Goal: Task Accomplishment & Management: Use online tool/utility

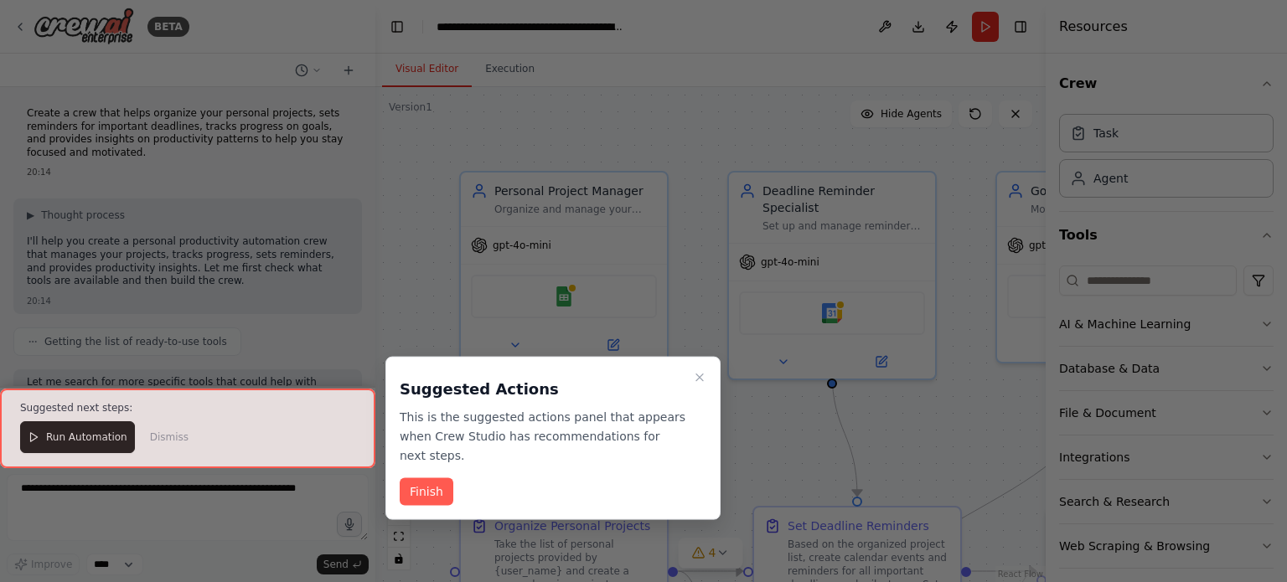
scroll to position [1907, 0]
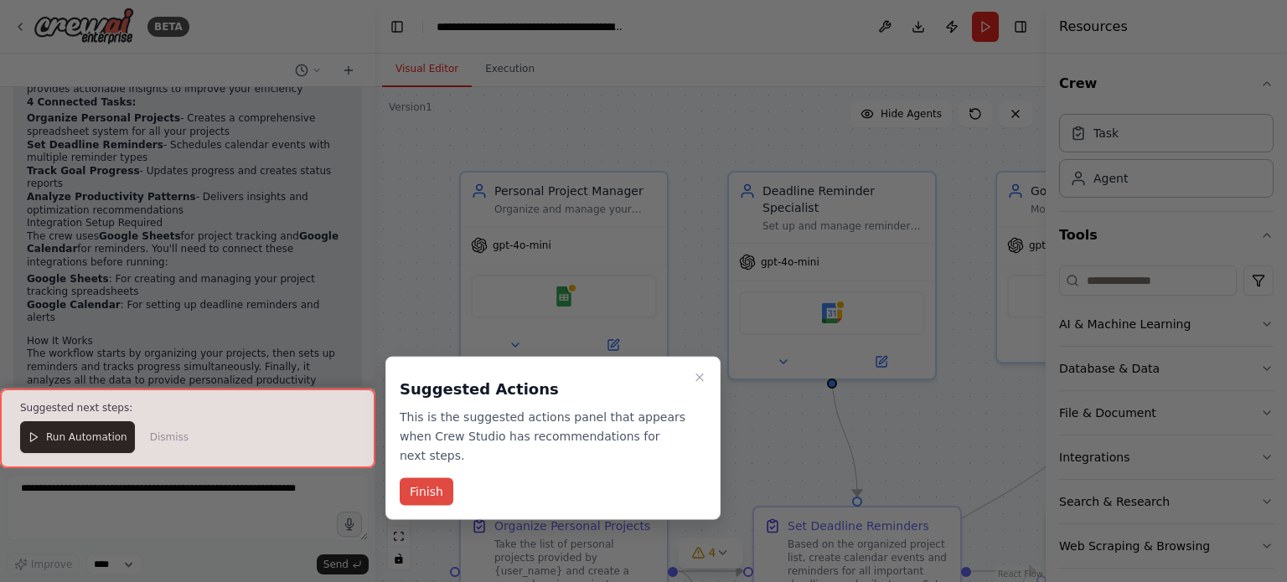
click at [432, 478] on button "Finish" at bounding box center [427, 492] width 54 height 28
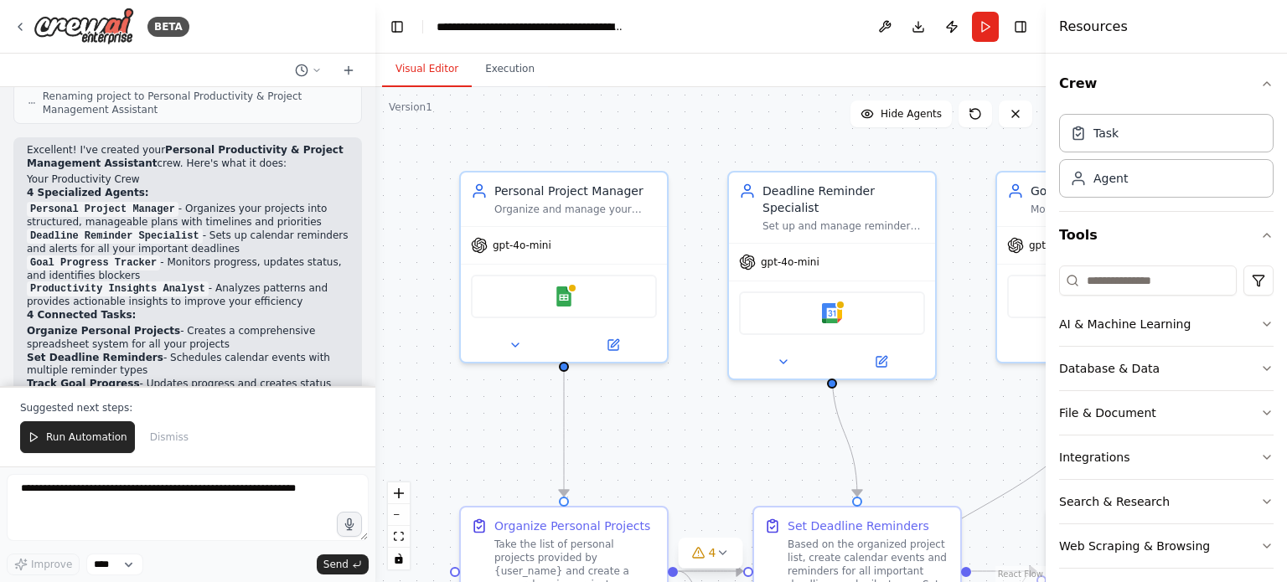
scroll to position [1684, 0]
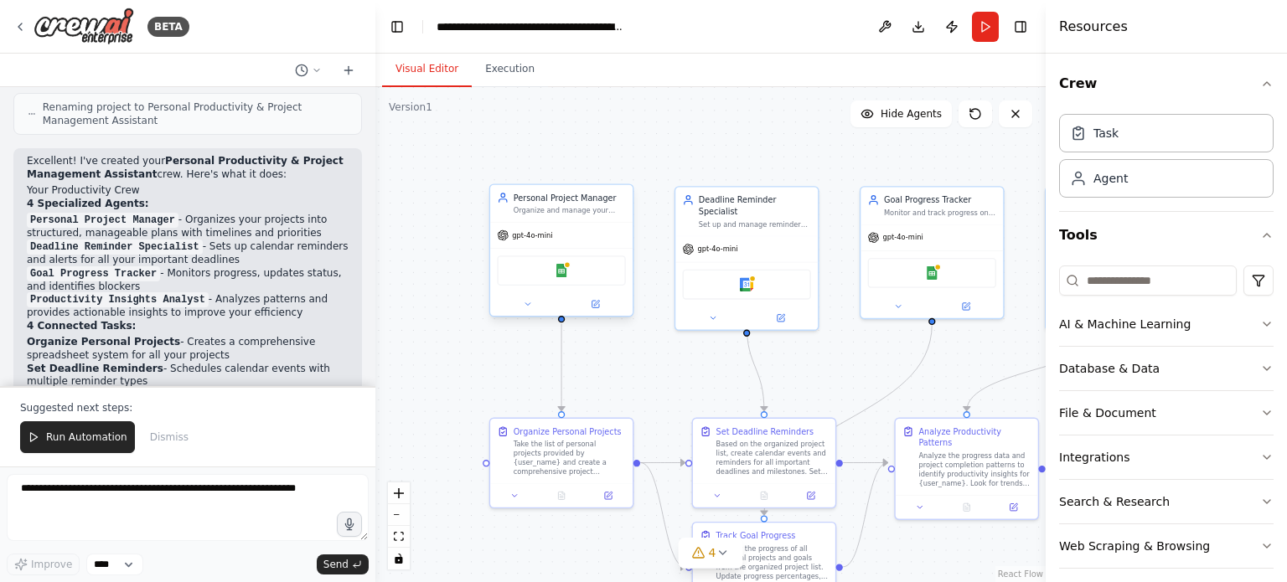
drag, startPoint x: 642, startPoint y: 344, endPoint x: 624, endPoint y: 290, distance: 57.2
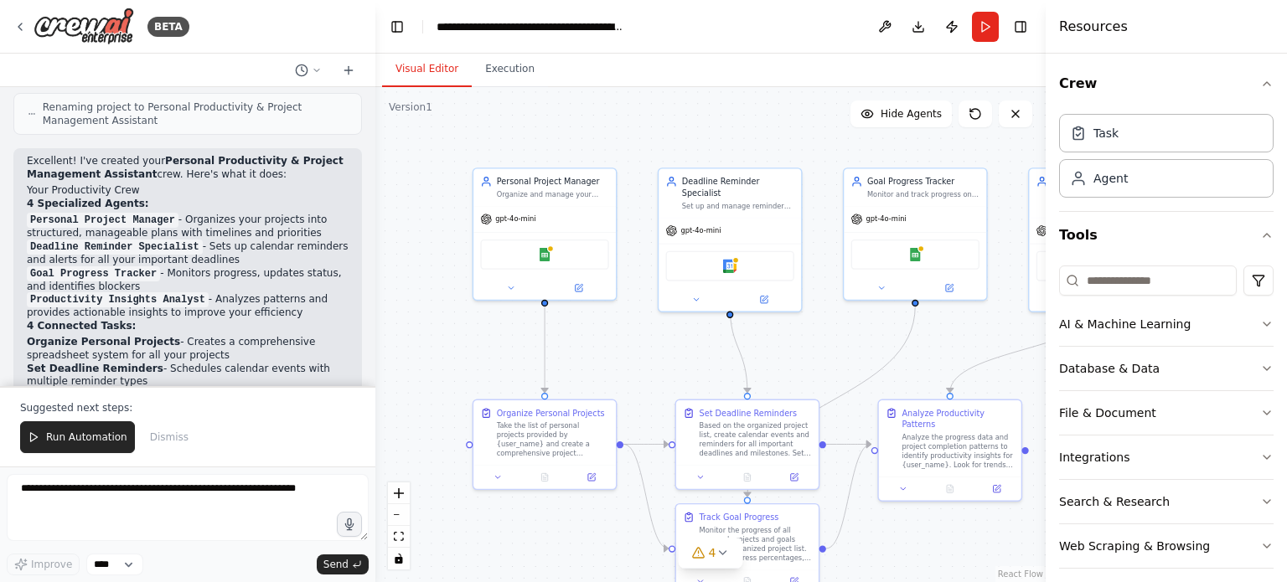
drag, startPoint x: 646, startPoint y: 354, endPoint x: 630, endPoint y: 297, distance: 59.2
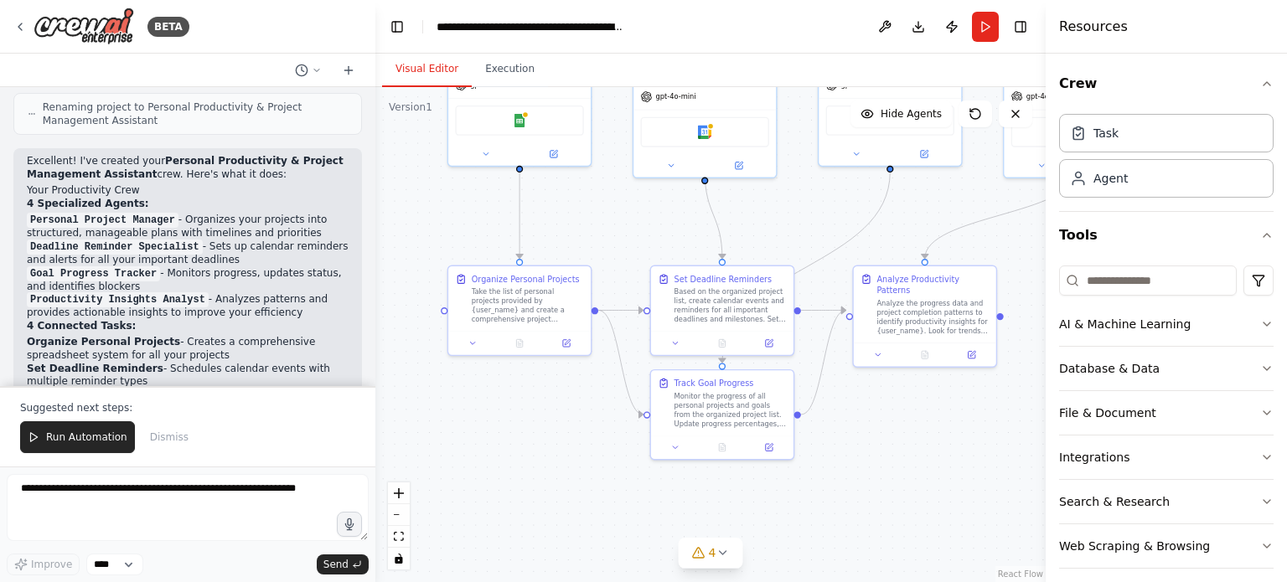
drag, startPoint x: 636, startPoint y: 310, endPoint x: 618, endPoint y: 228, distance: 84.2
click at [618, 228] on div ".deletable-edge-delete-btn { width: 20px; height: 20px; border: 0px solid #ffff…" at bounding box center [710, 334] width 670 height 495
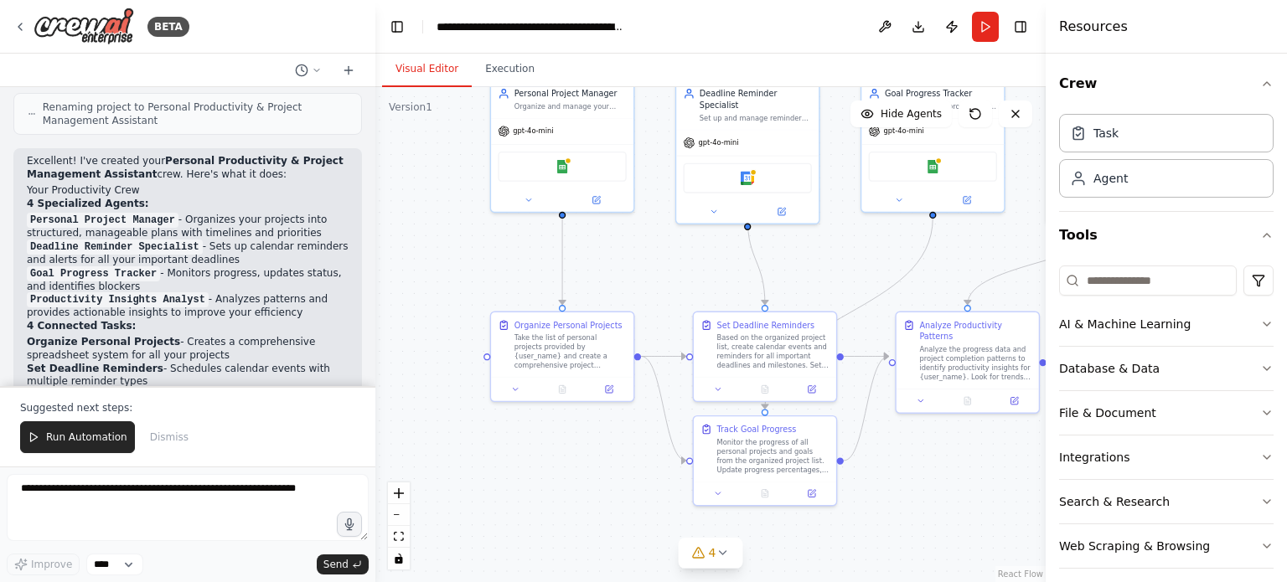
drag, startPoint x: 664, startPoint y: 277, endPoint x: 718, endPoint y: 305, distance: 61.5
click at [723, 313] on div ".deletable-edge-delete-btn { width: 20px; height: 20px; border: 0px solid #ffff…" at bounding box center [710, 334] width 670 height 495
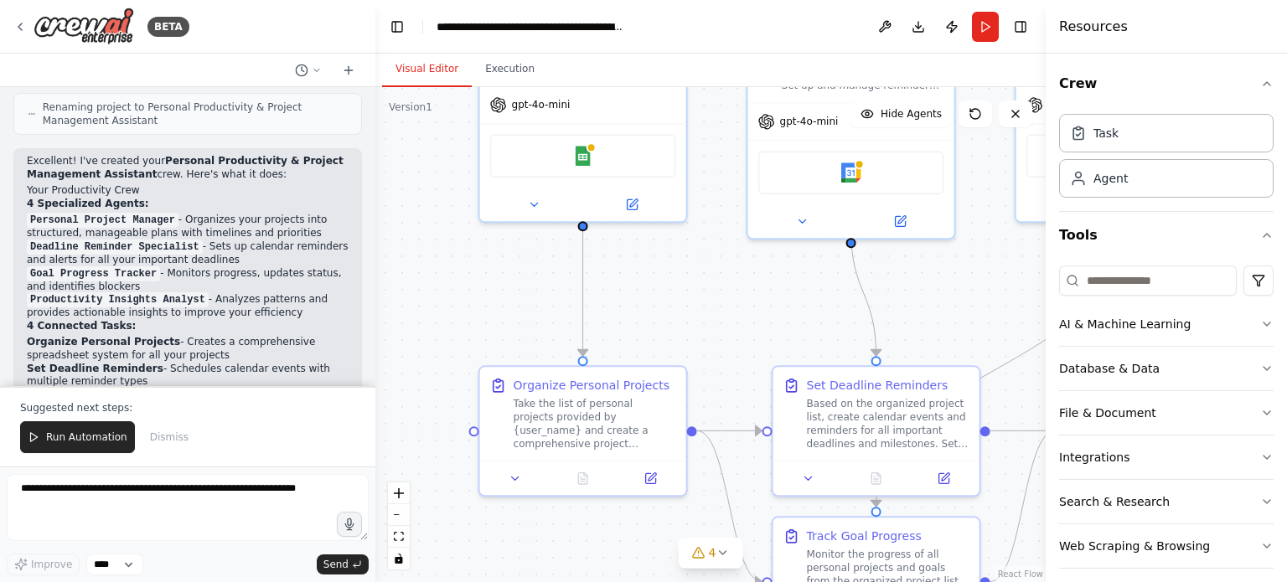
drag, startPoint x: 694, startPoint y: 297, endPoint x: 696, endPoint y: 309, distance: 12.0
click at [696, 309] on div ".deletable-edge-delete-btn { width: 20px; height: 20px; border: 0px solid #ffff…" at bounding box center [710, 334] width 670 height 495
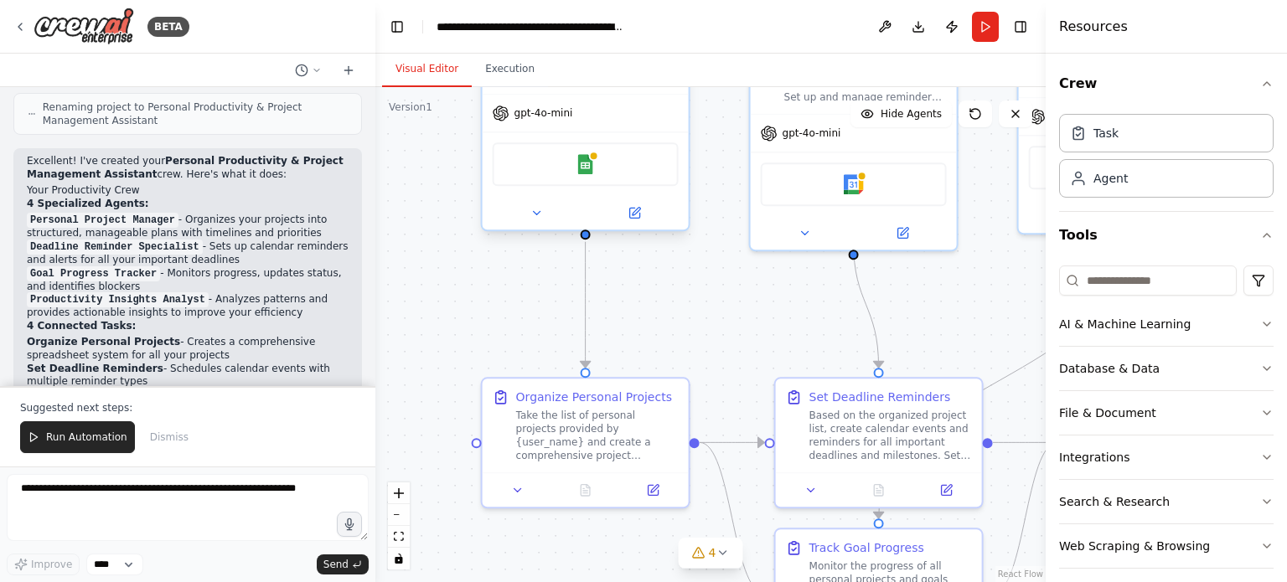
click at [612, 160] on div "Google Sheets" at bounding box center [586, 164] width 186 height 44
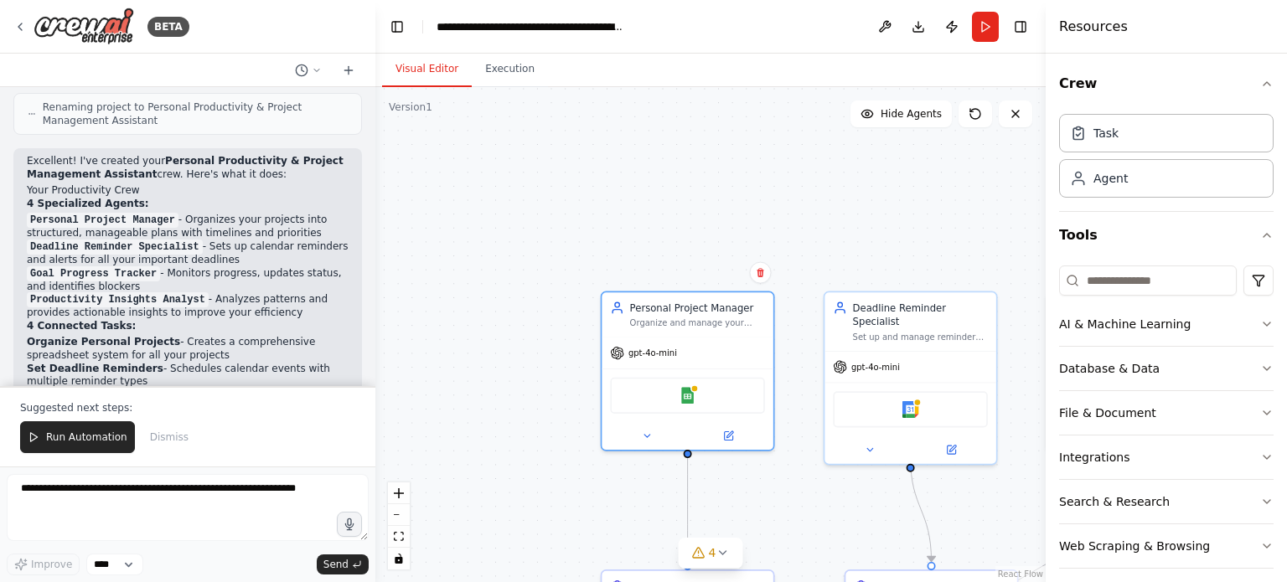
drag, startPoint x: 731, startPoint y: 167, endPoint x: 795, endPoint y: 393, distance: 235.3
click at [795, 393] on div ".deletable-edge-delete-btn { width: 20px; height: 20px; border: 0px solid #ffff…" at bounding box center [710, 334] width 670 height 495
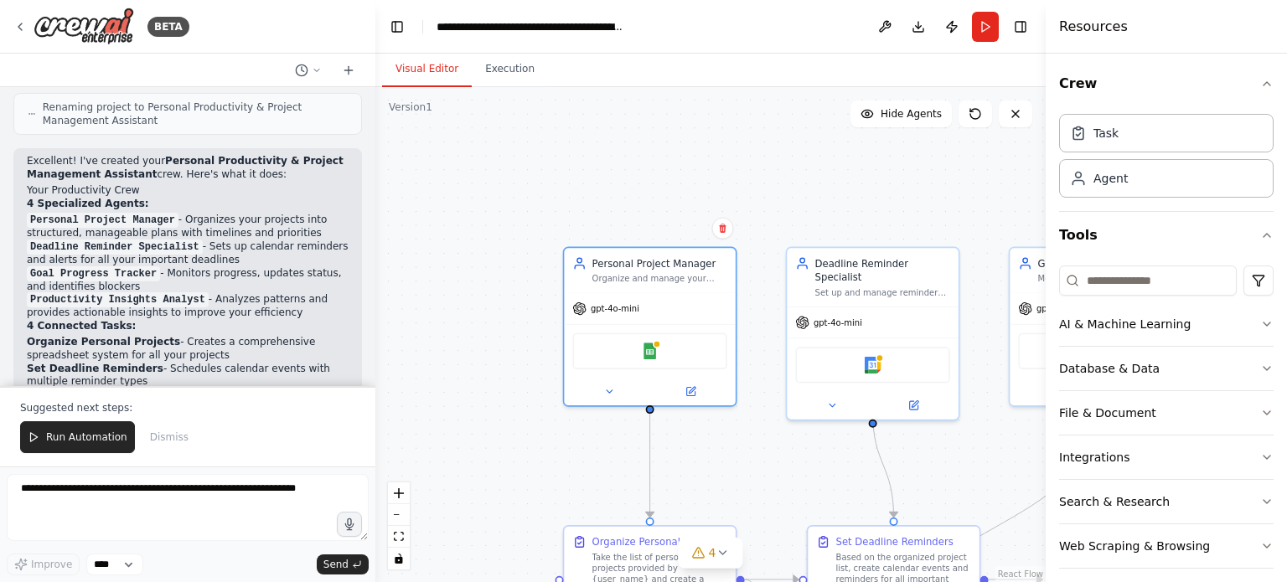
drag, startPoint x: 788, startPoint y: 384, endPoint x: 750, endPoint y: 339, distance: 58.3
click at [750, 339] on div ".deletable-edge-delete-btn { width: 20px; height: 20px; border: 0px solid #ffff…" at bounding box center [710, 334] width 670 height 495
click at [1136, 139] on div "Task" at bounding box center [1166, 132] width 215 height 39
click at [1133, 140] on div "Task" at bounding box center [1166, 132] width 215 height 39
click at [1135, 172] on div "Agent" at bounding box center [1166, 177] width 215 height 39
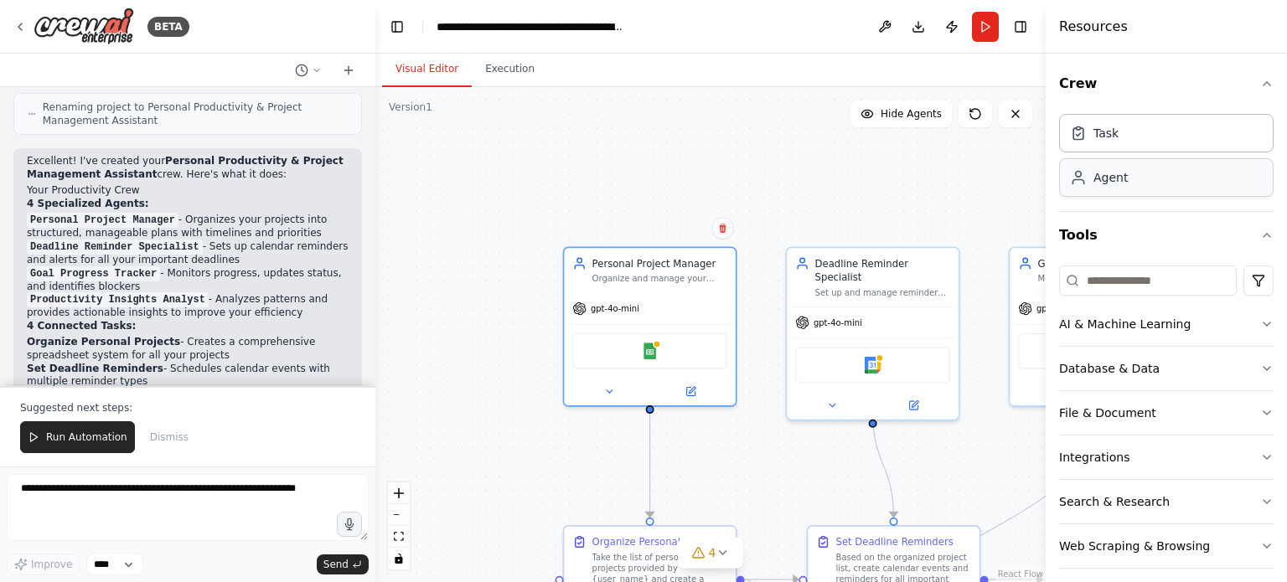
click at [1130, 183] on div "Agent" at bounding box center [1166, 177] width 215 height 39
click at [101, 437] on span "Run Automation" at bounding box center [86, 437] width 81 height 13
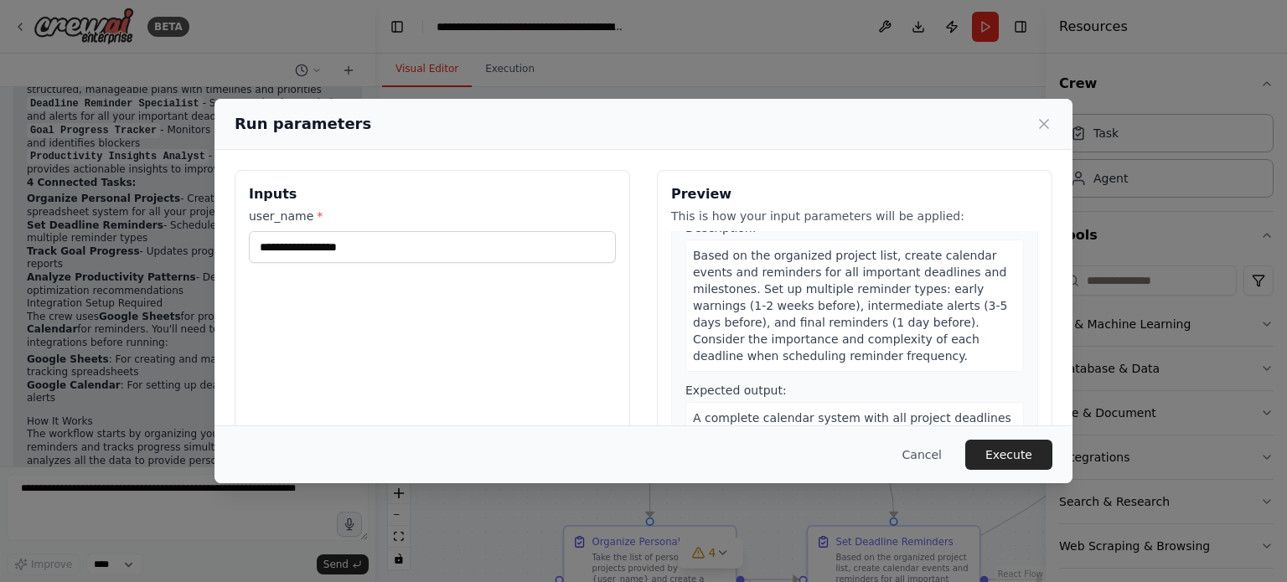
scroll to position [670, 0]
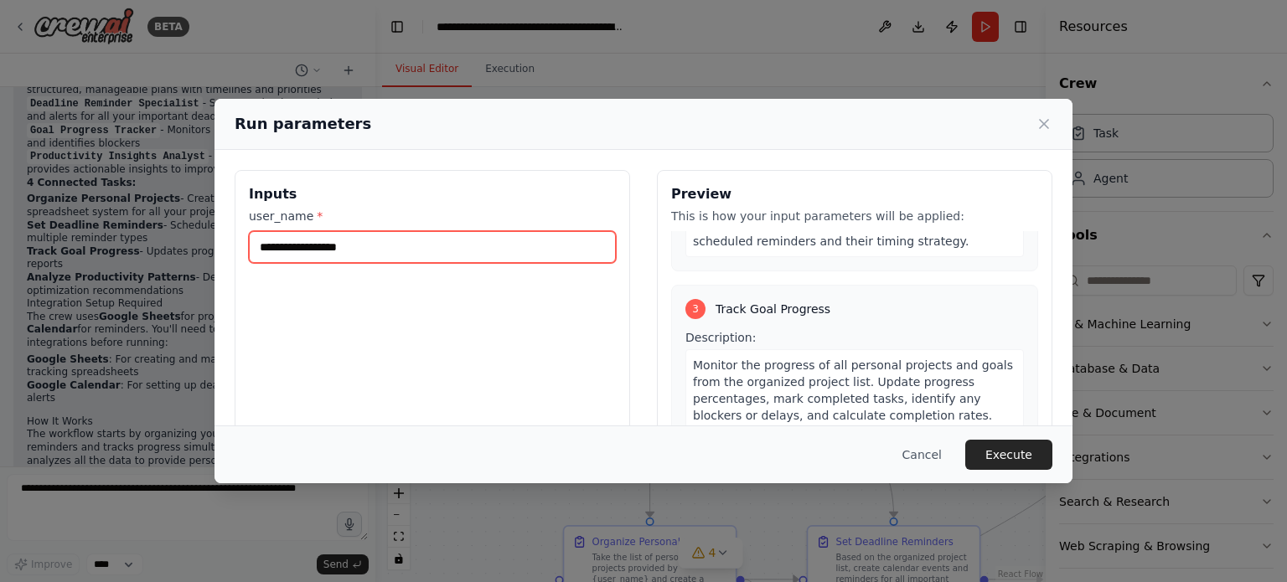
click at [442, 244] on input "user_name *" at bounding box center [432, 247] width 367 height 32
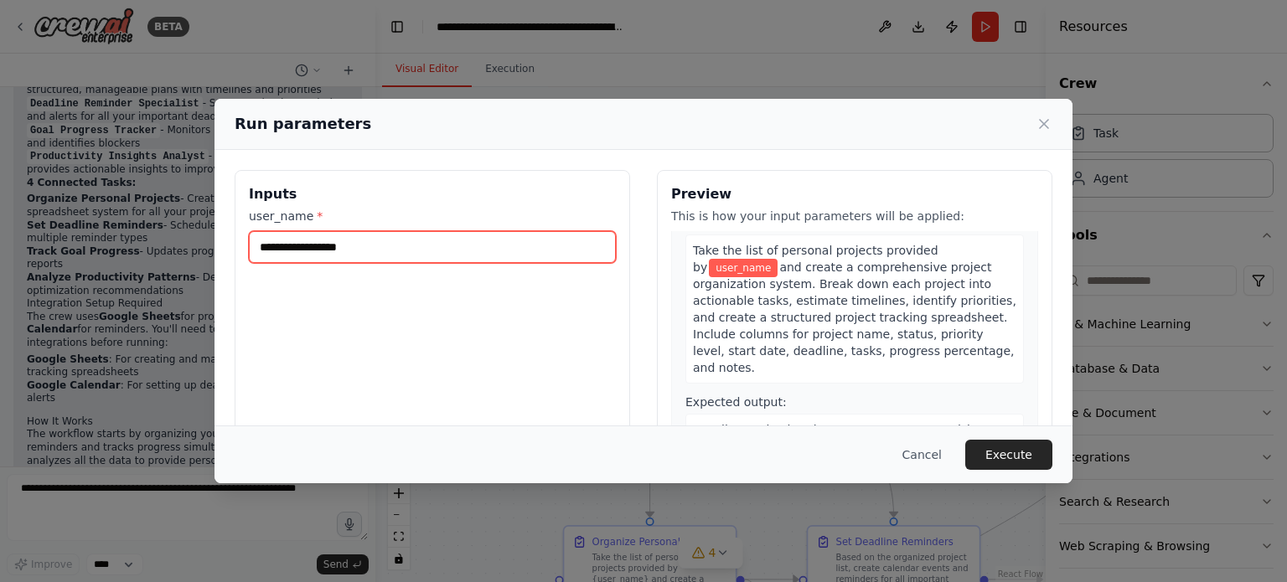
scroll to position [0, 0]
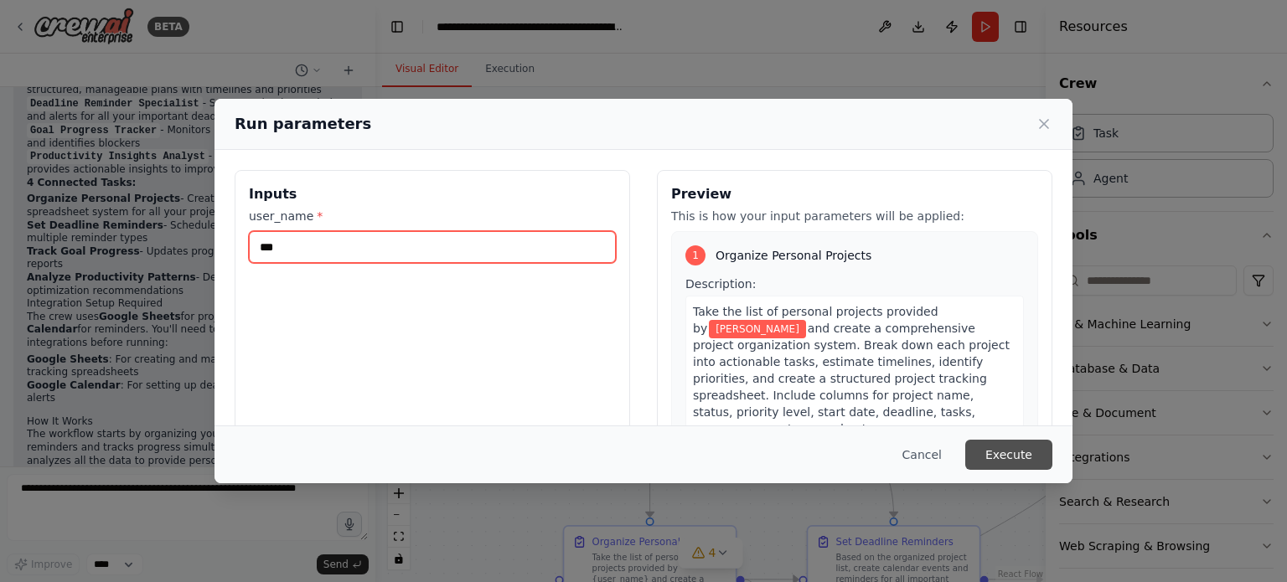
type input "***"
click at [1038, 453] on button "Execute" at bounding box center [1008, 455] width 87 height 30
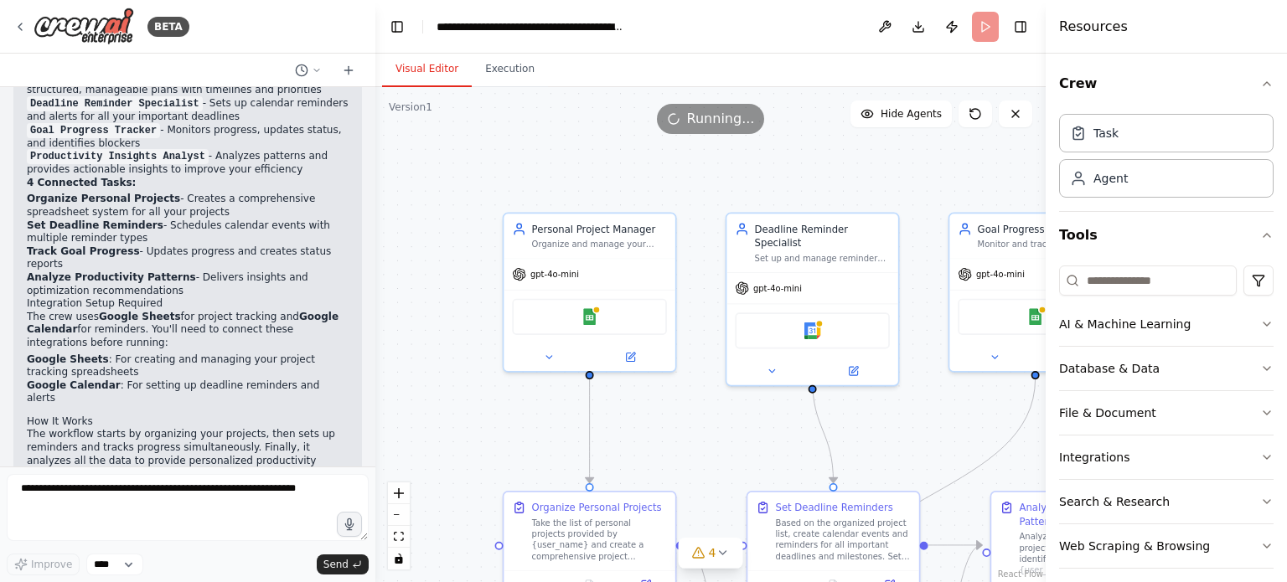
drag, startPoint x: 719, startPoint y: 194, endPoint x: 659, endPoint y: 159, distance: 69.4
click at [659, 159] on div ".deletable-edge-delete-btn { width: 20px; height: 20px; border: 0px solid #ffff…" at bounding box center [710, 334] width 670 height 495
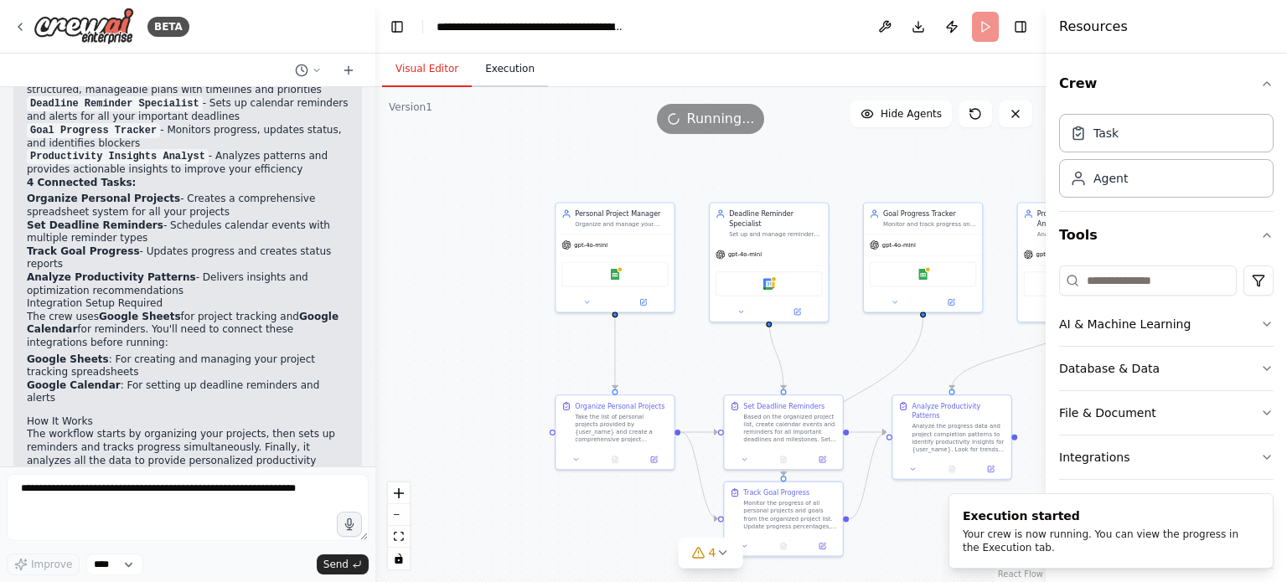
click at [499, 76] on button "Execution" at bounding box center [510, 69] width 76 height 35
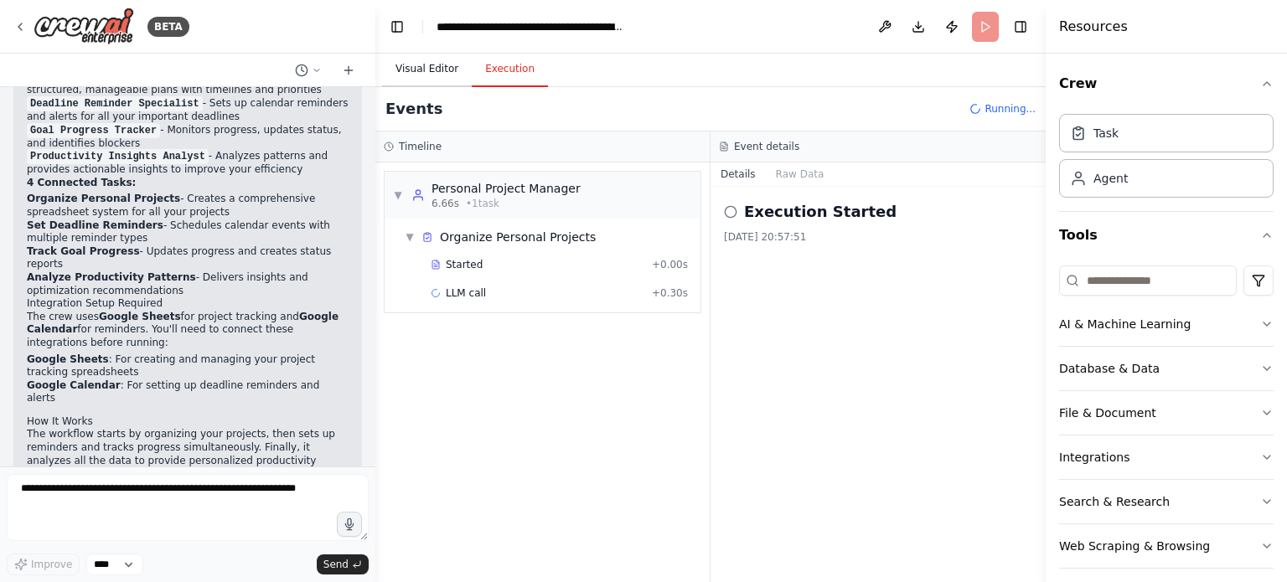
click at [428, 72] on button "Visual Editor" at bounding box center [427, 69] width 90 height 35
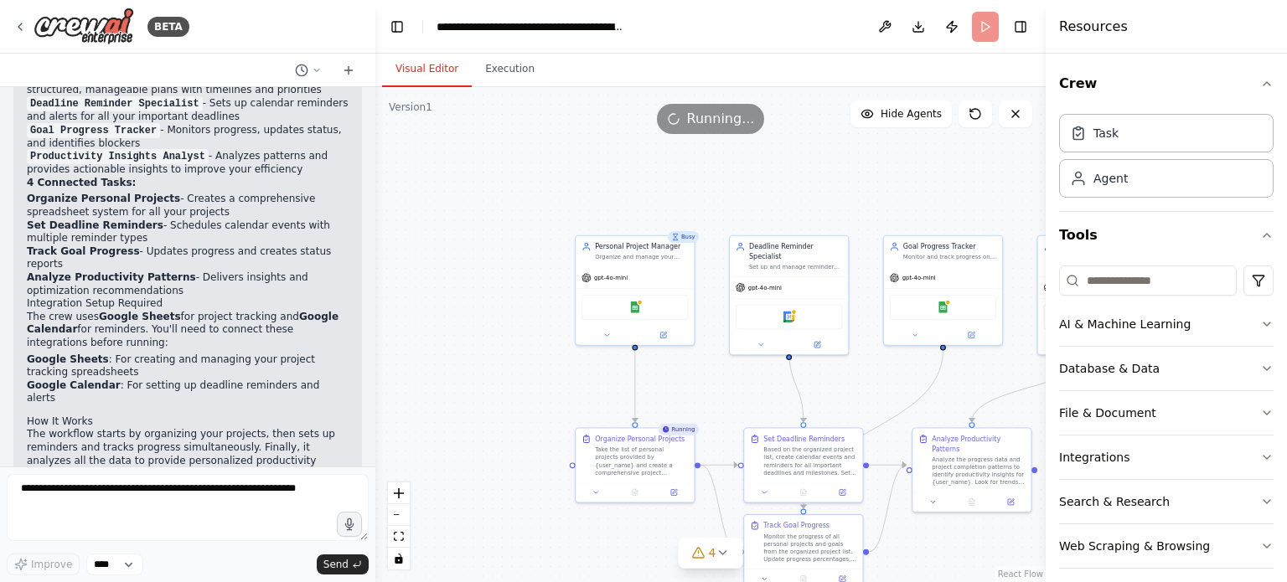
drag, startPoint x: 711, startPoint y: 380, endPoint x: 660, endPoint y: 297, distance: 97.4
click at [660, 297] on div ".deletable-edge-delete-btn { width: 20px; height: 20px; border: 0px solid #ffff…" at bounding box center [710, 334] width 670 height 495
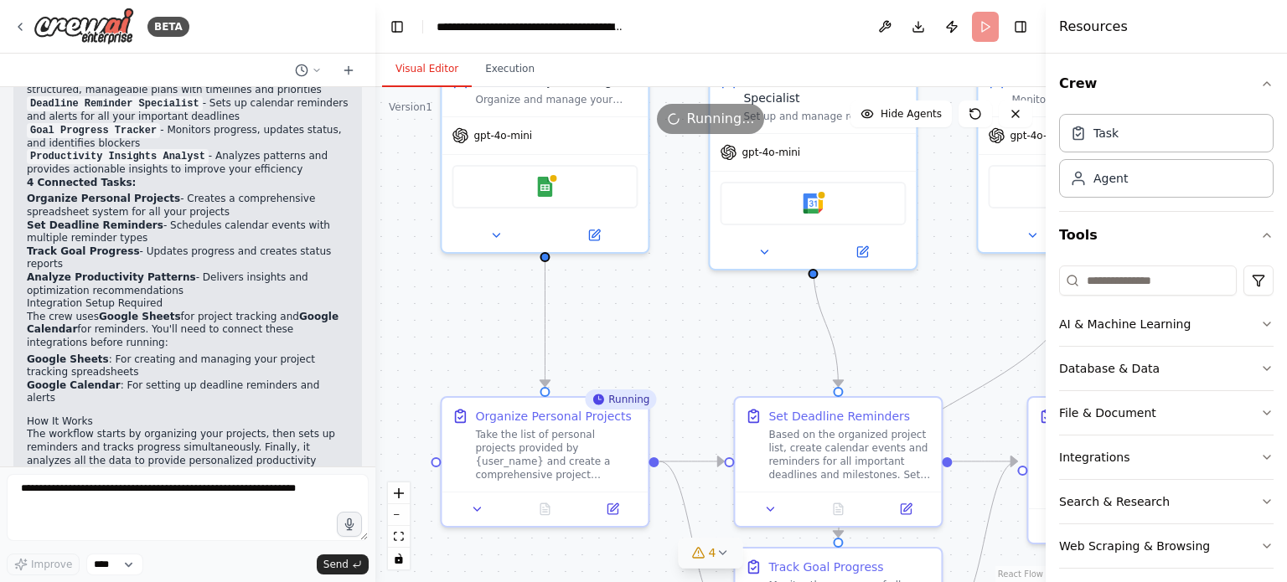
click at [704, 557] on icon at bounding box center [698, 553] width 11 height 10
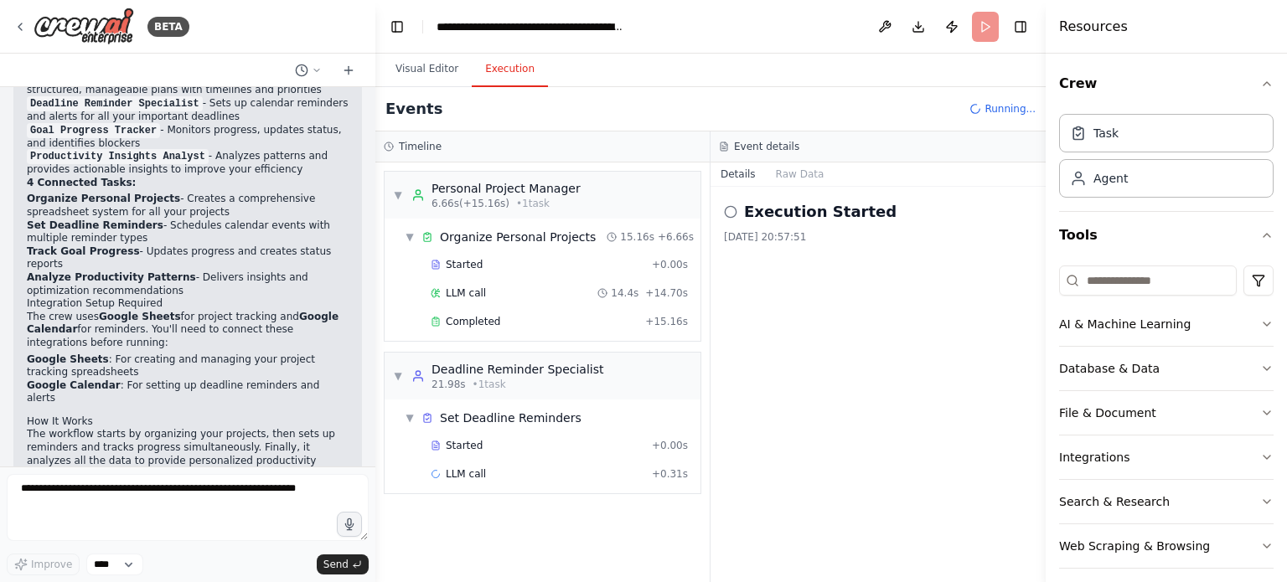
click at [489, 71] on button "Execution" at bounding box center [510, 69] width 76 height 35
click at [436, 70] on button "Visual Editor" at bounding box center [427, 69] width 90 height 35
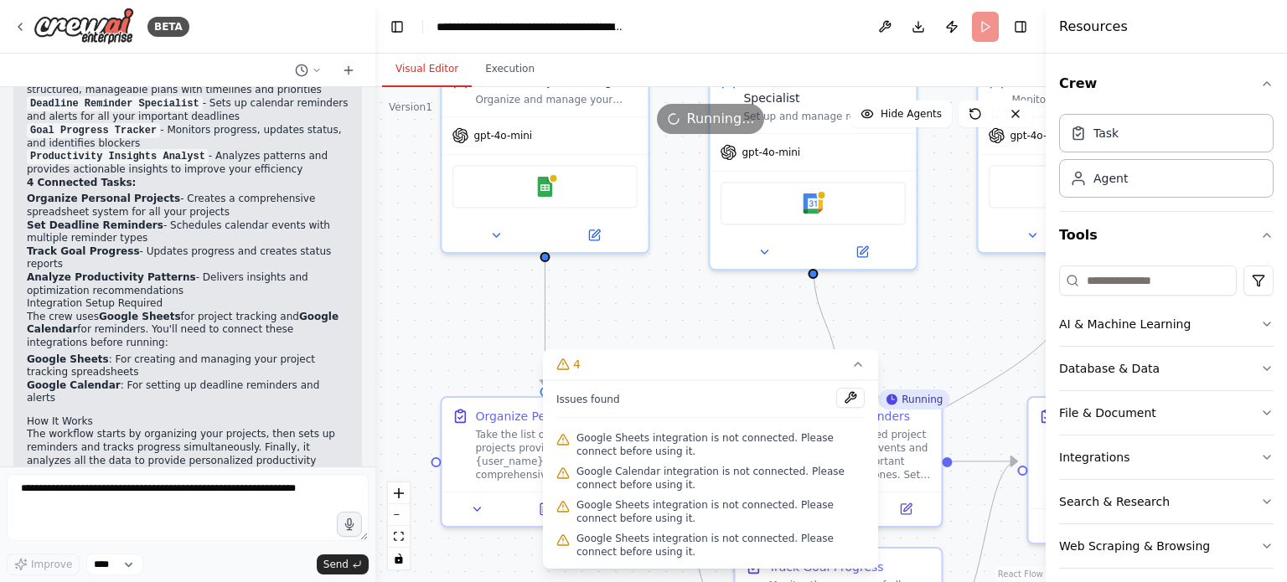
click at [682, 442] on span "Google Sheets integration is not connected. Please connect before using it." at bounding box center [721, 445] width 288 height 27
click at [598, 438] on span "Google Sheets integration is not connected. Please connect before using it." at bounding box center [721, 445] width 288 height 27
click at [841, 396] on button at bounding box center [850, 398] width 28 height 20
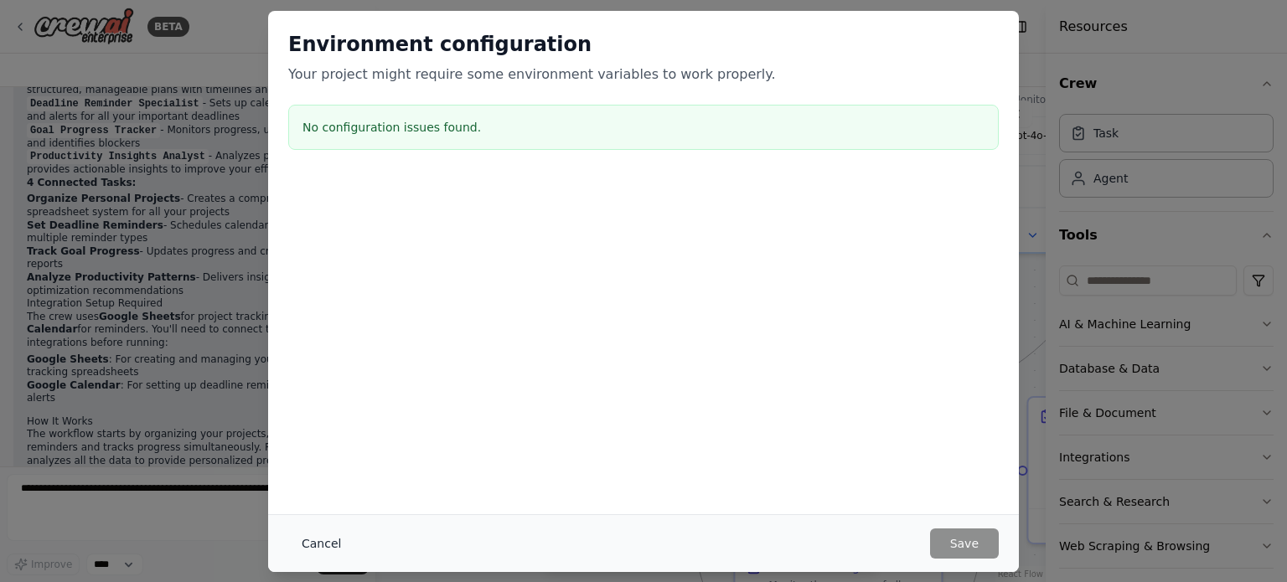
click at [318, 536] on button "Cancel" at bounding box center [321, 544] width 66 height 30
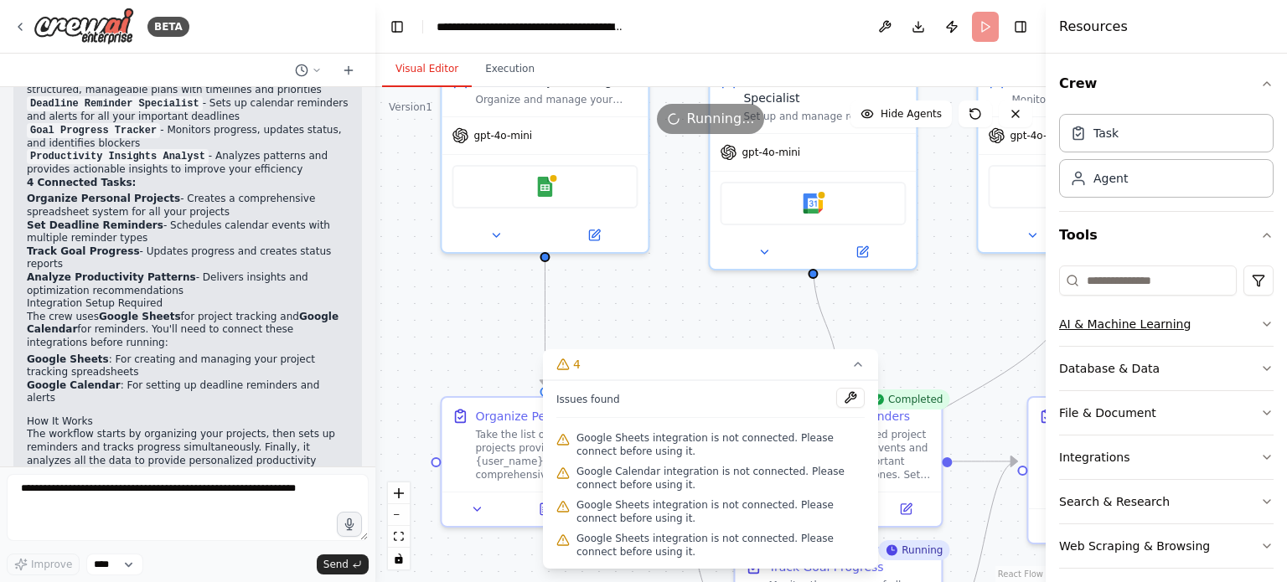
click at [1236, 324] on button "AI & Machine Learning" at bounding box center [1166, 325] width 215 height 44
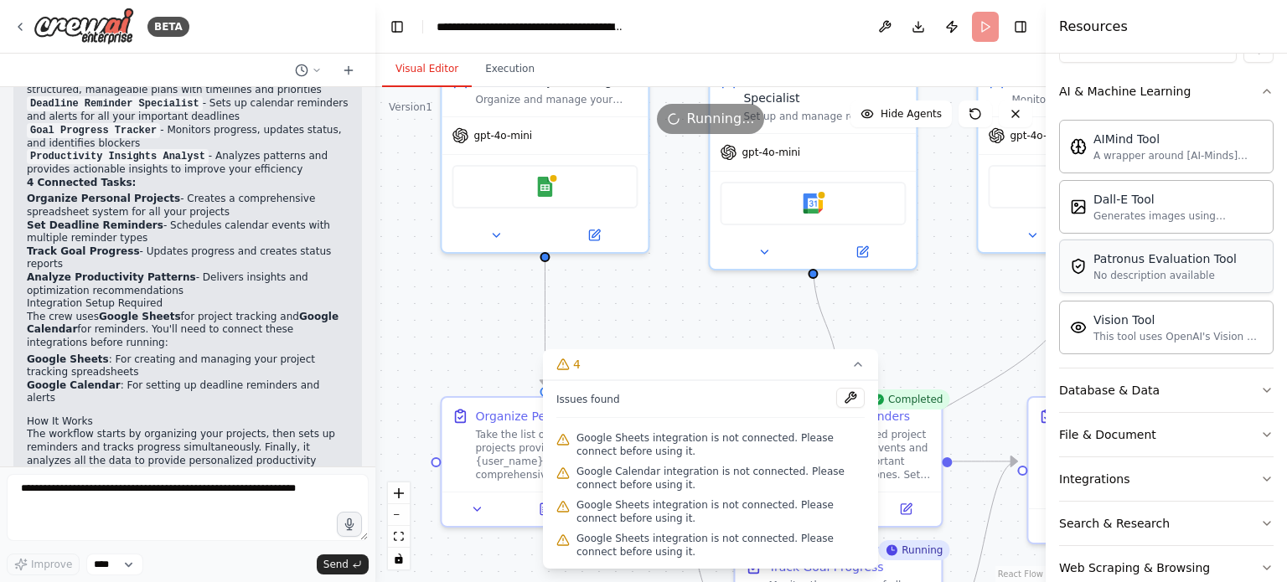
scroll to position [265, 0]
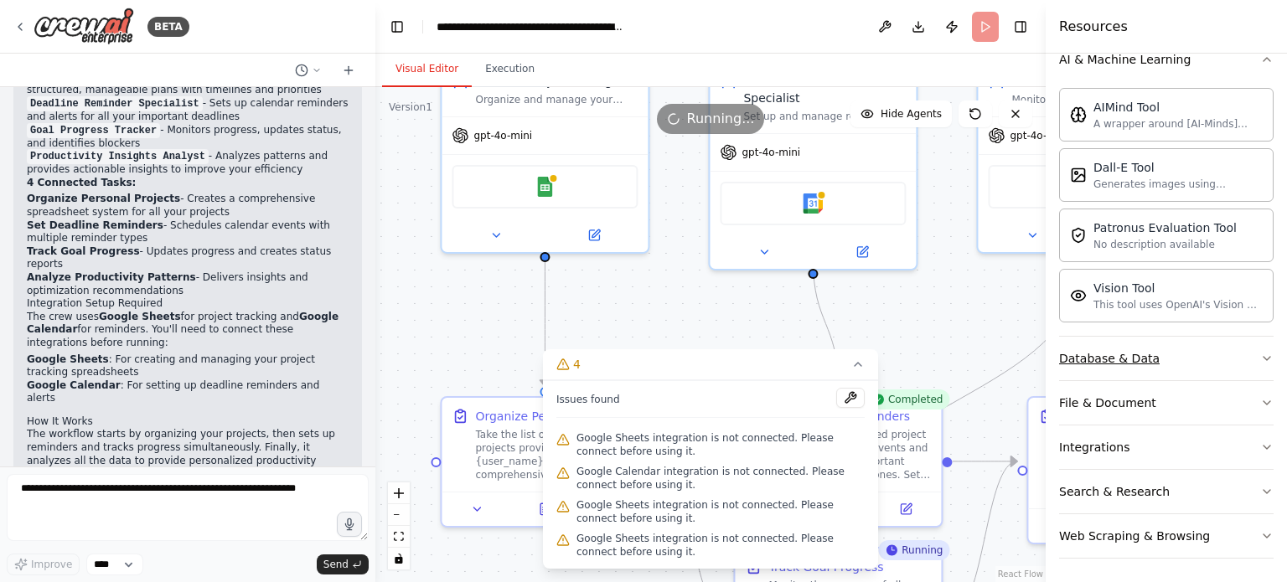
click at [1197, 361] on button "Database & Data" at bounding box center [1166, 359] width 215 height 44
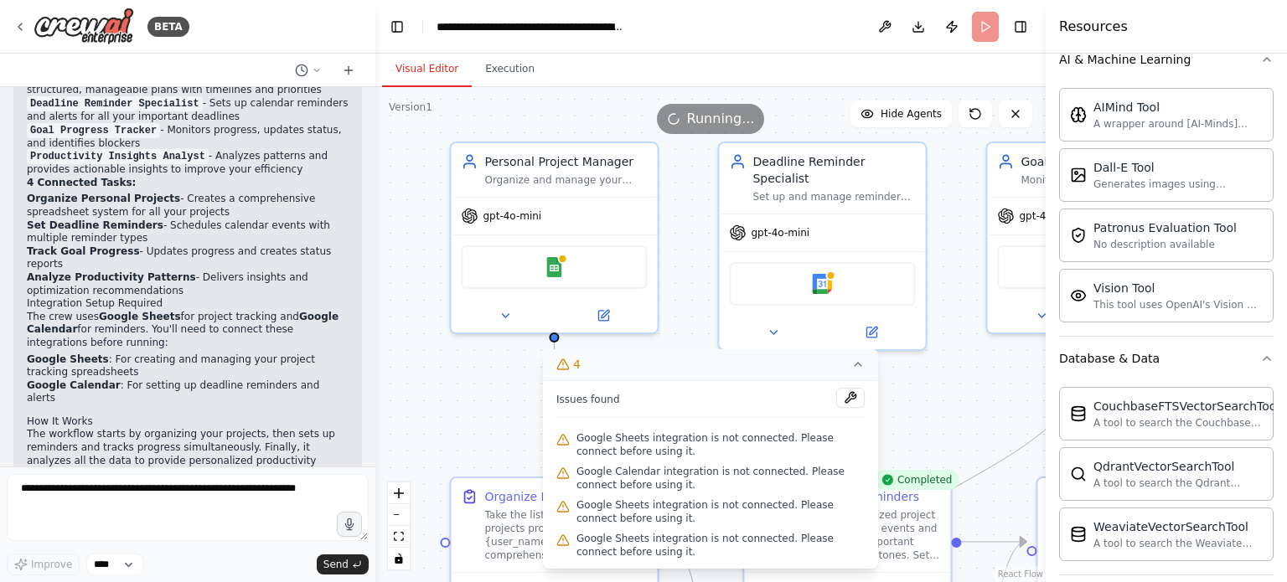
drag, startPoint x: 868, startPoint y: 365, endPoint x: 866, endPoint y: 354, distance: 10.4
click at [866, 375] on div "Version 1 Show Tools Hide Agents .deletable-edge-delete-btn { width: 20px; heig…" at bounding box center [710, 334] width 670 height 495
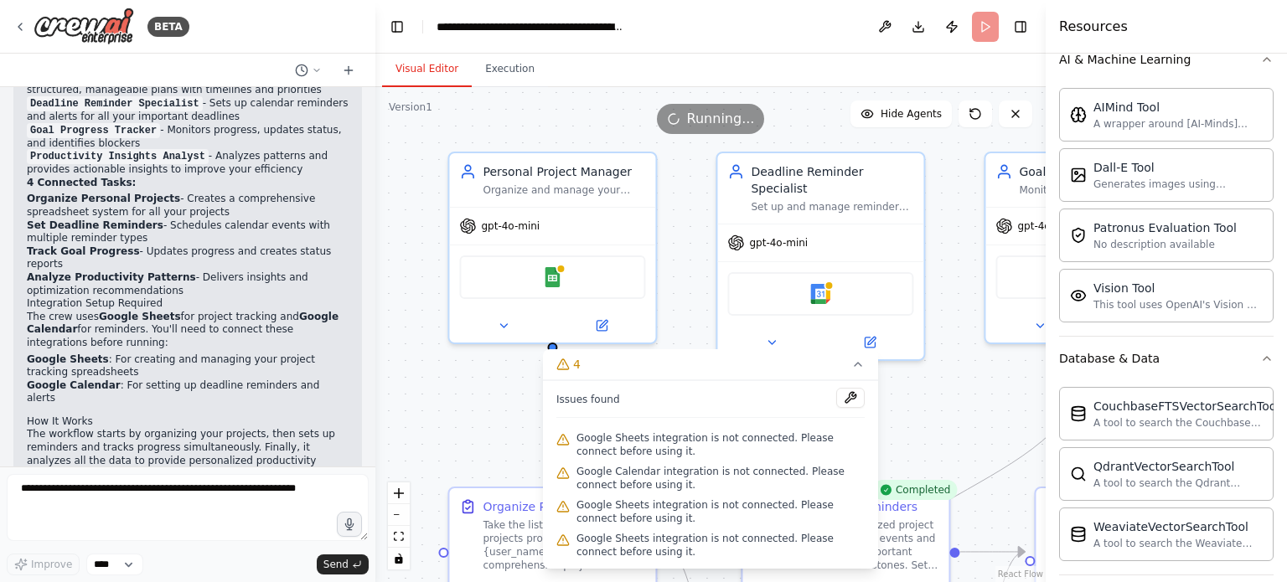
click at [983, 367] on div ".deletable-edge-delete-btn { width: 20px; height: 20px; border: 0px solid #ffff…" at bounding box center [710, 334] width 670 height 495
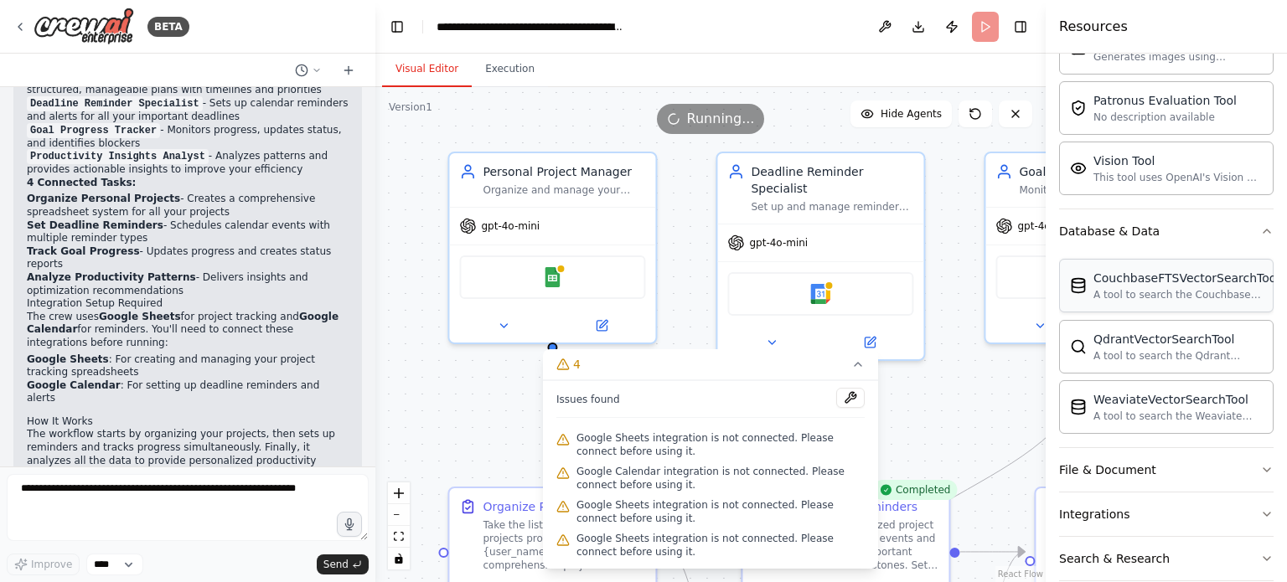
scroll to position [458, 0]
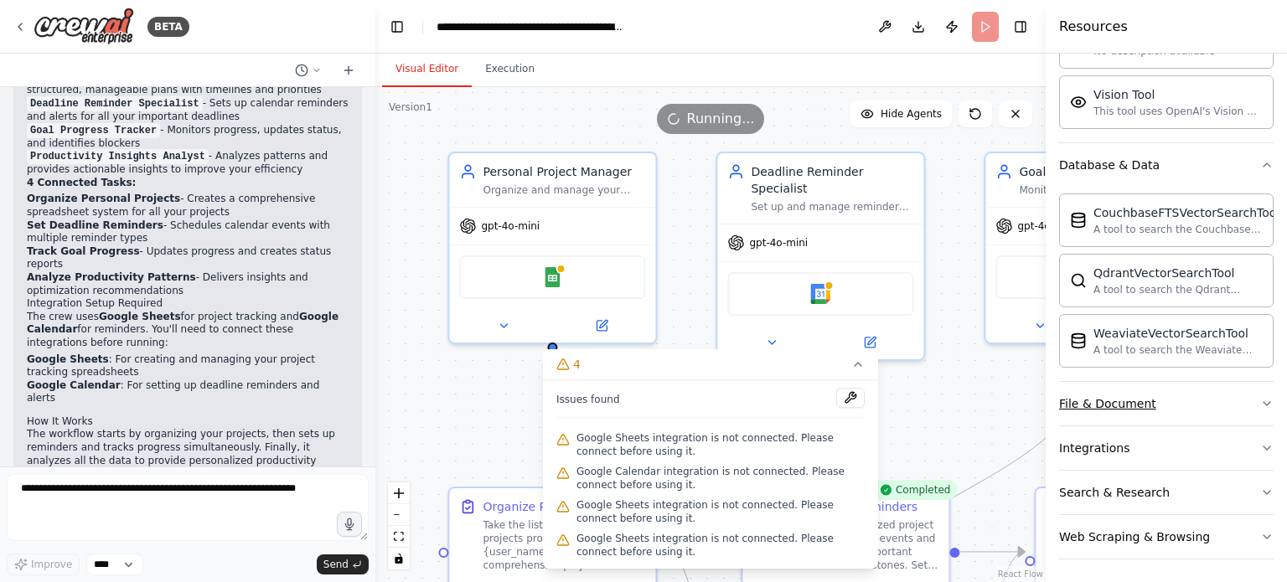
click at [1137, 399] on div "File & Document" at bounding box center [1107, 404] width 97 height 17
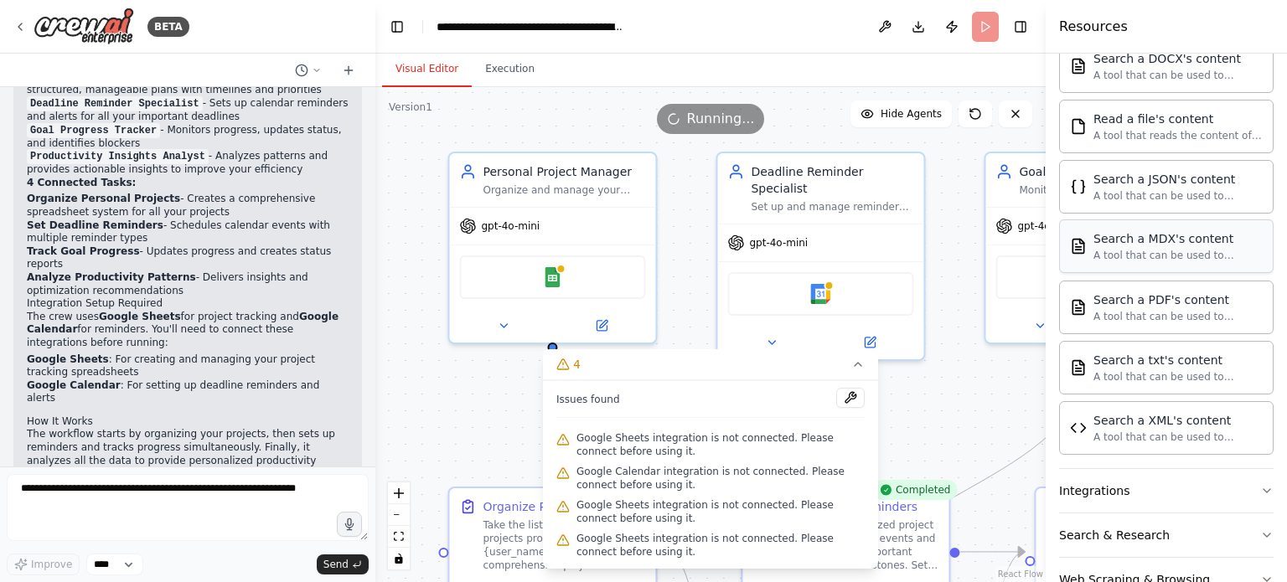
scroll to position [952, 0]
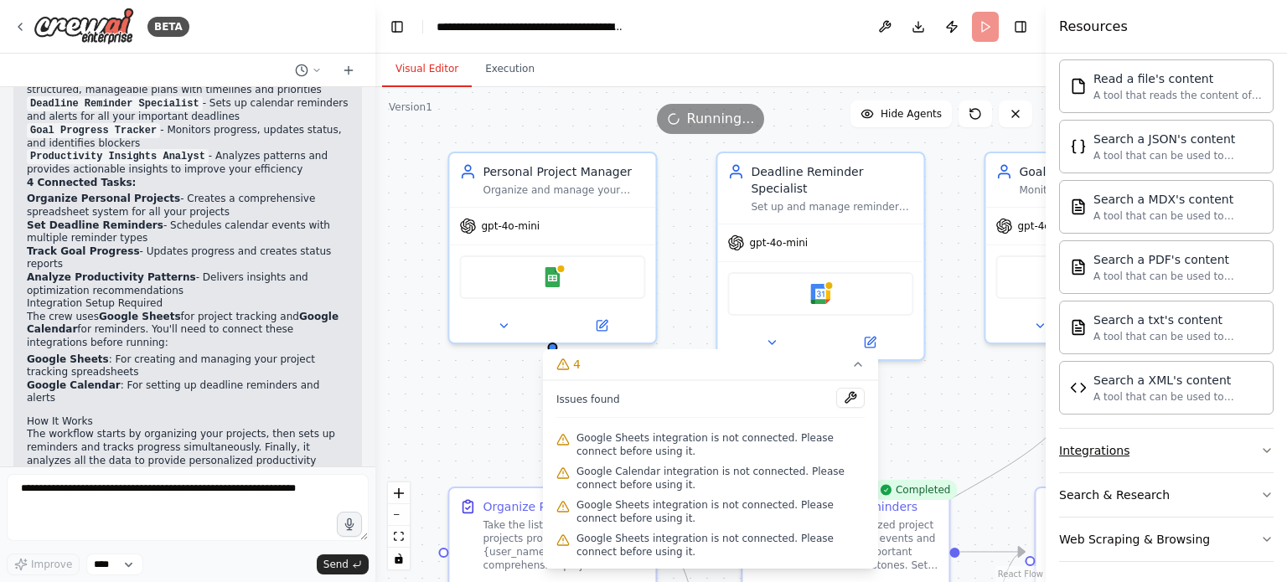
click at [1156, 435] on button "Integrations" at bounding box center [1166, 451] width 215 height 44
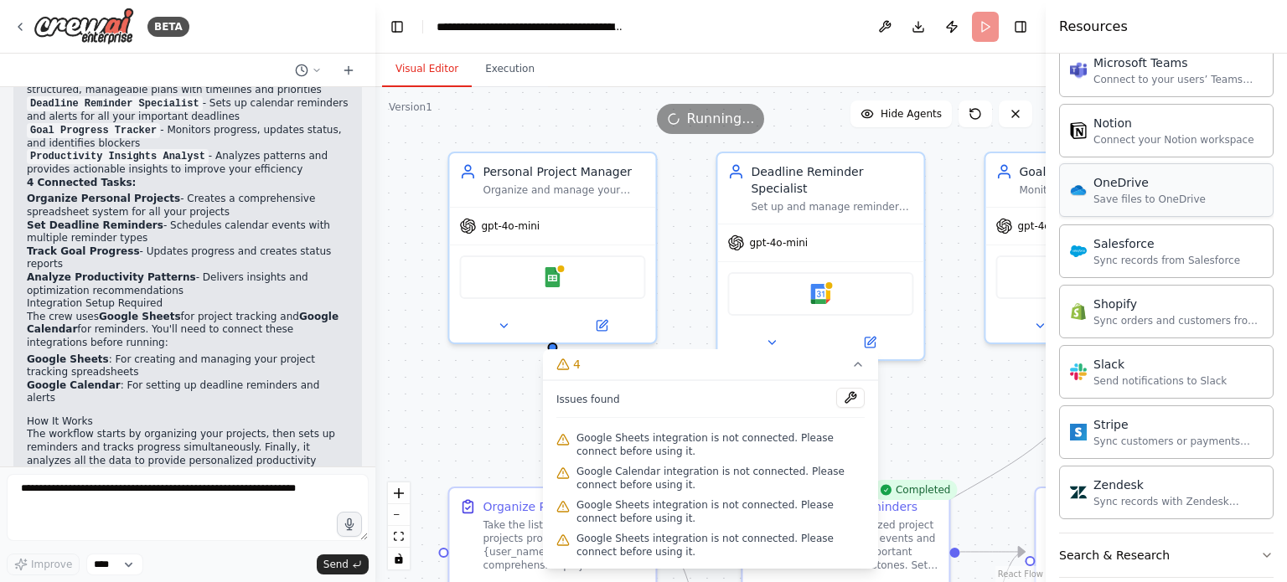
scroll to position [2225, 0]
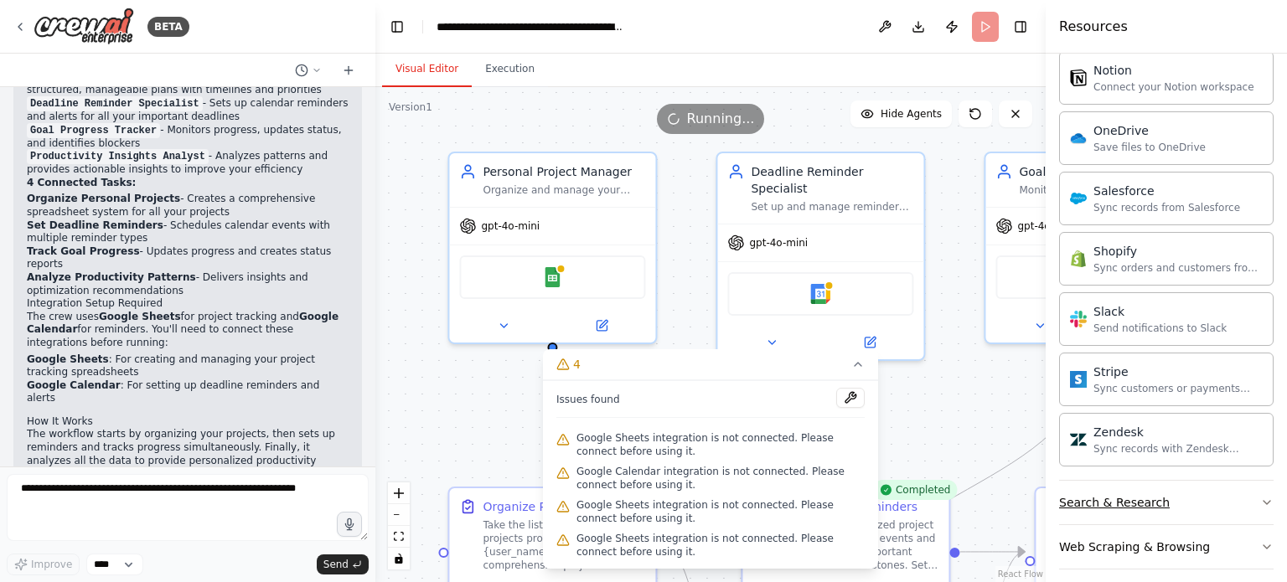
click at [1155, 494] on div "Search & Research" at bounding box center [1114, 502] width 111 height 17
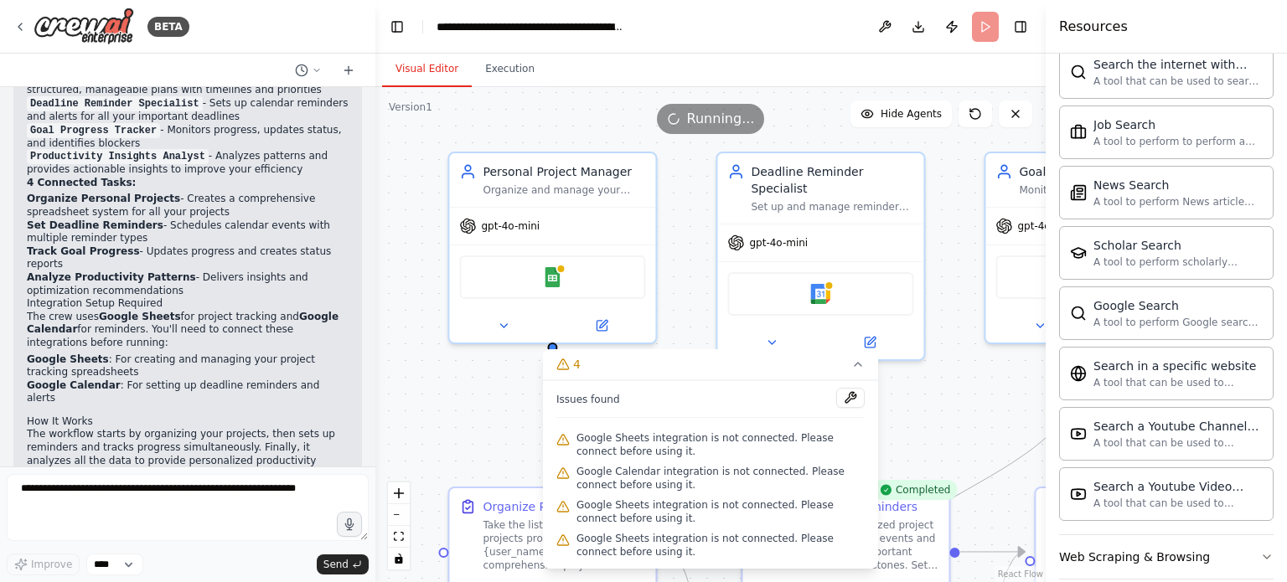
scroll to position [3078, 0]
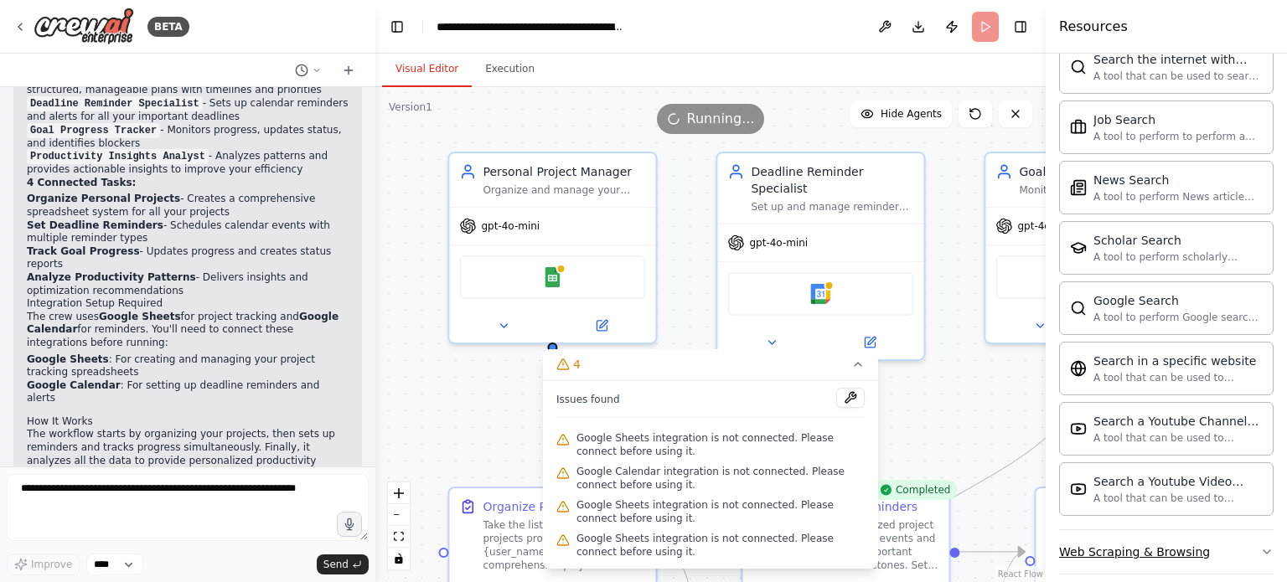
click at [1156, 544] on div "Web Scraping & Browsing" at bounding box center [1134, 552] width 151 height 17
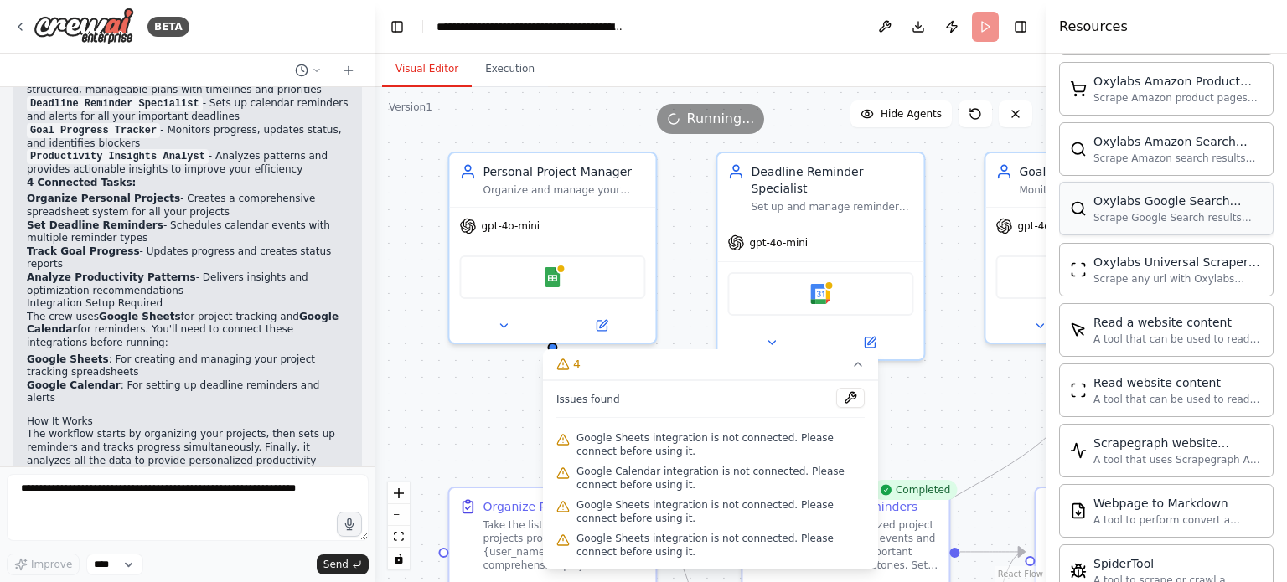
scroll to position [3992, 0]
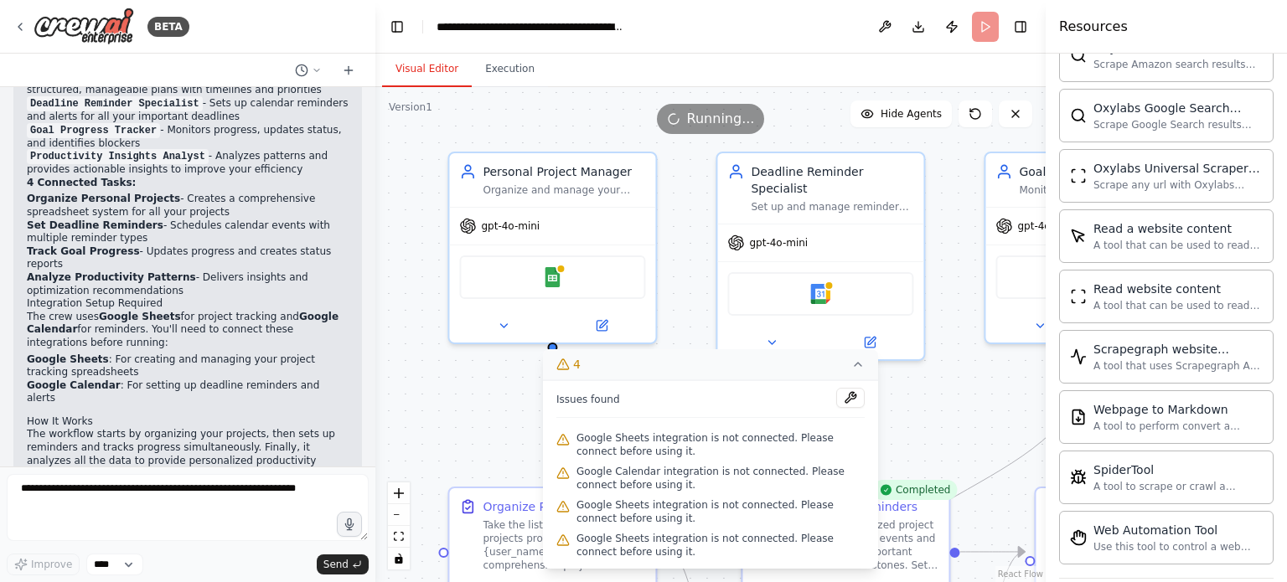
click at [861, 361] on icon at bounding box center [857, 364] width 13 height 13
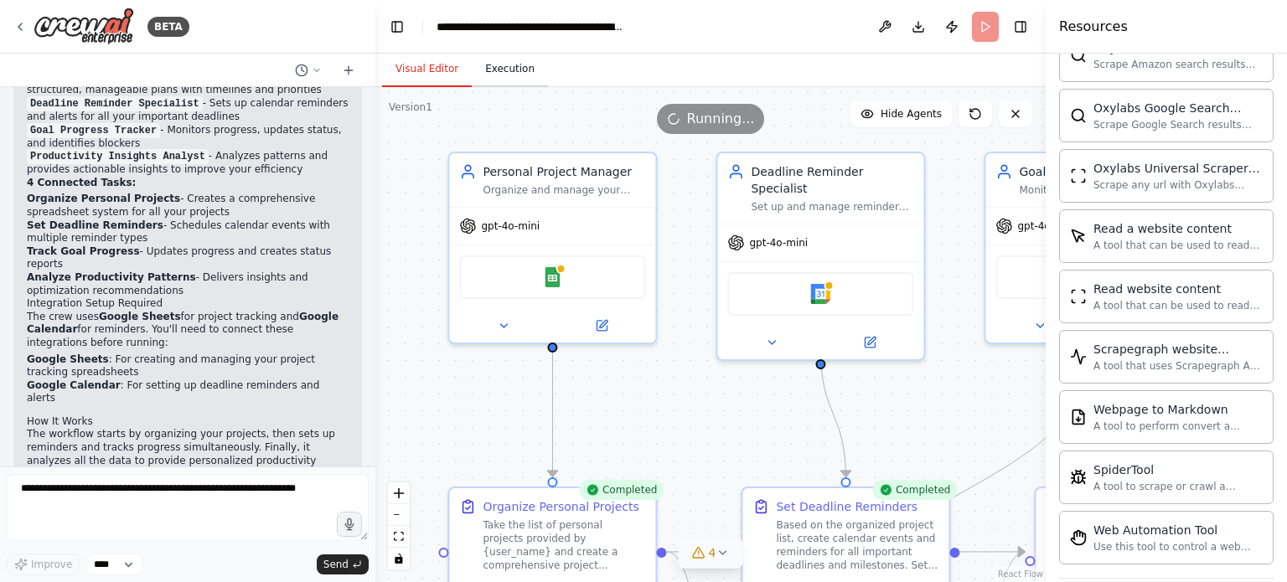
click at [506, 66] on button "Execution" at bounding box center [510, 69] width 76 height 35
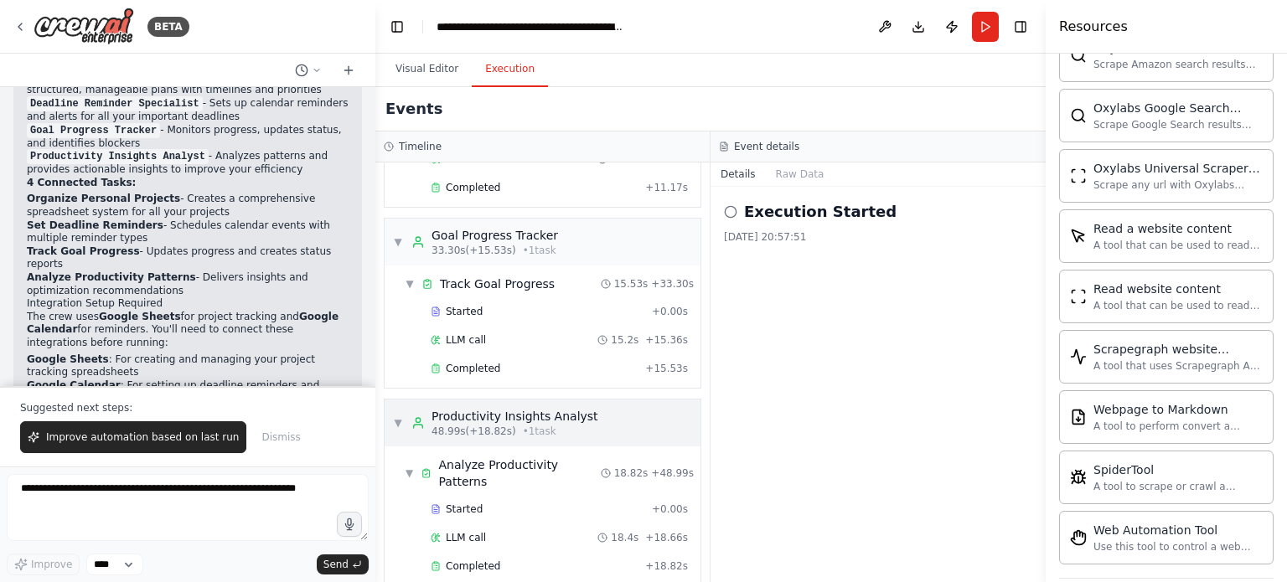
scroll to position [0, 0]
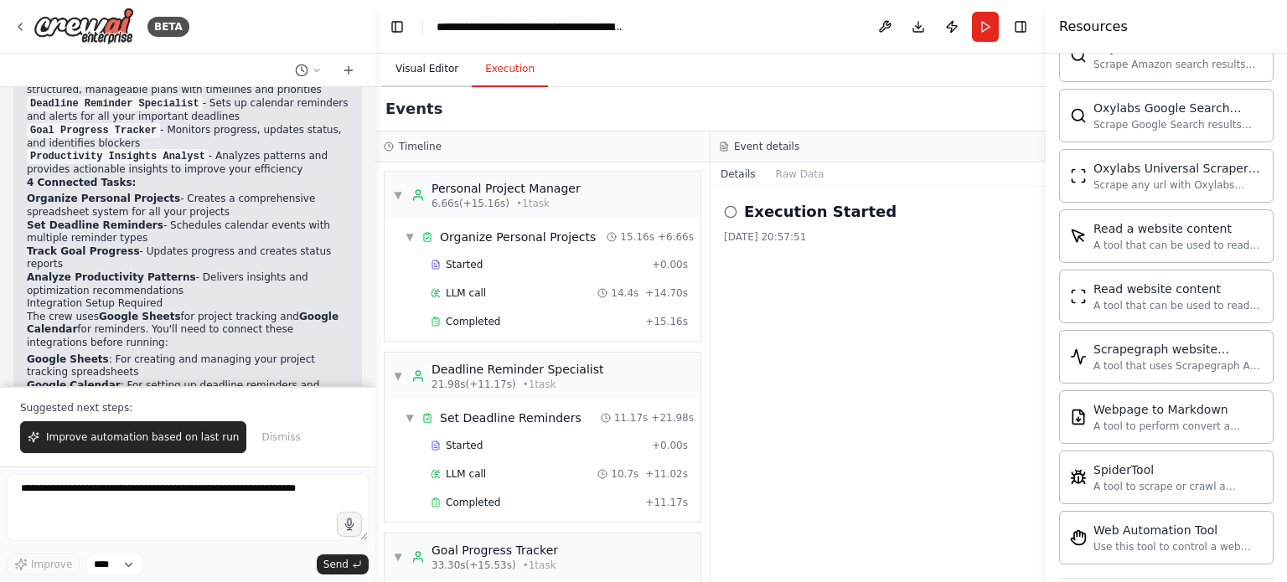
click at [426, 75] on button "Visual Editor" at bounding box center [427, 69] width 90 height 35
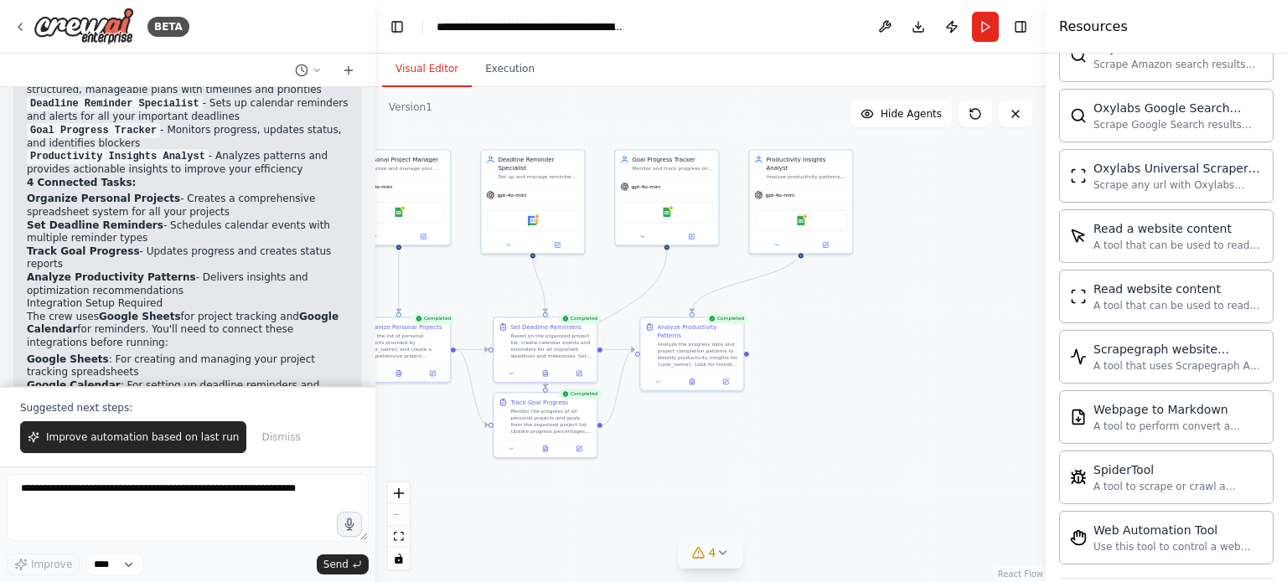
drag, startPoint x: 921, startPoint y: 376, endPoint x: 595, endPoint y: 263, distance: 345.1
click at [595, 263] on div ".deletable-edge-delete-btn { width: 20px; height: 20px; border: 0px solid #ffff…" at bounding box center [710, 334] width 670 height 495
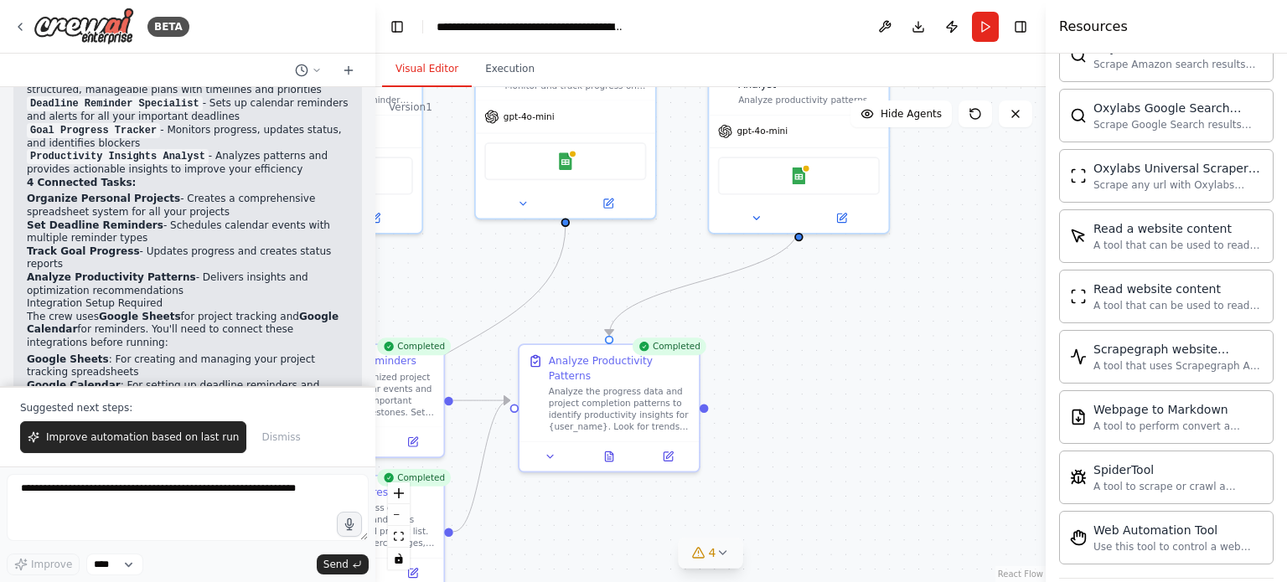
drag, startPoint x: 813, startPoint y: 284, endPoint x: 814, endPoint y: 401, distance: 116.5
click at [814, 401] on div ".deletable-edge-delete-btn { width: 20px; height: 20px; border: 0px solid #ffff…" at bounding box center [710, 334] width 670 height 495
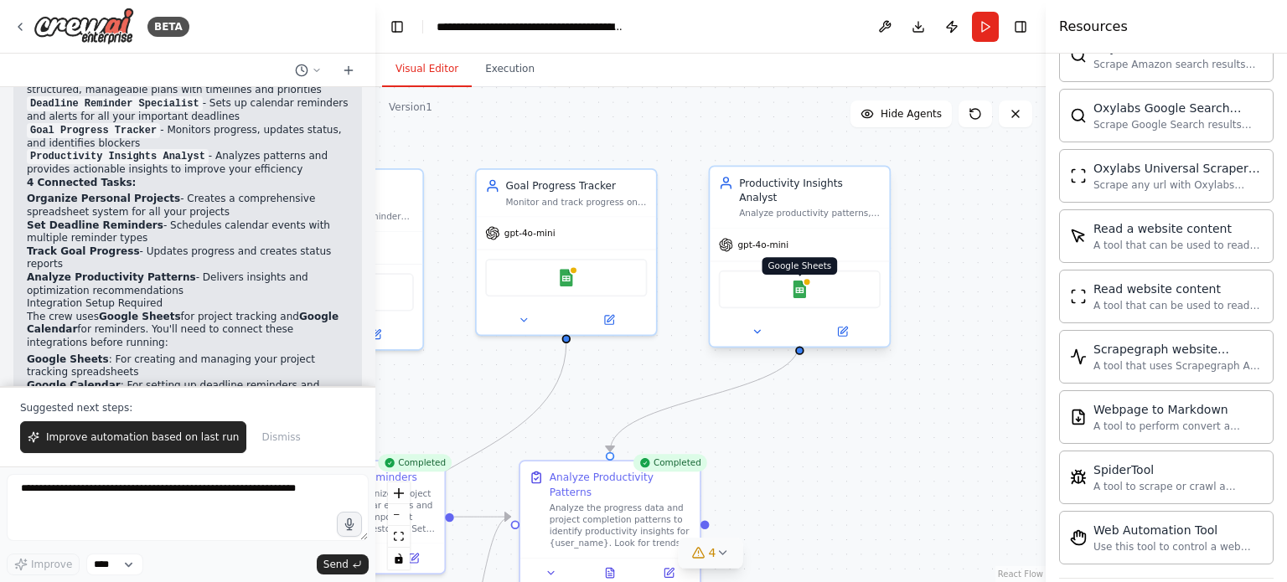
click at [798, 281] on img at bounding box center [800, 290] width 18 height 18
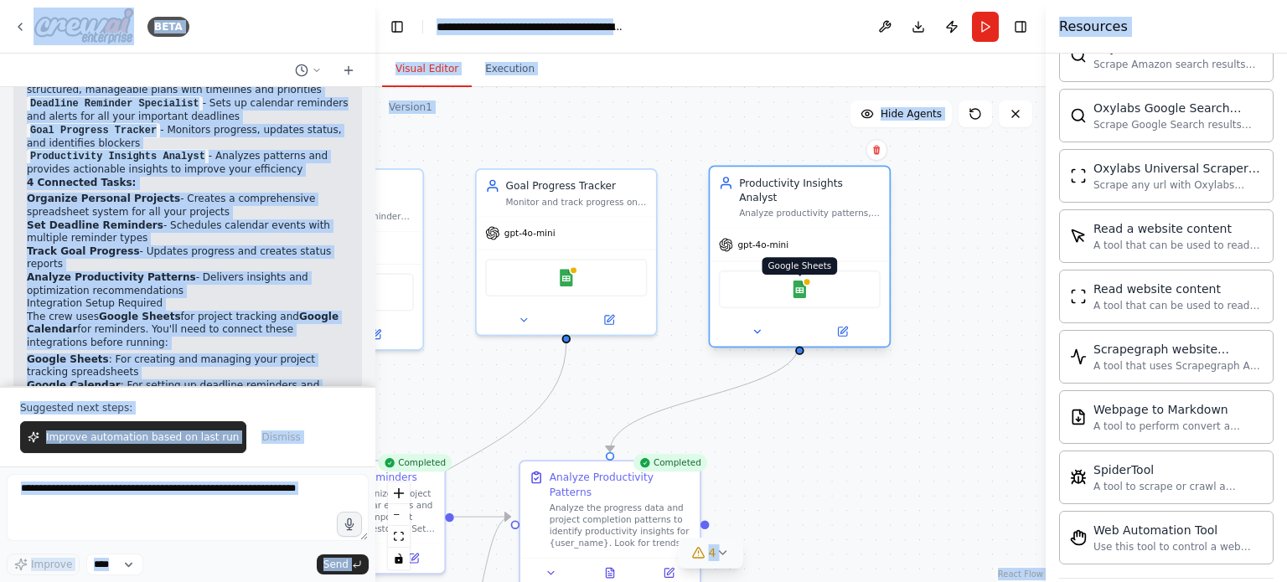
click at [798, 281] on img at bounding box center [800, 290] width 18 height 18
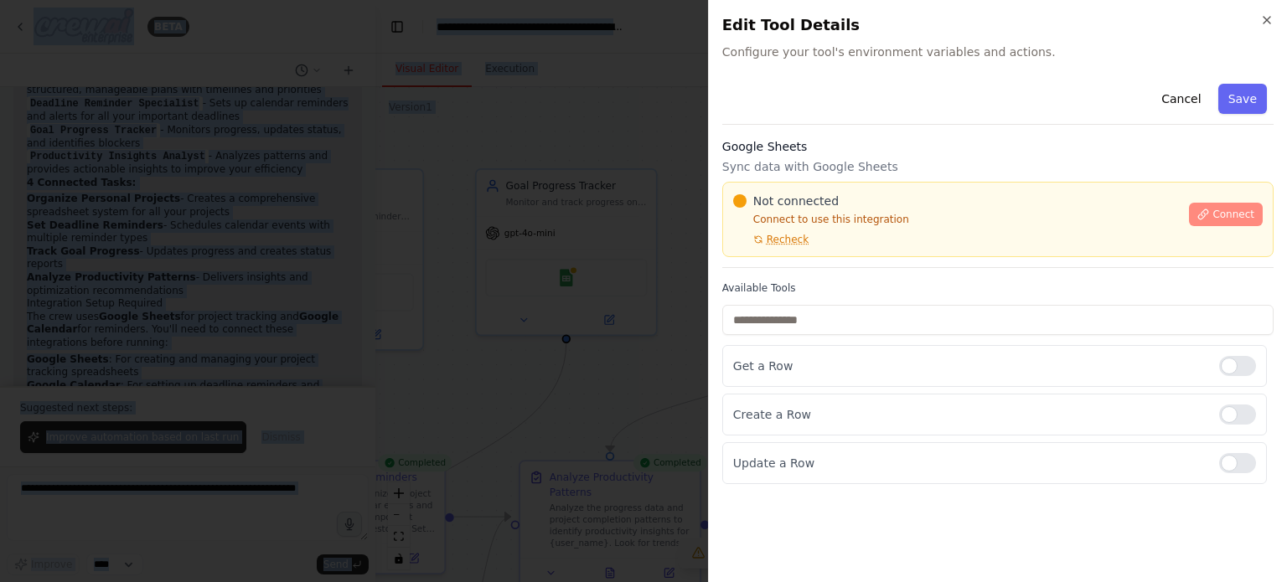
click at [1221, 216] on span "Connect" at bounding box center [1234, 214] width 42 height 13
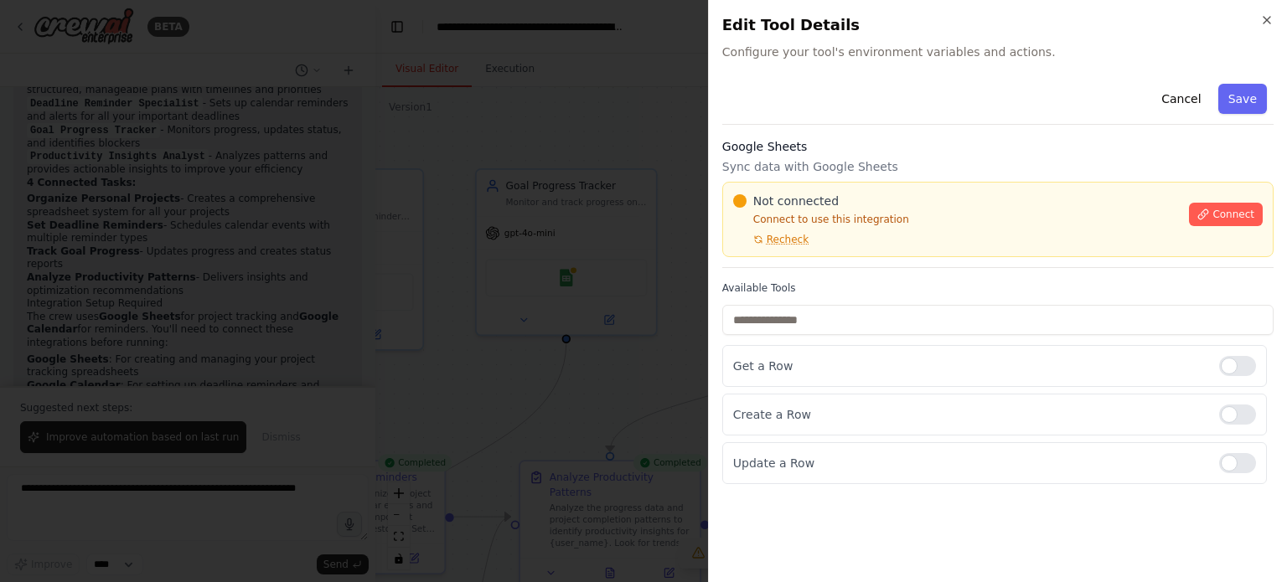
click at [835, 157] on div "Google Sheets Sync data with Google Sheets Not connected Connect to use this in…" at bounding box center [997, 203] width 551 height 130
click at [824, 155] on div "Google Sheets Sync data with Google Sheets Not connected Connect to use this in…" at bounding box center [997, 203] width 551 height 130
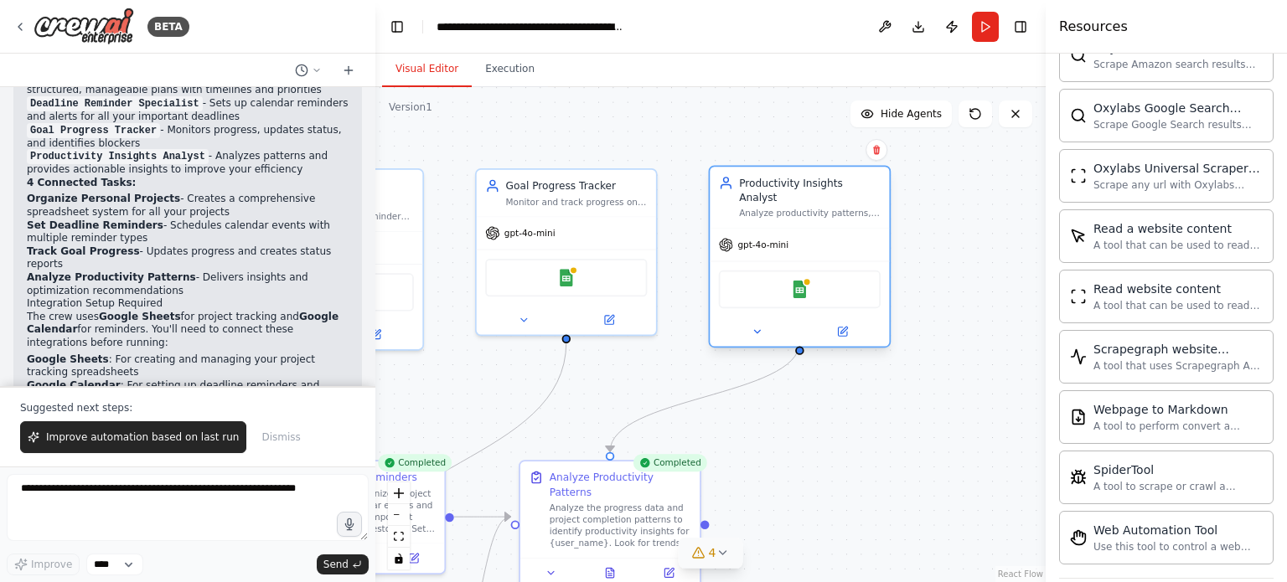
click at [833, 277] on div "Google Sheets" at bounding box center [800, 290] width 162 height 38
click at [797, 281] on img at bounding box center [800, 290] width 18 height 18
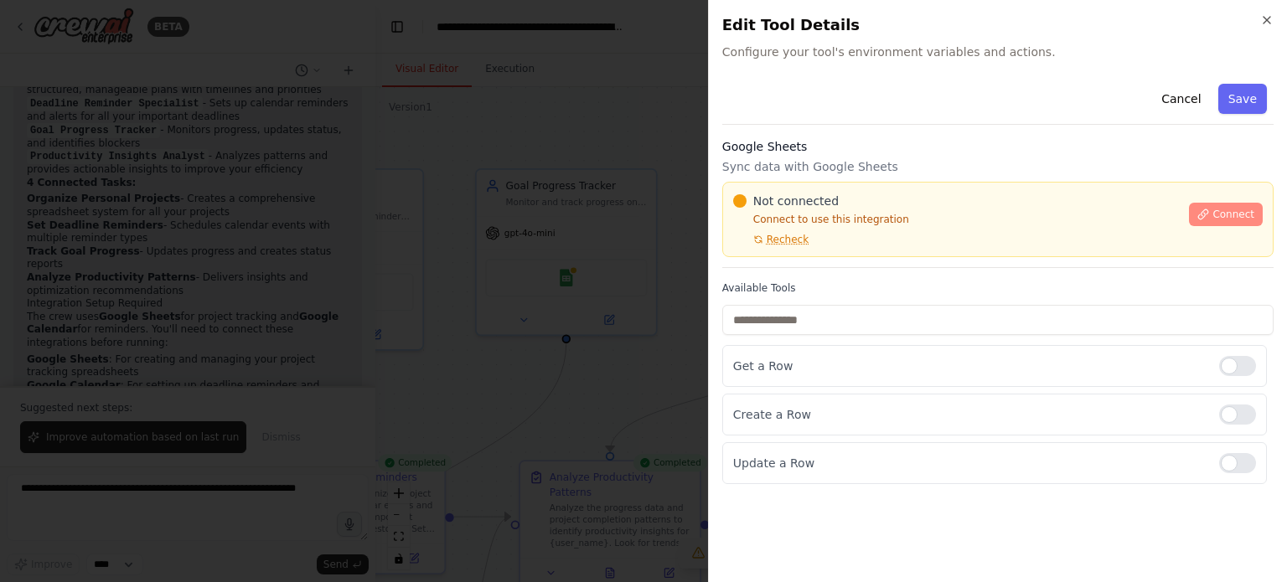
click at [1234, 214] on span "Connect" at bounding box center [1234, 214] width 42 height 13
click at [1244, 204] on button "Connect" at bounding box center [1226, 214] width 74 height 23
click at [1209, 215] on icon at bounding box center [1204, 215] width 12 height 12
click at [791, 234] on span "Recheck" at bounding box center [788, 239] width 42 height 13
drag, startPoint x: 689, startPoint y: 215, endPoint x: 675, endPoint y: 213, distance: 14.5
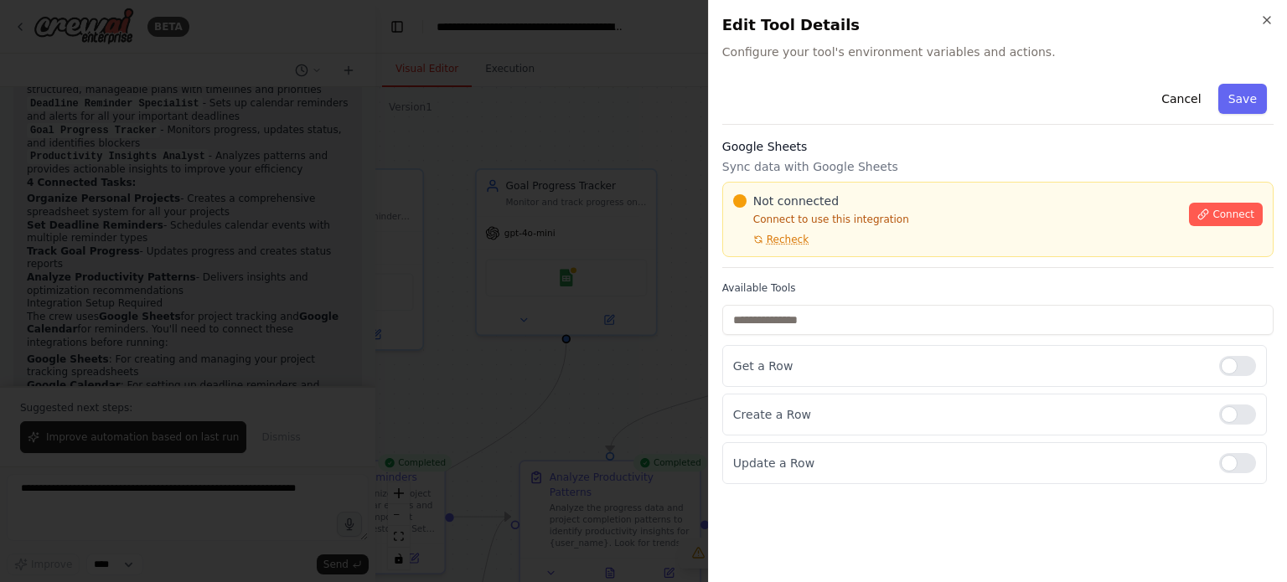
click at [675, 213] on div at bounding box center [643, 291] width 1287 height 582
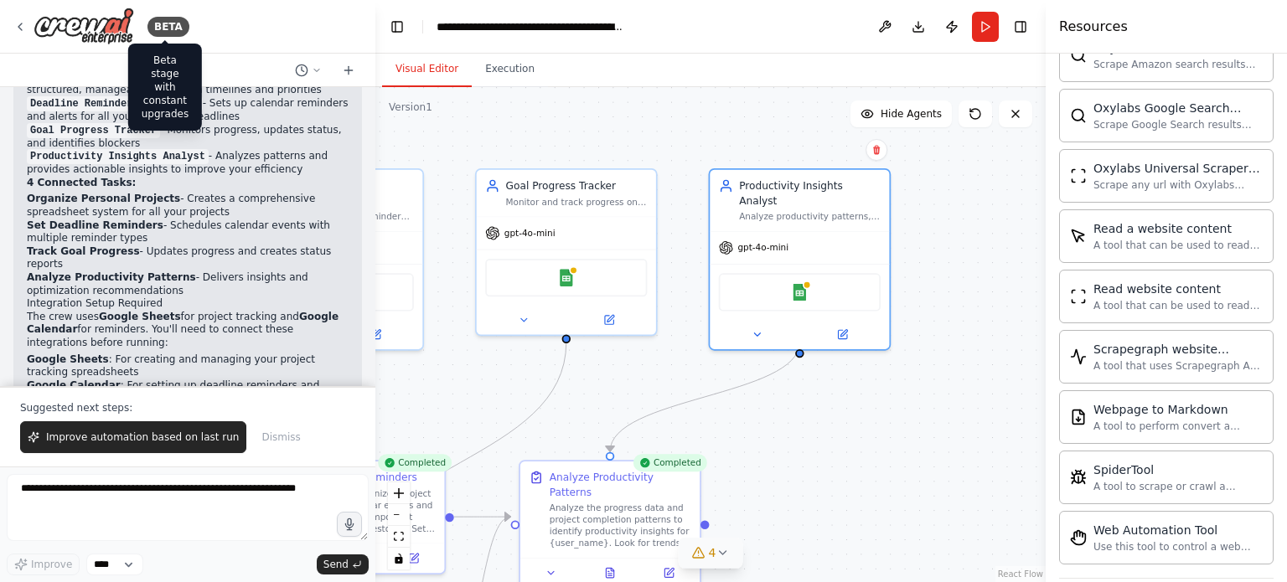
click at [194, 30] on div "BETA Beta stage with constant upgrades" at bounding box center [187, 27] width 375 height 54
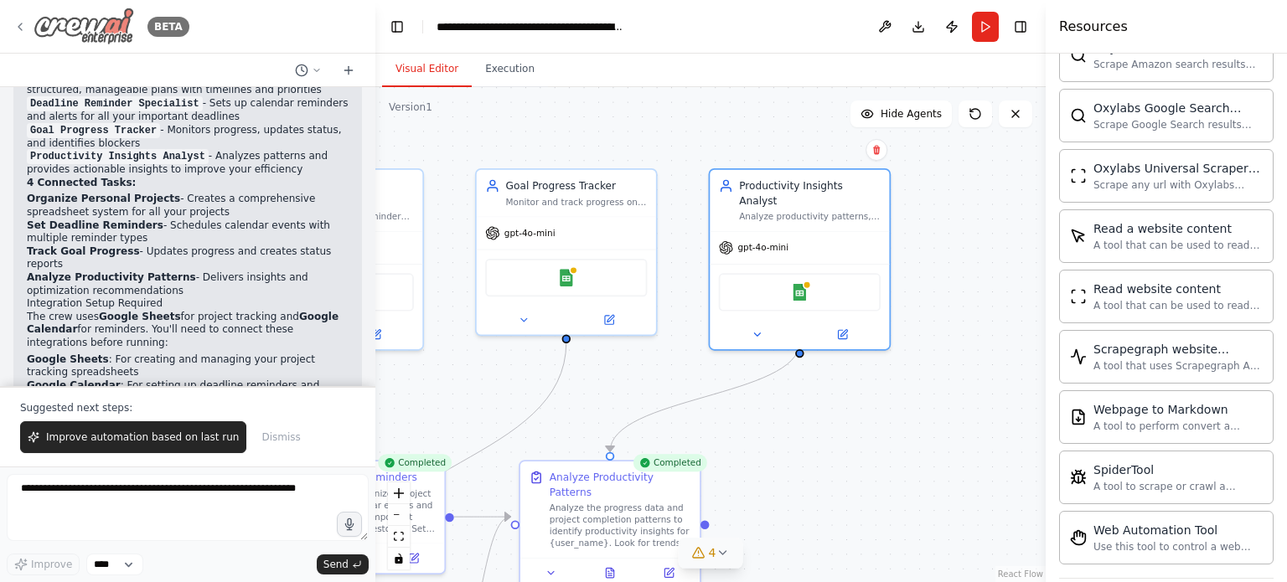
click at [92, 27] on img at bounding box center [84, 27] width 101 height 38
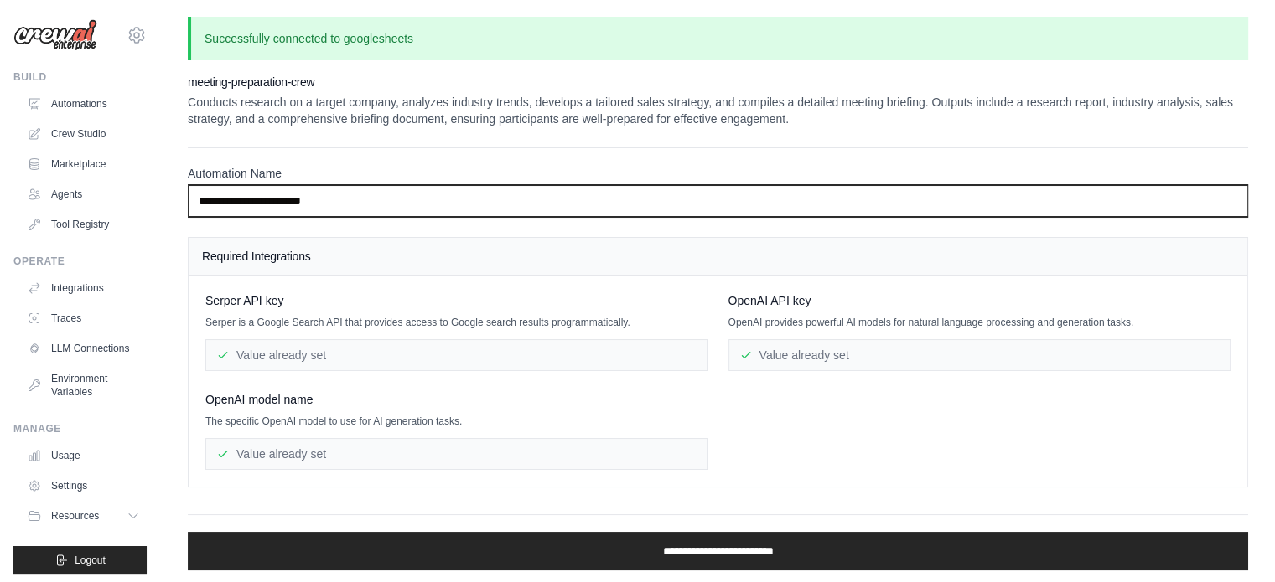
click at [353, 203] on input "**********" at bounding box center [718, 201] width 1060 height 32
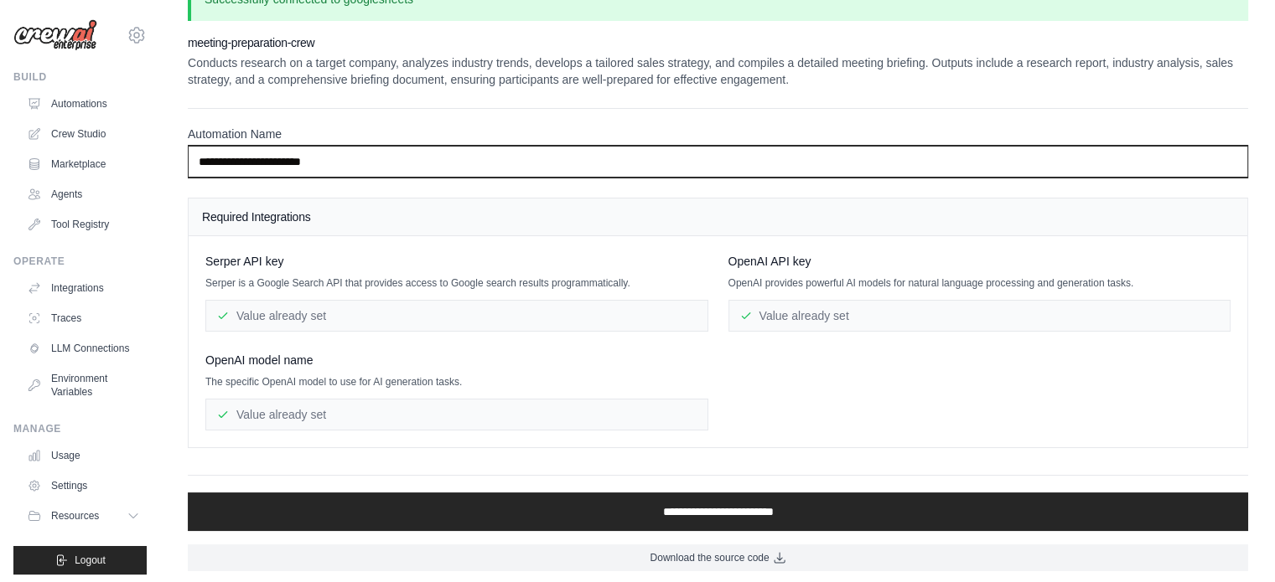
scroll to position [43, 0]
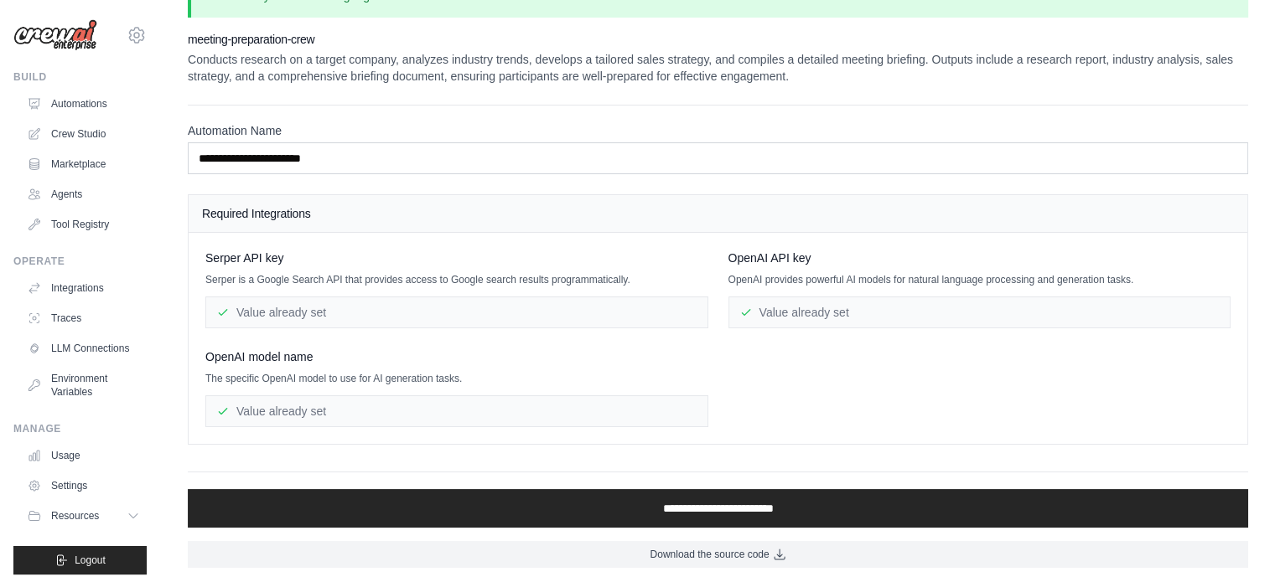
click at [969, 324] on div "Value already set" at bounding box center [979, 313] width 503 height 32
click at [554, 445] on div "**********" at bounding box center [718, 299] width 1060 height 537
click at [528, 375] on p "The specific OpenAI model to use for AI generation tasks." at bounding box center [456, 378] width 503 height 13
drag, startPoint x: 528, startPoint y: 375, endPoint x: 552, endPoint y: 396, distance: 32.6
click at [536, 382] on p "The specific OpenAI model to use for AI generation tasks." at bounding box center [456, 378] width 503 height 13
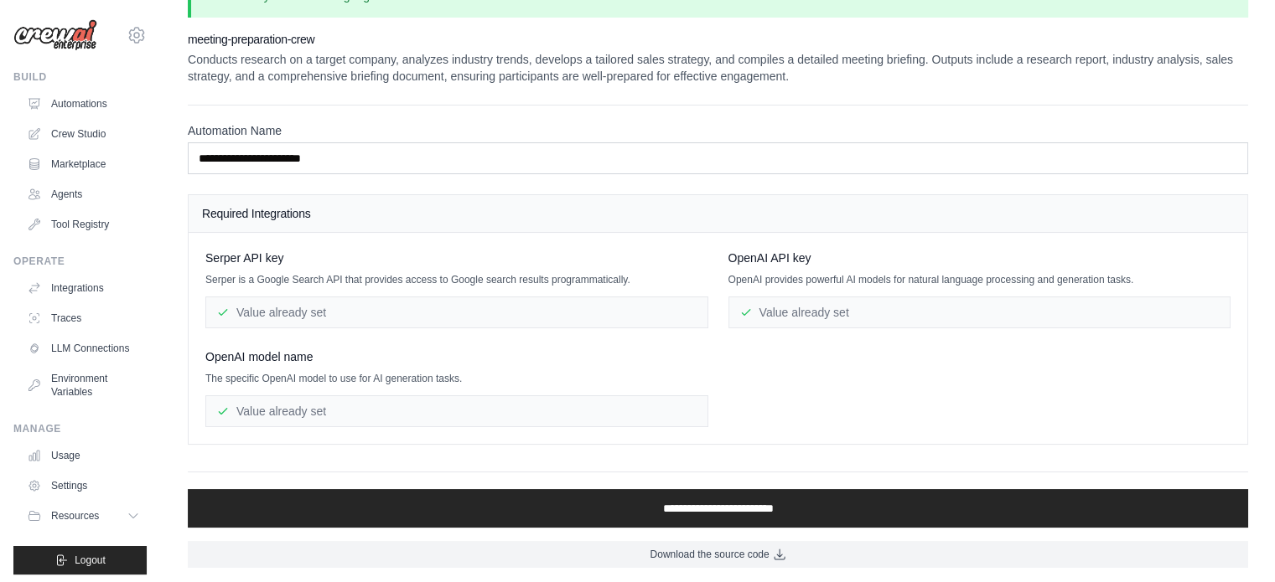
drag, startPoint x: 556, startPoint y: 400, endPoint x: 685, endPoint y: 473, distance: 147.9
click at [557, 401] on div "Value already set" at bounding box center [456, 412] width 503 height 32
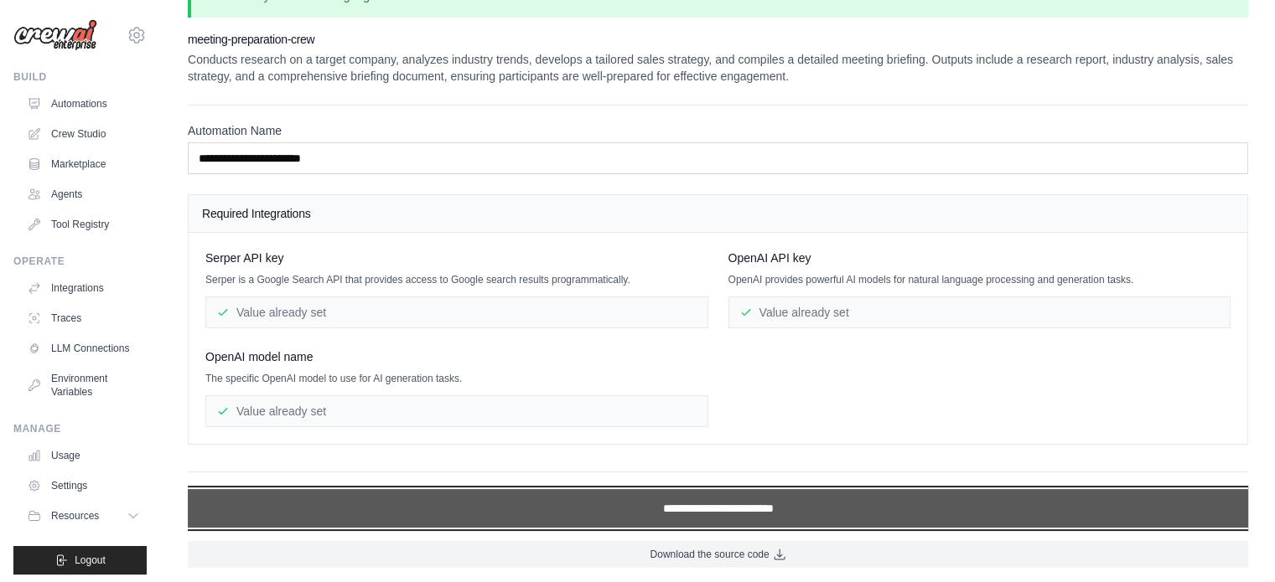
click at [723, 503] on input "**********" at bounding box center [718, 508] width 1060 height 39
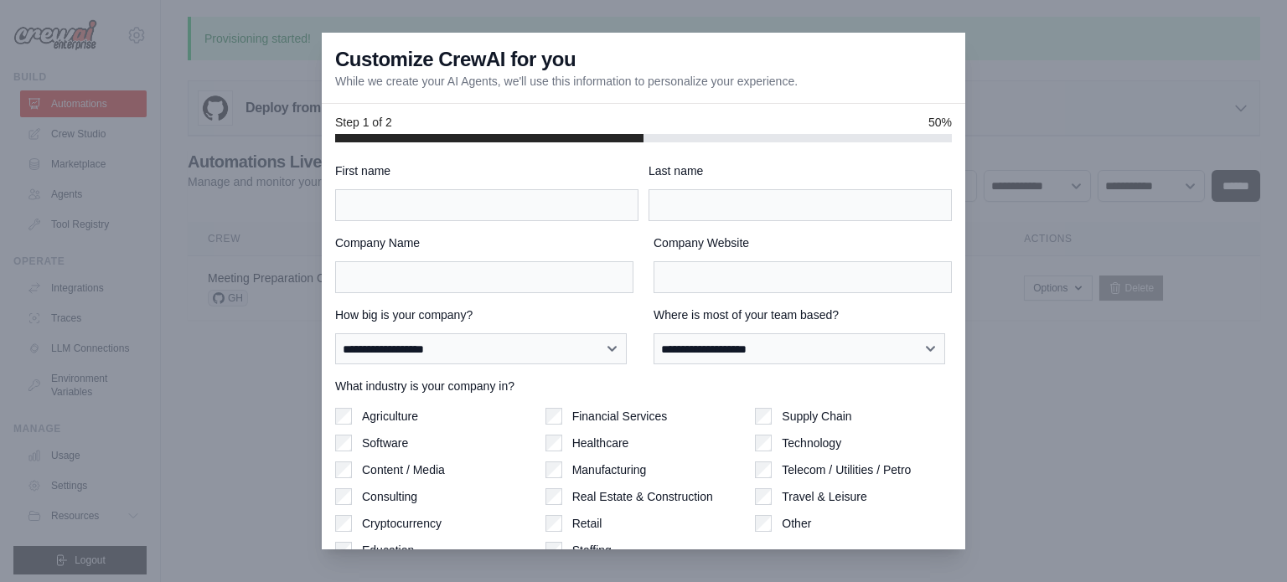
click at [272, 146] on div at bounding box center [643, 291] width 1287 height 582
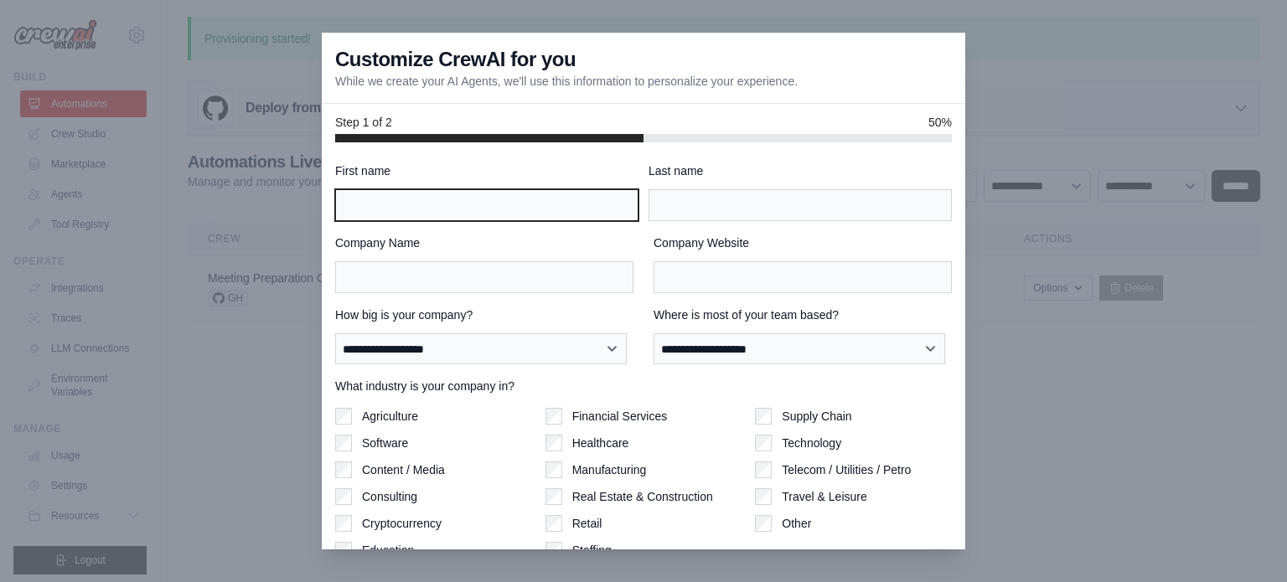
click at [463, 206] on input "First name" at bounding box center [486, 205] width 303 height 32
type input "******"
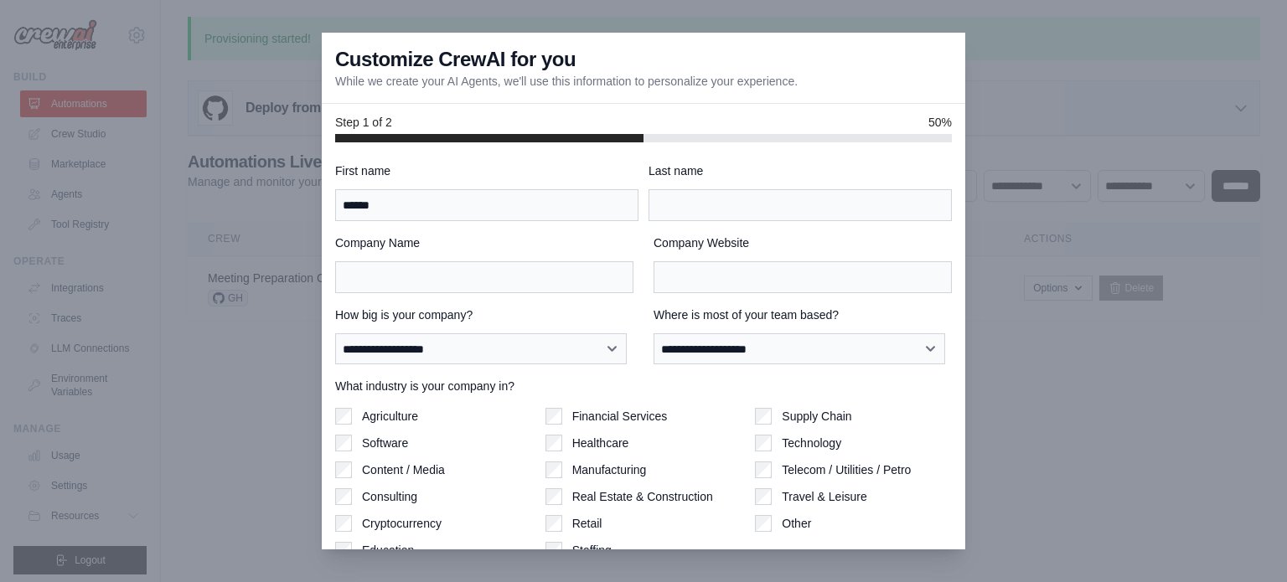
type input "****"
click at [508, 279] on input "Company Name" at bounding box center [484, 277] width 298 height 32
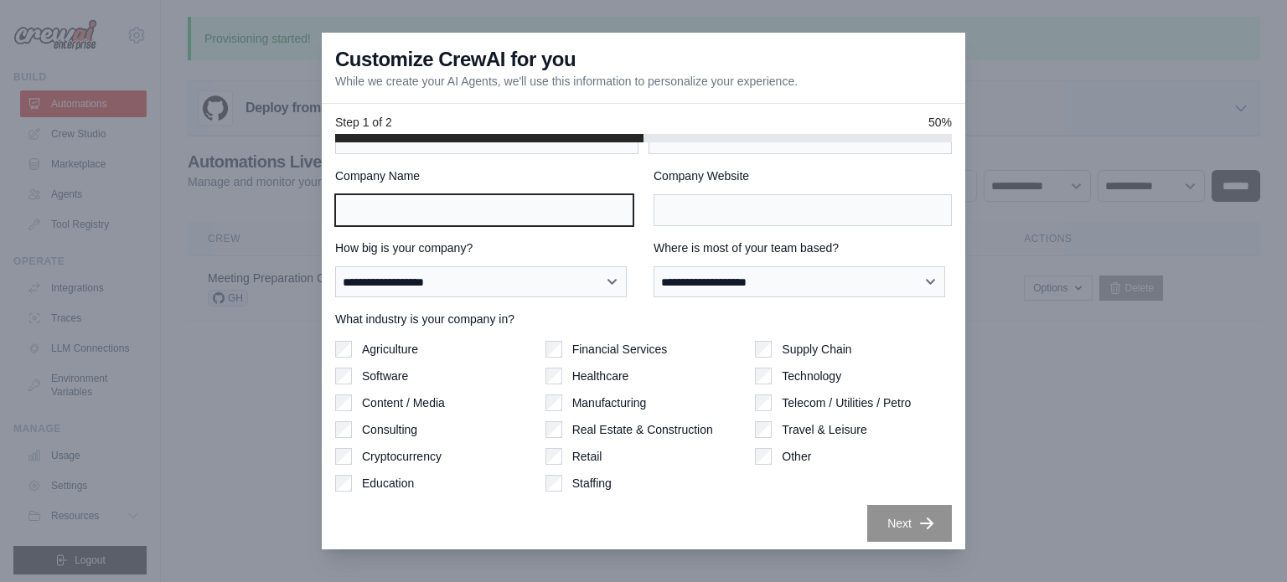
scroll to position [72, 0]
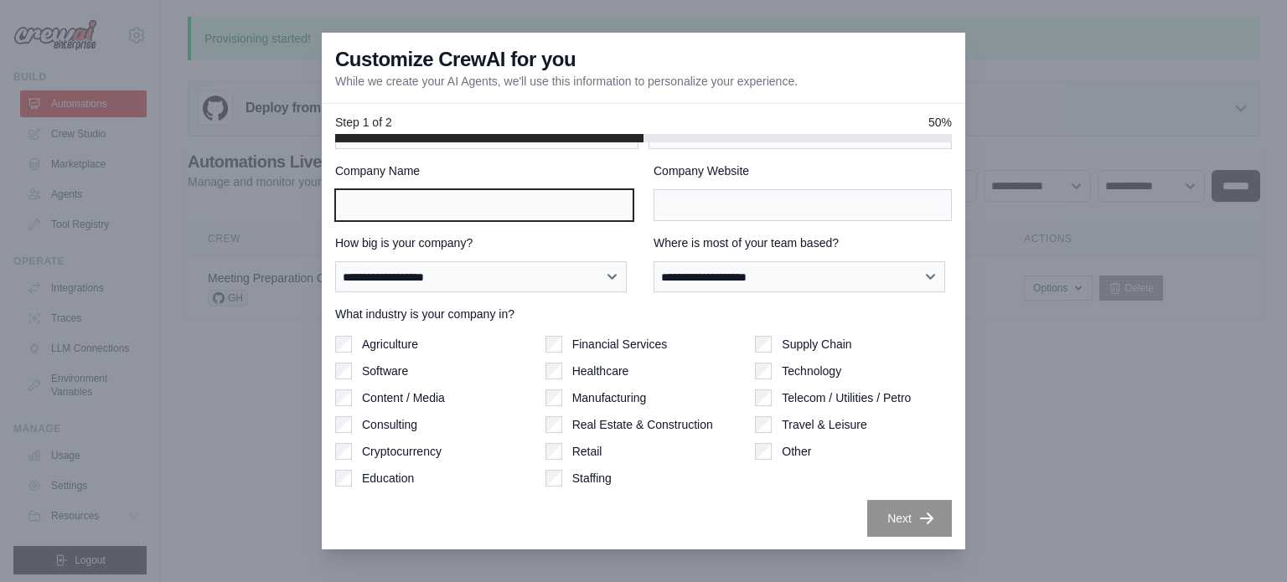
click at [463, 203] on input "Company Name" at bounding box center [484, 205] width 298 height 32
type input "*"
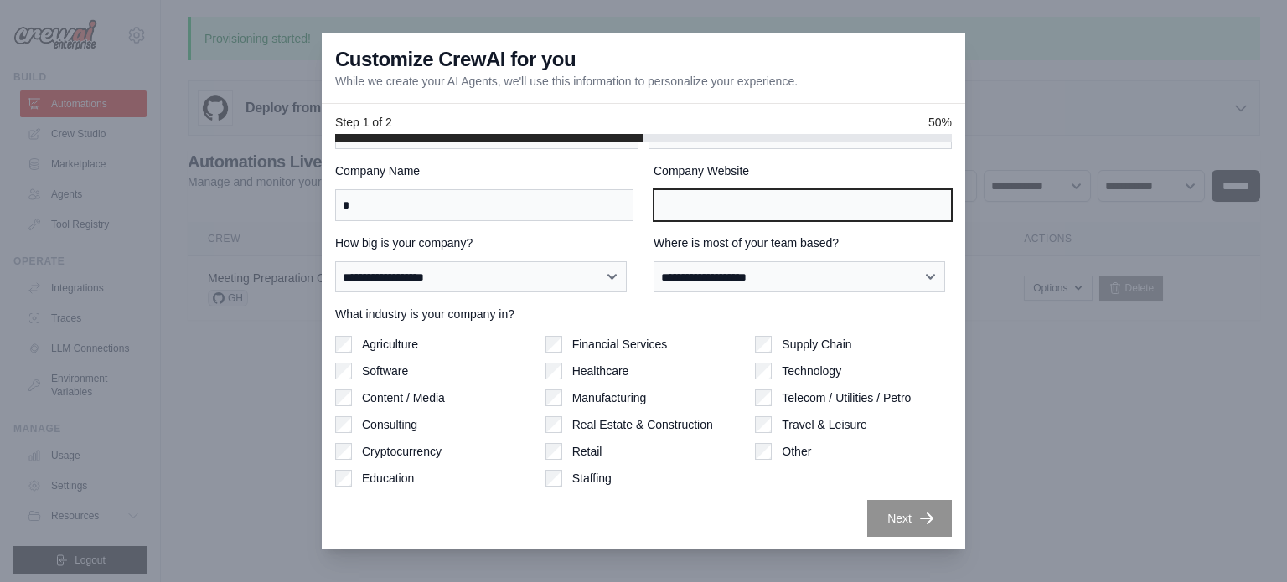
click at [768, 198] on input "Company Website" at bounding box center [803, 205] width 298 height 32
click at [683, 195] on input "Company Website" at bounding box center [803, 205] width 298 height 32
type input "*"
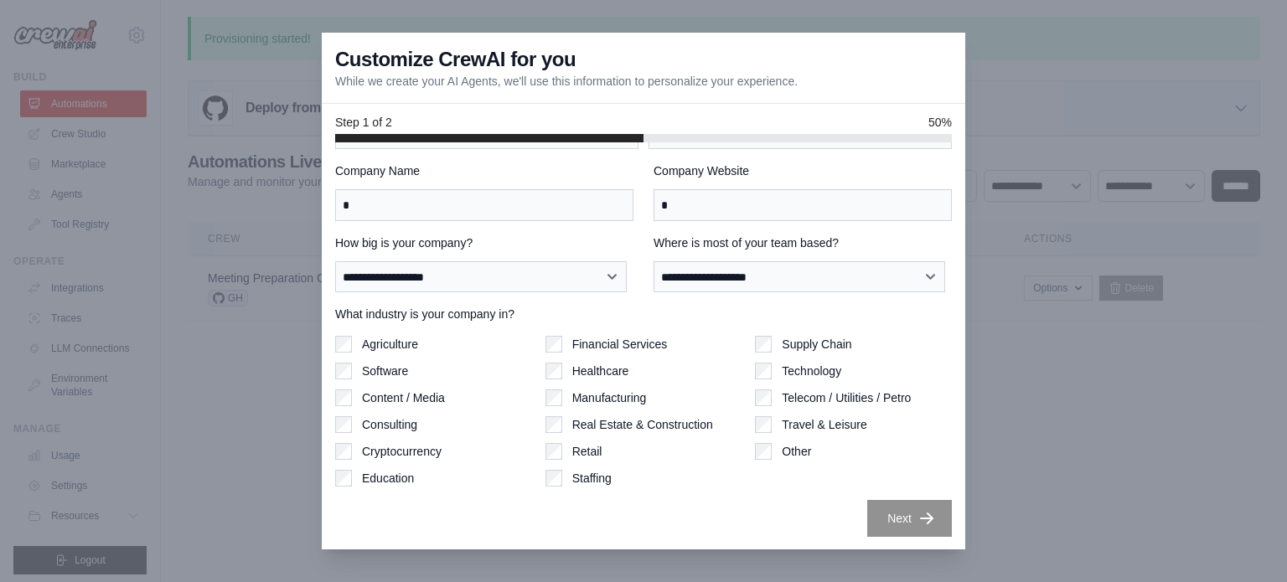
click at [758, 440] on div "Supply Chain Technology Telecom / Utilities / Petro Travel & Leisure Other" at bounding box center [853, 411] width 197 height 151
click at [767, 270] on select "**********" at bounding box center [800, 277] width 292 height 32
select select "******"
click at [654, 261] on select "**********" at bounding box center [800, 277] width 292 height 32
click at [531, 288] on select "**********" at bounding box center [481, 277] width 292 height 32
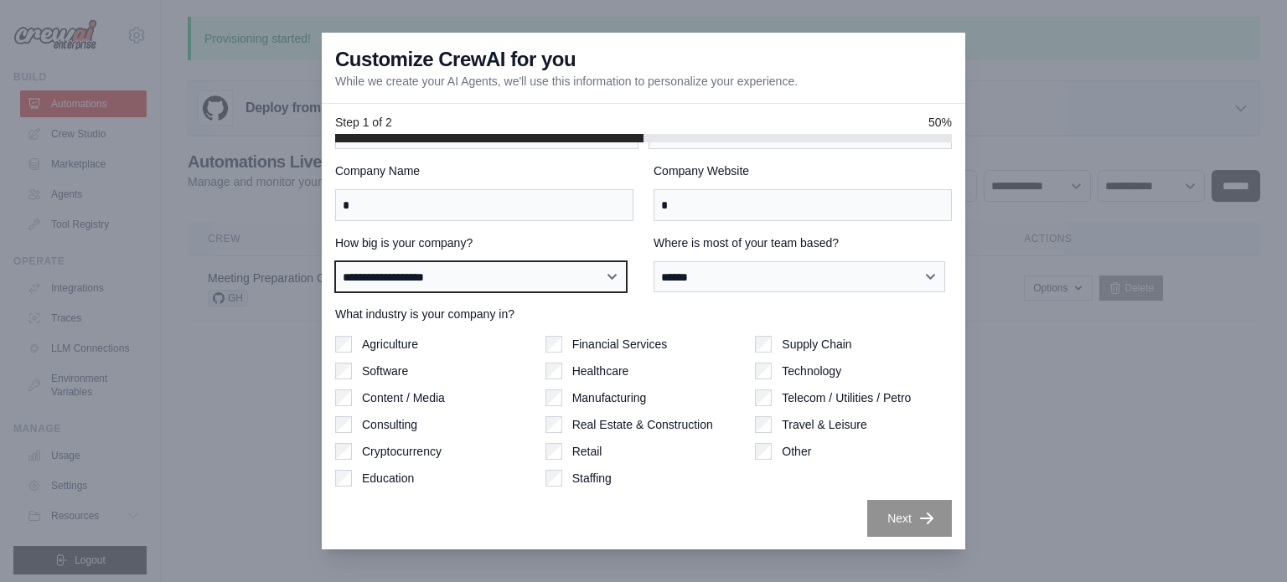
select select "**********"
click at [335, 261] on select "**********" at bounding box center [481, 277] width 292 height 32
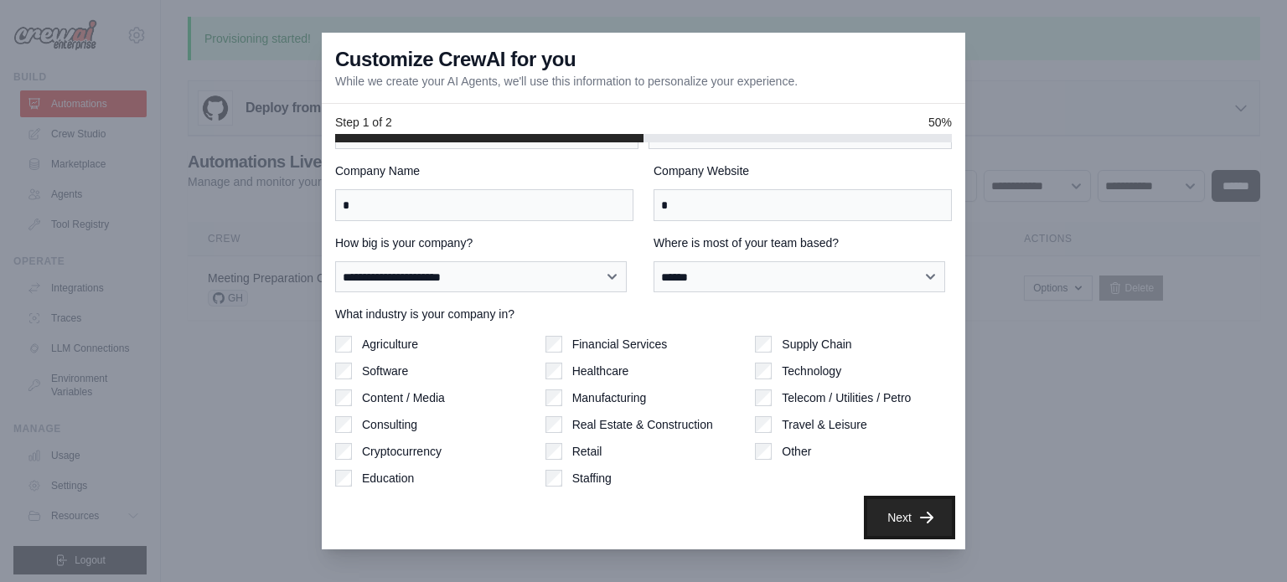
click at [869, 513] on button "Next" at bounding box center [909, 517] width 85 height 37
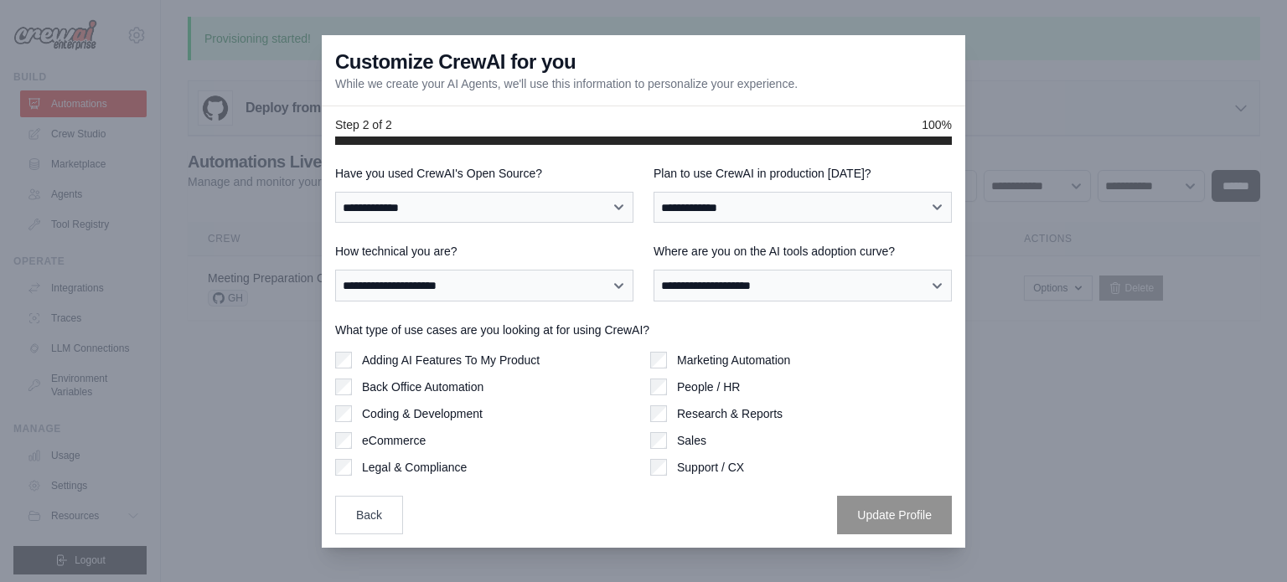
click at [476, 361] on label "Adding AI Features To My Product" at bounding box center [451, 360] width 178 height 17
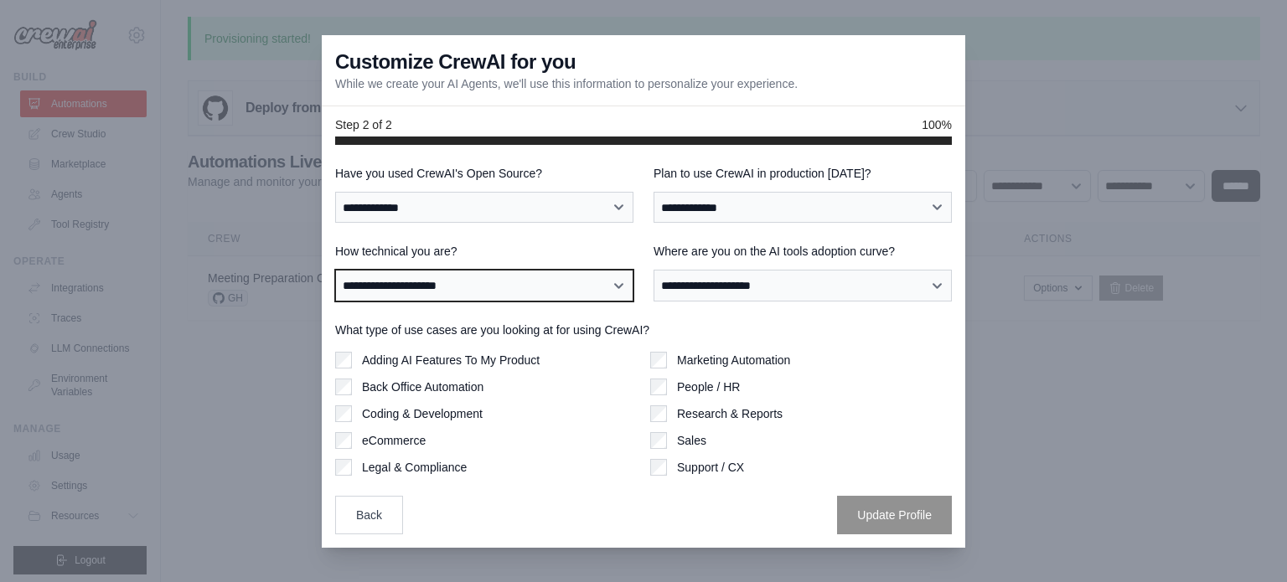
click at [513, 281] on select "**********" at bounding box center [484, 286] width 298 height 32
select select "**********"
click at [335, 270] on select "**********" at bounding box center [484, 286] width 298 height 32
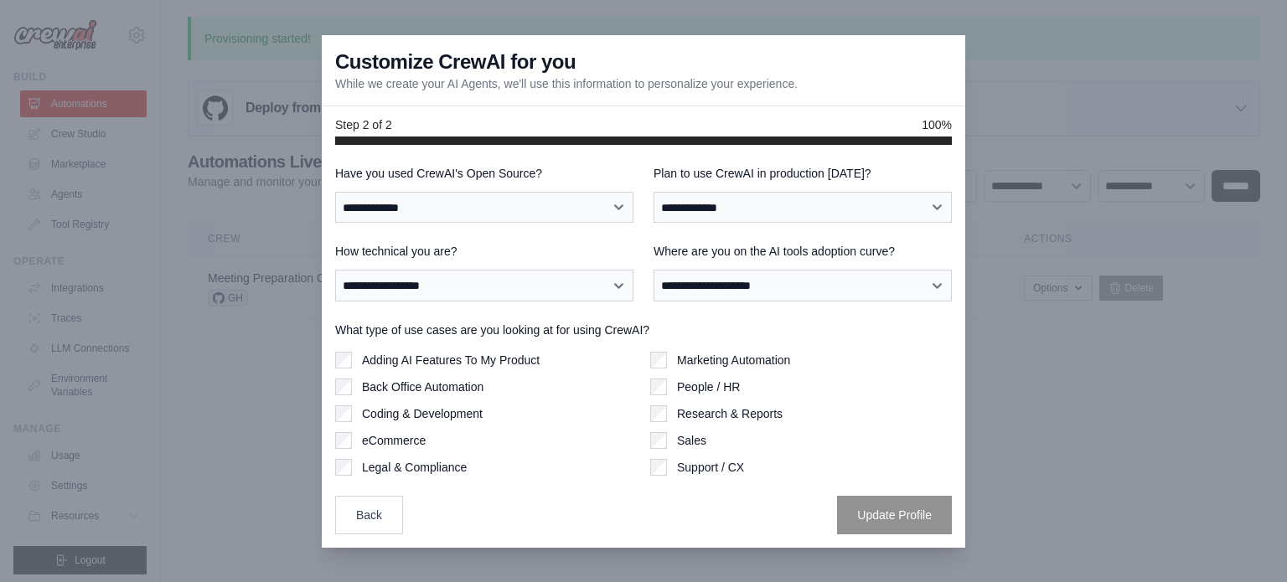
click at [799, 267] on div "**********" at bounding box center [803, 272] width 298 height 59
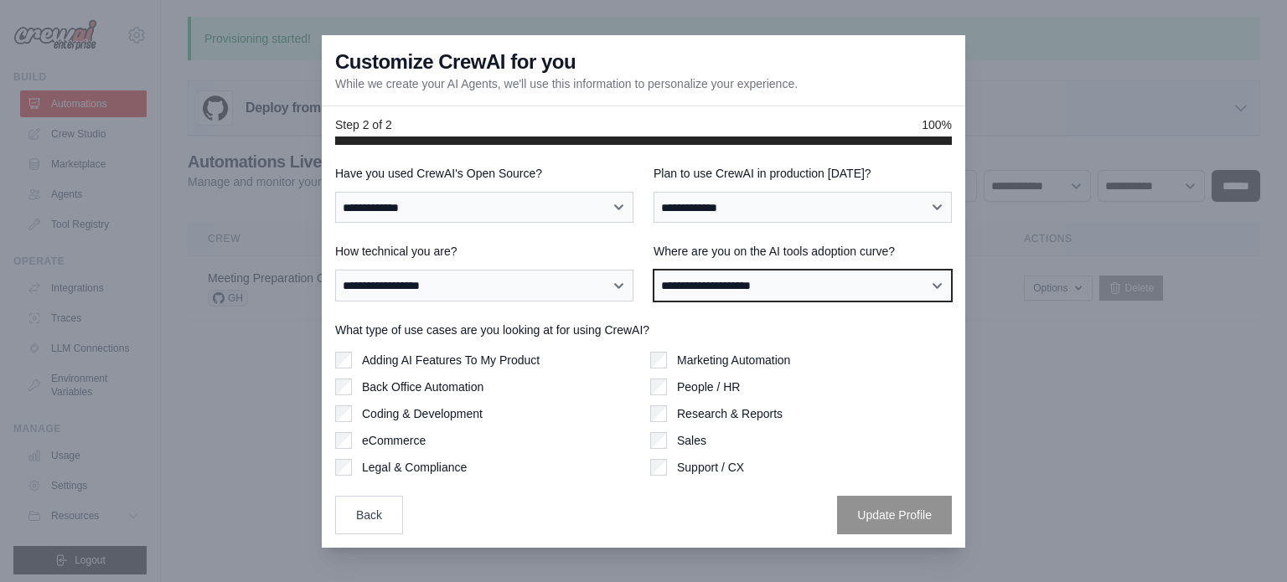
click at [799, 281] on select "**********" at bounding box center [803, 286] width 298 height 32
select select "**********"
click at [654, 270] on select "**********" at bounding box center [803, 286] width 298 height 32
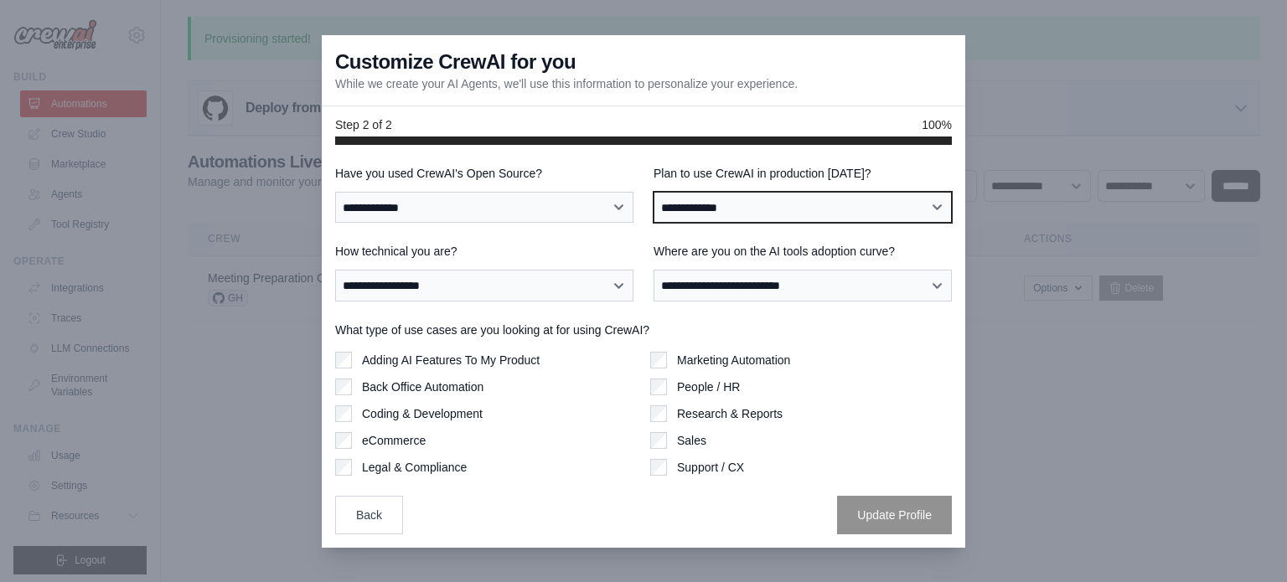
click at [763, 216] on select "**********" at bounding box center [803, 208] width 298 height 32
select select "****"
click at [654, 192] on select "**********" at bounding box center [803, 208] width 298 height 32
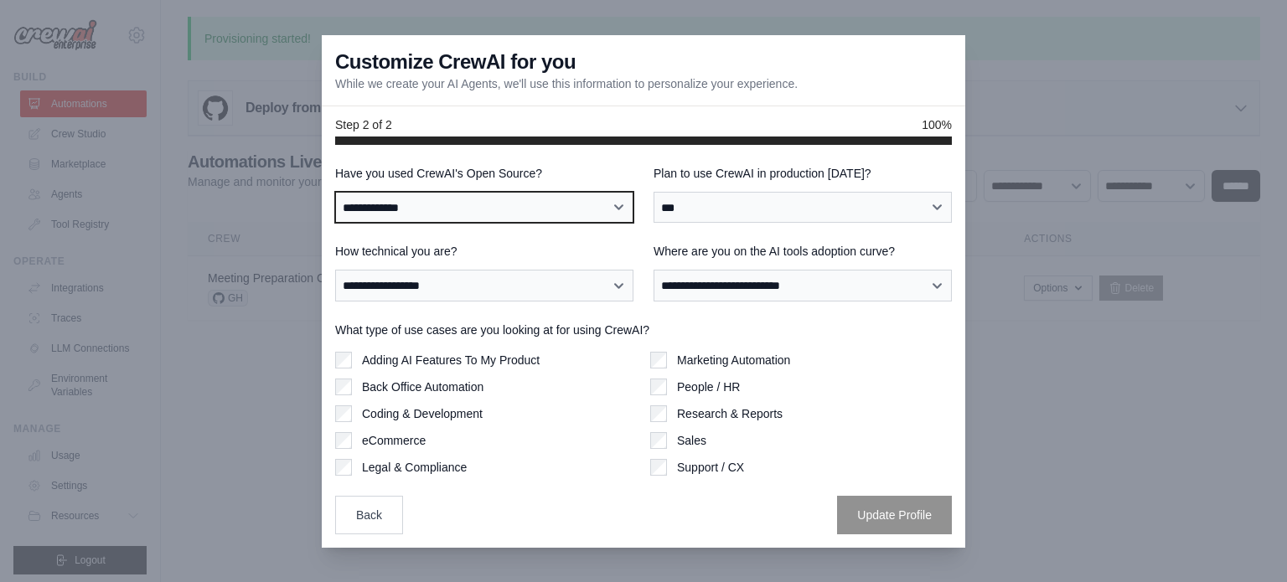
click at [544, 220] on select "**********" at bounding box center [484, 208] width 298 height 32
select select "**"
click at [335, 192] on select "**********" at bounding box center [484, 208] width 298 height 32
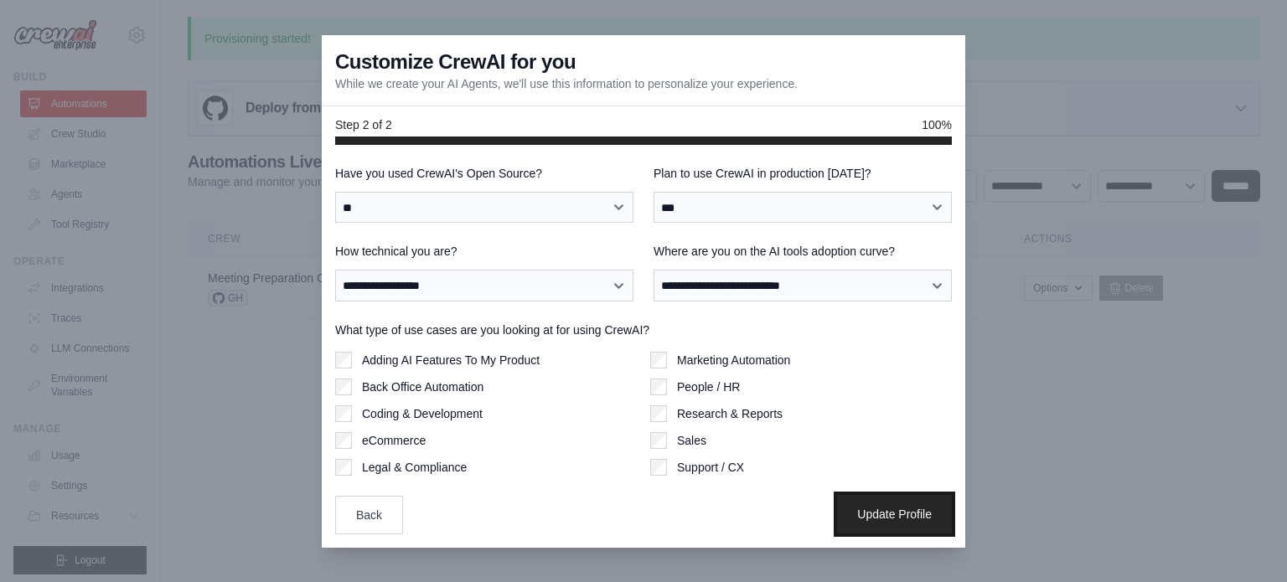
click at [868, 505] on button "Update Profile" at bounding box center [894, 514] width 115 height 39
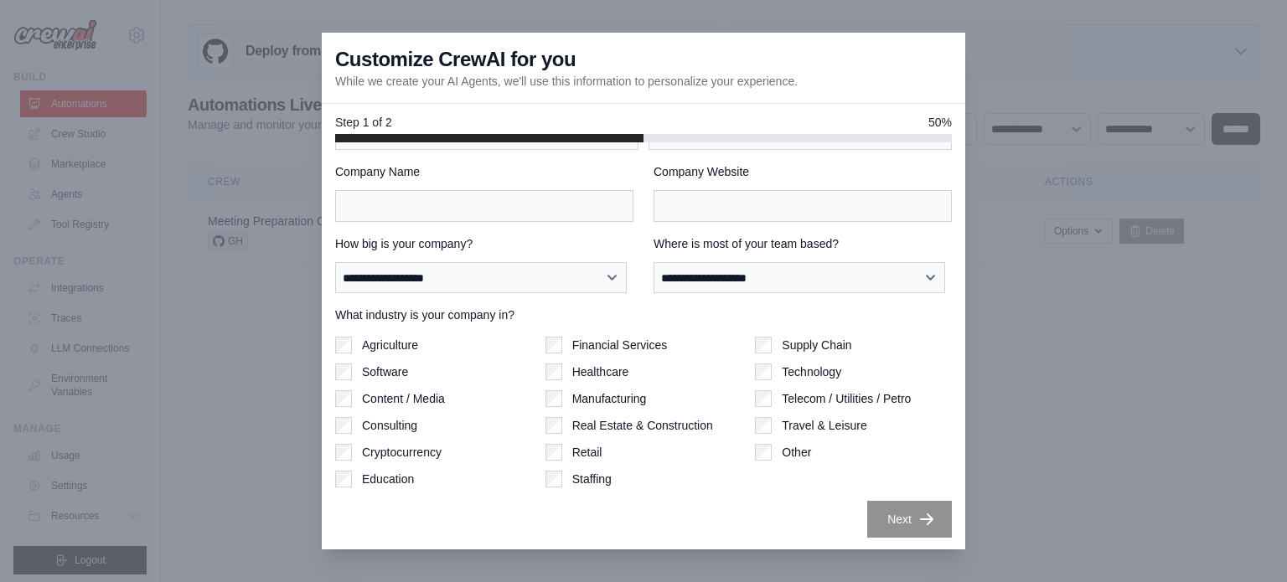
scroll to position [72, 0]
click at [216, 292] on div at bounding box center [643, 291] width 1287 height 582
click at [166, 12] on div at bounding box center [643, 291] width 1287 height 582
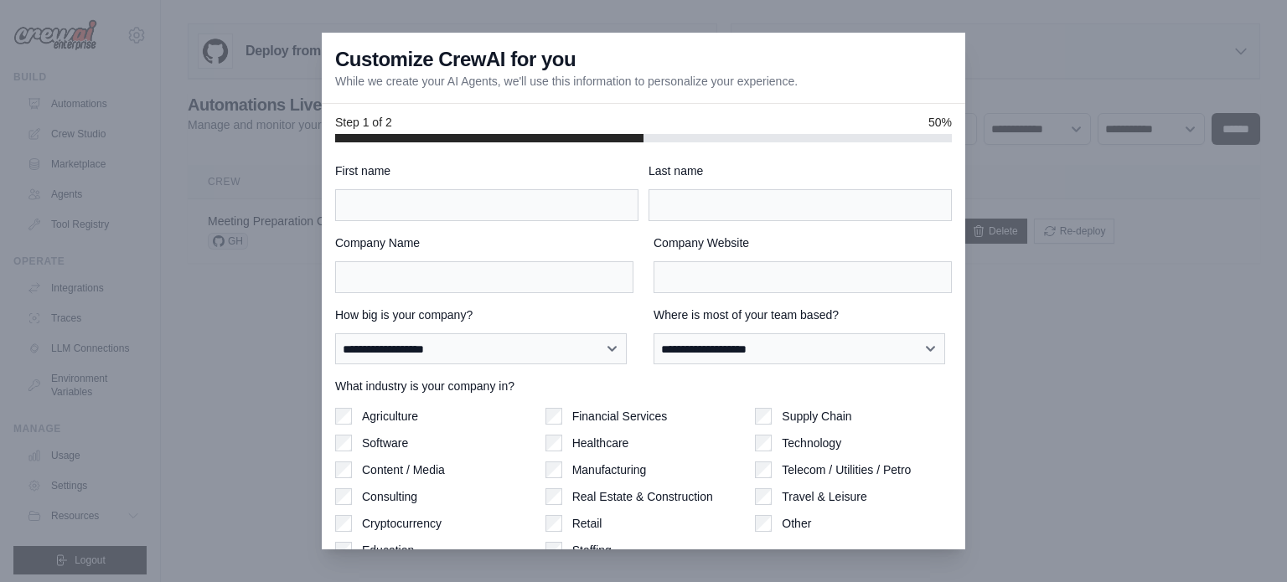
click at [1032, 73] on div at bounding box center [643, 291] width 1287 height 582
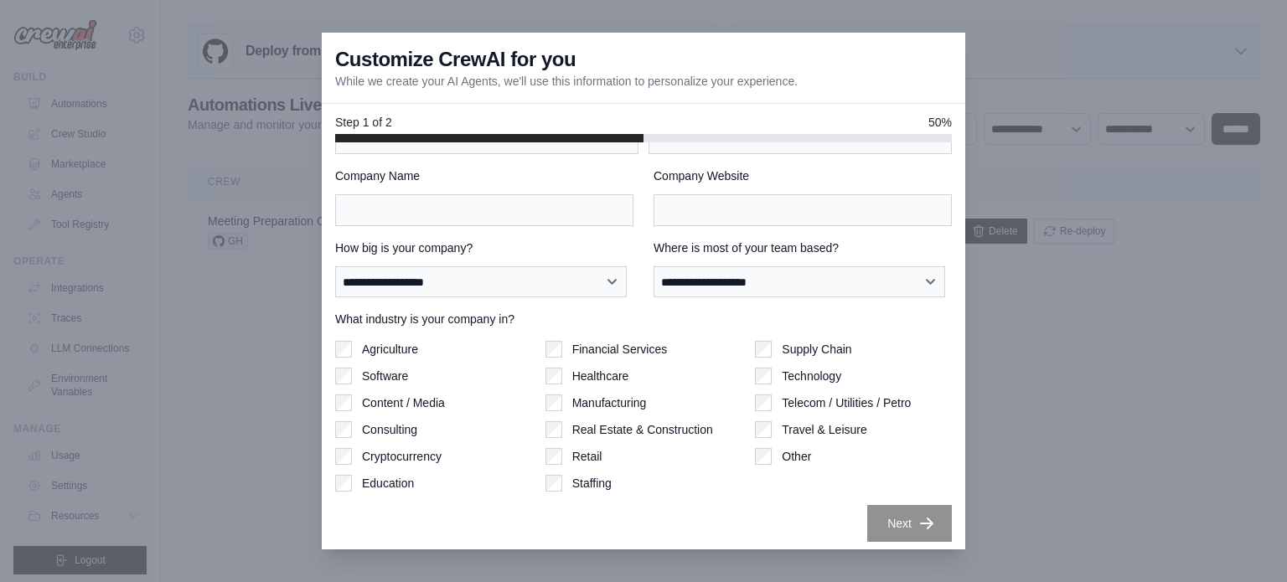
scroll to position [72, 0]
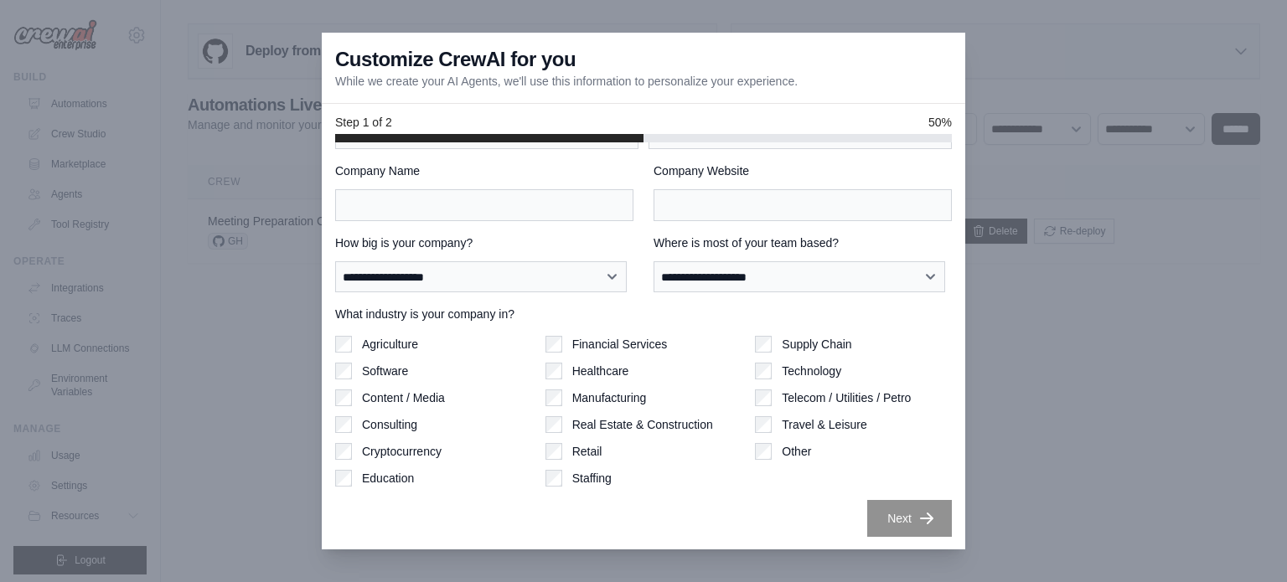
click at [414, 132] on div "Step 1 of 2 50%" at bounding box center [644, 123] width 644 height 39
drag, startPoint x: 157, startPoint y: 123, endPoint x: 411, endPoint y: 112, distance: 254.1
click at [157, 124] on div at bounding box center [643, 291] width 1287 height 582
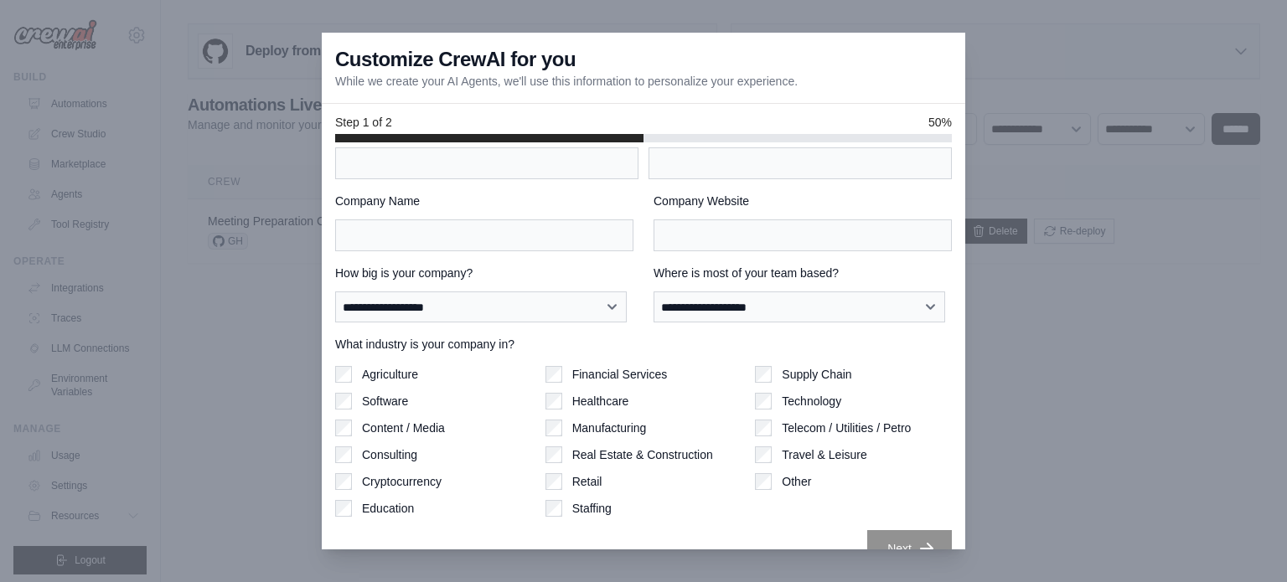
scroll to position [0, 0]
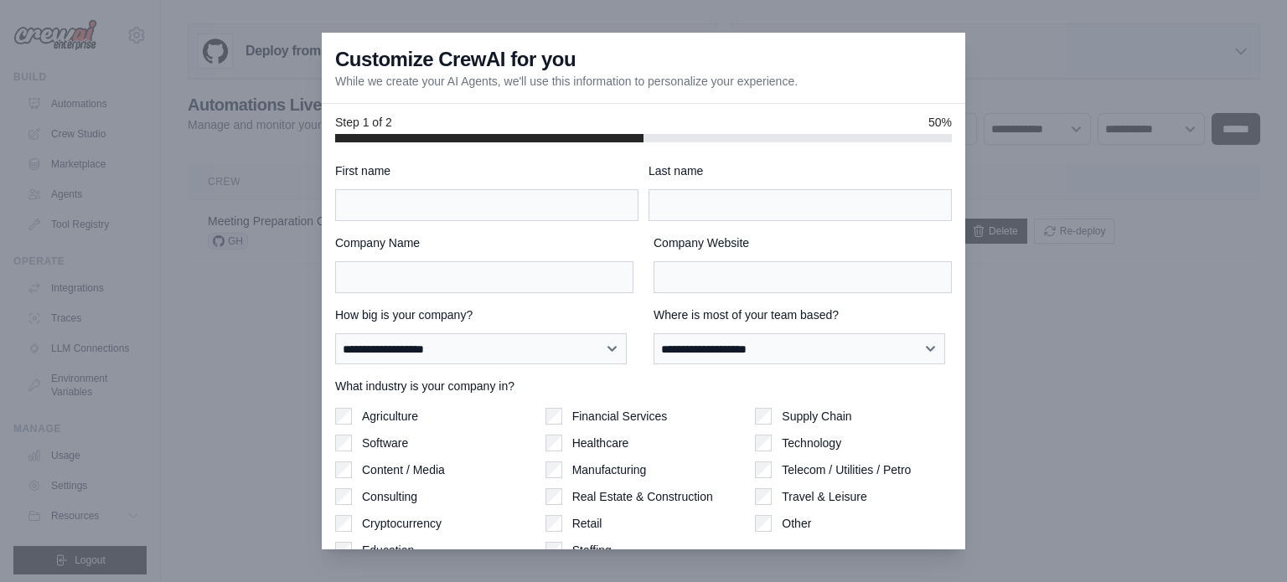
click at [1083, 132] on div at bounding box center [643, 291] width 1287 height 582
click at [900, 126] on div "Step 1 of 2 50%" at bounding box center [643, 122] width 617 height 17
click at [304, 238] on div at bounding box center [643, 291] width 1287 height 582
click at [251, 237] on div at bounding box center [643, 291] width 1287 height 582
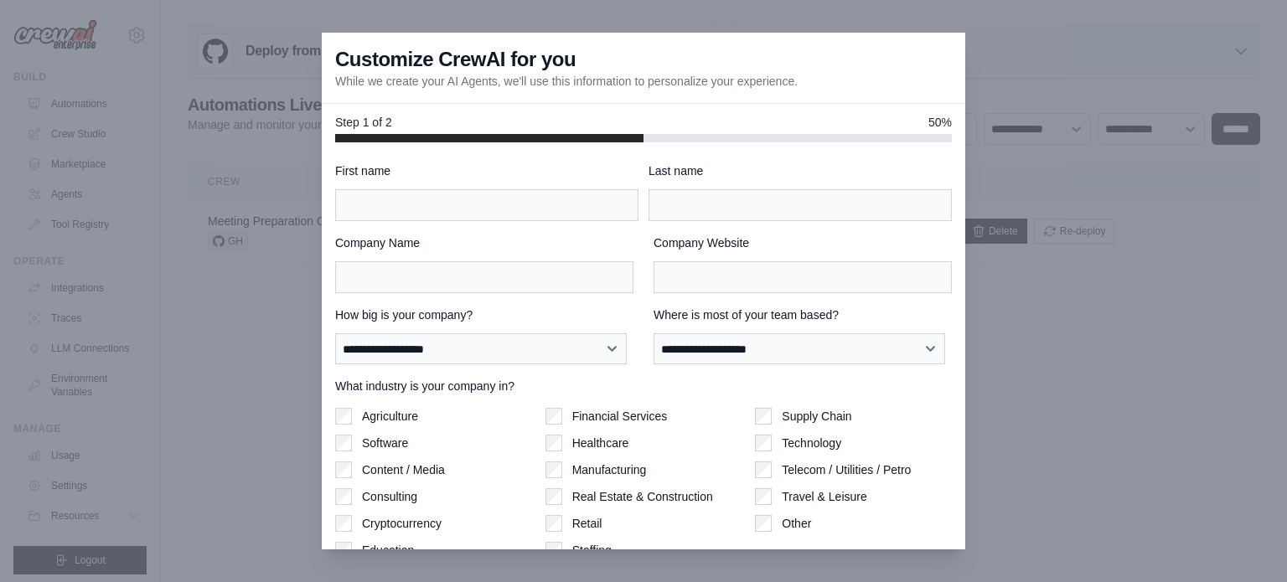
click at [999, 77] on div at bounding box center [643, 291] width 1287 height 582
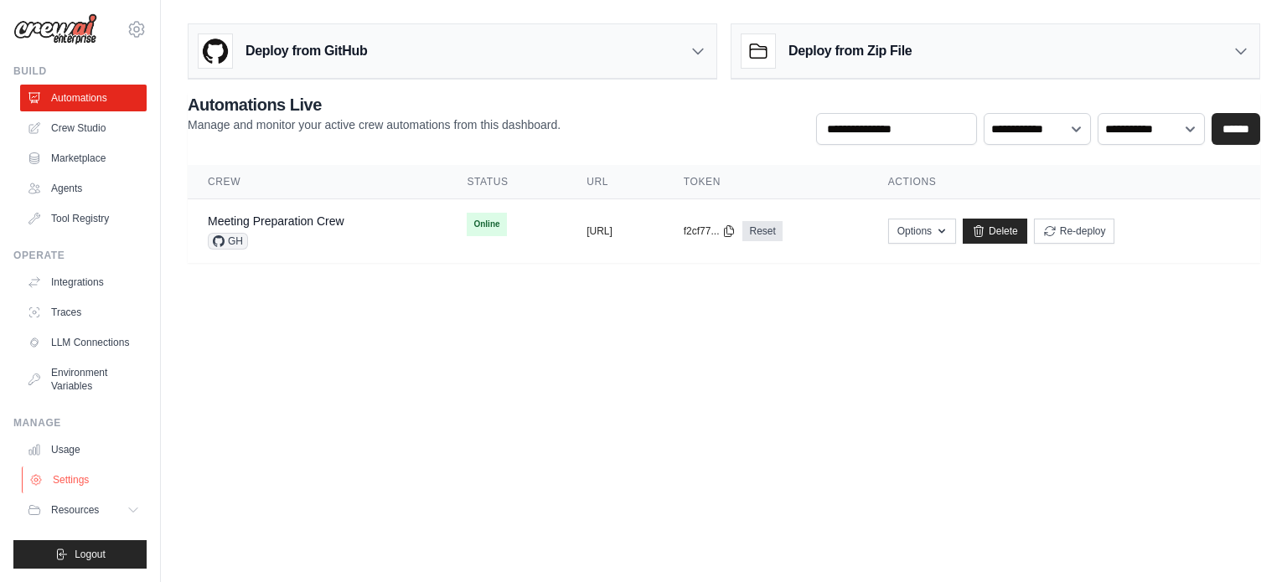
scroll to position [18, 0]
click at [76, 116] on link "Crew Studio" at bounding box center [85, 128] width 127 height 27
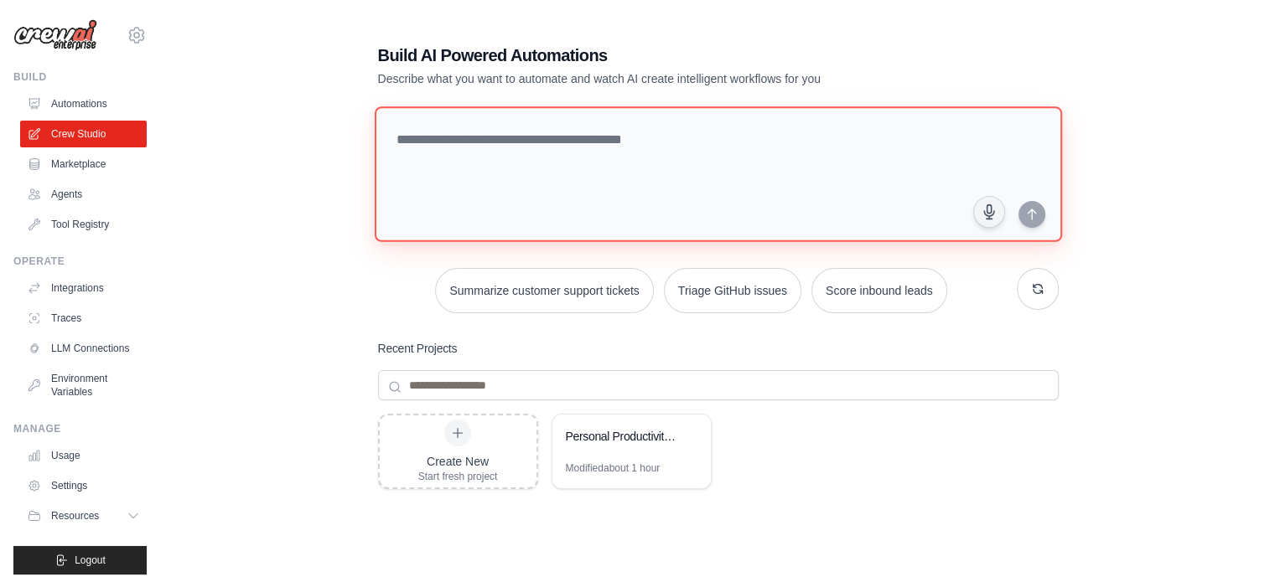
click at [559, 153] on textarea at bounding box center [717, 174] width 687 height 136
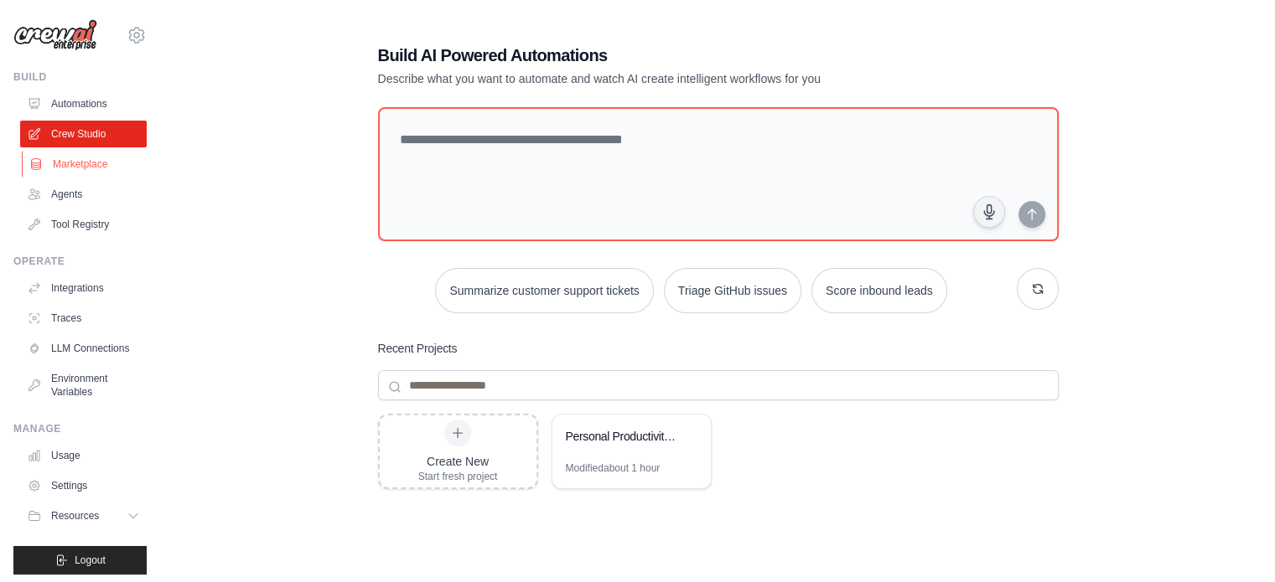
click at [79, 167] on link "Marketplace" at bounding box center [85, 164] width 127 height 27
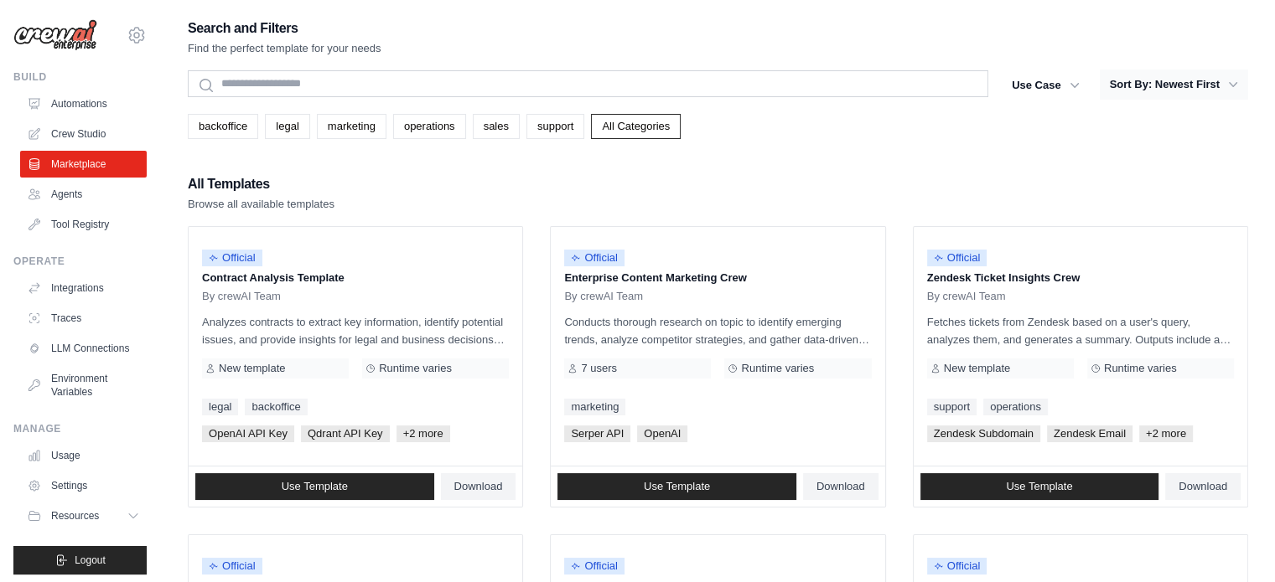
click at [1169, 93] on button "Sort By: Newest First" at bounding box center [1173, 85] width 148 height 30
click at [1161, 93] on button "Sort By: Newest First" at bounding box center [1173, 85] width 148 height 30
click at [1170, 76] on button "Sort By: Newest First" at bounding box center [1173, 85] width 148 height 30
click at [1220, 83] on button "Sort By: Newest First" at bounding box center [1173, 85] width 148 height 30
click at [1233, 80] on icon "button" at bounding box center [1232, 84] width 17 height 17
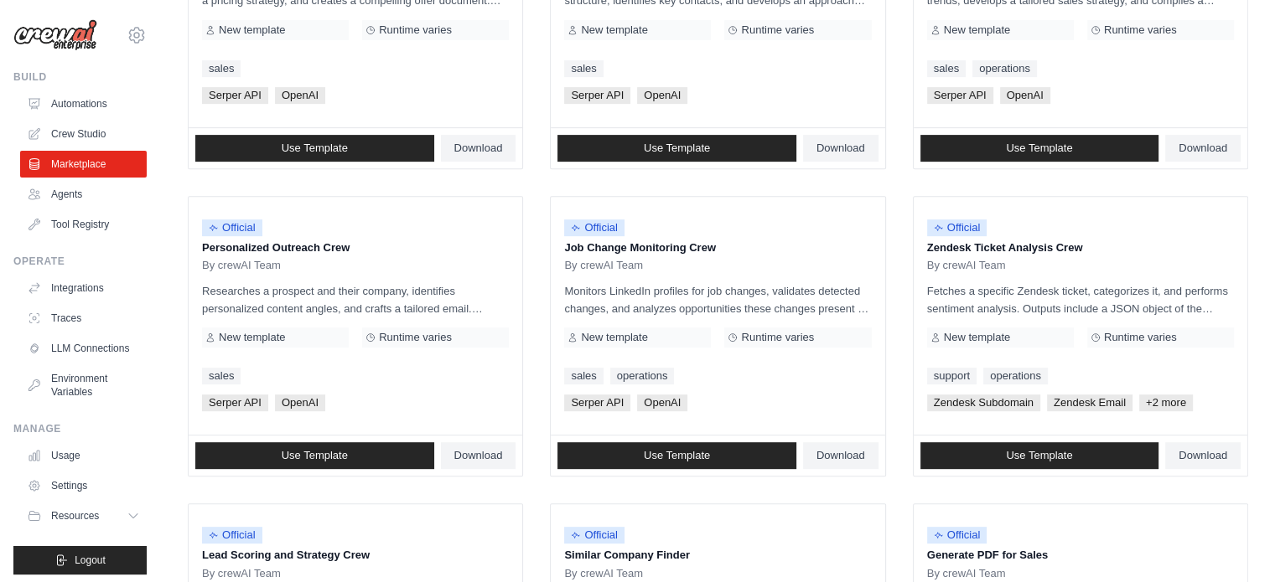
scroll to position [968, 0]
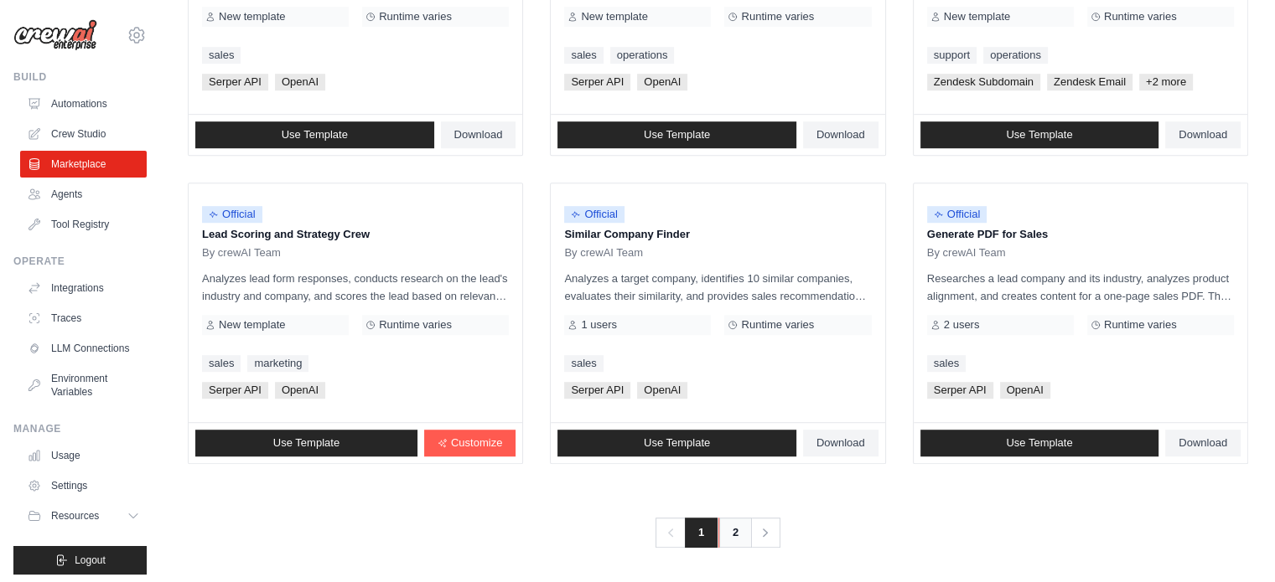
click at [738, 533] on link "2" at bounding box center [735, 533] width 34 height 30
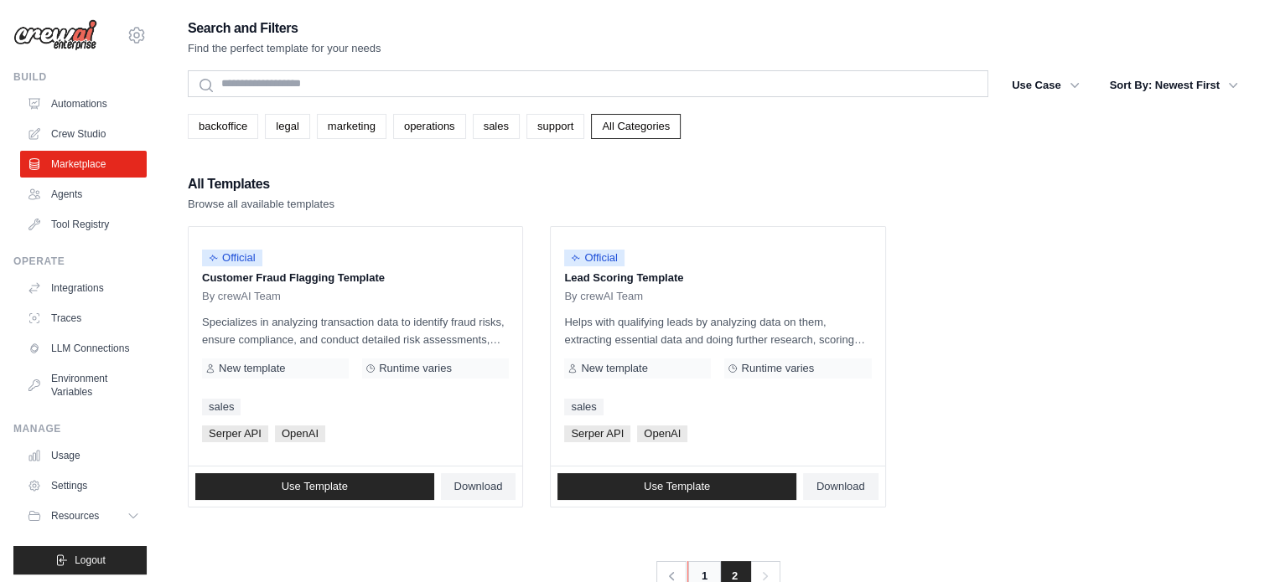
click at [709, 567] on link "1" at bounding box center [704, 576] width 34 height 30
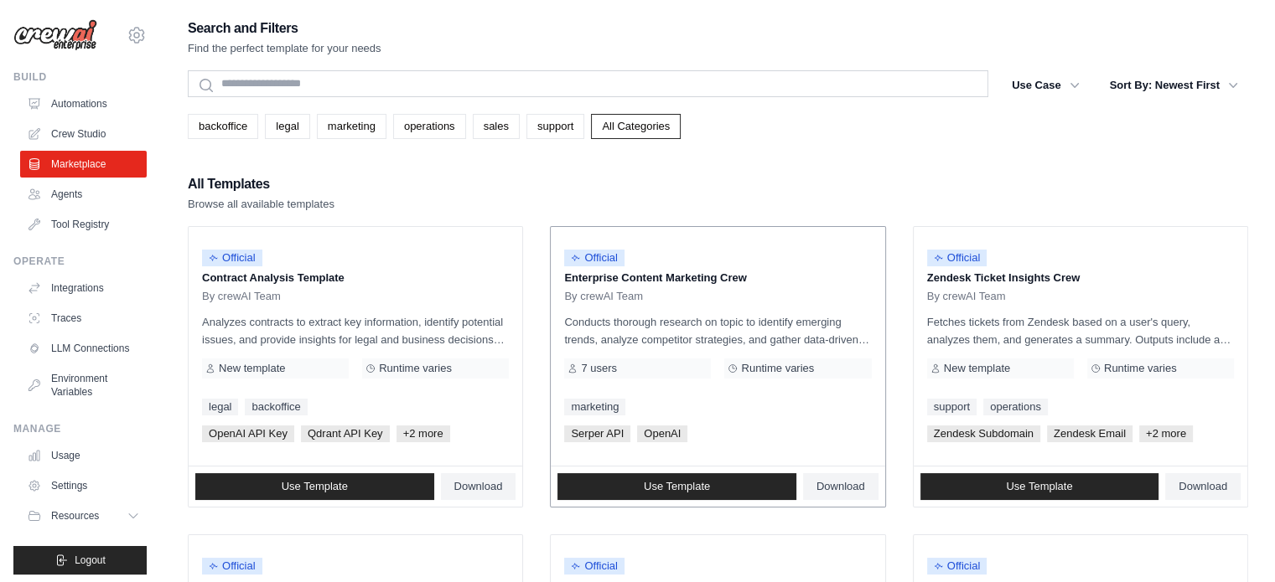
click at [638, 278] on p "Enterprise Content Marketing Crew" at bounding box center [717, 278] width 307 height 17
click at [652, 371] on div "7 users" at bounding box center [637, 369] width 147 height 20
click at [770, 489] on link "Use Template" at bounding box center [676, 486] width 239 height 27
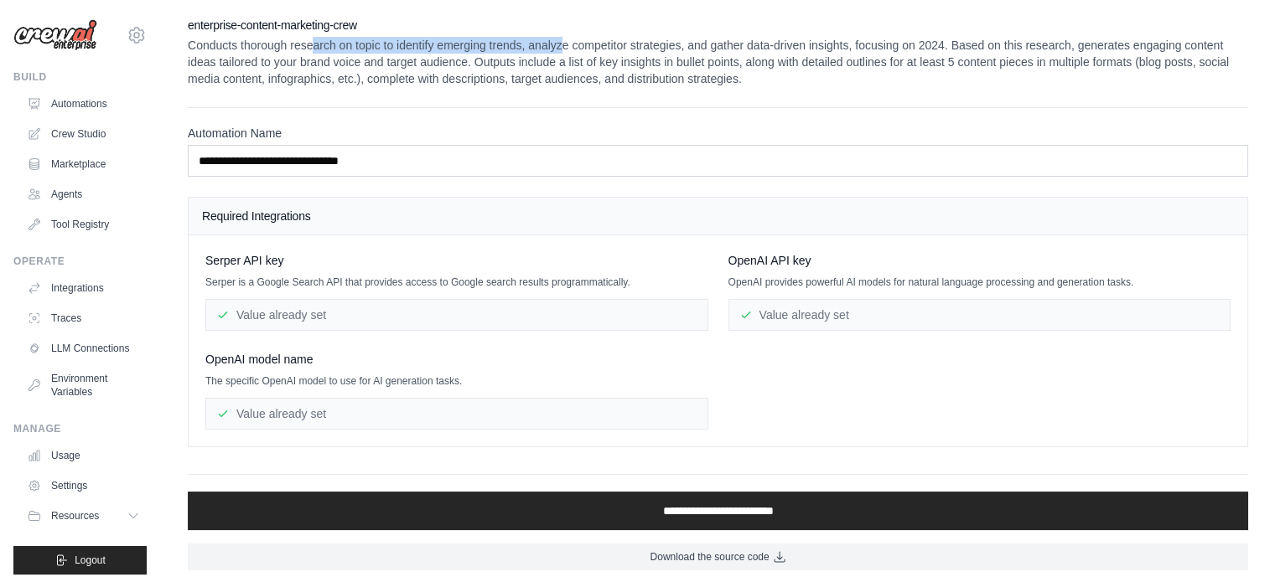
drag, startPoint x: 340, startPoint y: 48, endPoint x: 565, endPoint y: 34, distance: 225.0
click at [565, 34] on div "enterprise-content-marketing-crew Conducts thorough research on topic to identi…" at bounding box center [718, 52] width 1060 height 70
click at [242, 50] on p "Conducts thorough research on topic to identify emerging trends, analyze compet…" at bounding box center [718, 62] width 1060 height 50
drag, startPoint x: 303, startPoint y: 48, endPoint x: 312, endPoint y: 43, distance: 10.5
click at [303, 48] on p "Conducts thorough research on topic to identify emerging trends, analyze compet…" at bounding box center [718, 62] width 1060 height 50
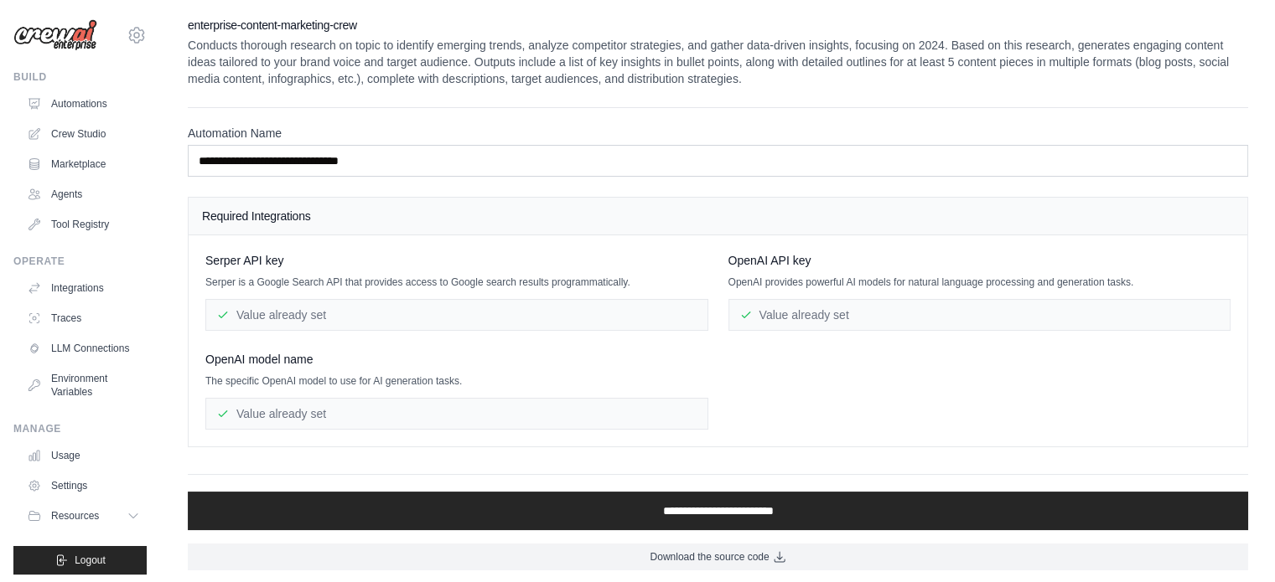
click at [361, 42] on p "Conducts thorough research on topic to identify emerging trends, analyze compet…" at bounding box center [718, 62] width 1060 height 50
click at [422, 50] on p "Conducts thorough research on topic to identify emerging trends, analyze compet…" at bounding box center [718, 62] width 1060 height 50
click at [461, 49] on p "Conducts thorough research on topic to identify emerging trends, analyze compet…" at bounding box center [718, 62] width 1060 height 50
click at [1158, 48] on p "Conducts thorough research on topic to identify emerging trends, analyze compet…" at bounding box center [718, 62] width 1060 height 50
click at [482, 41] on p "Conducts thorough research on topic to identify emerging trends, analyze compet…" at bounding box center [718, 62] width 1060 height 50
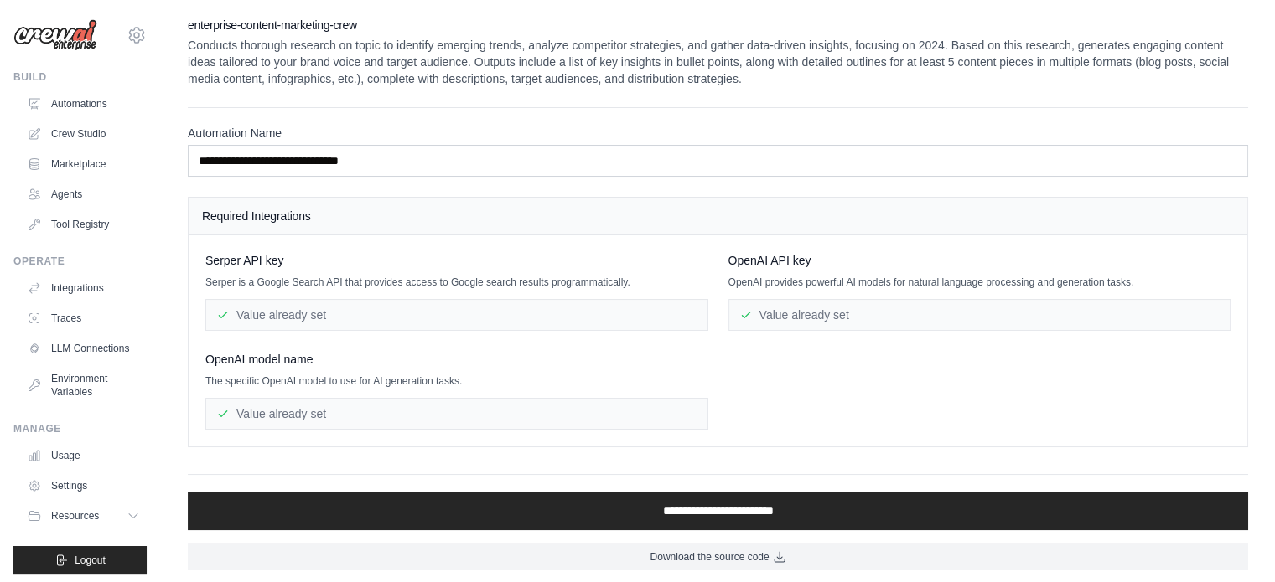
click at [353, 32] on h2 "enterprise-content-marketing-crew" at bounding box center [718, 25] width 1060 height 17
click at [391, 39] on p "Conducts thorough research on topic to identify emerging trends, analyze compet…" at bounding box center [718, 62] width 1060 height 50
click at [469, 52] on p "Conducts thorough research on topic to identify emerging trends, analyze compet…" at bounding box center [718, 62] width 1060 height 50
click at [527, 54] on p "Conducts thorough research on topic to identify emerging trends, analyze compet…" at bounding box center [718, 62] width 1060 height 50
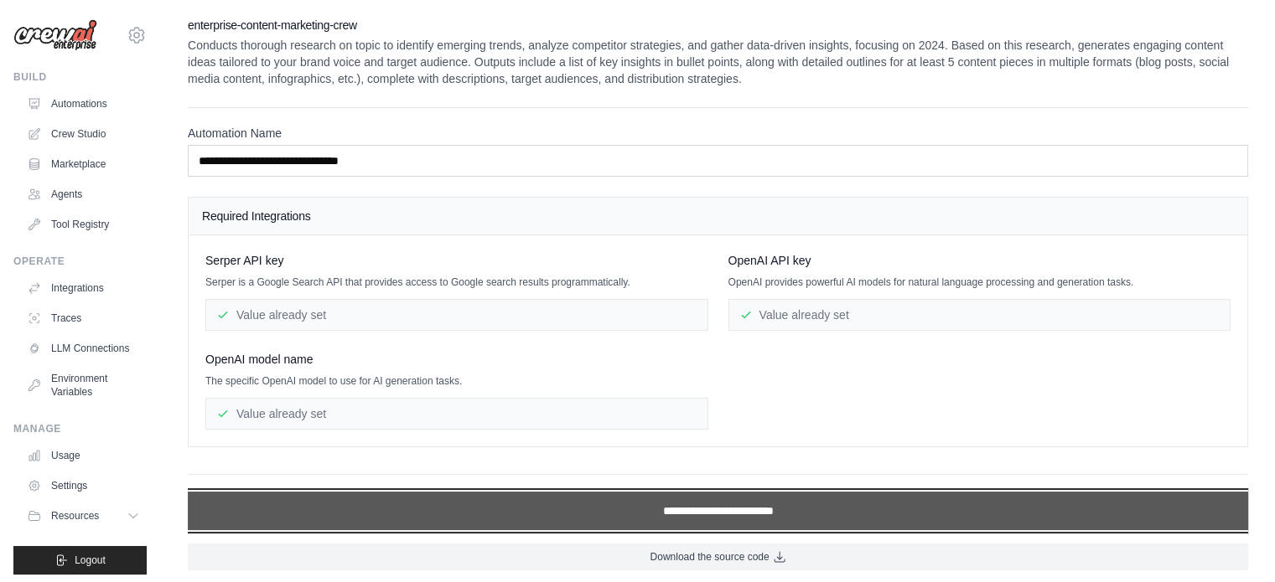
click at [704, 507] on input "**********" at bounding box center [718, 511] width 1060 height 39
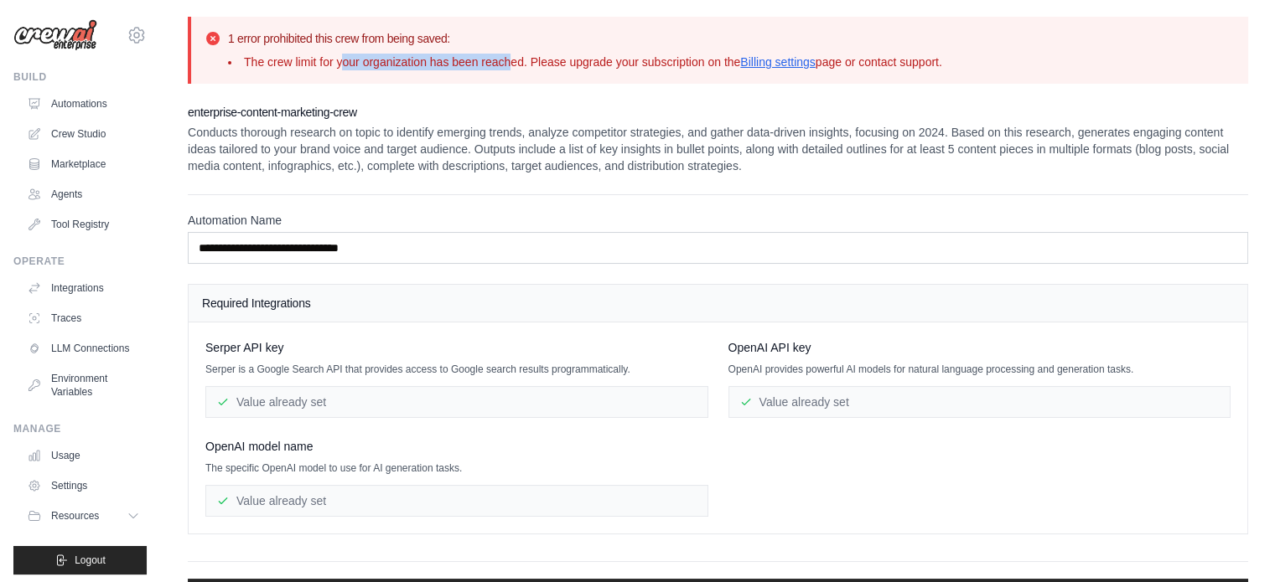
drag, startPoint x: 341, startPoint y: 64, endPoint x: 510, endPoint y: 60, distance: 169.3
click at [510, 60] on li "The crew limit for your organization has been reached. Please upgrade your subs…" at bounding box center [585, 62] width 714 height 17
click at [564, 59] on li "The crew limit for your organization has been reached. Please upgrade your subs…" at bounding box center [585, 62] width 714 height 17
click at [602, 61] on li "The crew limit for your organization has been reached. Please upgrade your subs…" at bounding box center [585, 62] width 714 height 17
click at [630, 60] on li "The crew limit for your organization has been reached. Please upgrade your subs…" at bounding box center [585, 62] width 714 height 17
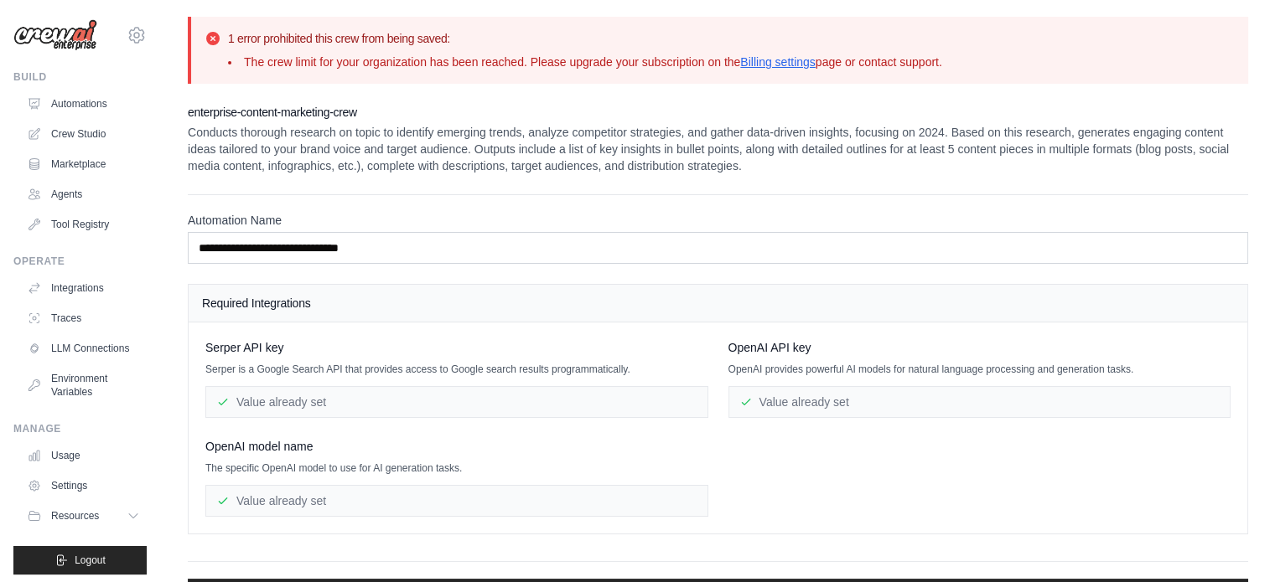
click at [652, 62] on li "The crew limit for your organization has been reached. Please upgrade your subs…" at bounding box center [585, 62] width 714 height 17
click at [773, 66] on link "Billing settings" at bounding box center [777, 61] width 75 height 13
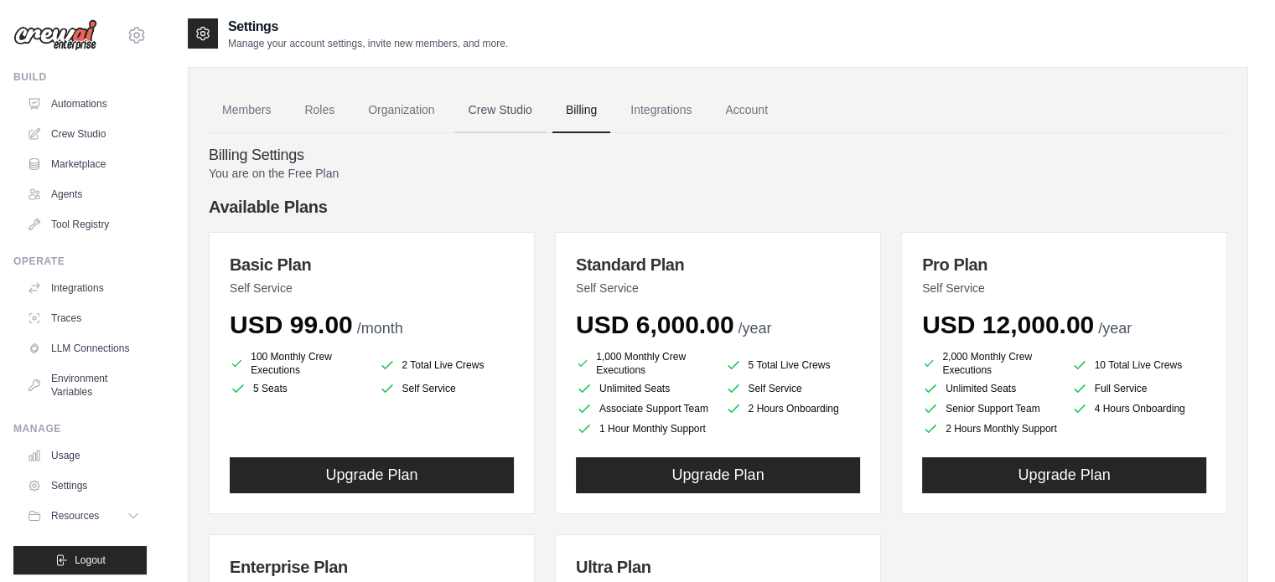
click at [523, 110] on link "Crew Studio" at bounding box center [500, 110] width 91 height 45
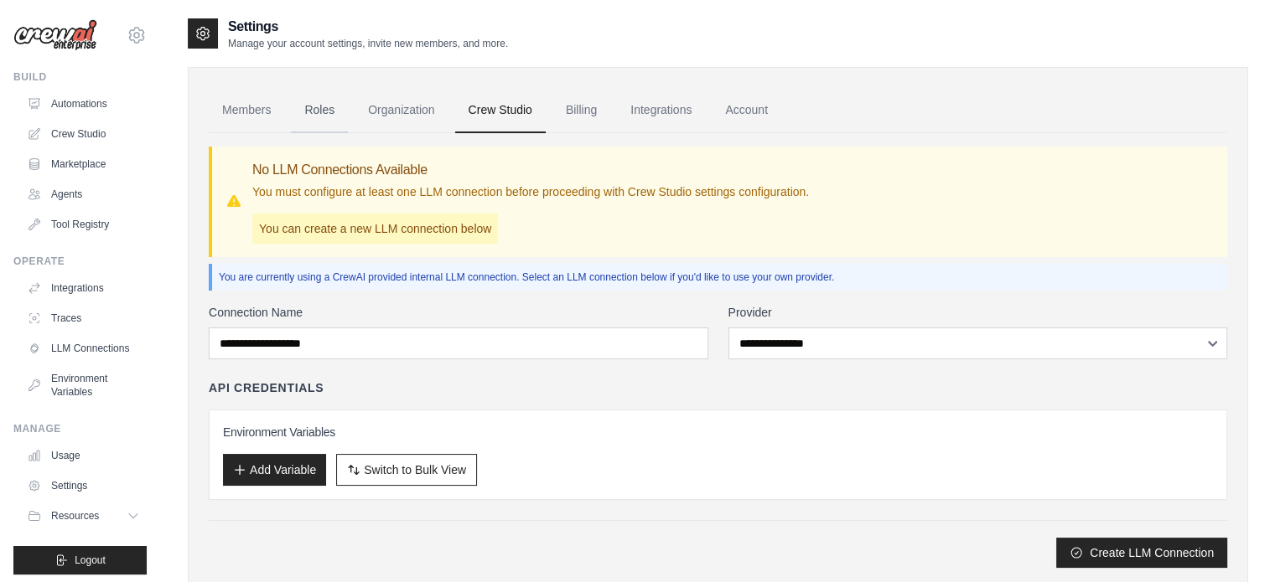
click at [325, 104] on link "Roles" at bounding box center [319, 110] width 57 height 45
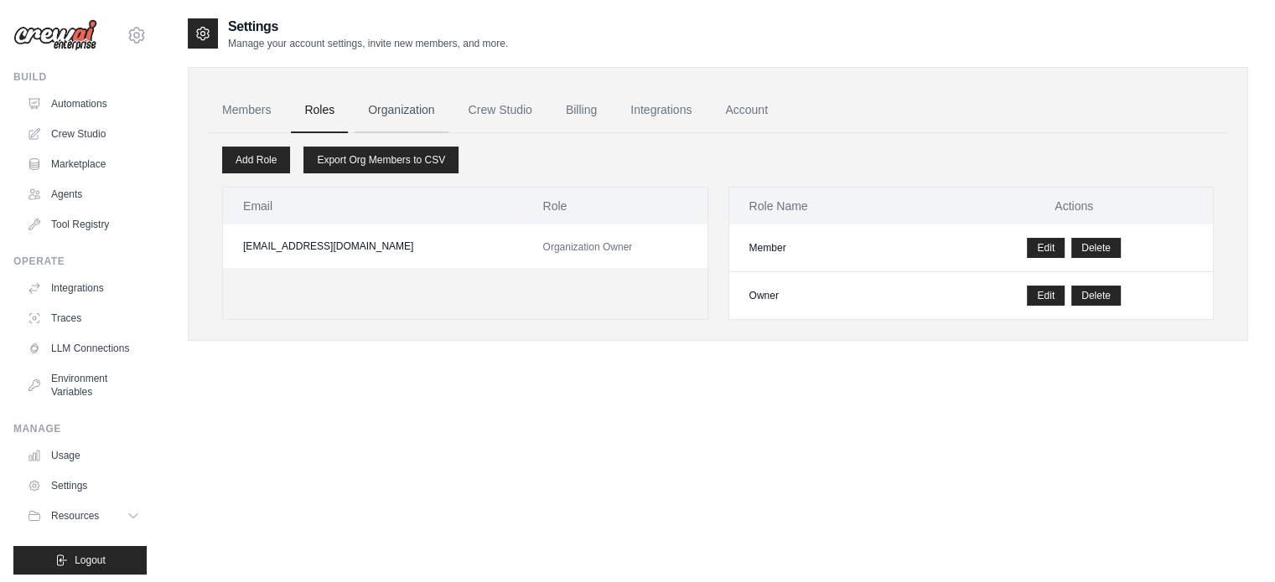
click at [391, 129] on link "Organization" at bounding box center [400, 110] width 93 height 45
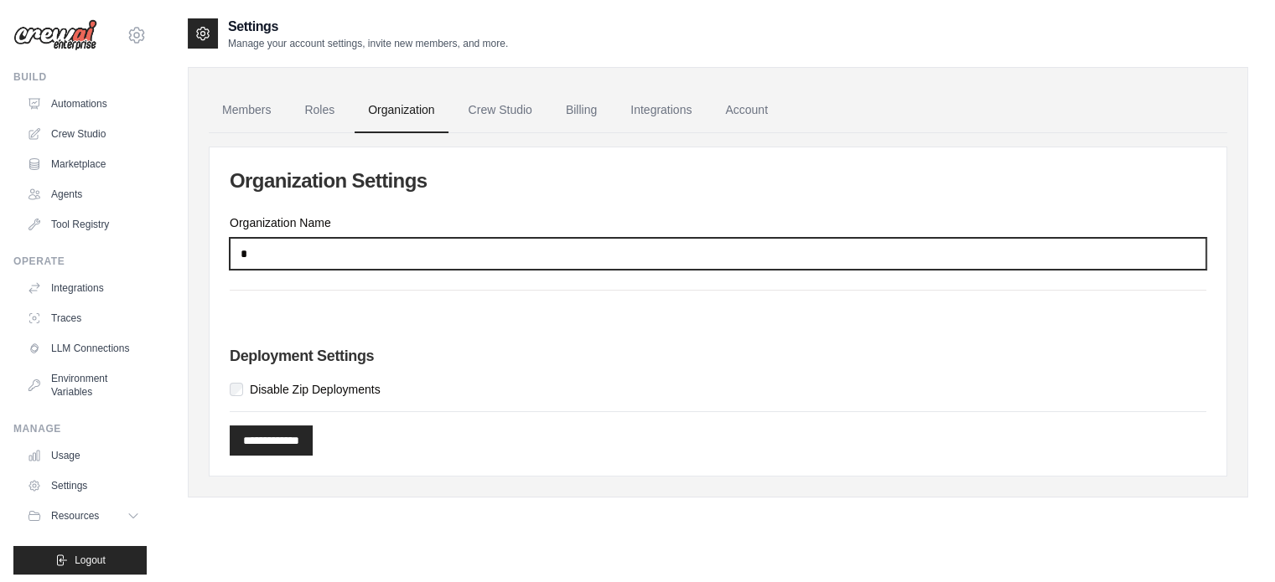
click at [373, 241] on input "*" at bounding box center [718, 254] width 976 height 32
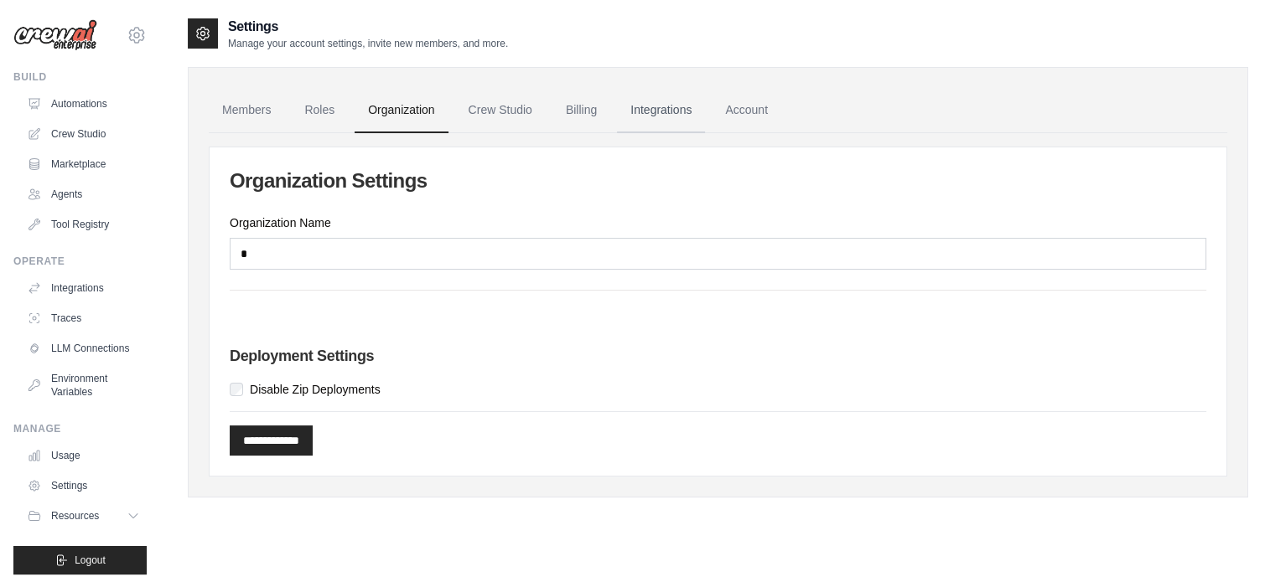
click at [667, 106] on link "Integrations" at bounding box center [661, 110] width 88 height 45
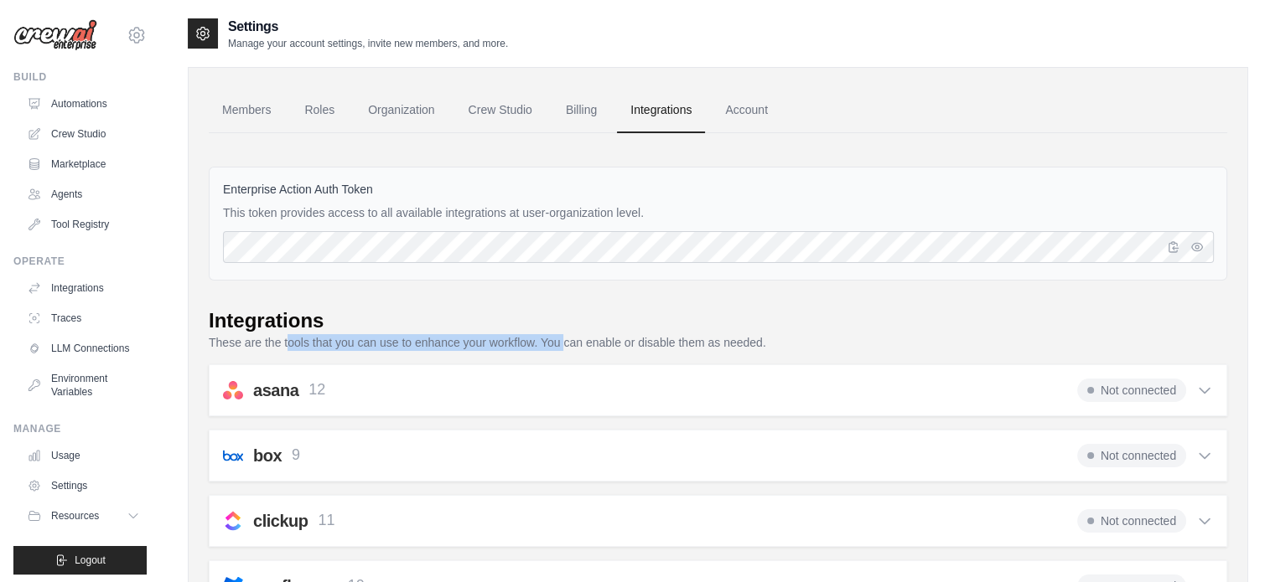
drag, startPoint x: 349, startPoint y: 349, endPoint x: 563, endPoint y: 344, distance: 214.6
click at [563, 344] on p "These are the tools that you can use to enhance your workflow. You can enable o…" at bounding box center [718, 342] width 1018 height 17
click at [1172, 385] on span "Not connected" at bounding box center [1131, 390] width 109 height 23
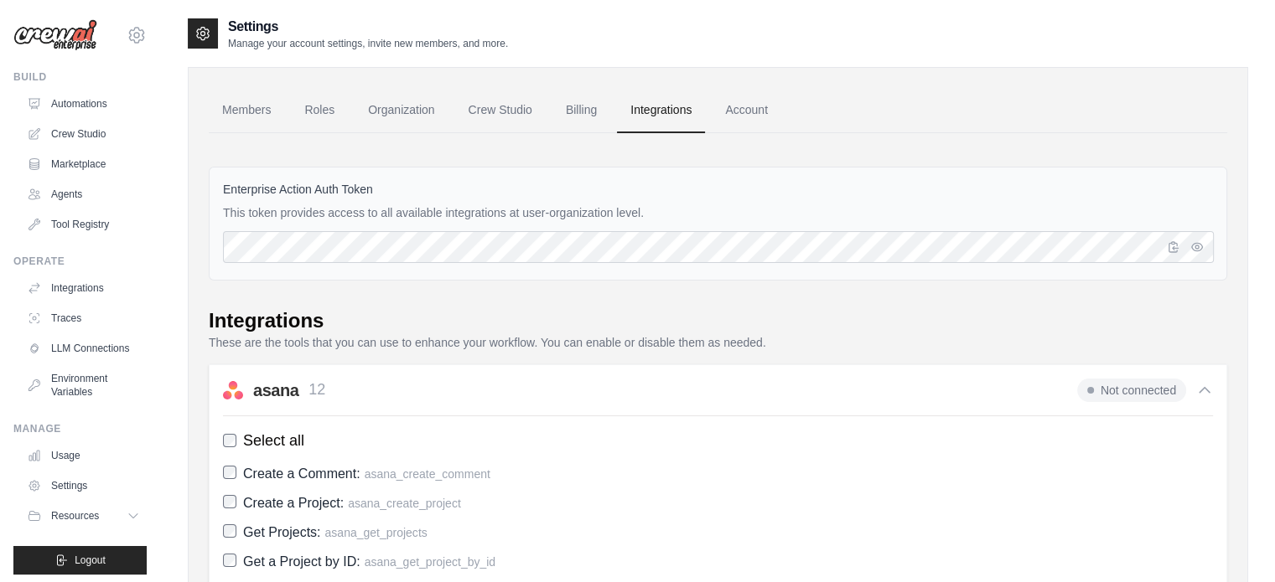
click at [1172, 385] on span "Not connected" at bounding box center [1131, 390] width 109 height 23
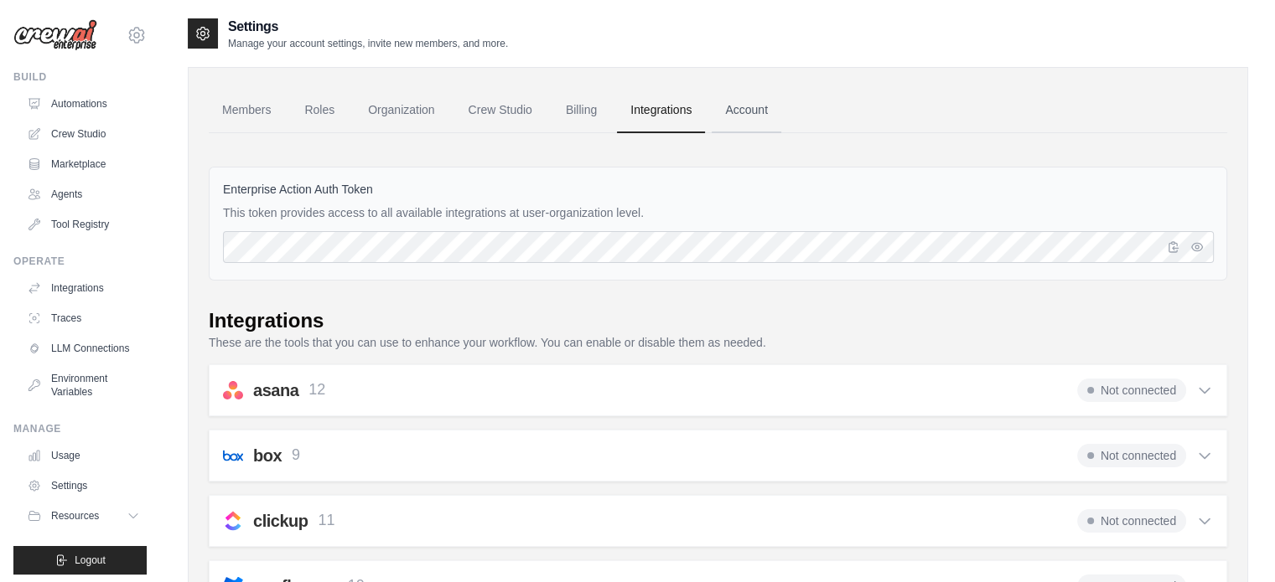
click at [757, 118] on link "Account" at bounding box center [746, 110] width 70 height 45
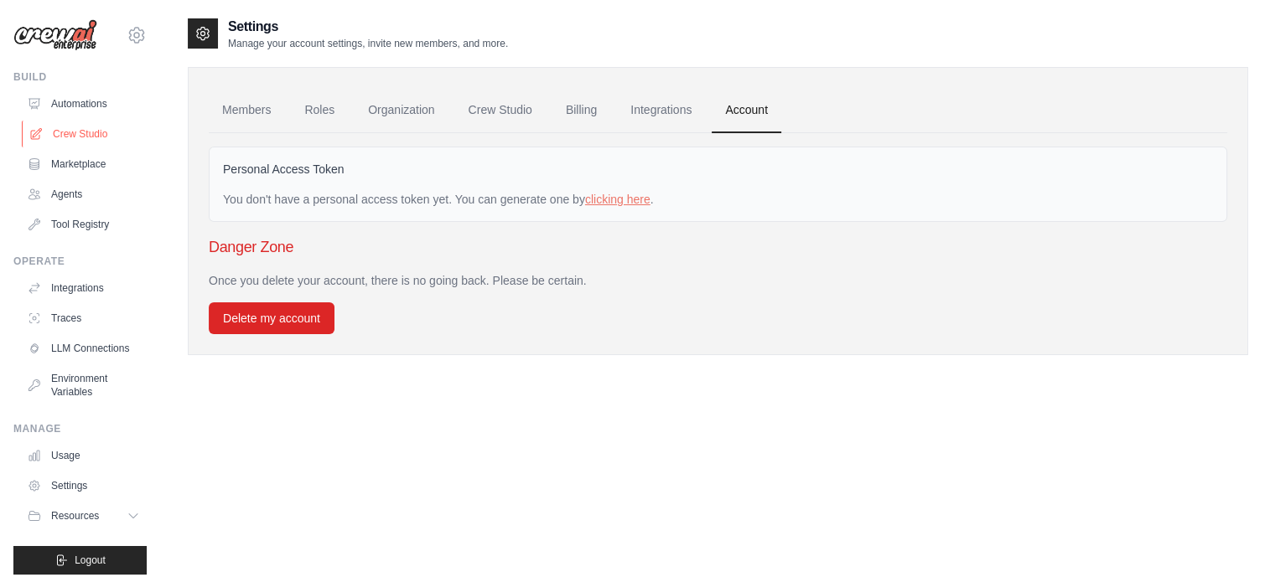
click at [79, 139] on link "Crew Studio" at bounding box center [85, 134] width 127 height 27
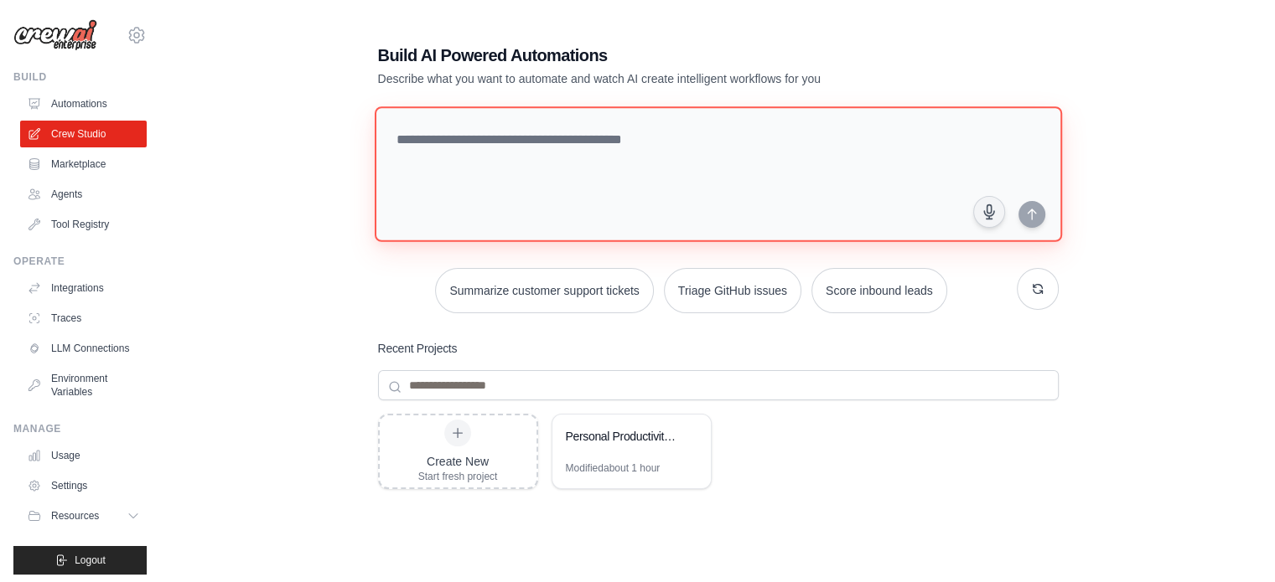
click at [490, 147] on textarea at bounding box center [717, 174] width 687 height 136
type textarea "*"
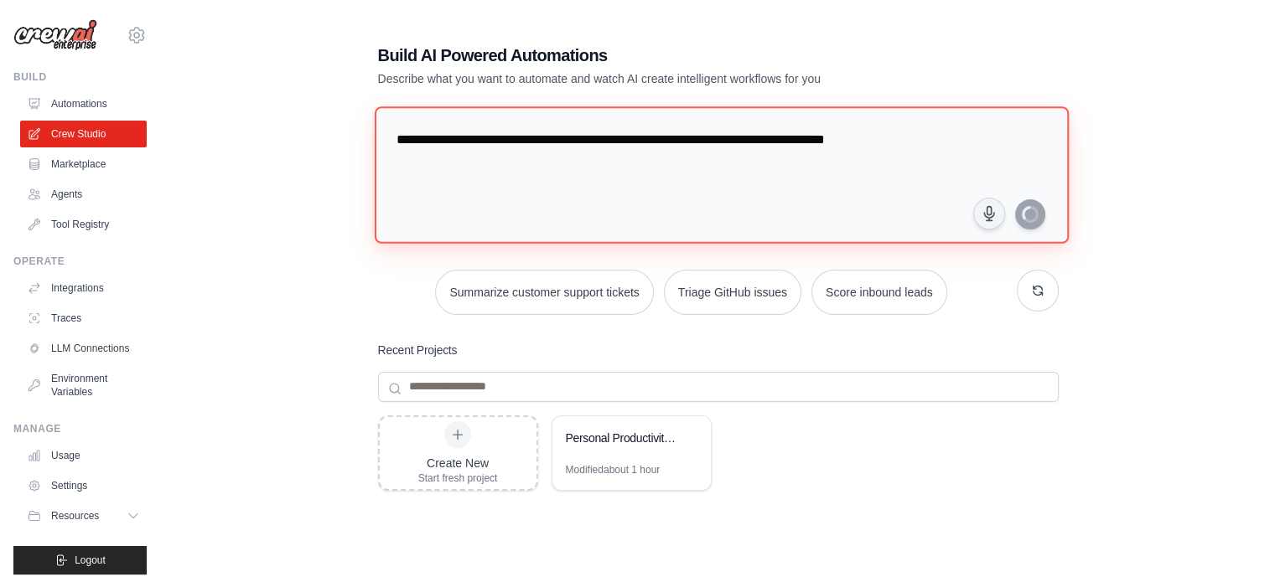
type textarea "**********"
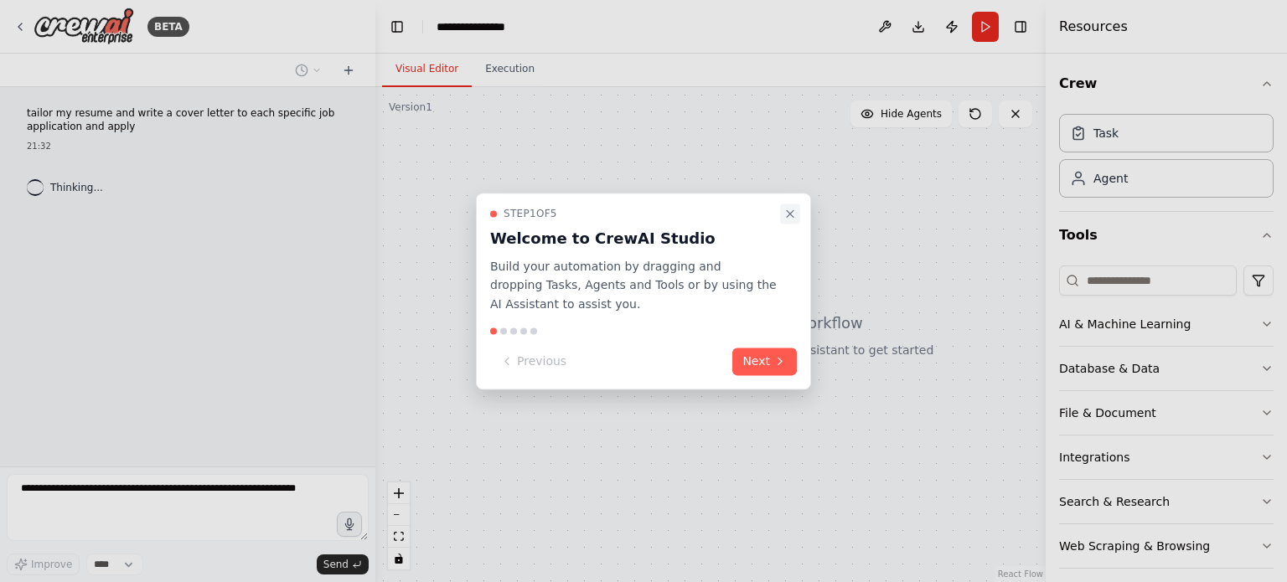
click at [794, 211] on icon "Close walkthrough" at bounding box center [790, 213] width 13 height 13
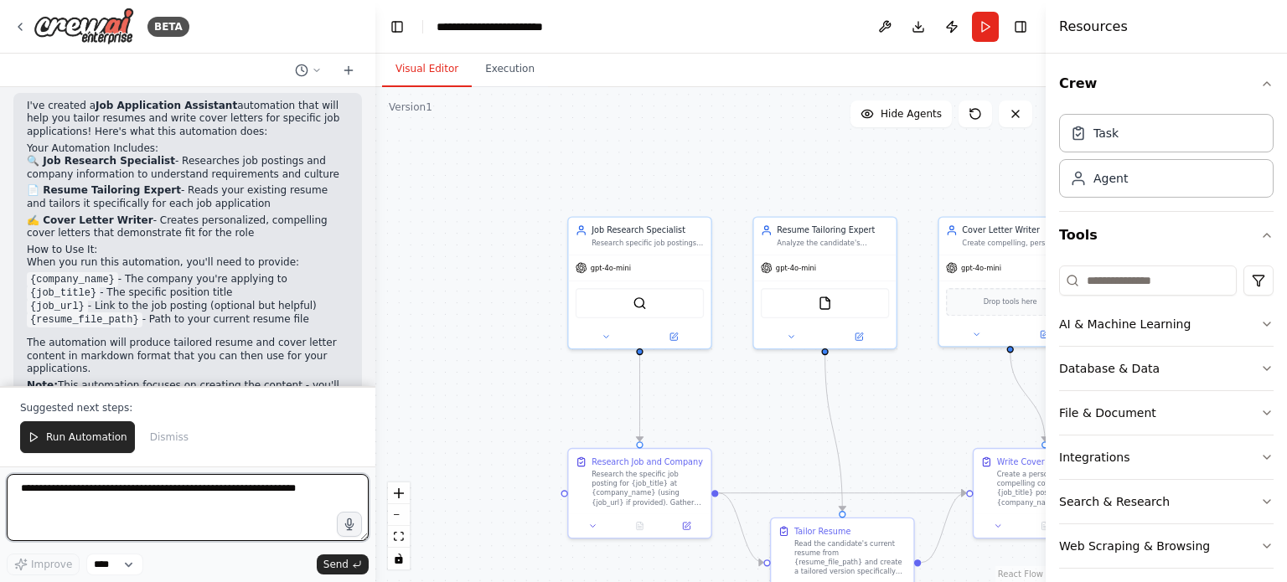
scroll to position [1221, 0]
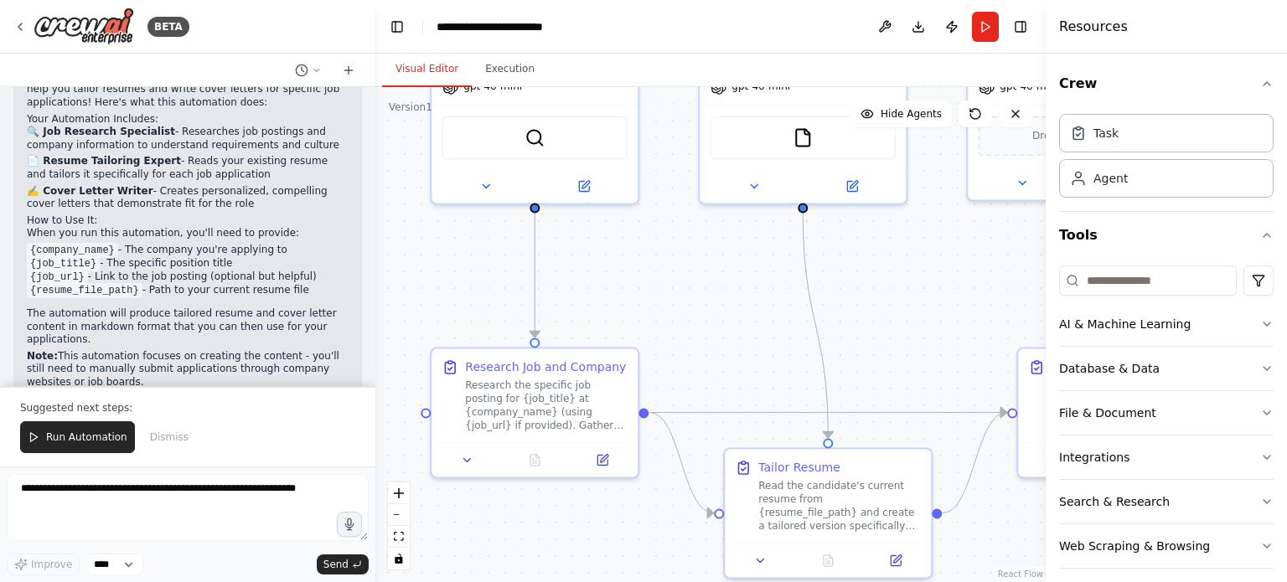
drag, startPoint x: 730, startPoint y: 427, endPoint x: 664, endPoint y: 298, distance: 144.3
click at [664, 298] on div ".deletable-edge-delete-btn { width: 20px; height: 20px; border: 0px solid #ffff…" at bounding box center [710, 334] width 670 height 495
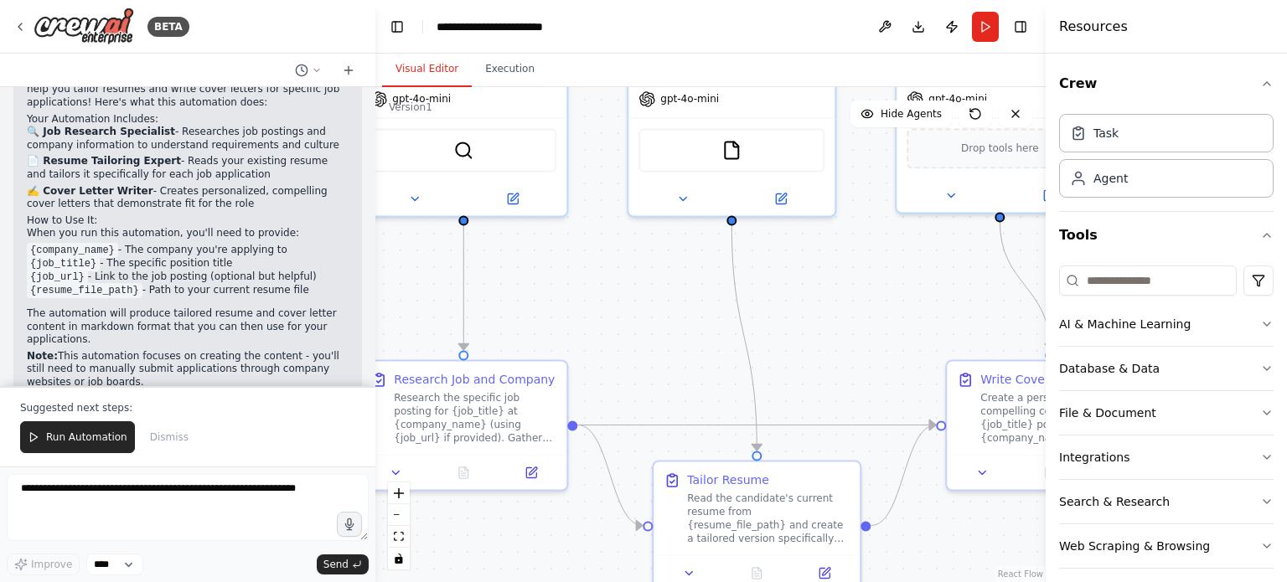
drag, startPoint x: 721, startPoint y: 282, endPoint x: 644, endPoint y: 295, distance: 78.1
click at [644, 295] on div ".deletable-edge-delete-btn { width: 20px; height: 20px; border: 0px solid #ffff…" at bounding box center [710, 334] width 670 height 495
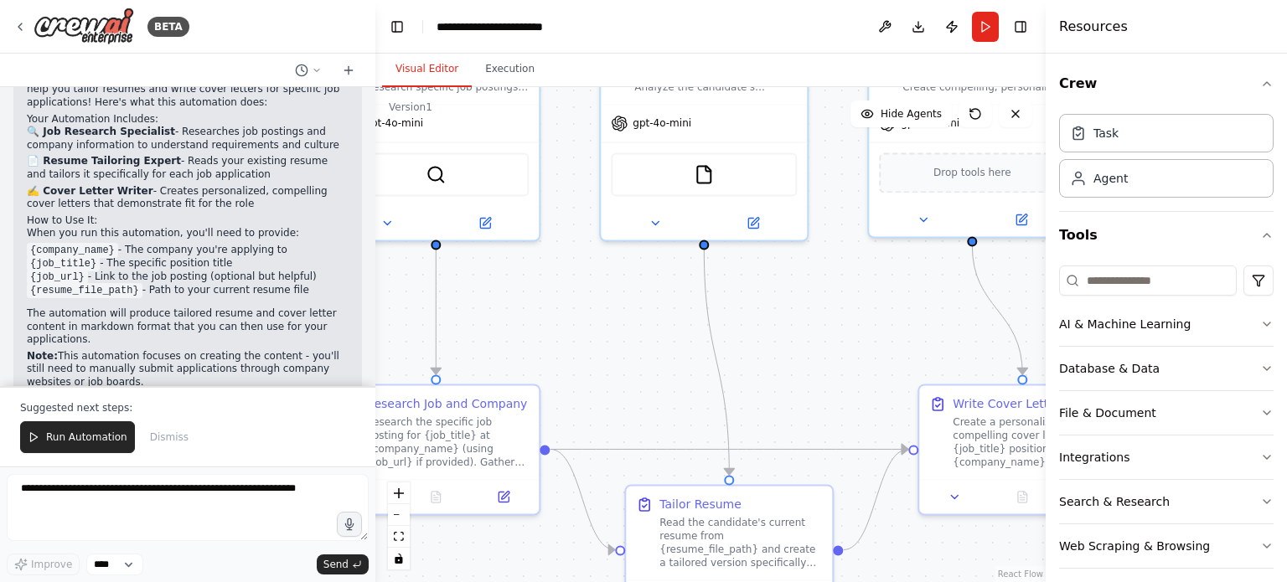
drag, startPoint x: 809, startPoint y: 323, endPoint x: 729, endPoint y: 426, distance: 129.6
click at [729, 426] on div ".deletable-edge-delete-btn { width: 20px; height: 20px; border: 0px solid #ffff…" at bounding box center [710, 334] width 670 height 495
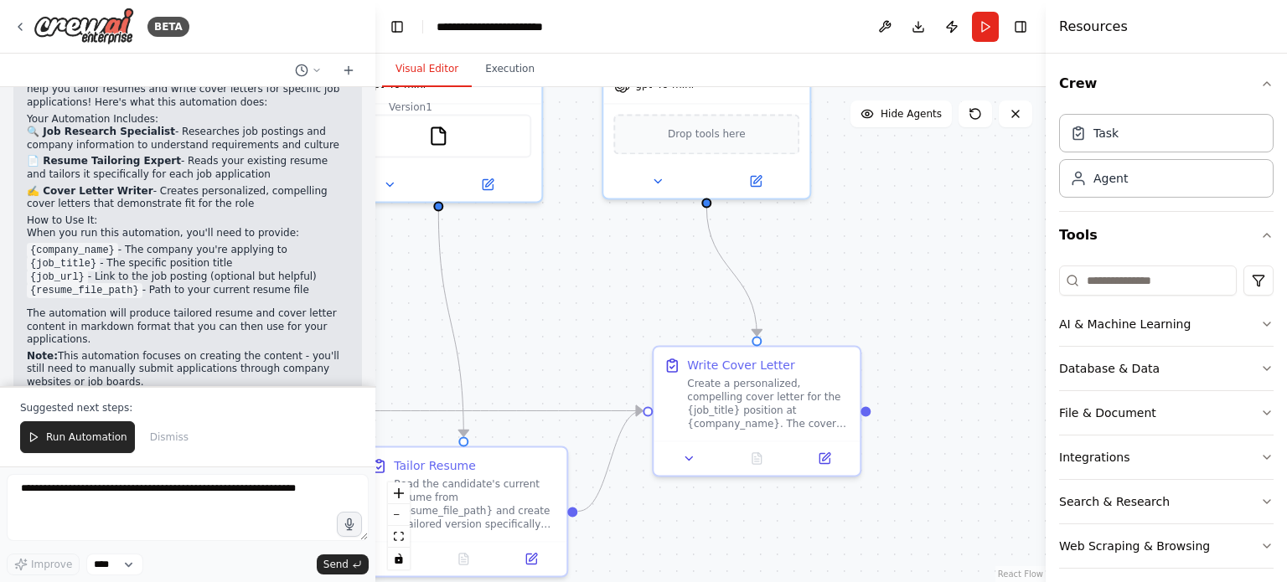
drag, startPoint x: 798, startPoint y: 443, endPoint x: 625, endPoint y: 294, distance: 228.1
click at [625, 294] on div ".deletable-edge-delete-btn { width: 20px; height: 20px; border: 0px solid #ffff…" at bounding box center [710, 334] width 670 height 495
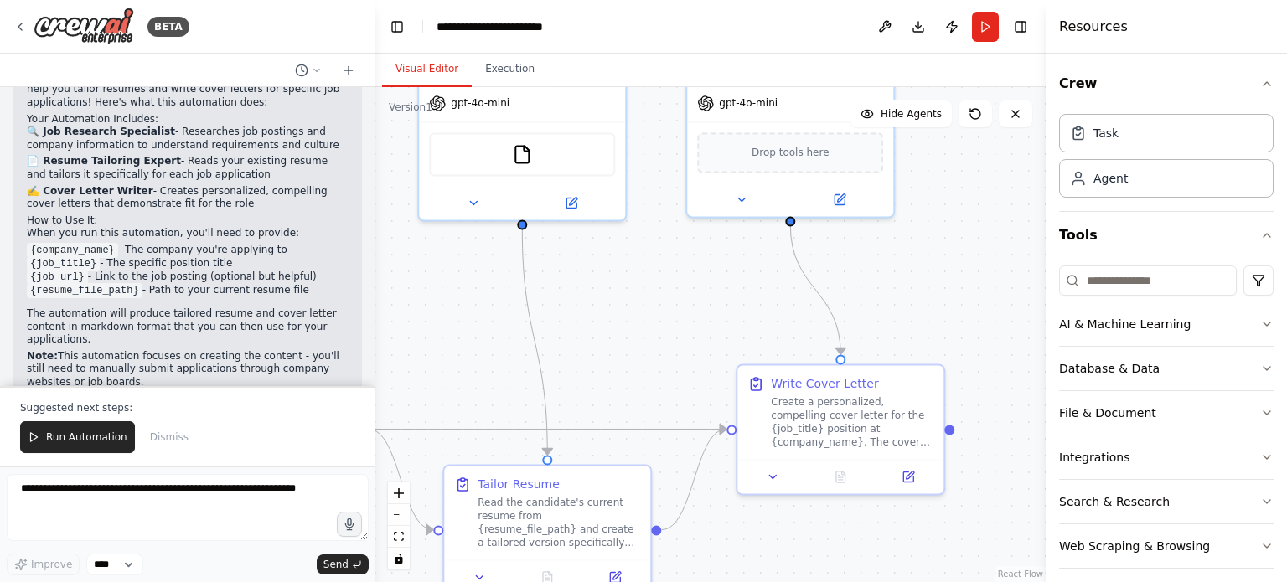
drag, startPoint x: 630, startPoint y: 304, endPoint x: 854, endPoint y: 352, distance: 228.8
click at [854, 352] on div ".deletable-edge-delete-btn { width: 20px; height: 20px; border: 0px solid #ffff…" at bounding box center [710, 334] width 670 height 495
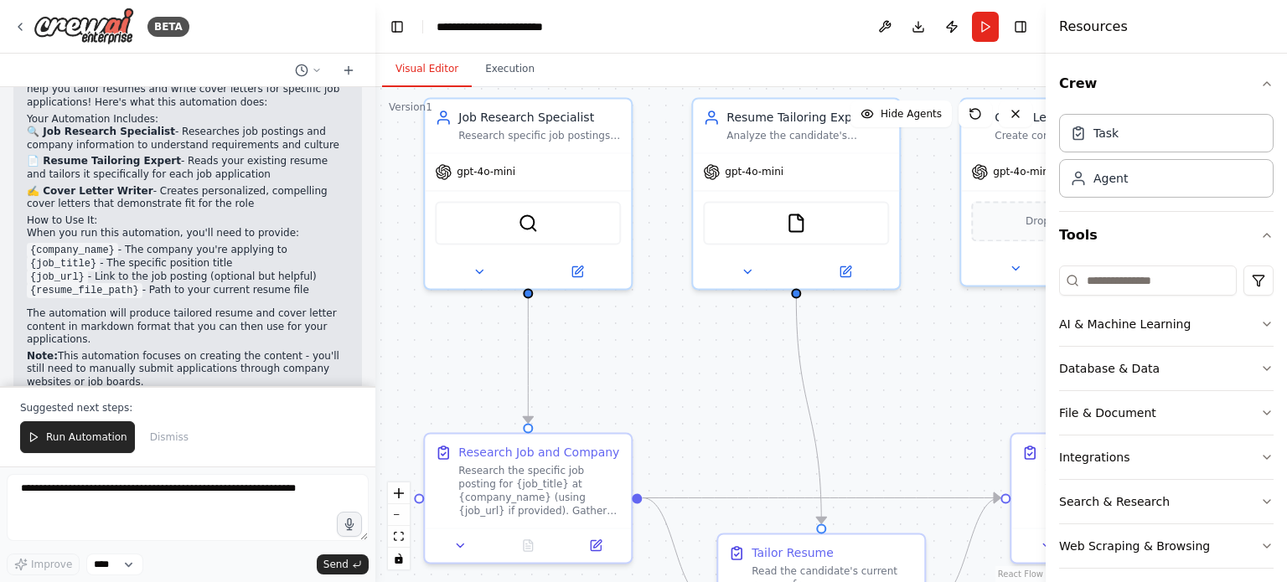
drag, startPoint x: 577, startPoint y: 303, endPoint x: 744, endPoint y: 351, distance: 174.3
click at [747, 349] on div ".deletable-edge-delete-btn { width: 20px; height: 20px; border: 0px solid #ffff…" at bounding box center [710, 334] width 670 height 495
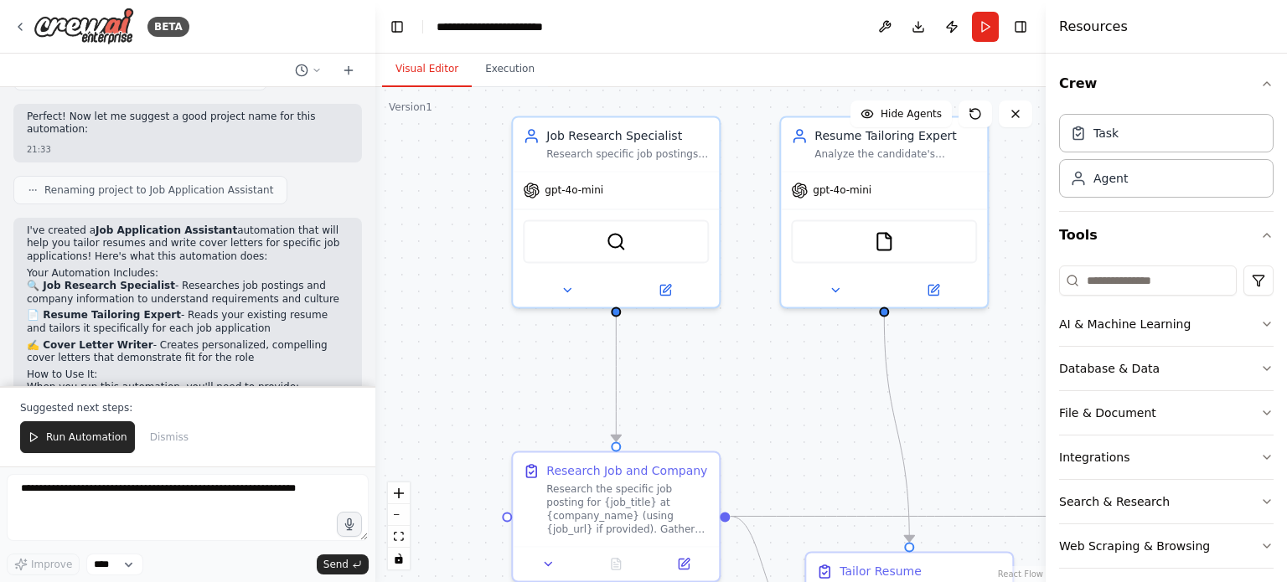
scroll to position [998, 0]
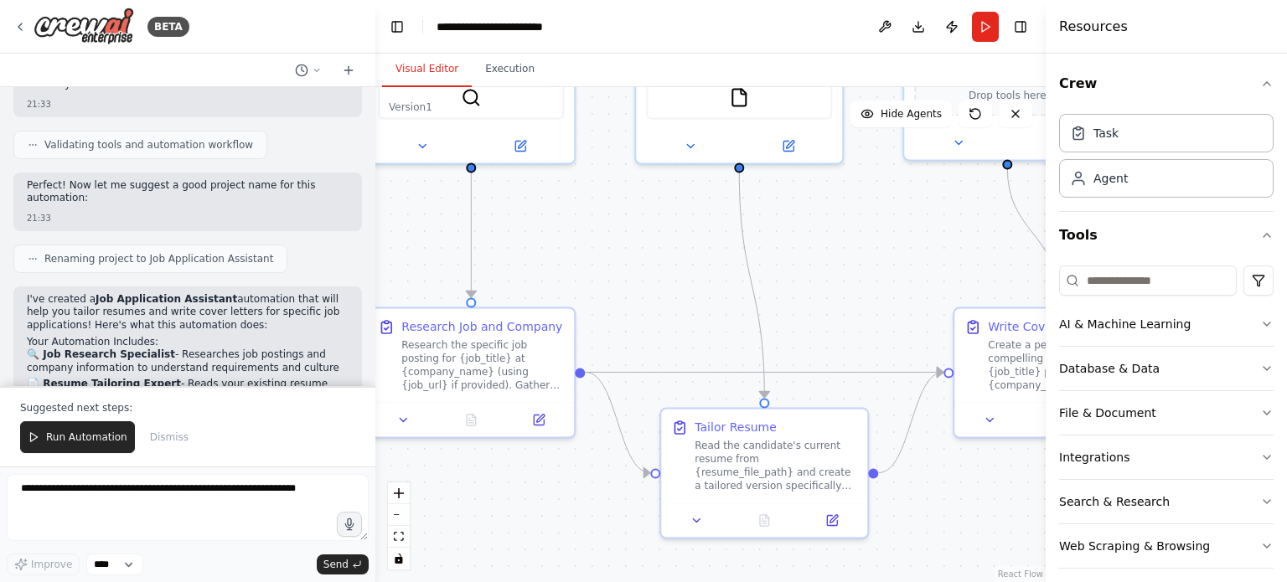
drag, startPoint x: 754, startPoint y: 401, endPoint x: 628, endPoint y: 261, distance: 189.3
click at [628, 261] on div ".deletable-edge-delete-btn { width: 20px; height: 20px; border: 0px solid #ffff…" at bounding box center [710, 334] width 670 height 495
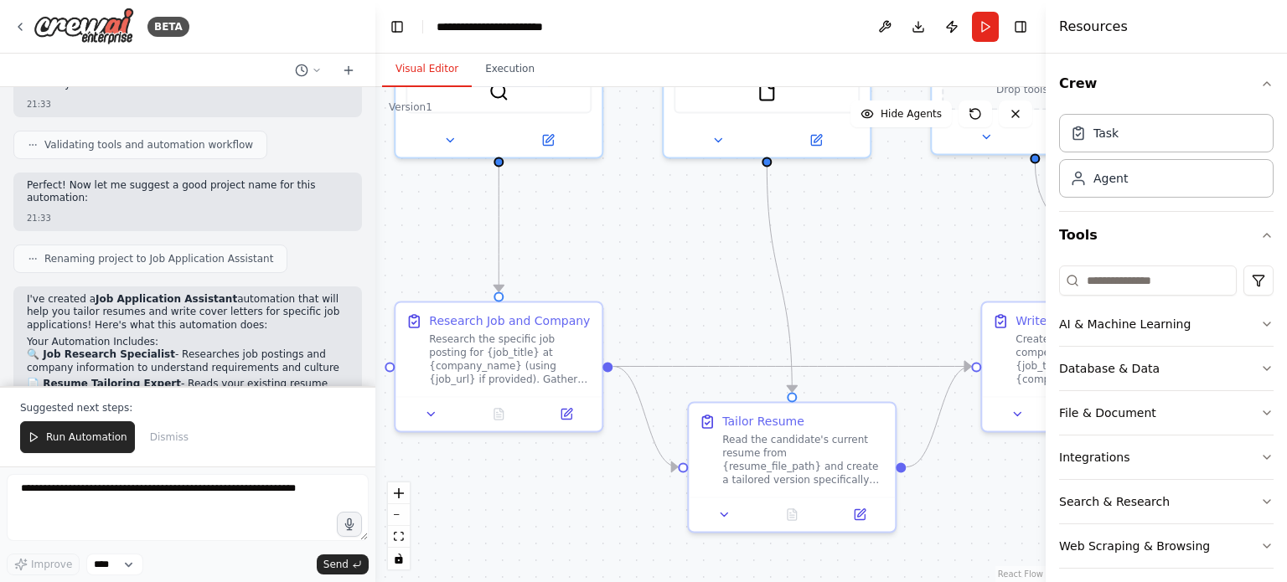
drag, startPoint x: 628, startPoint y: 261, endPoint x: 665, endPoint y: 255, distance: 38.2
click at [665, 255] on div ".deletable-edge-delete-btn { width: 20px; height: 20px; border: 0px solid #ffff…" at bounding box center [710, 334] width 670 height 495
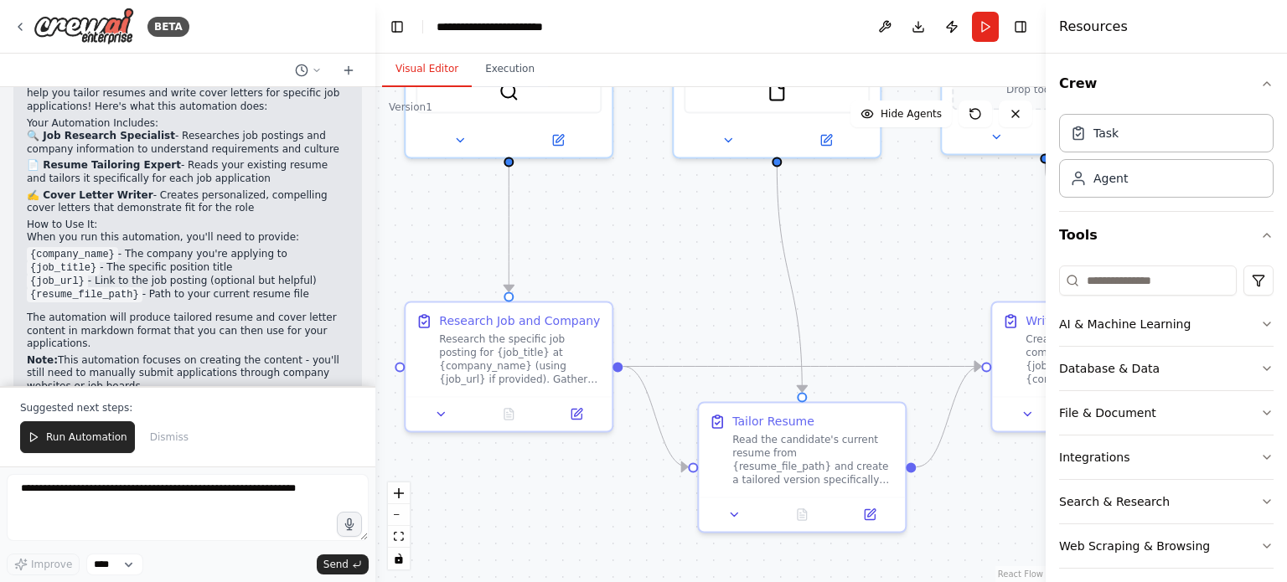
scroll to position [1221, 0]
click at [90, 438] on span "Run Automation" at bounding box center [86, 437] width 81 height 13
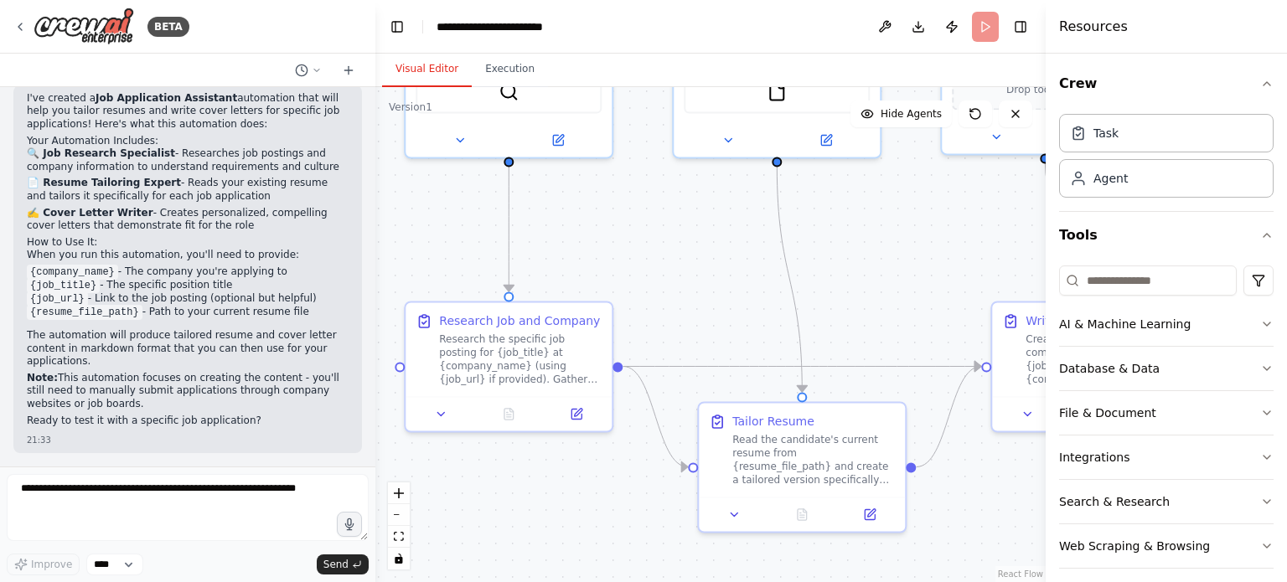
scroll to position [1141, 0]
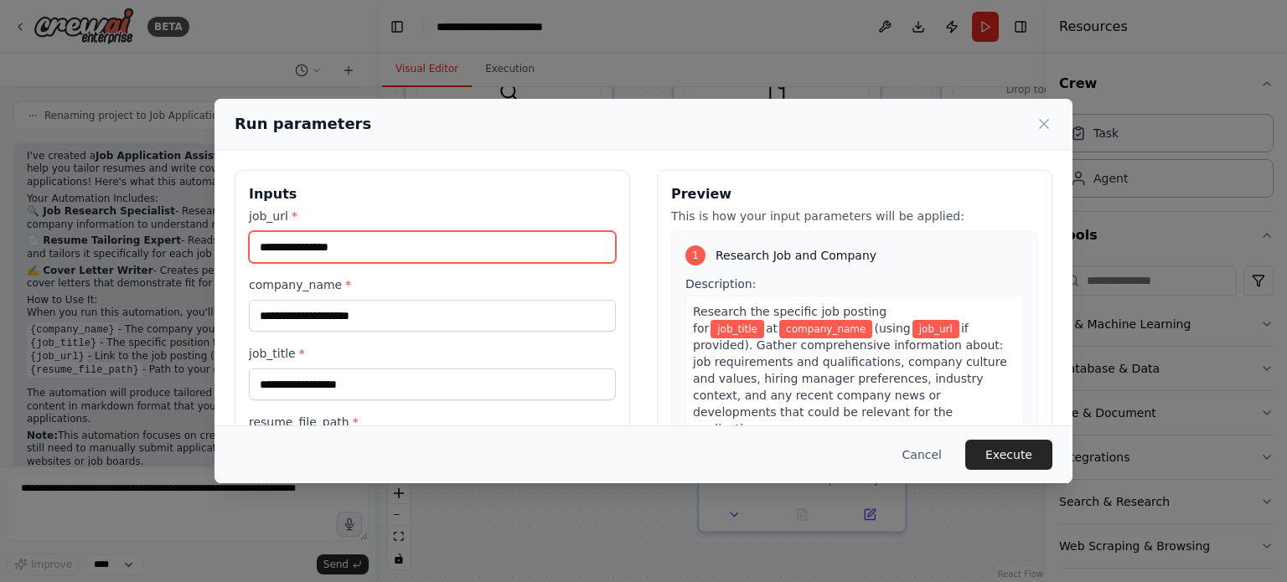
click at [366, 253] on input "job_url *" at bounding box center [432, 247] width 367 height 32
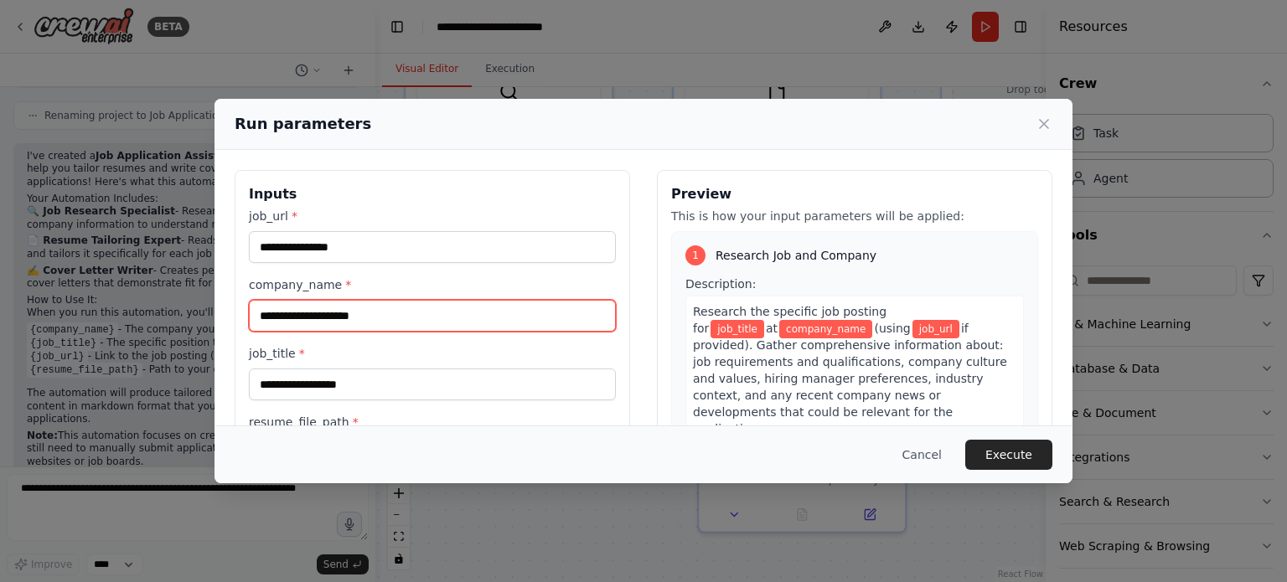
click at [448, 302] on input "company_name *" at bounding box center [432, 316] width 367 height 32
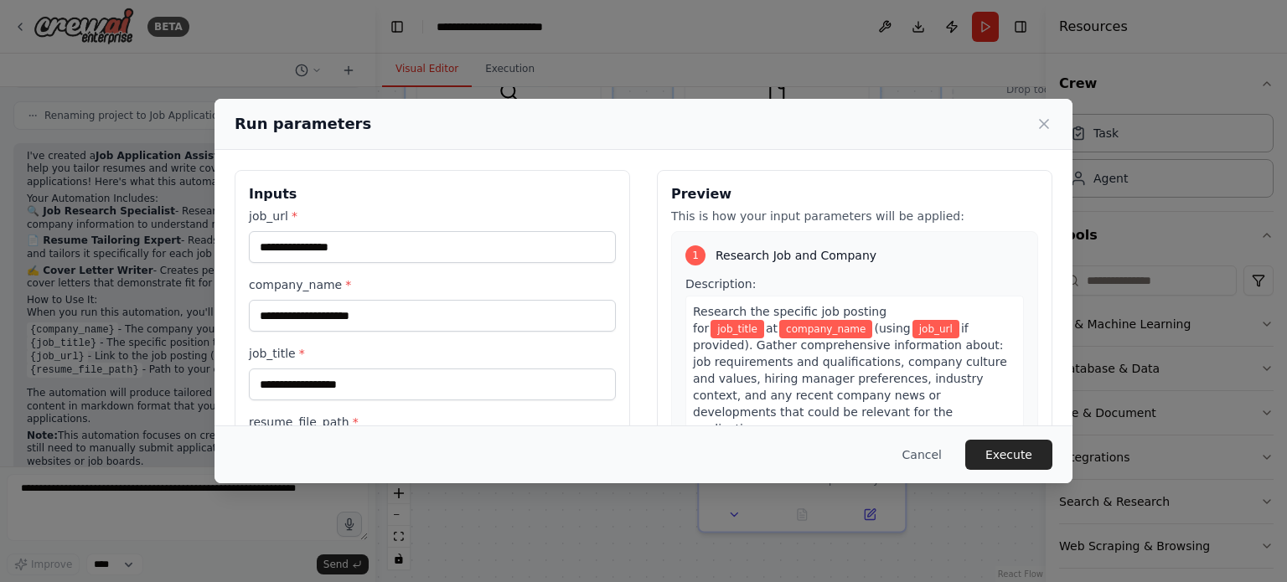
click at [553, 403] on div "job_url * company_name * job_title * resume_file_path *" at bounding box center [432, 338] width 367 height 261
click at [550, 382] on input "job_title *" at bounding box center [432, 385] width 367 height 32
click at [779, 333] on span "company_name" at bounding box center [825, 329] width 93 height 18
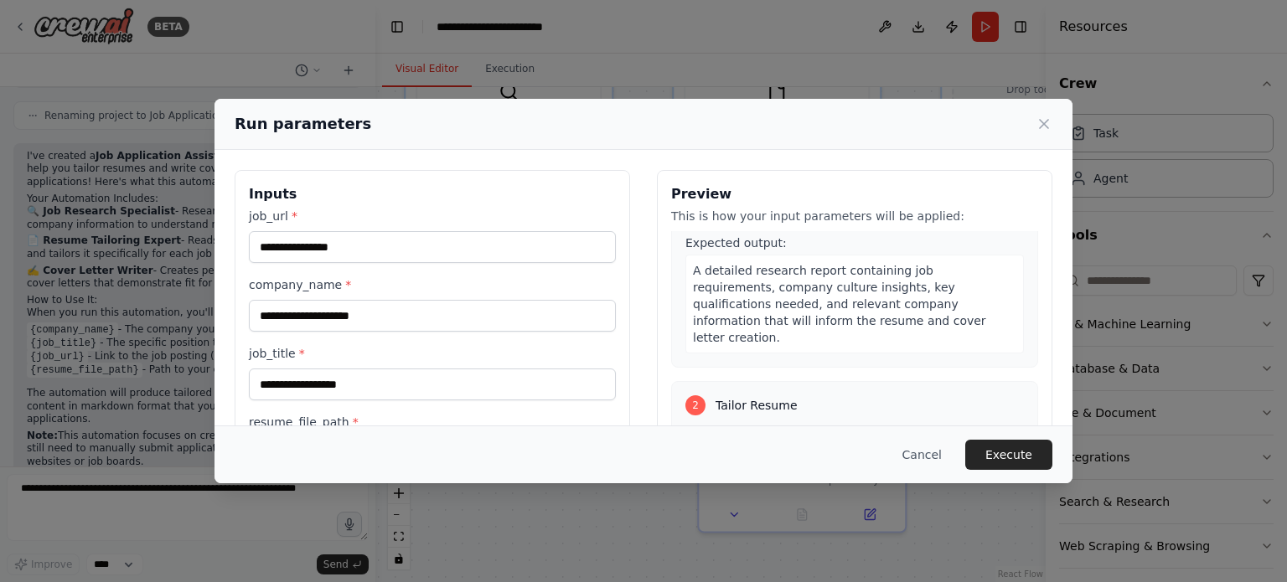
scroll to position [223, 0]
click at [942, 454] on button "Cancel" at bounding box center [922, 455] width 66 height 30
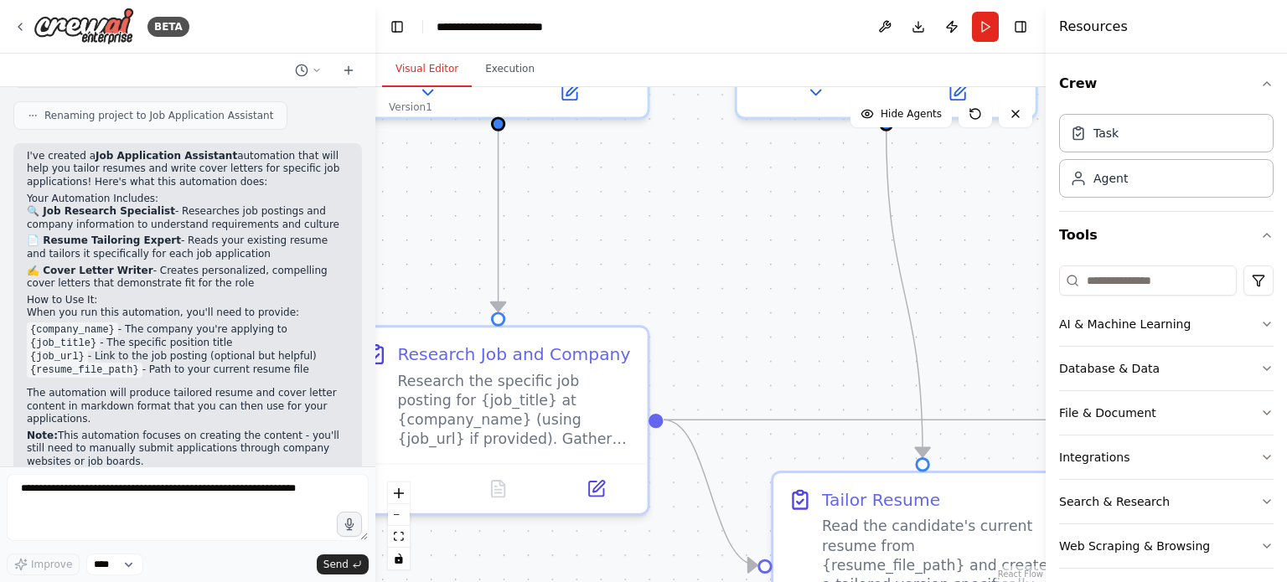
drag, startPoint x: 553, startPoint y: 277, endPoint x: 714, endPoint y: 371, distance: 186.3
click at [714, 380] on div ".deletable-edge-delete-btn { width: 20px; height: 20px; border: 0px solid #ffff…" at bounding box center [710, 334] width 670 height 495
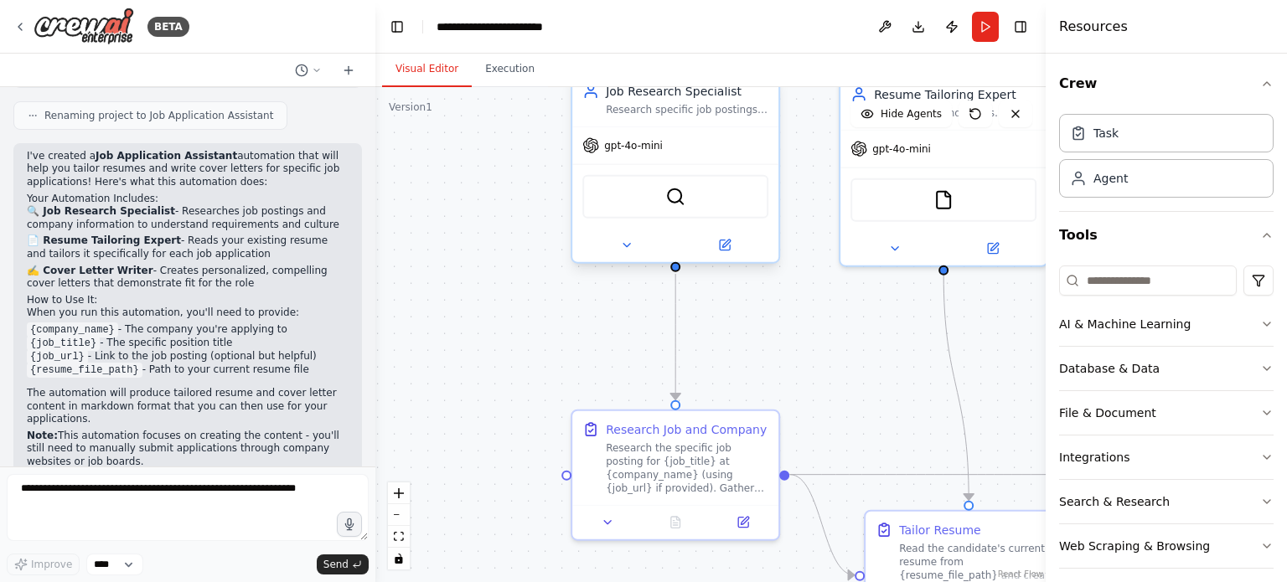
click at [663, 211] on div "SerperDevTool" at bounding box center [675, 197] width 186 height 44
click at [675, 207] on div "SerperDevTool" at bounding box center [675, 197] width 186 height 44
click at [680, 201] on img at bounding box center [675, 197] width 20 height 20
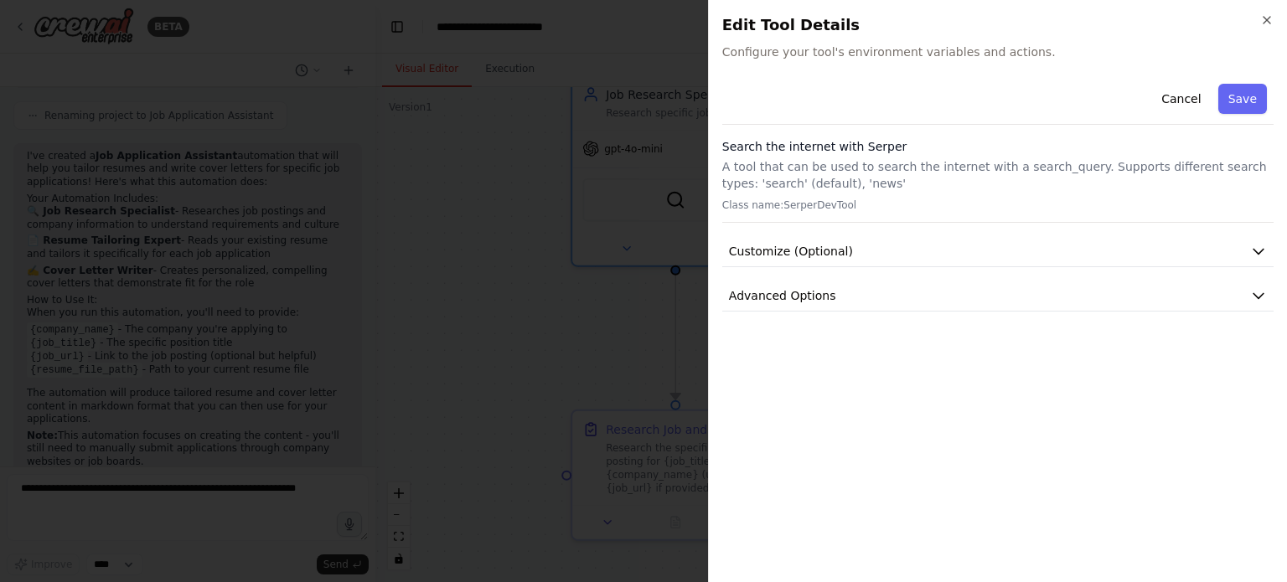
click at [947, 175] on p "A tool that can be used to search the internet with a search_query. Supports di…" at bounding box center [997, 175] width 551 height 34
click at [1264, 19] on icon "button" at bounding box center [1266, 19] width 13 height 13
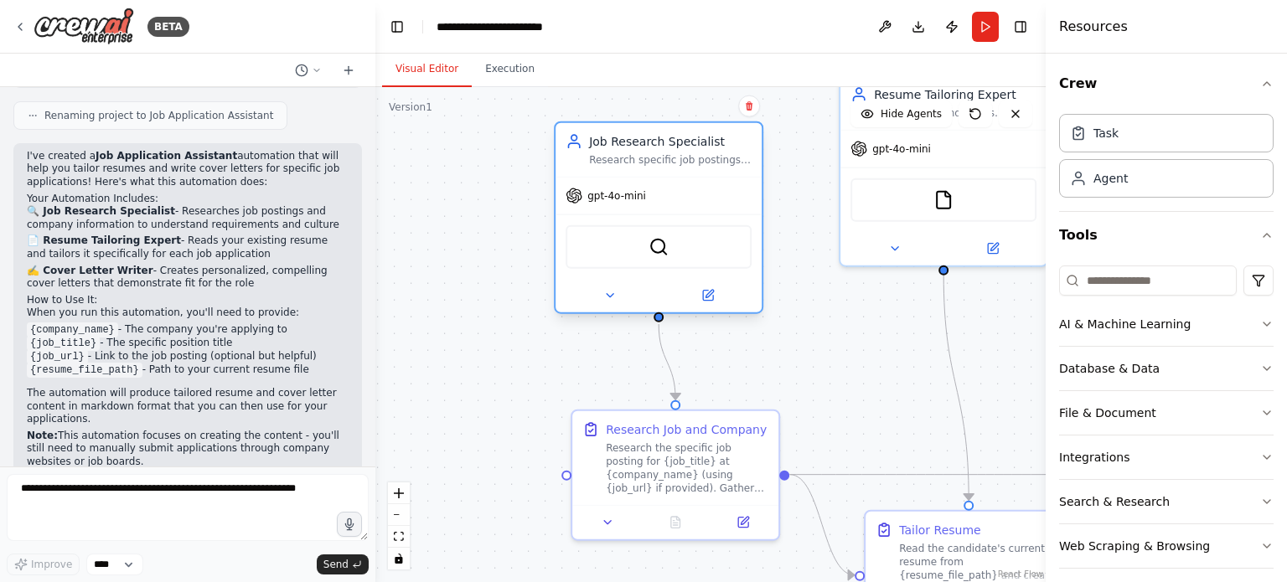
drag, startPoint x: 716, startPoint y: 208, endPoint x: 694, endPoint y: 281, distance: 76.3
click at [694, 269] on div "SerperDevTool" at bounding box center [659, 247] width 186 height 44
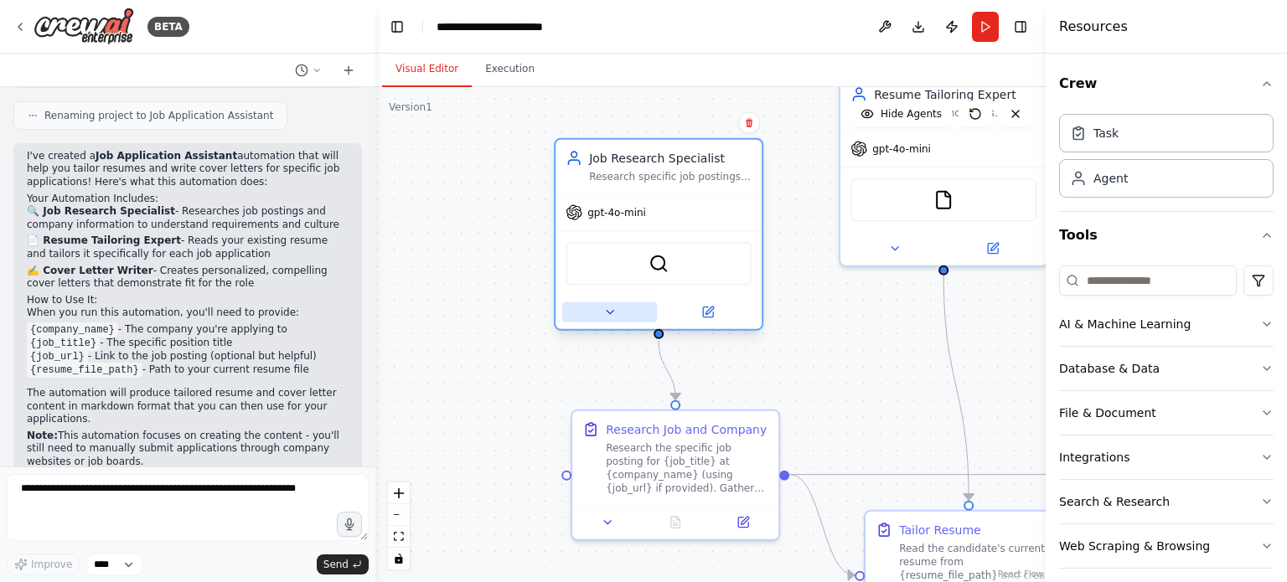
click at [613, 318] on icon at bounding box center [609, 312] width 13 height 13
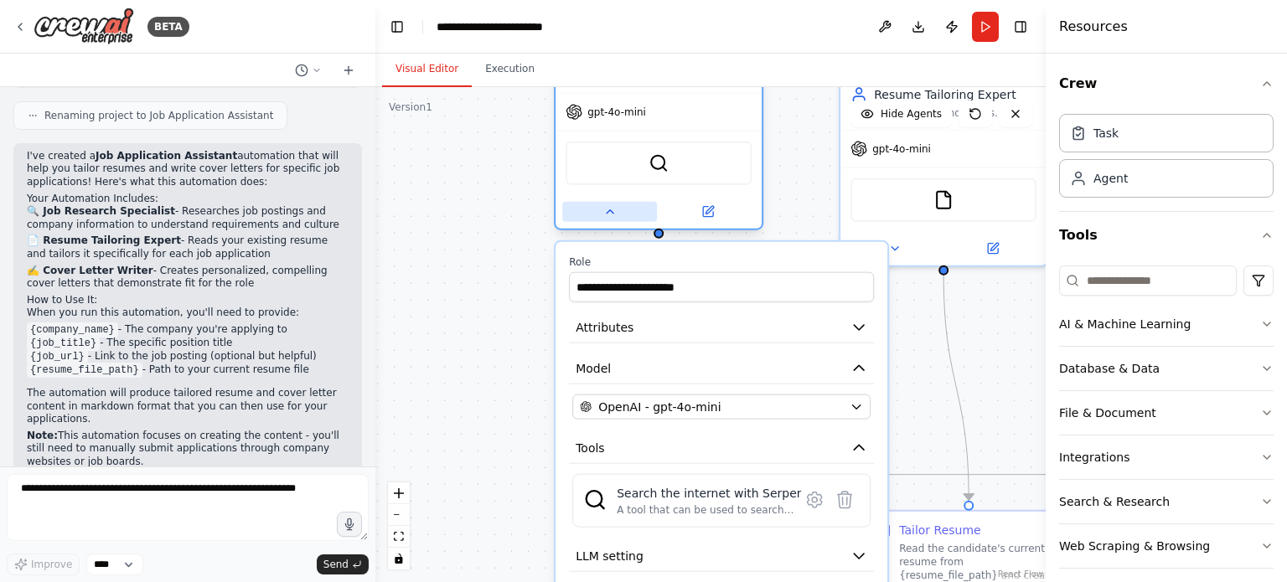
drag, startPoint x: 629, startPoint y: 308, endPoint x: 631, endPoint y: 212, distance: 96.4
click at [631, 212] on button at bounding box center [609, 212] width 95 height 20
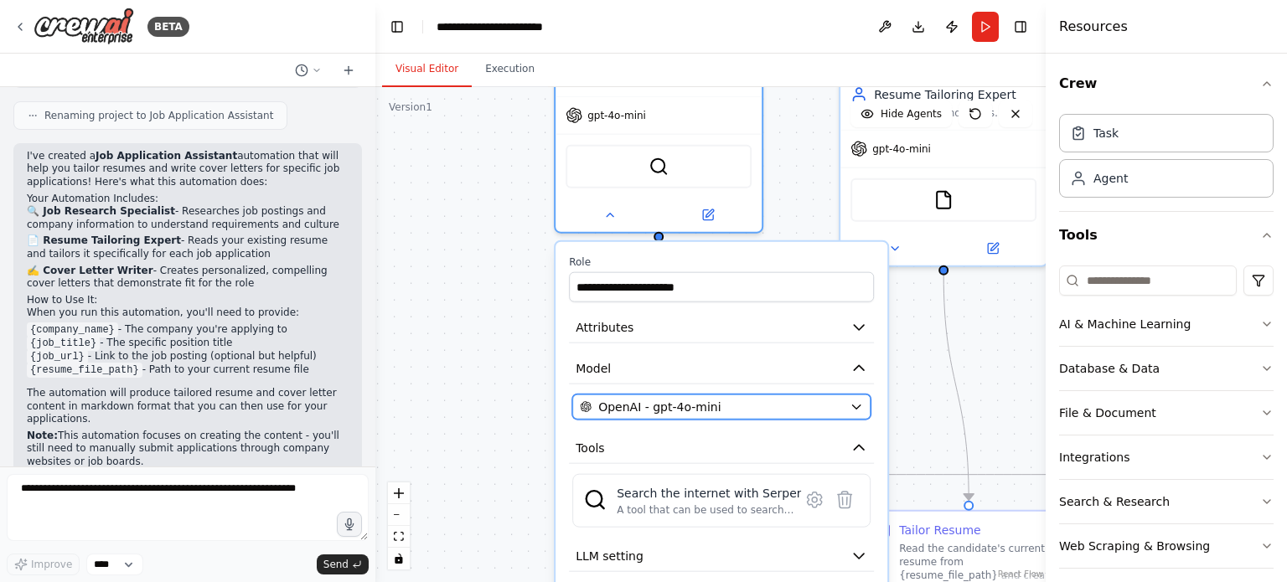
click at [779, 399] on div "OpenAI - gpt-4o-mini" at bounding box center [711, 407] width 263 height 17
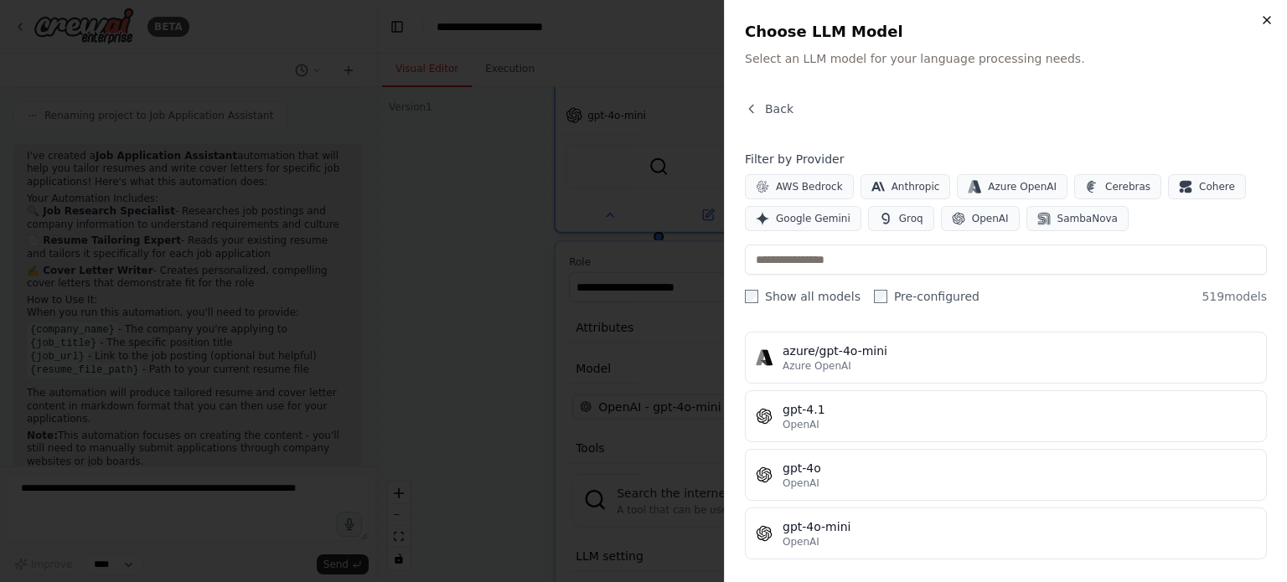
click at [1269, 18] on icon "button" at bounding box center [1267, 20] width 7 height 7
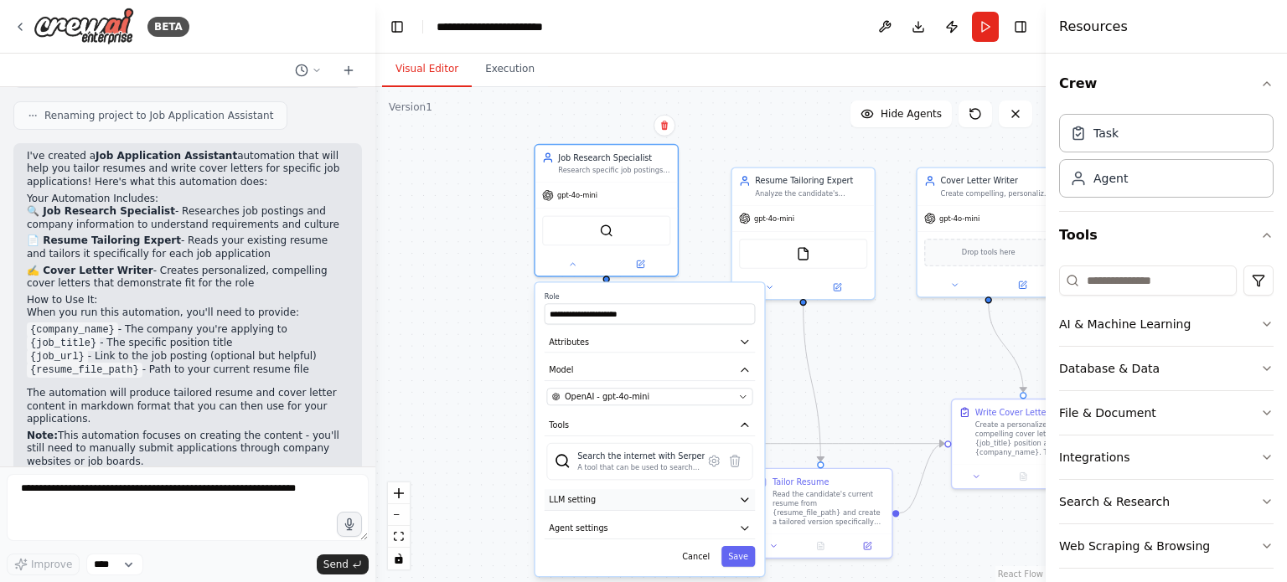
click at [627, 490] on button "LLM setting" at bounding box center [650, 500] width 211 height 22
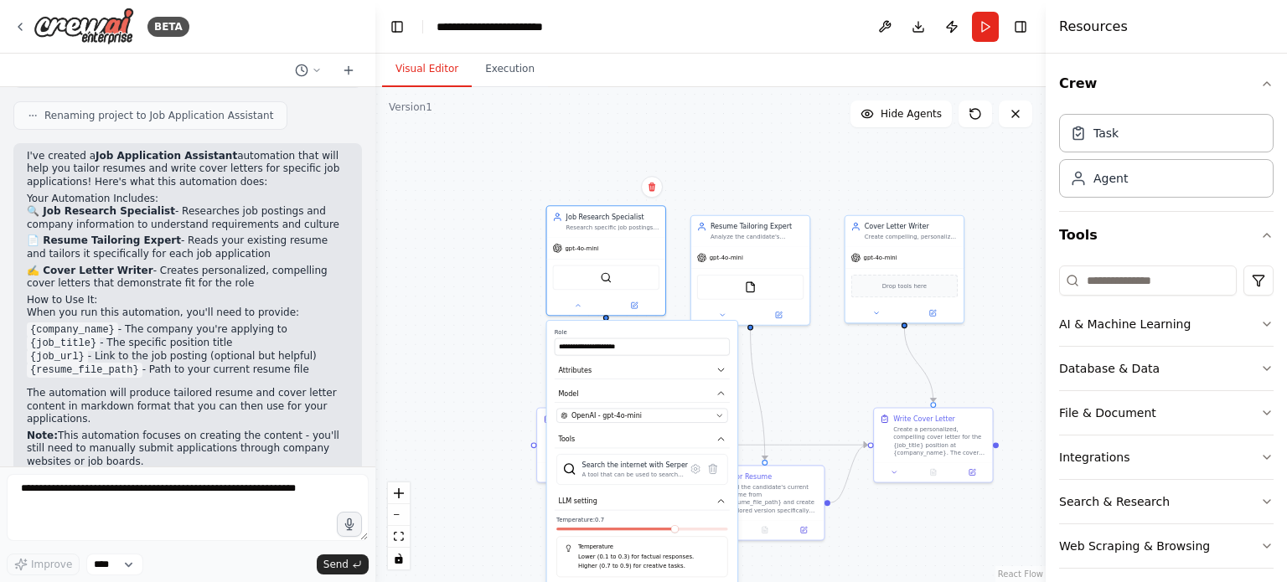
drag, startPoint x: 600, startPoint y: 522, endPoint x: 623, endPoint y: 532, distance: 25.5
click at [623, 532] on div at bounding box center [641, 531] width 171 height 7
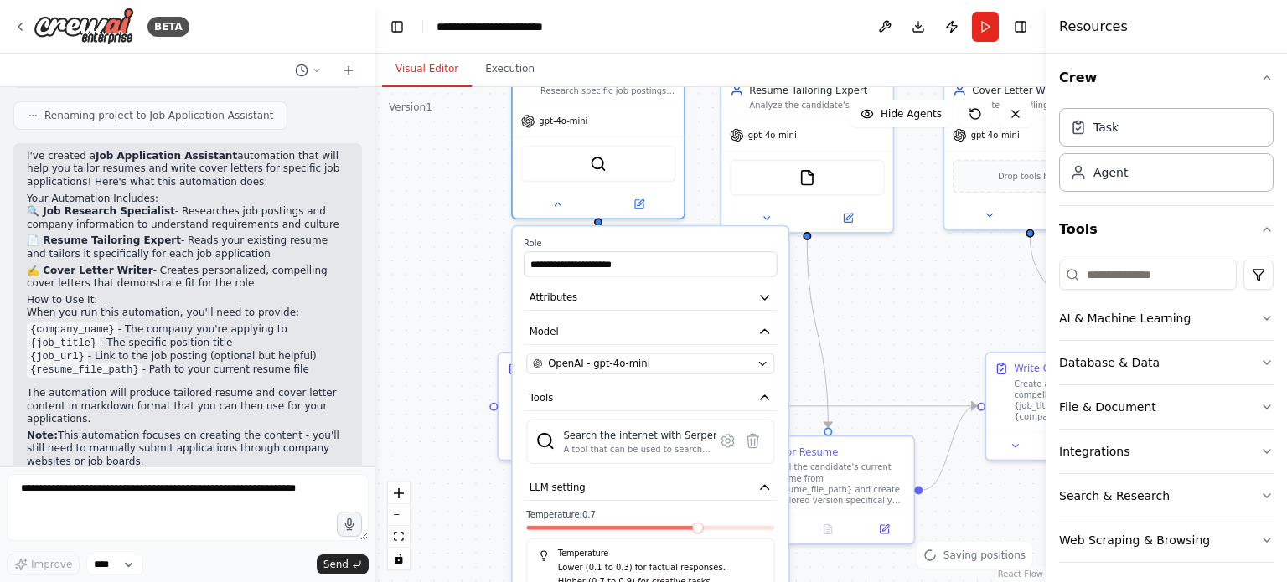
scroll to position [11, 0]
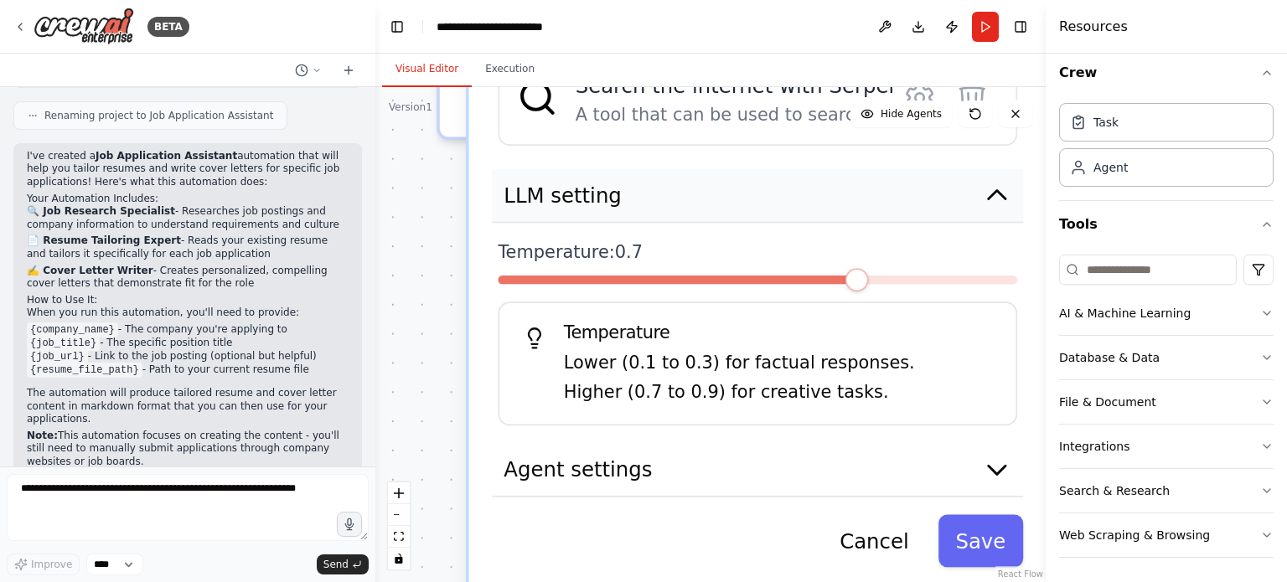
click at [977, 187] on button "LLM setting" at bounding box center [757, 196] width 531 height 54
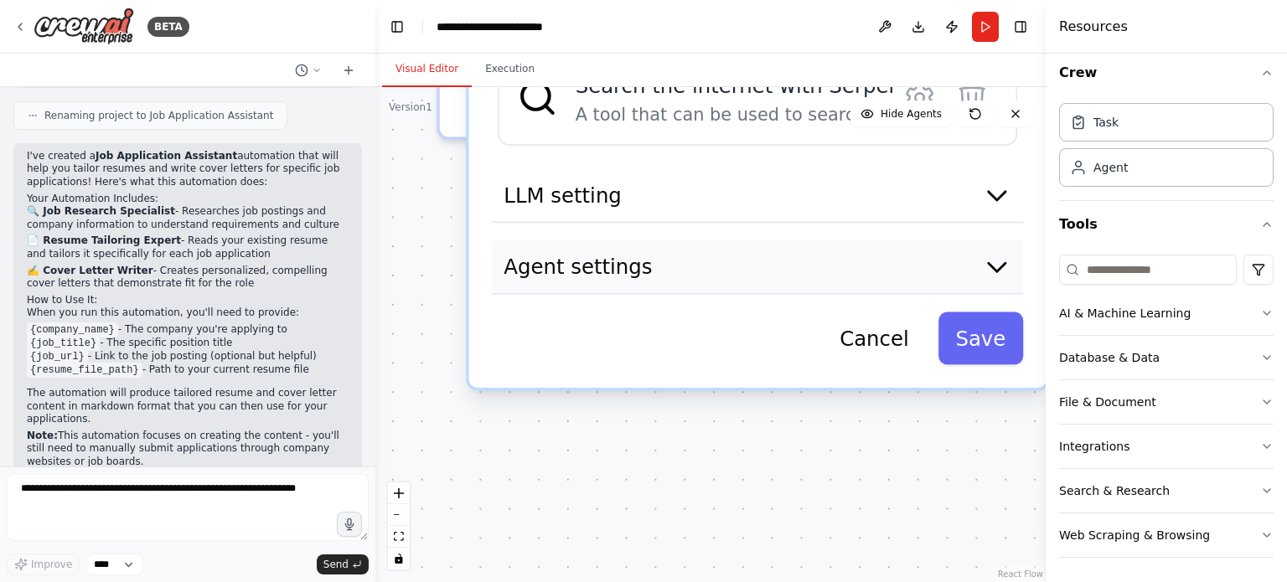
click at [934, 261] on button "Agent settings" at bounding box center [757, 268] width 531 height 54
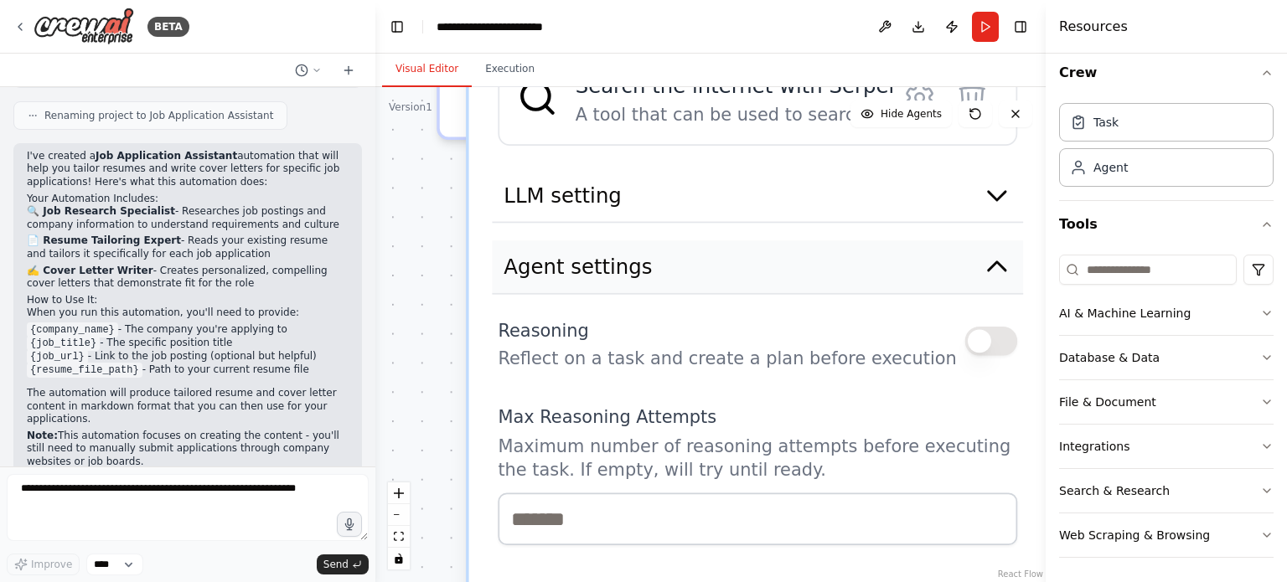
click at [934, 261] on button "Agent settings" at bounding box center [757, 268] width 531 height 54
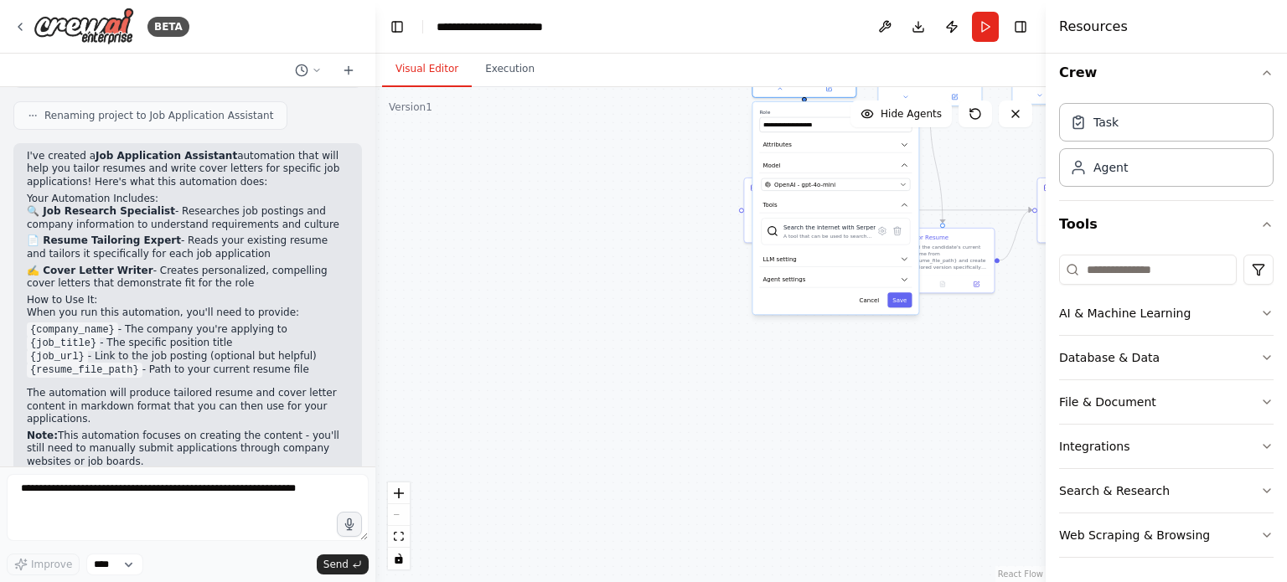
drag, startPoint x: 751, startPoint y: 403, endPoint x: 732, endPoint y: 376, distance: 32.5
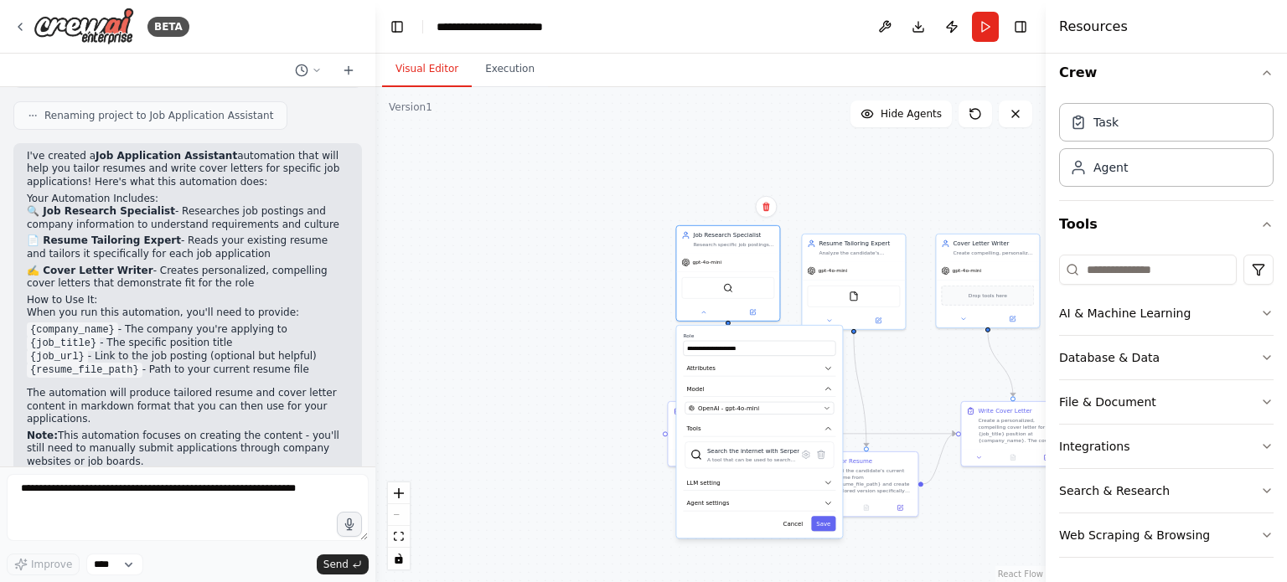
drag, startPoint x: 732, startPoint y: 365, endPoint x: 654, endPoint y: 589, distance: 236.7
click at [654, 582] on html "BETA tailor my resume and write a cover letter to each specific job application…" at bounding box center [643, 291] width 1287 height 582
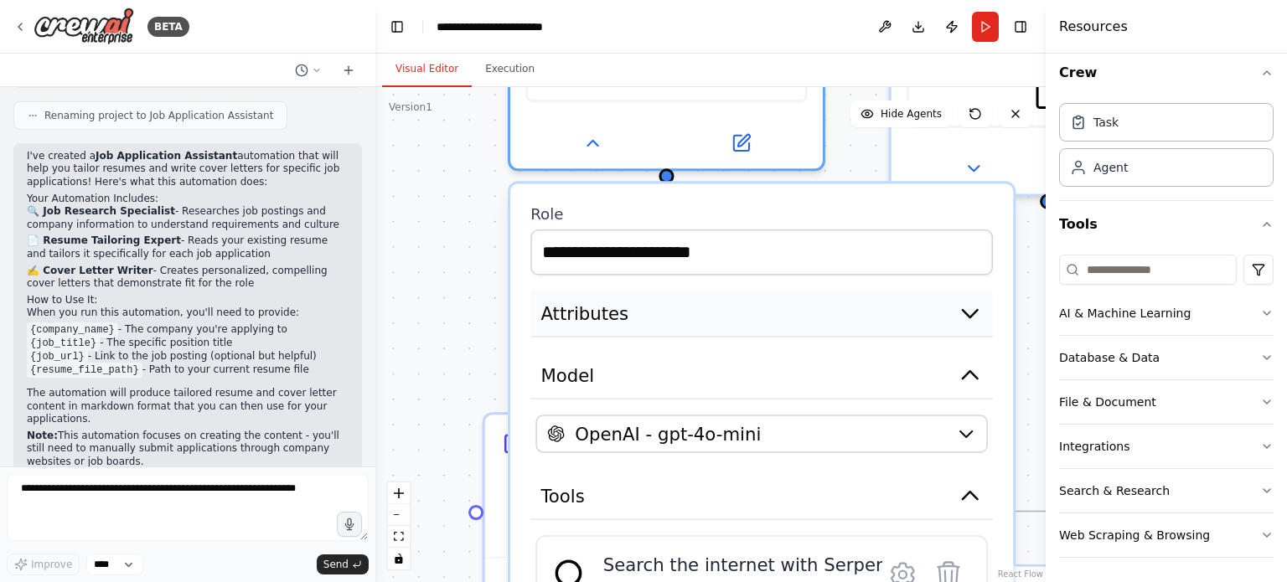
click at [762, 320] on button "Attributes" at bounding box center [761, 314] width 463 height 47
click at [960, 306] on icon "button" at bounding box center [970, 313] width 25 height 25
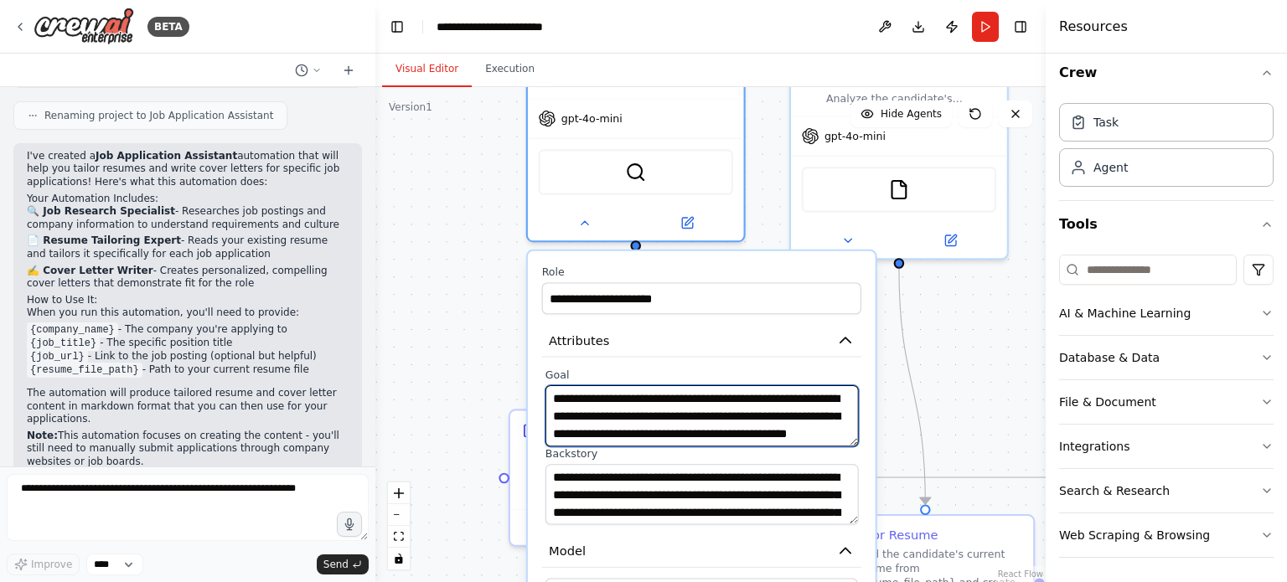
drag, startPoint x: 607, startPoint y: 405, endPoint x: 657, endPoint y: 405, distance: 50.3
click at [607, 405] on textarea "**********" at bounding box center [702, 415] width 313 height 61
drag, startPoint x: 665, startPoint y: 405, endPoint x: 796, endPoint y: 457, distance: 140.7
click at [796, 457] on div "**********" at bounding box center [701, 446] width 319 height 157
click at [784, 424] on textarea "**********" at bounding box center [702, 415] width 313 height 61
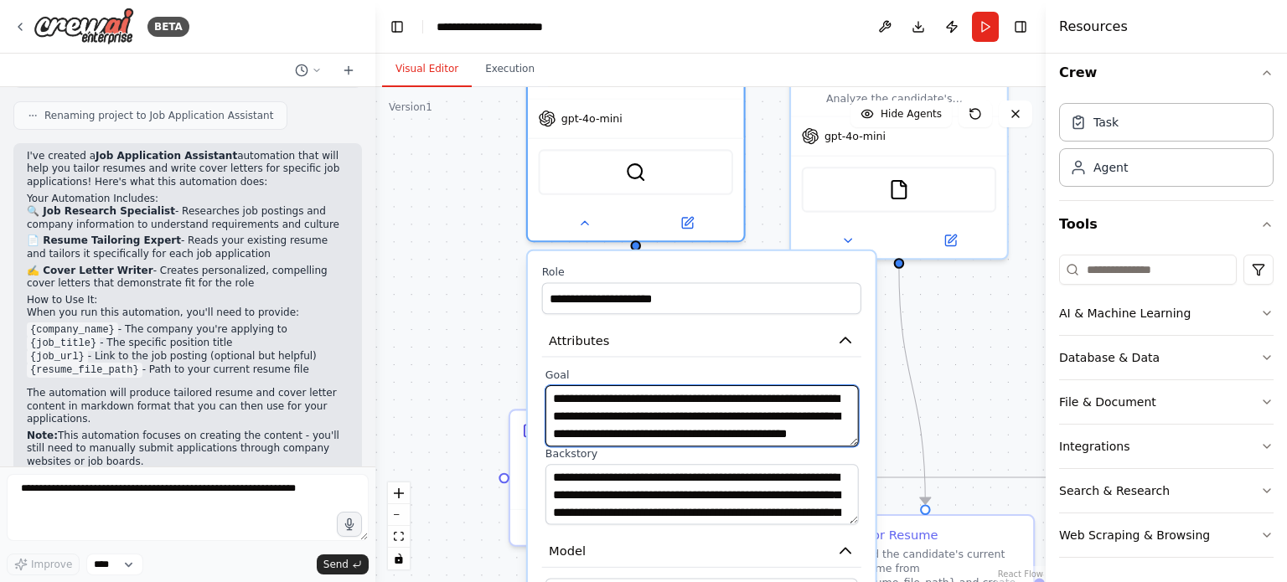
scroll to position [17, 0]
drag, startPoint x: 737, startPoint y: 406, endPoint x: 821, endPoint y: 481, distance: 113.4
click at [821, 481] on div "**********" at bounding box center [701, 446] width 319 height 157
click at [687, 401] on textarea "**********" at bounding box center [702, 415] width 313 height 61
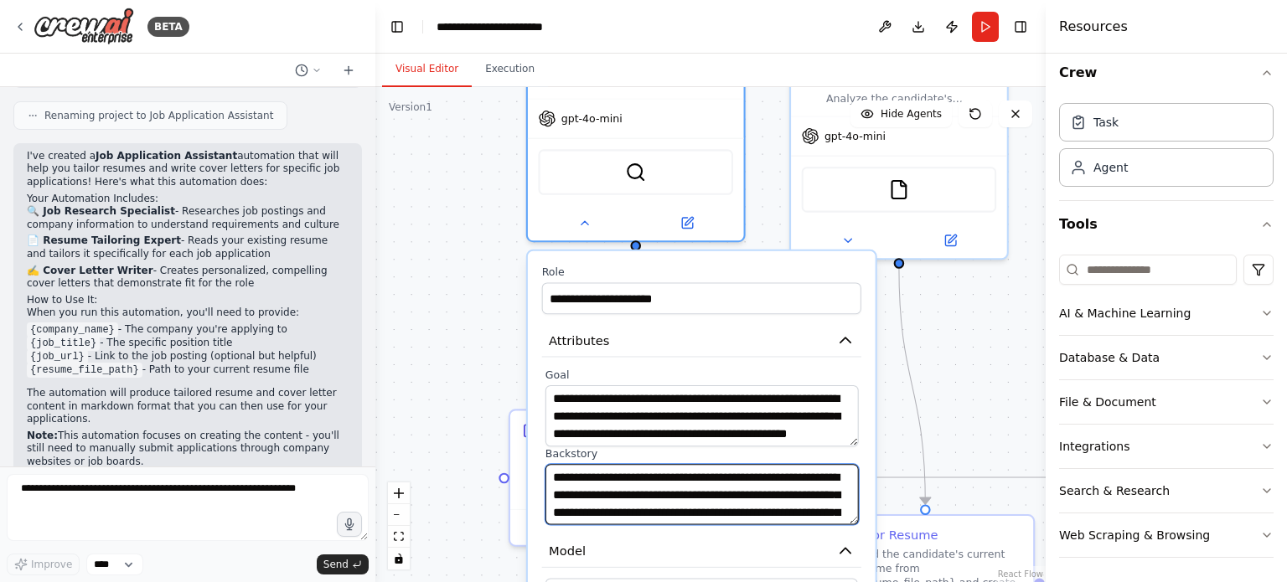
click at [680, 480] on textarea "**********" at bounding box center [702, 494] width 313 height 61
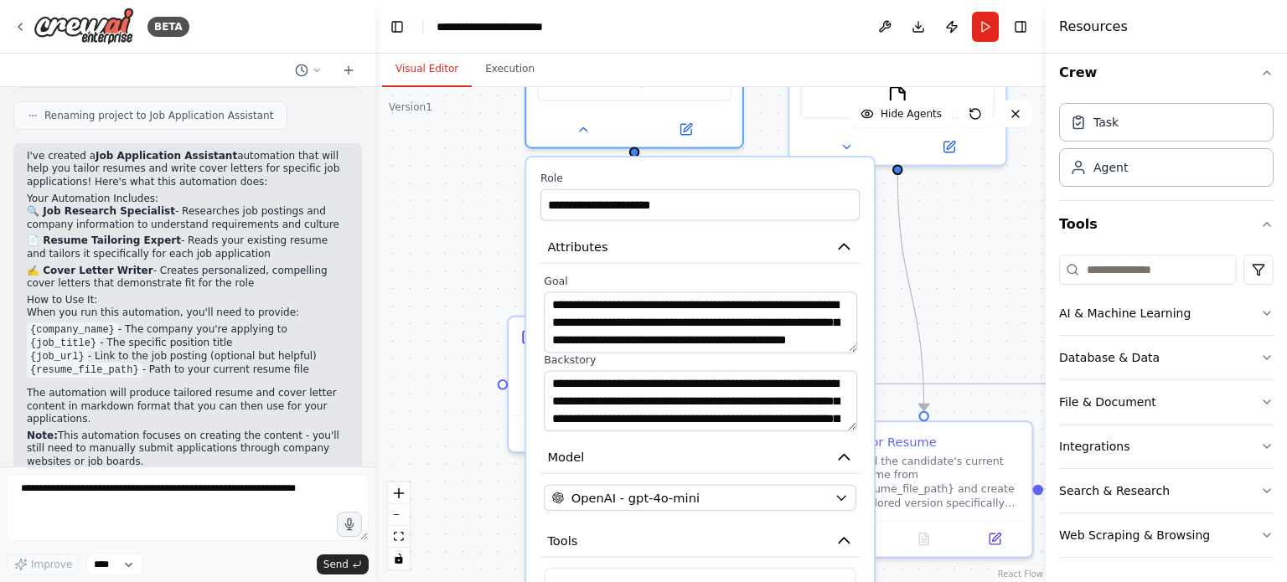
drag, startPoint x: 478, startPoint y: 389, endPoint x: 466, endPoint y: 251, distance: 138.8
click at [466, 251] on div ".deletable-edge-delete-btn { width: 20px; height: 20px; border: 0px solid #ffff…" at bounding box center [710, 334] width 670 height 495
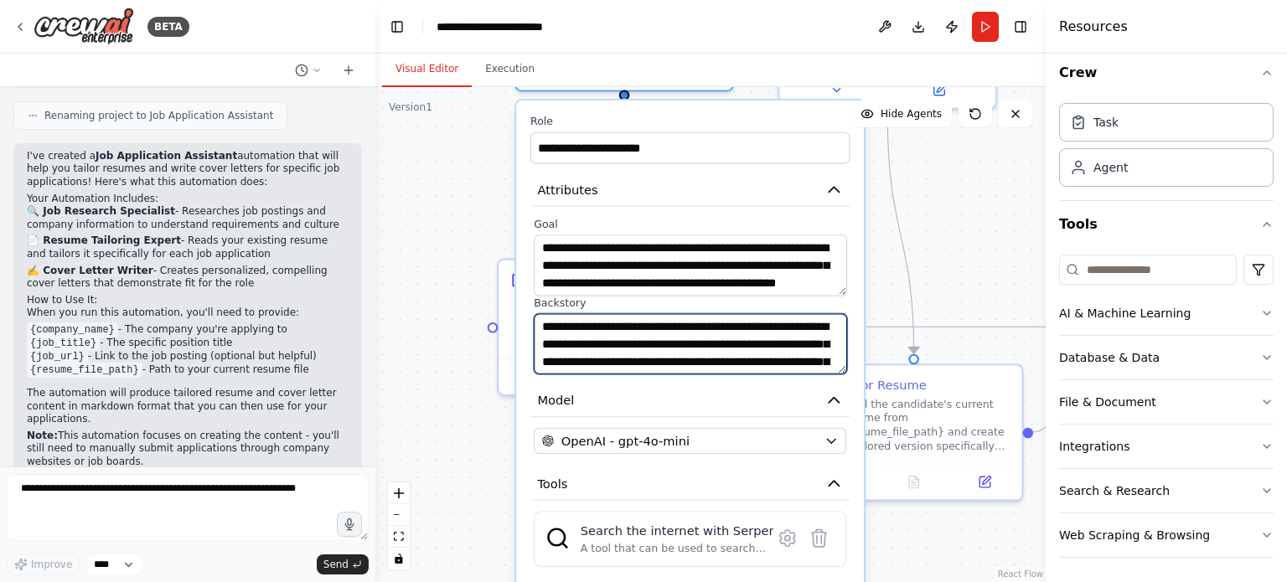
click at [708, 351] on textarea "**********" at bounding box center [690, 343] width 313 height 61
click at [737, 353] on textarea "**********" at bounding box center [690, 343] width 313 height 61
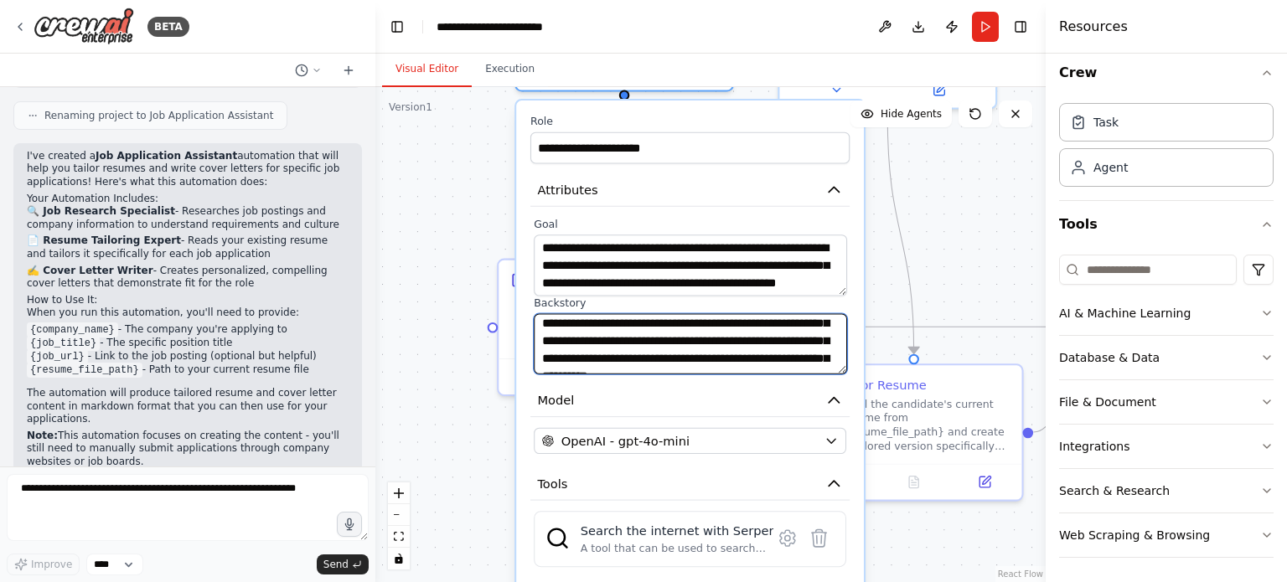
scroll to position [3, 0]
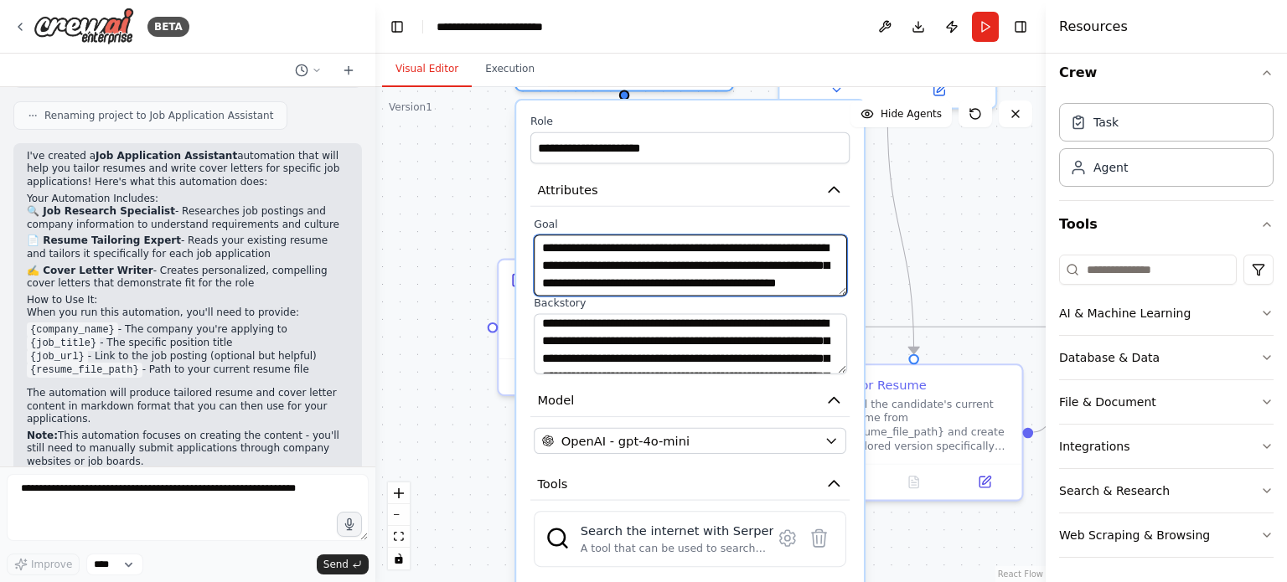
click at [759, 280] on textarea "**********" at bounding box center [690, 265] width 313 height 61
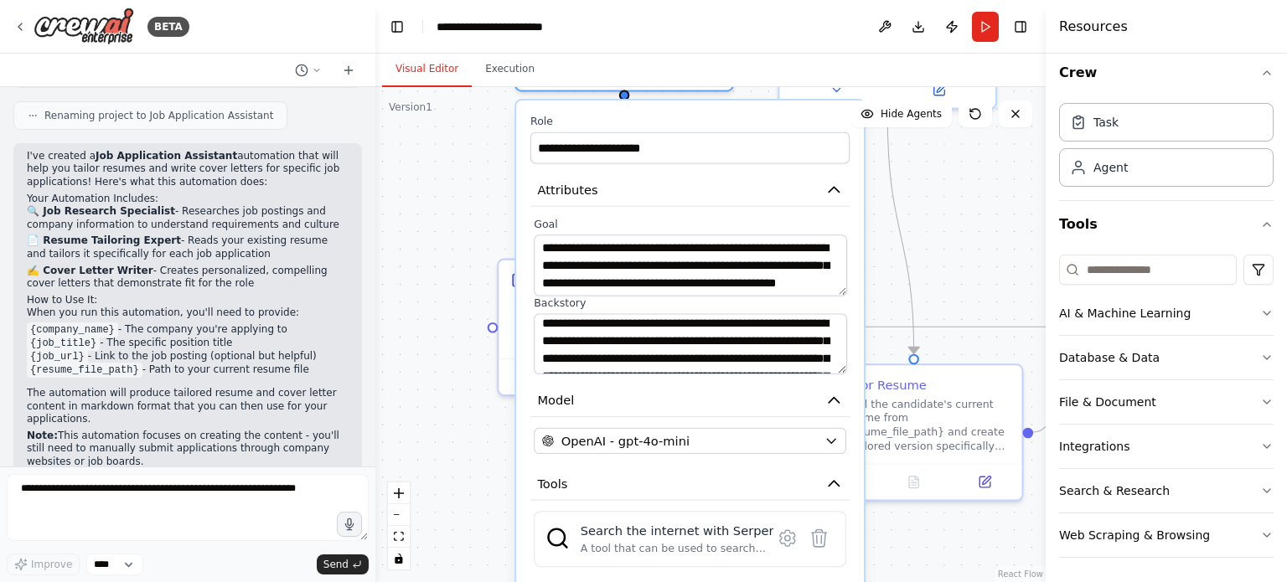
click at [918, 210] on div ".deletable-edge-delete-btn { width: 20px; height: 20px; border: 0px solid #ffff…" at bounding box center [710, 334] width 670 height 495
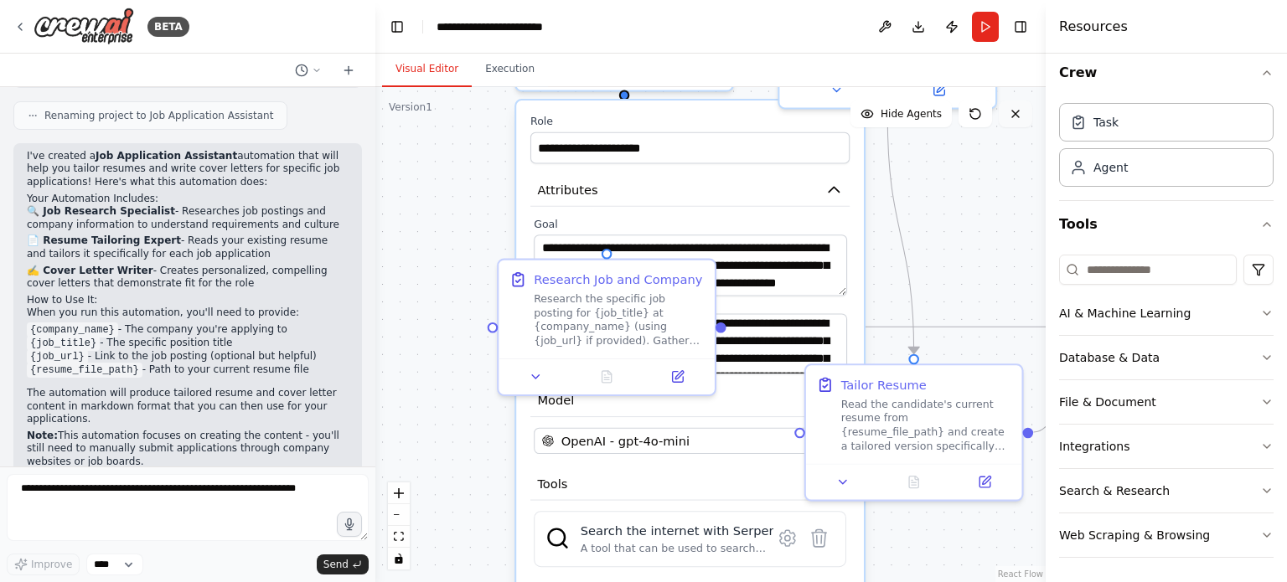
click at [1016, 122] on button at bounding box center [1016, 114] width 34 height 27
click at [912, 196] on div ".deletable-edge-delete-btn { width: 20px; height: 20px; border: 0px solid #ffff…" at bounding box center [710, 334] width 670 height 495
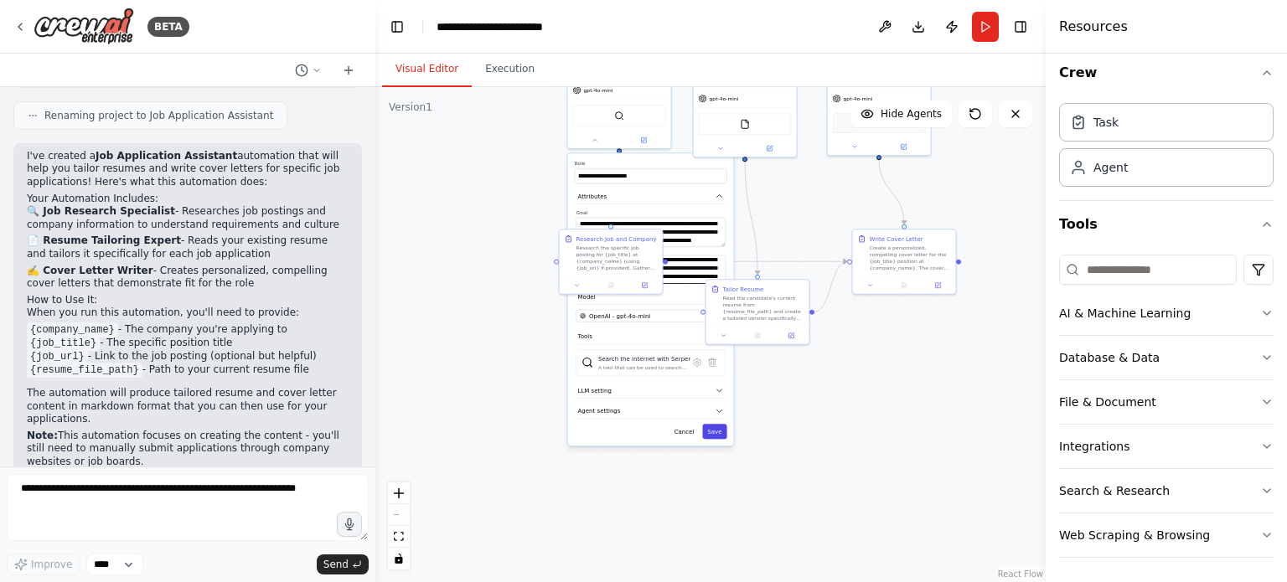
click at [711, 432] on button "Save" at bounding box center [714, 431] width 24 height 15
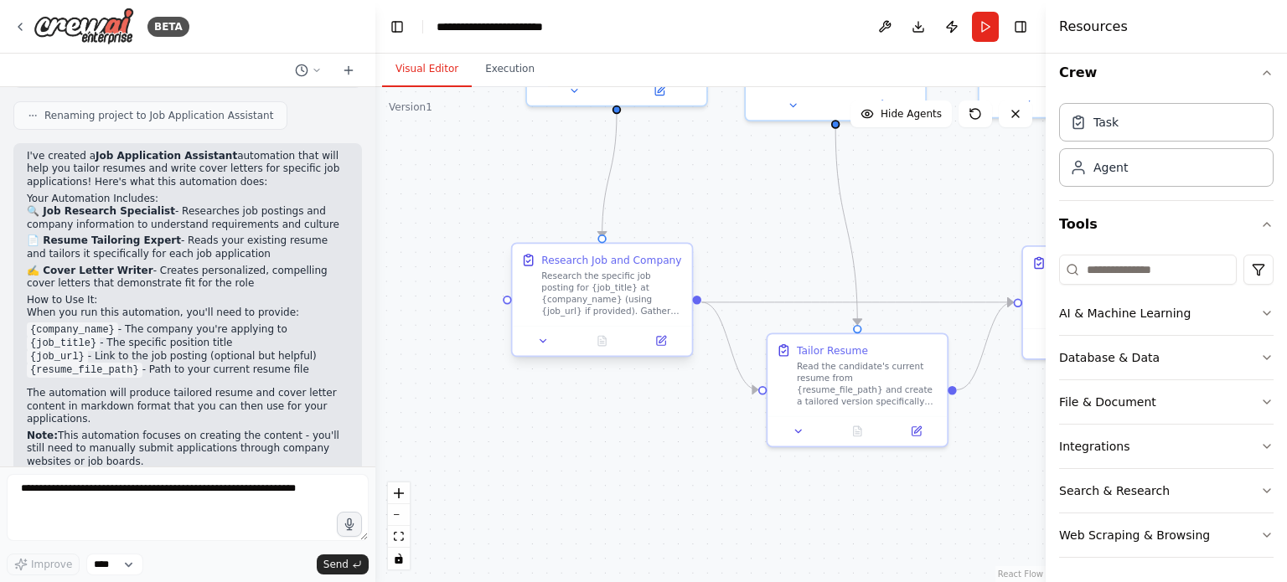
click at [617, 285] on div "Research the specific job posting for {job_title} at {company_name} (using {job…" at bounding box center [612, 294] width 142 height 47
click at [560, 347] on button at bounding box center [543, 342] width 50 height 18
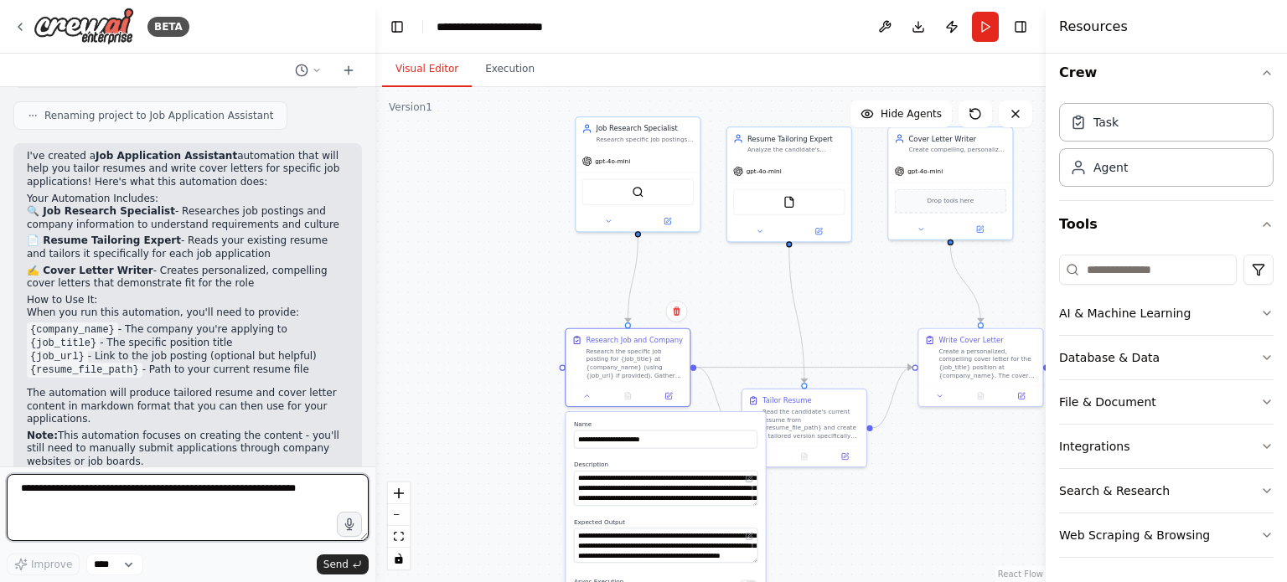
click at [239, 492] on textarea at bounding box center [188, 507] width 362 height 67
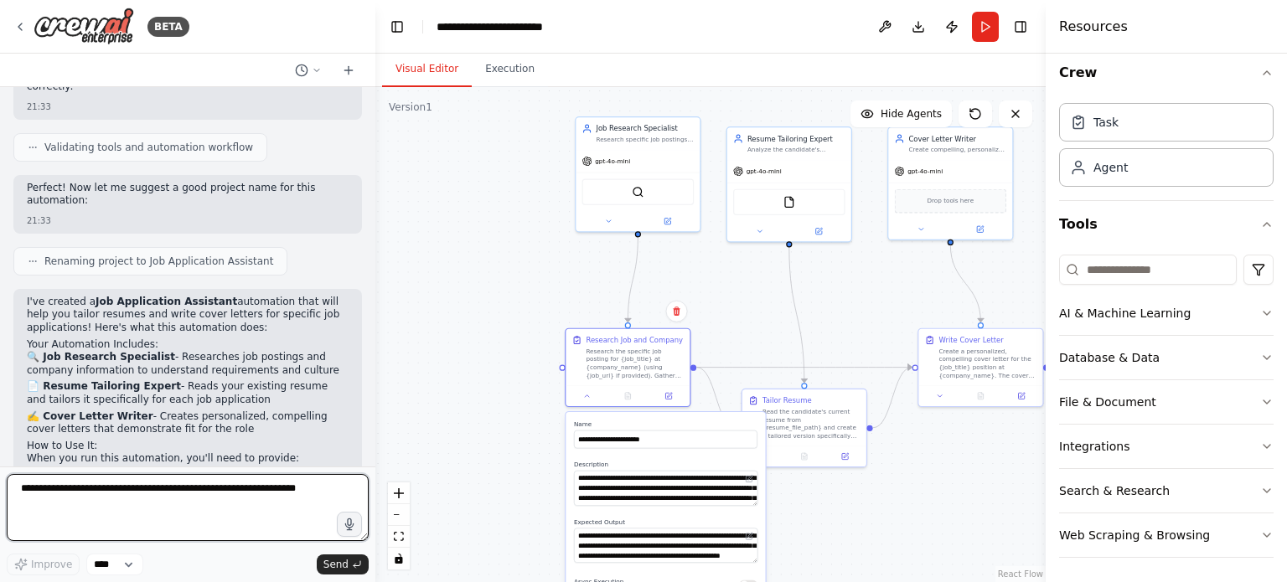
scroll to position [1141, 0]
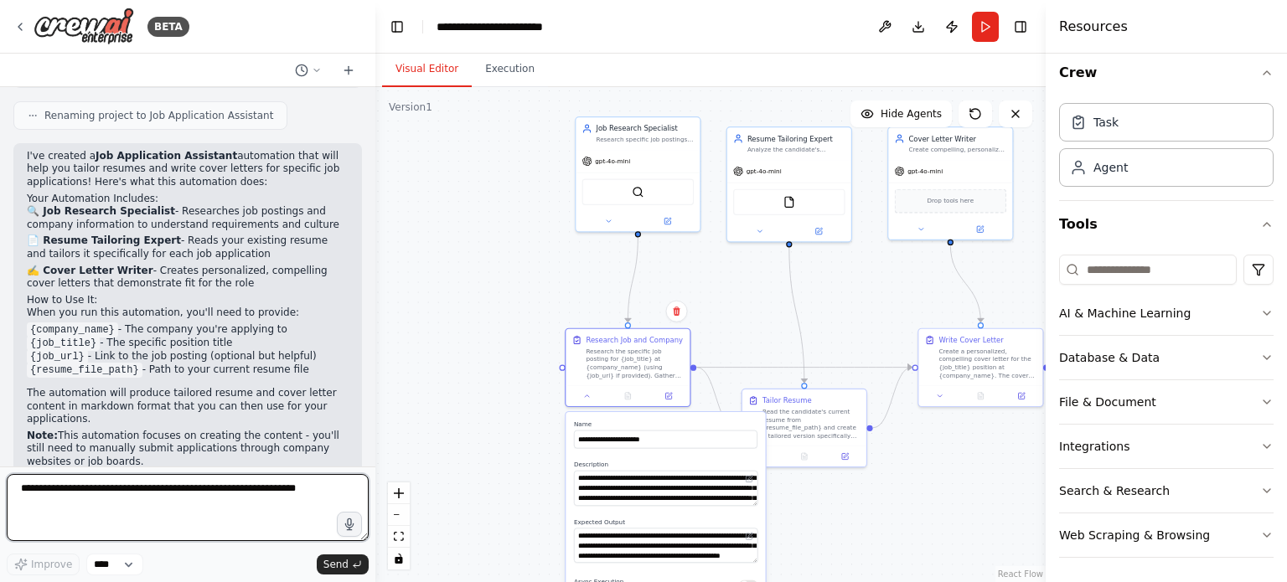
click at [228, 526] on textarea at bounding box center [188, 507] width 362 height 67
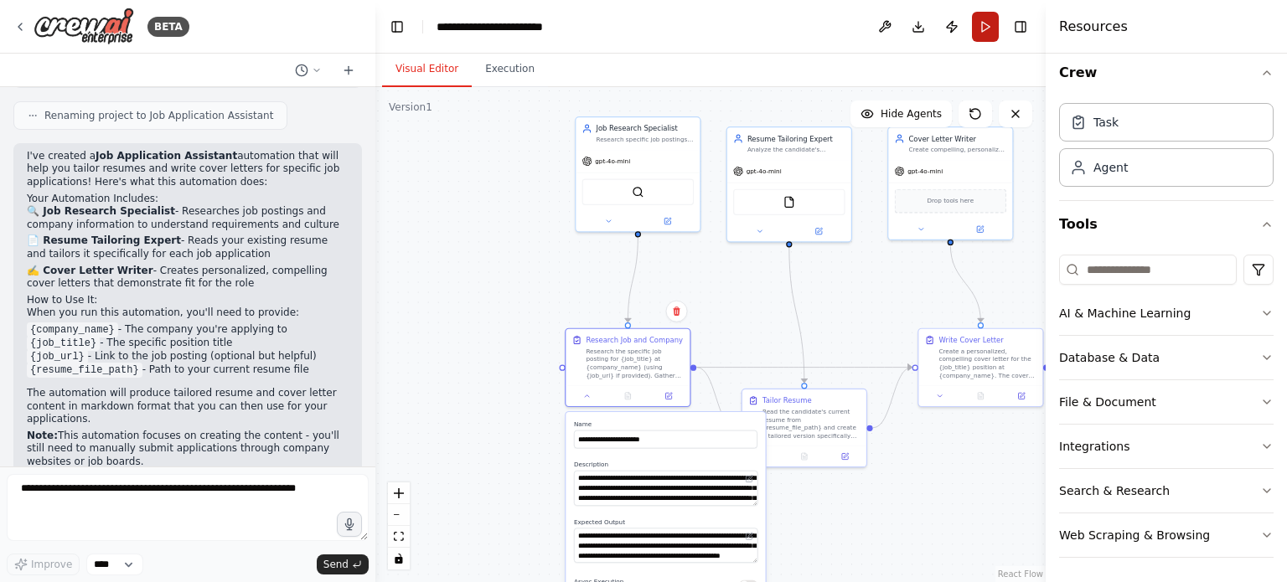
click at [972, 26] on button "Run" at bounding box center [985, 27] width 27 height 30
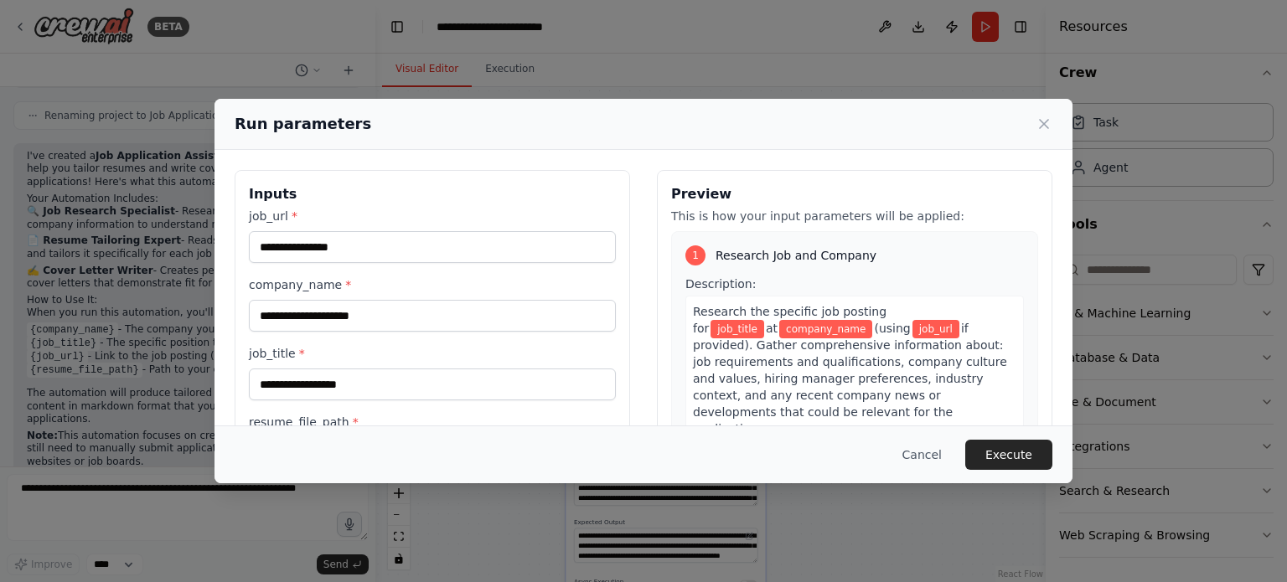
click at [456, 226] on div "job_url *" at bounding box center [432, 235] width 367 height 55
click at [459, 242] on input "job_url *" at bounding box center [432, 247] width 367 height 32
paste input "**********"
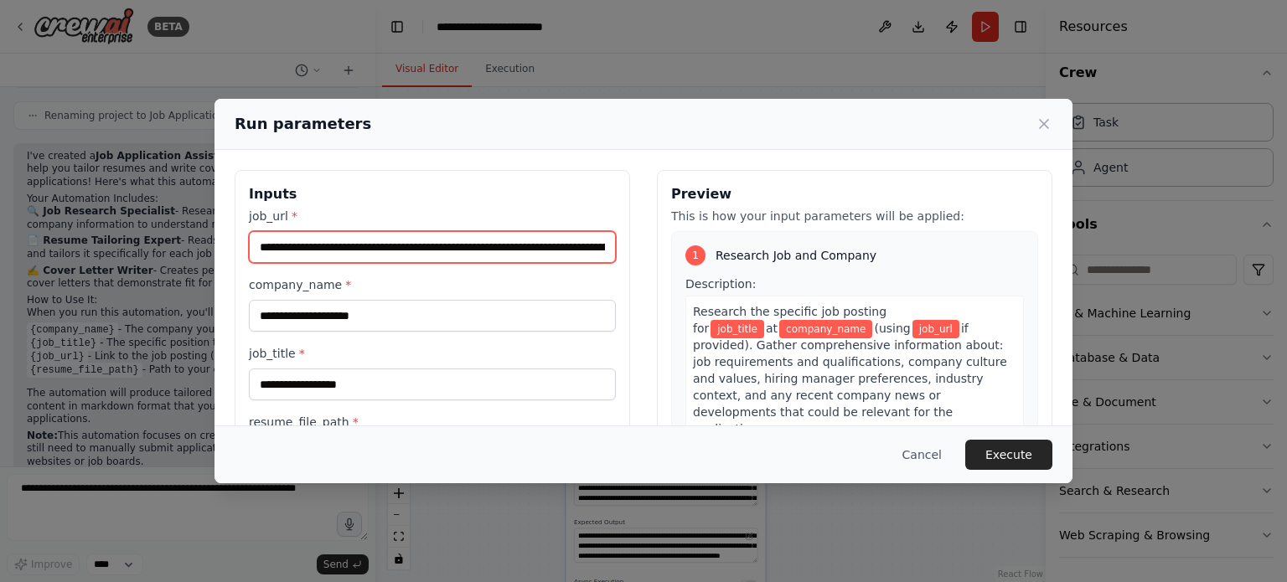
scroll to position [0, 478]
type input "**********"
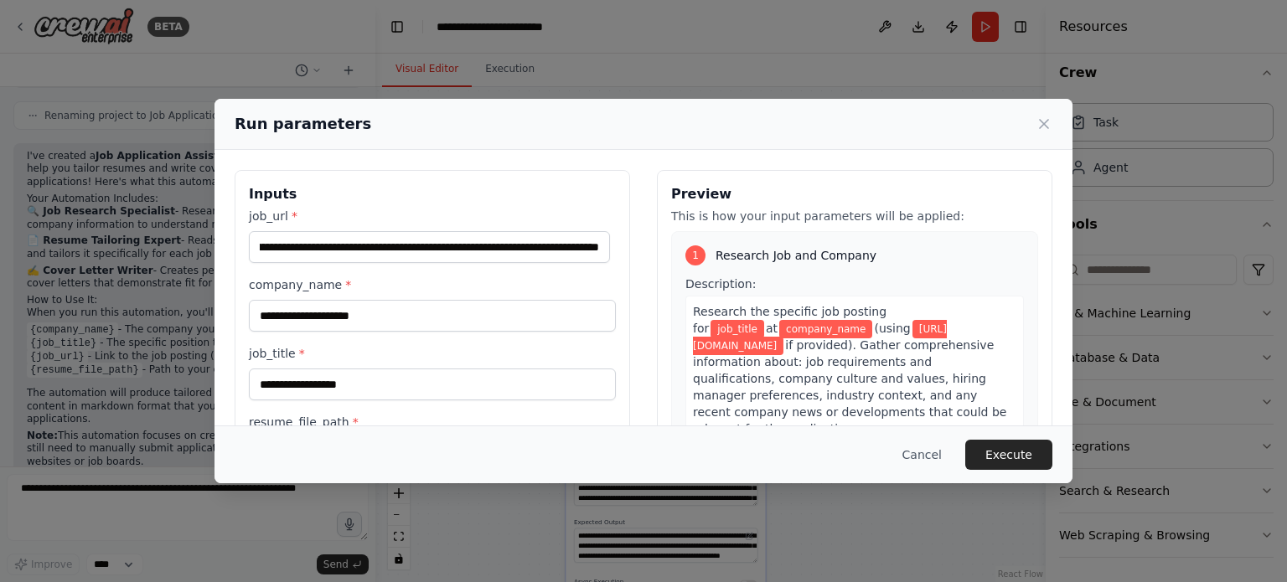
click at [467, 334] on div "**********" at bounding box center [432, 338] width 367 height 261
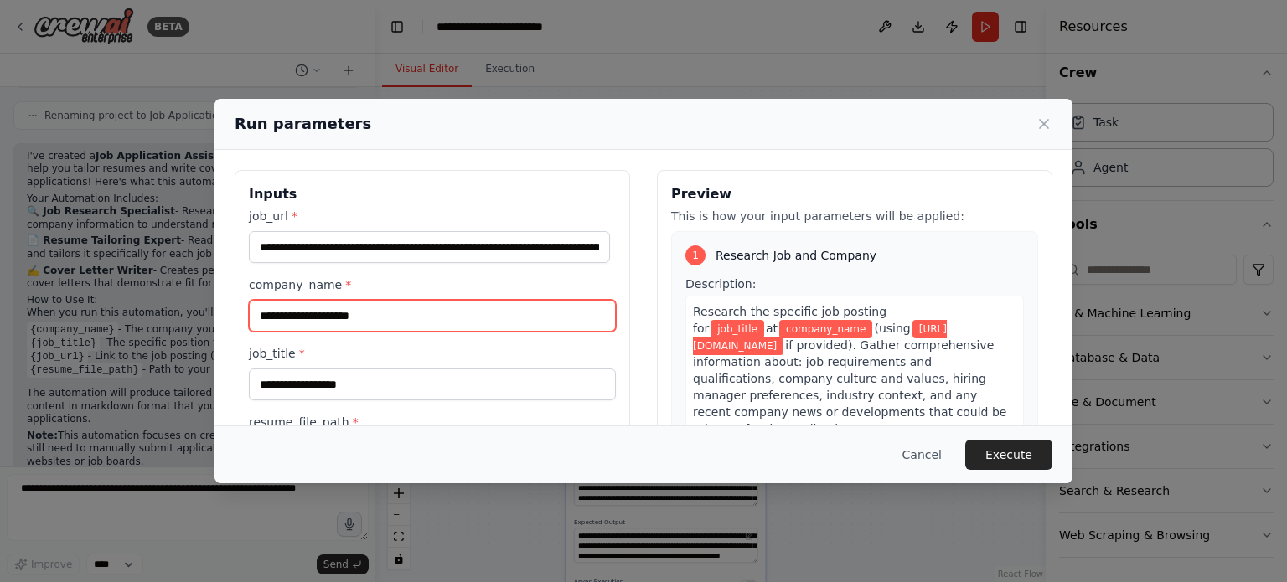
click at [469, 321] on input "company_name *" at bounding box center [432, 316] width 367 height 32
click at [407, 328] on input "company_name *" at bounding box center [432, 316] width 367 height 32
type input "**********"
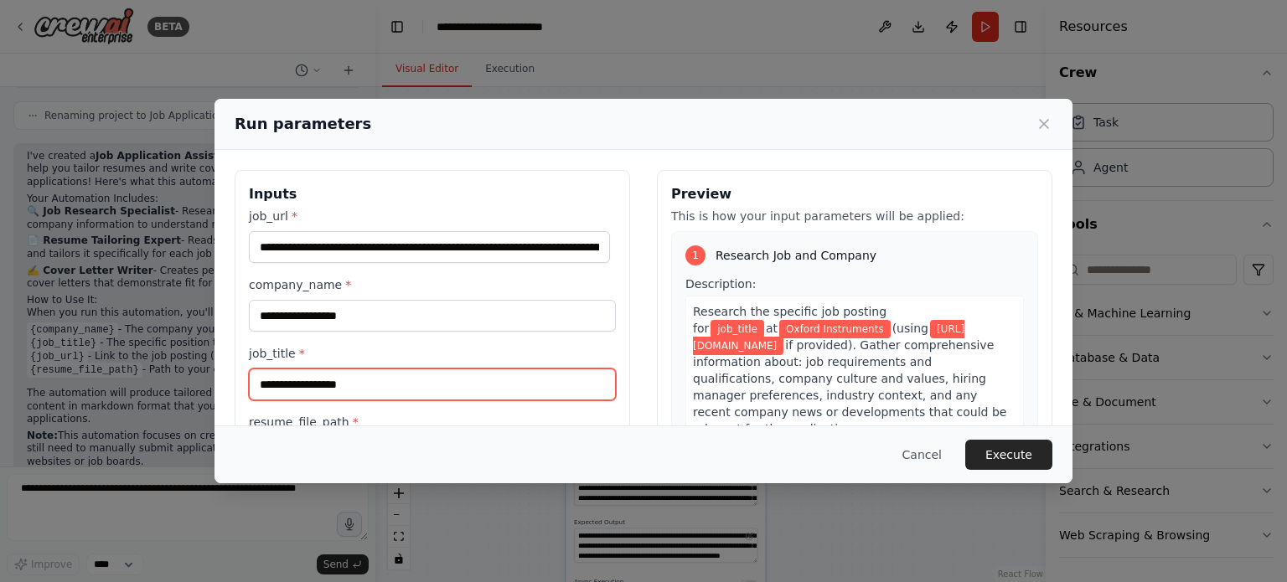
click at [515, 386] on input "job_title *" at bounding box center [432, 385] width 367 height 32
paste input "**********"
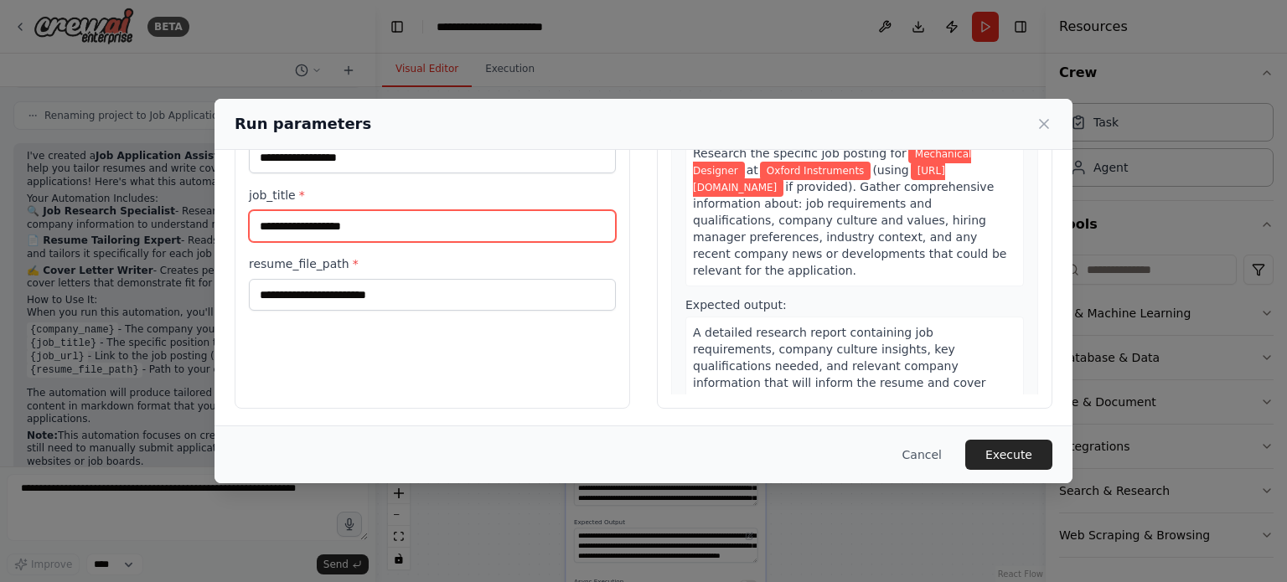
scroll to position [161, 0]
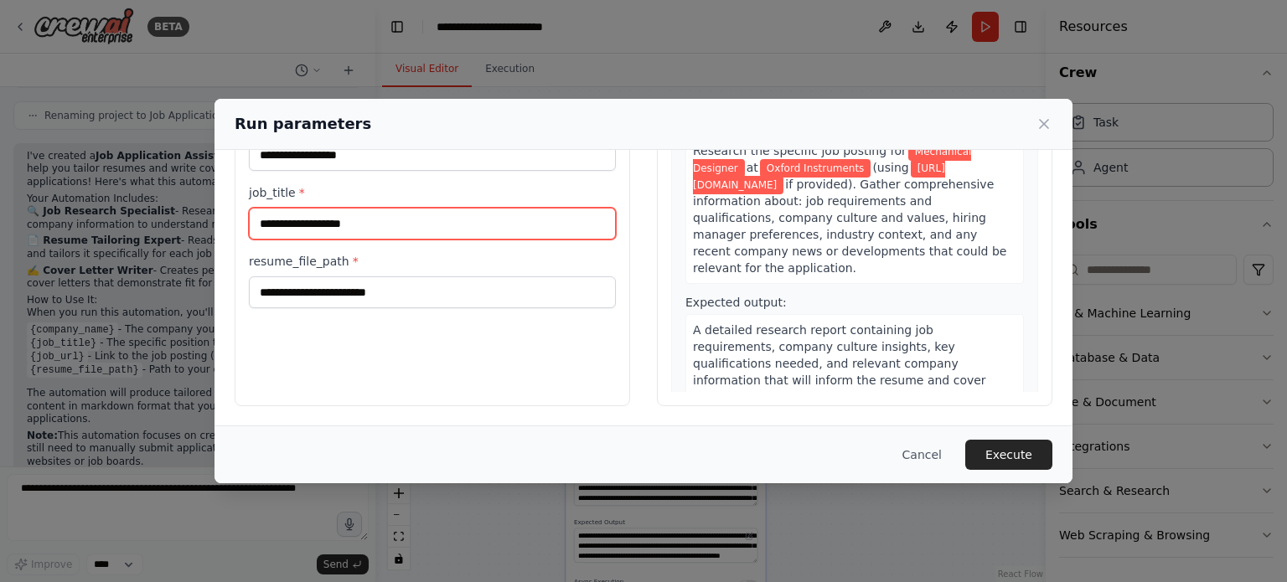
type input "**********"
click at [401, 274] on div "resume_file_path *" at bounding box center [432, 280] width 367 height 55
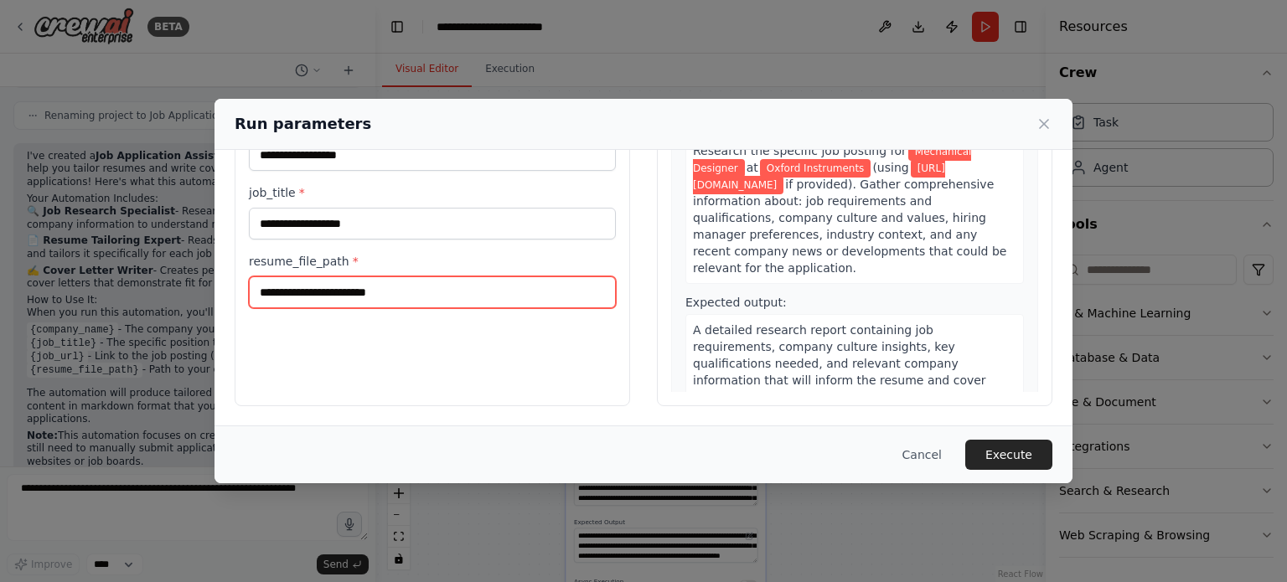
click at [407, 293] on input "resume_file_path *" at bounding box center [432, 293] width 367 height 32
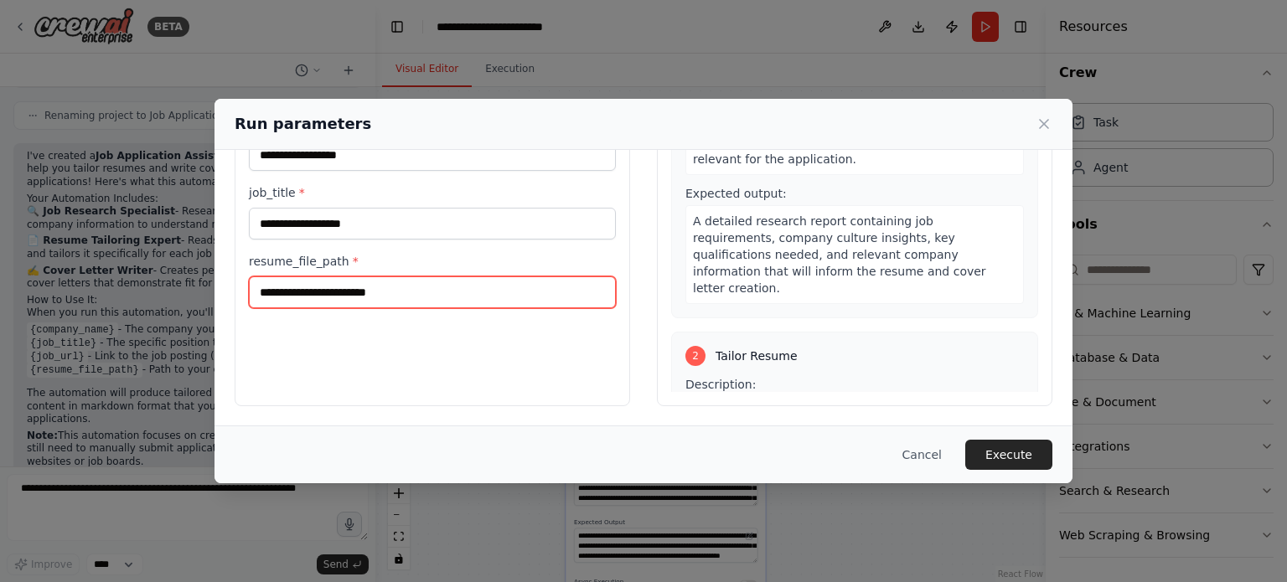
scroll to position [111, 0]
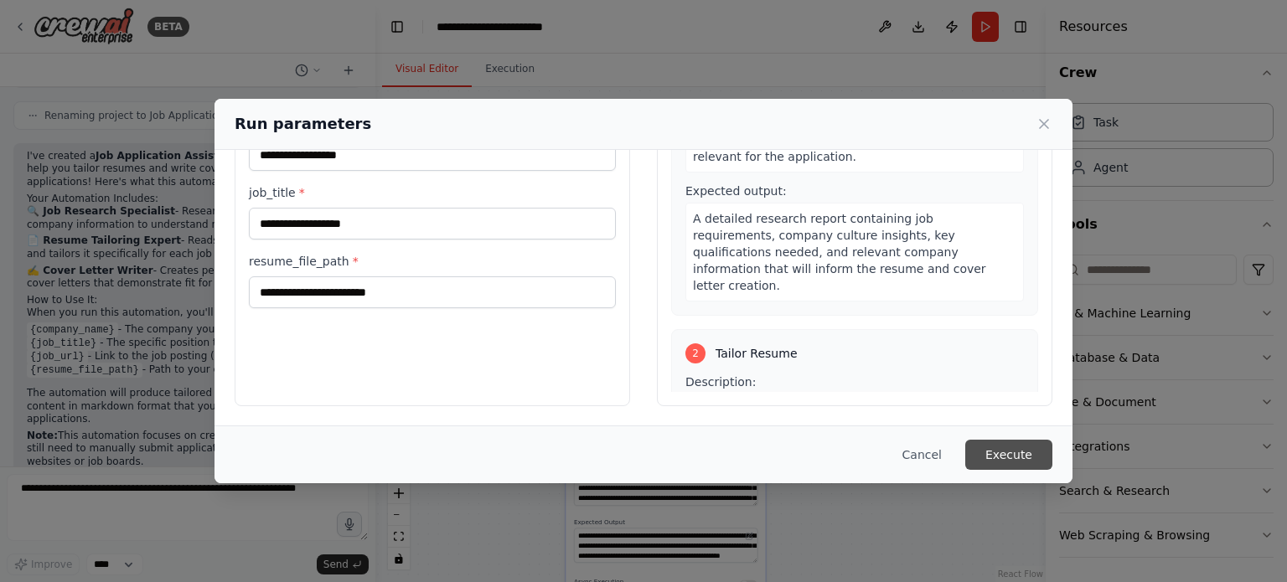
click at [996, 458] on button "Execute" at bounding box center [1008, 455] width 87 height 30
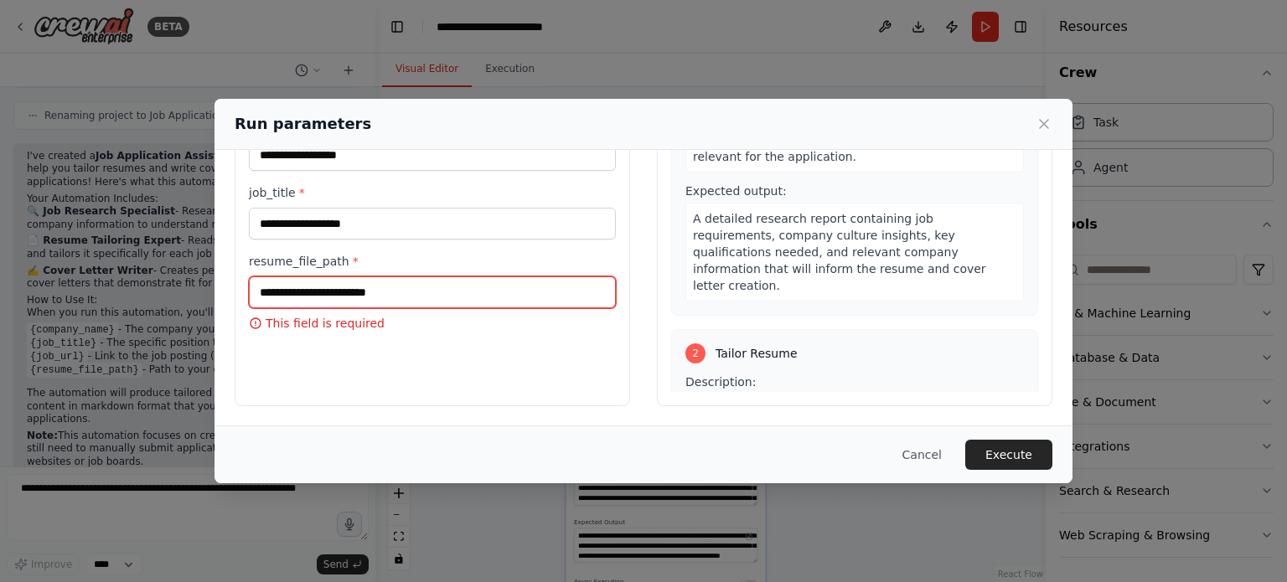
click at [535, 295] on input "resume_file_path *" at bounding box center [432, 293] width 367 height 32
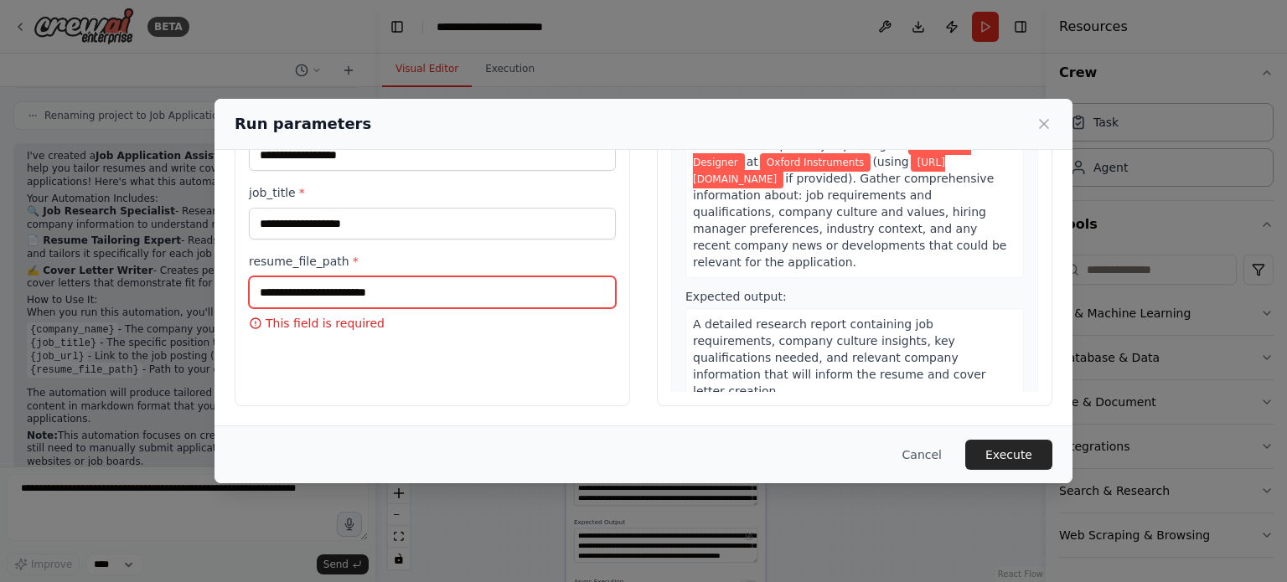
scroll to position [0, 0]
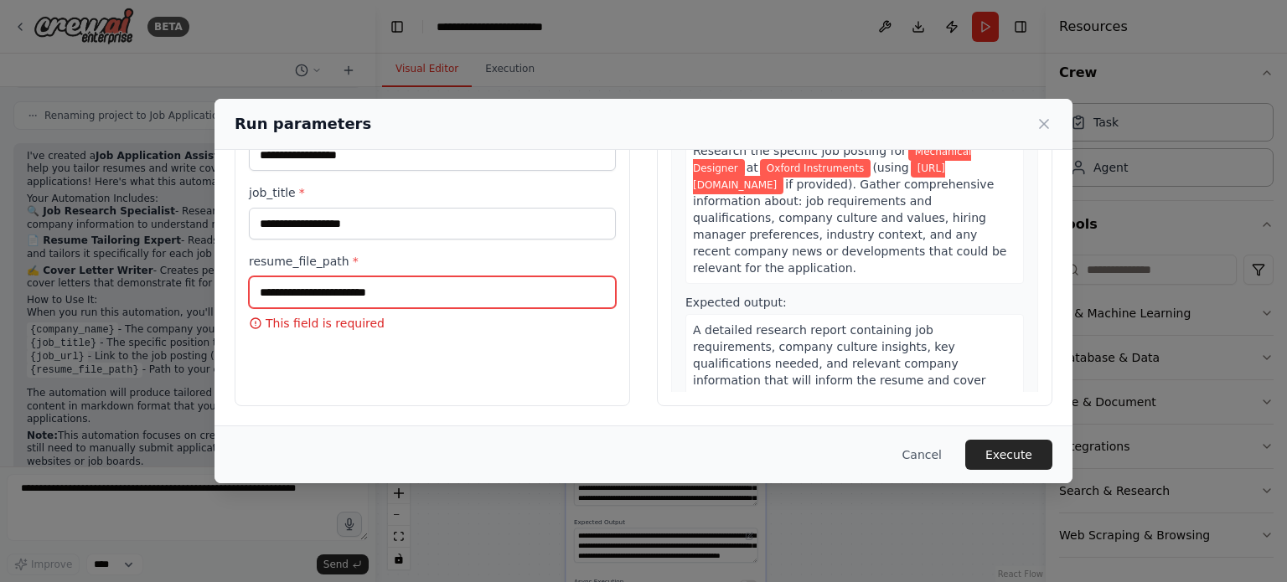
paste input "**********"
type input "**********"
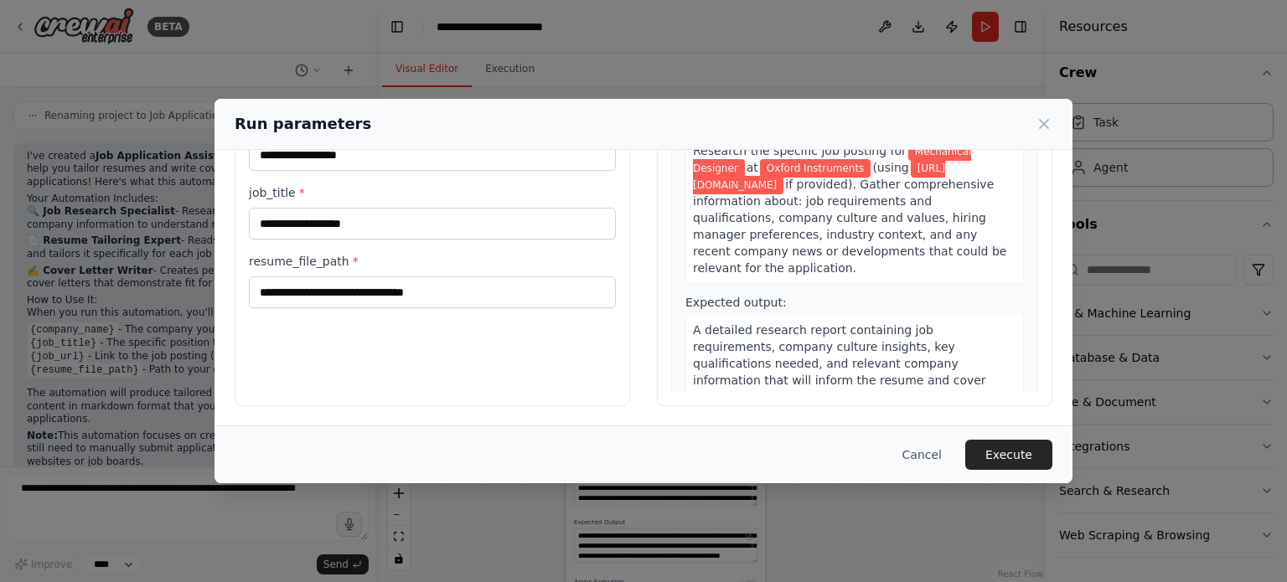
click at [502, 368] on div "**********" at bounding box center [433, 207] width 396 height 397
click at [991, 452] on button "Execute" at bounding box center [1008, 455] width 87 height 30
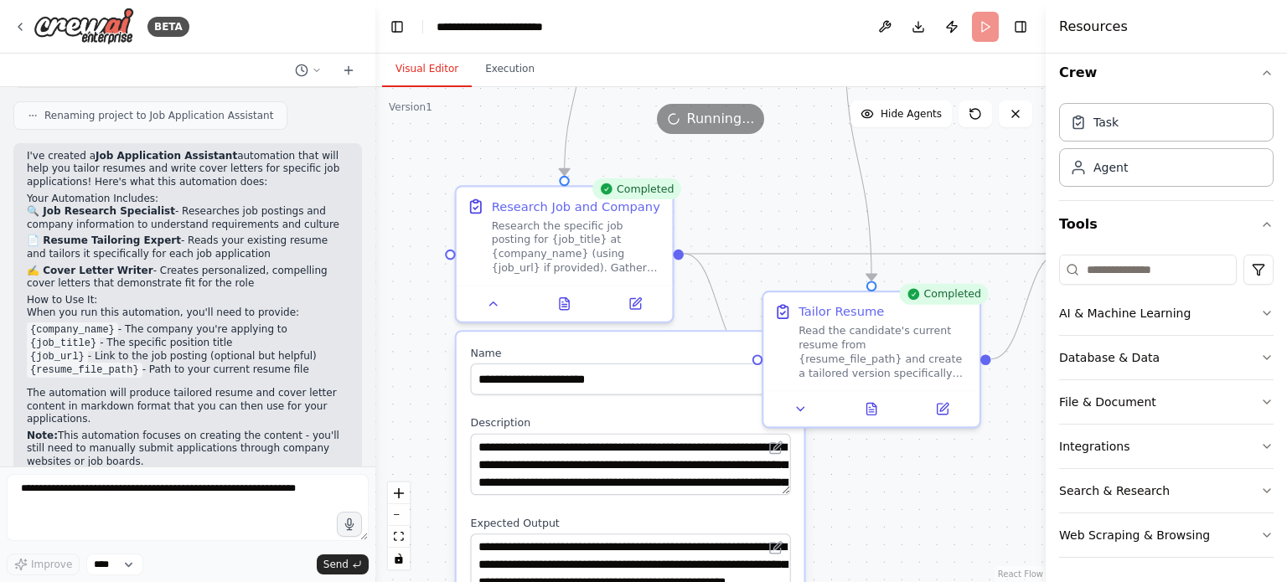
drag, startPoint x: 758, startPoint y: 277, endPoint x: 710, endPoint y: 138, distance: 146.3
click at [710, 138] on div ".deletable-edge-delete-btn { width: 20px; height: 20px; border: 0px solid #ffff…" at bounding box center [710, 334] width 670 height 495
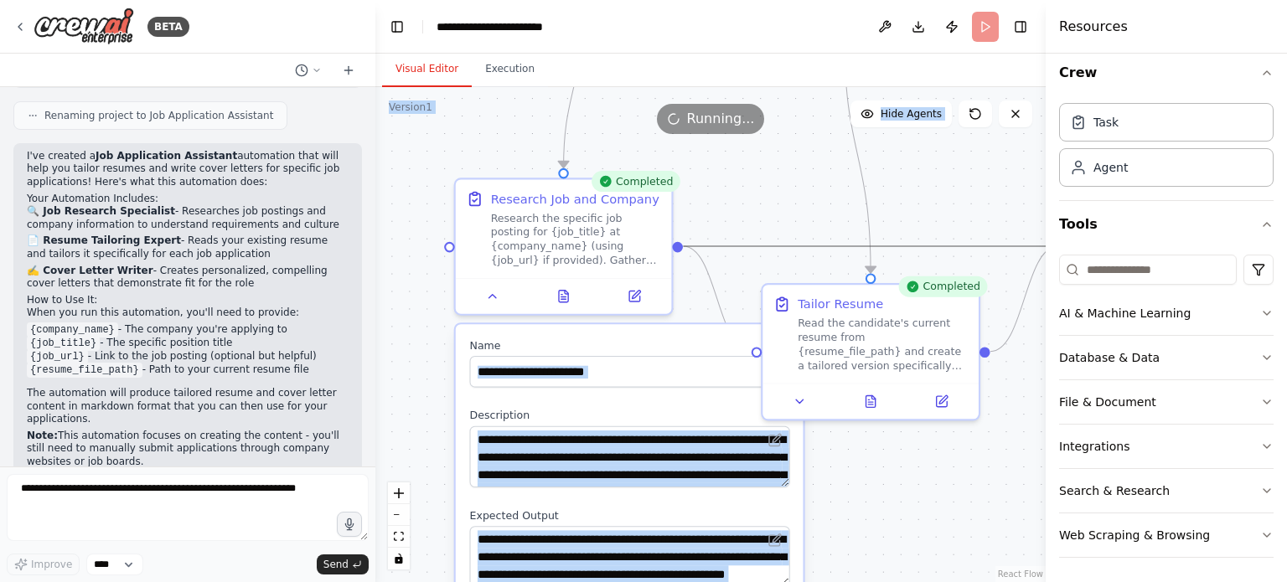
drag, startPoint x: 731, startPoint y: 234, endPoint x: 727, endPoint y: 57, distance: 176.8
click at [727, 57] on div "Visual Editor Execution Version 1 Show Tools Hide Agents .deletable-edge-delete…" at bounding box center [710, 318] width 670 height 529
click at [763, 170] on div ".deletable-edge-delete-btn { width: 20px; height: 20px; border: 0px solid #ffff…" at bounding box center [710, 334] width 670 height 495
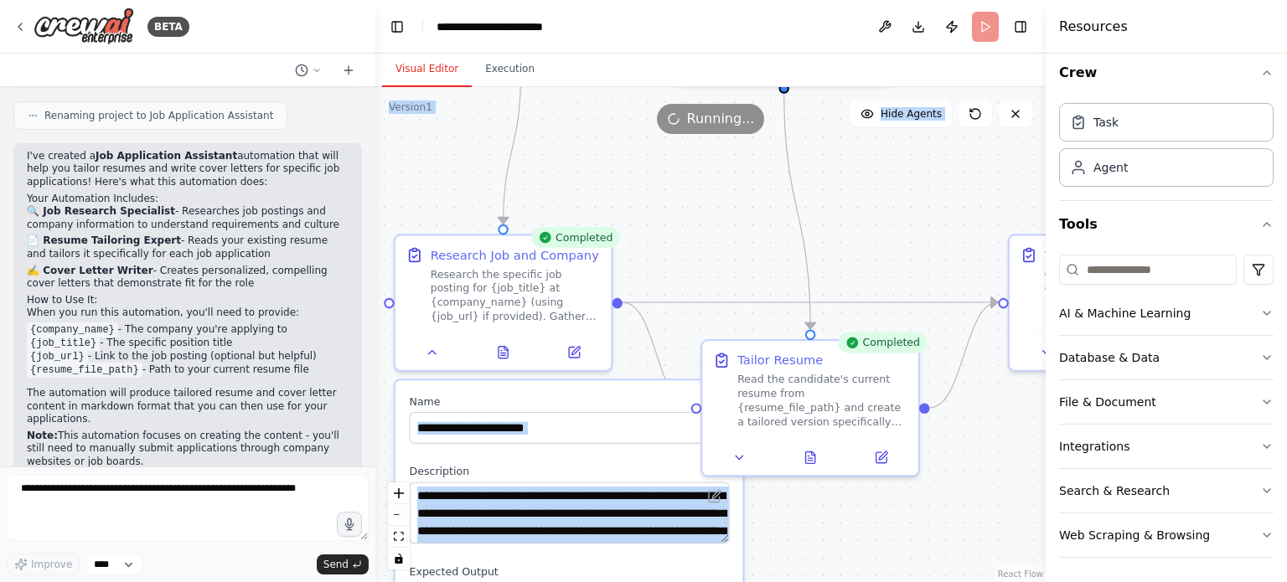
drag, startPoint x: 838, startPoint y: 175, endPoint x: 765, endPoint y: 244, distance: 100.2
click at [765, 244] on div ".deletable-edge-delete-btn { width: 20px; height: 20px; border: 0px solid #ffff…" at bounding box center [710, 334] width 670 height 495
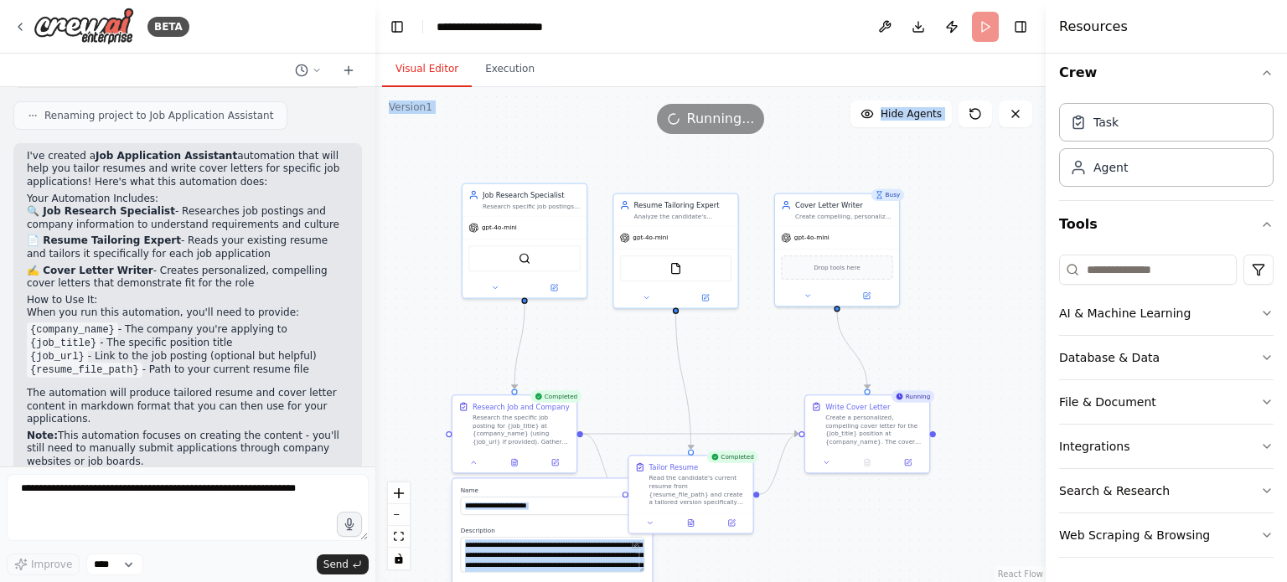
drag, startPoint x: 847, startPoint y: 217, endPoint x: 744, endPoint y: 365, distance: 180.6
click at [744, 365] on div ".deletable-edge-delete-btn { width: 20px; height: 20px; border: 0px solid #ffff…" at bounding box center [710, 334] width 670 height 495
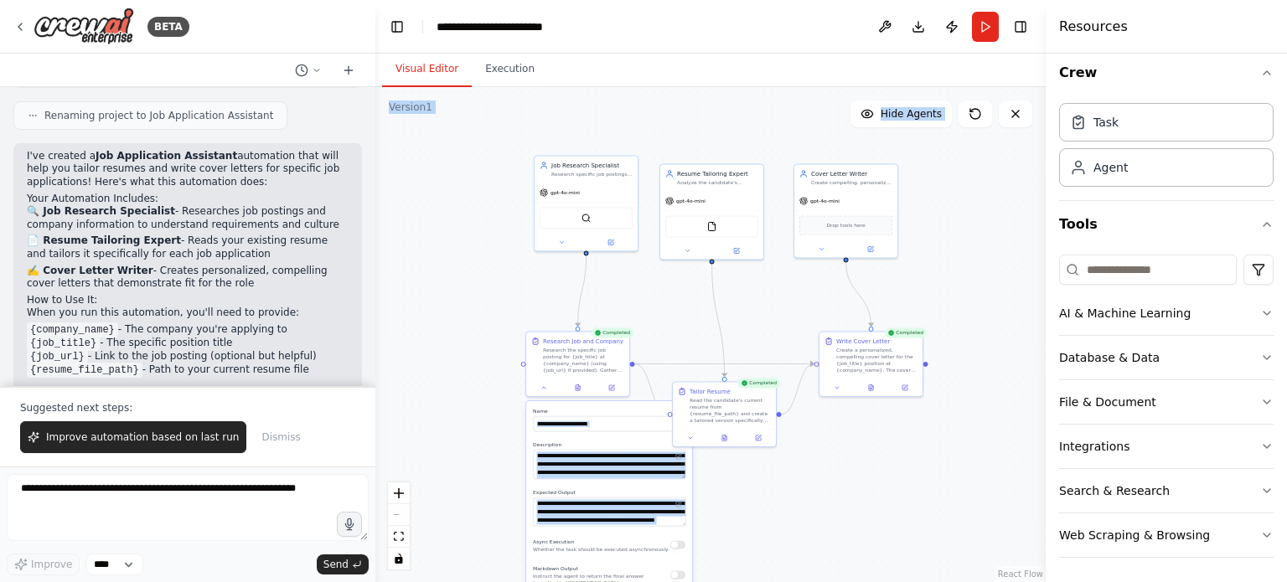
drag, startPoint x: 711, startPoint y: 341, endPoint x: 724, endPoint y: 287, distance: 55.3
click at [724, 287] on div ".deletable-edge-delete-btn { width: 20px; height: 20px; border: 0px solid #ffff…" at bounding box center [710, 334] width 670 height 495
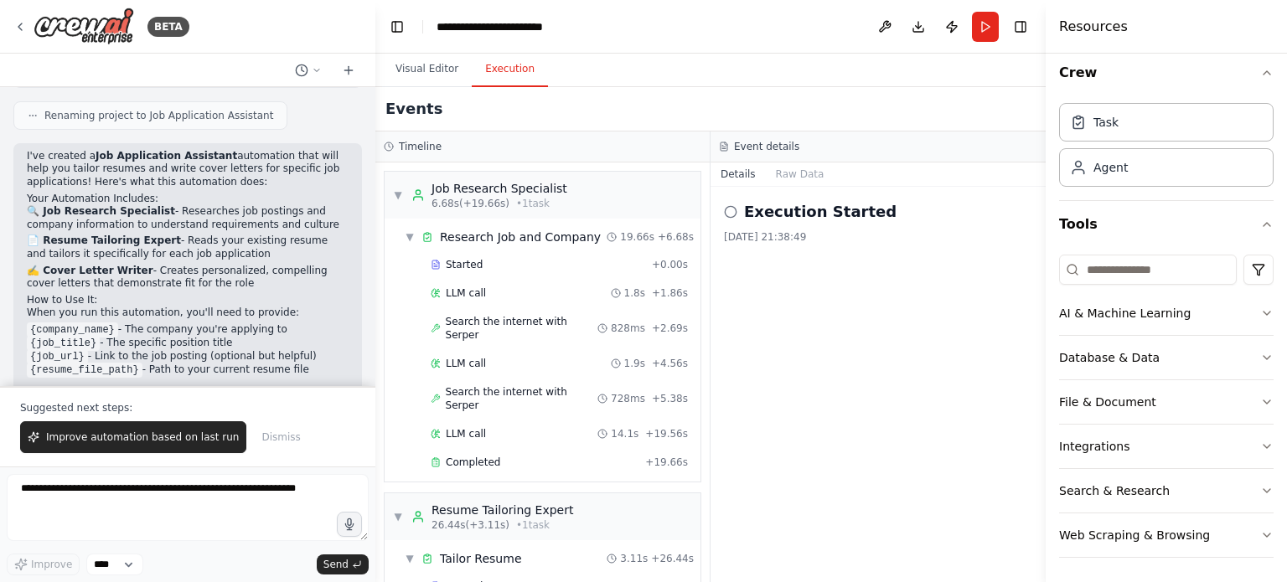
click at [498, 76] on button "Execution" at bounding box center [510, 69] width 76 height 35
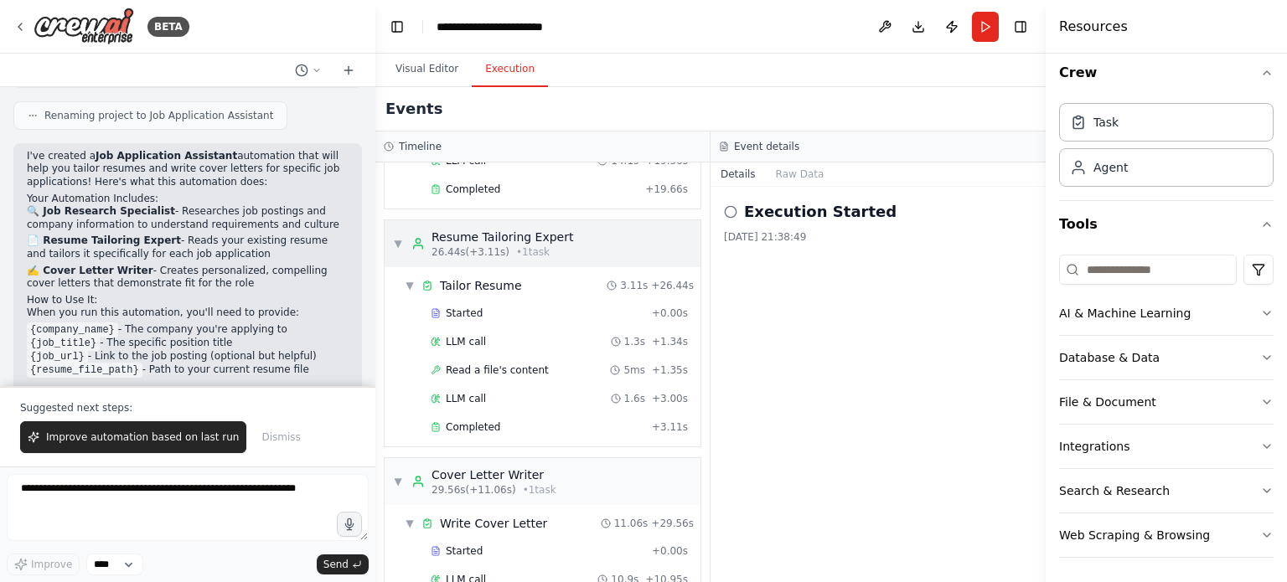
scroll to position [304, 0]
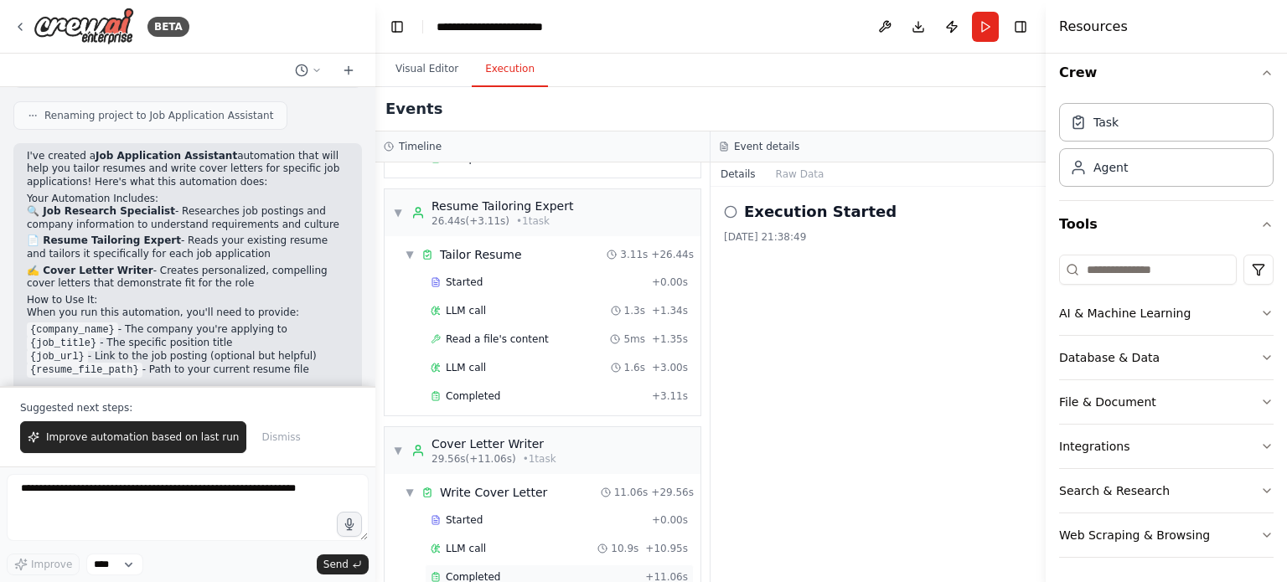
click at [489, 565] on div "Completed + 11.06s" at bounding box center [559, 577] width 269 height 25
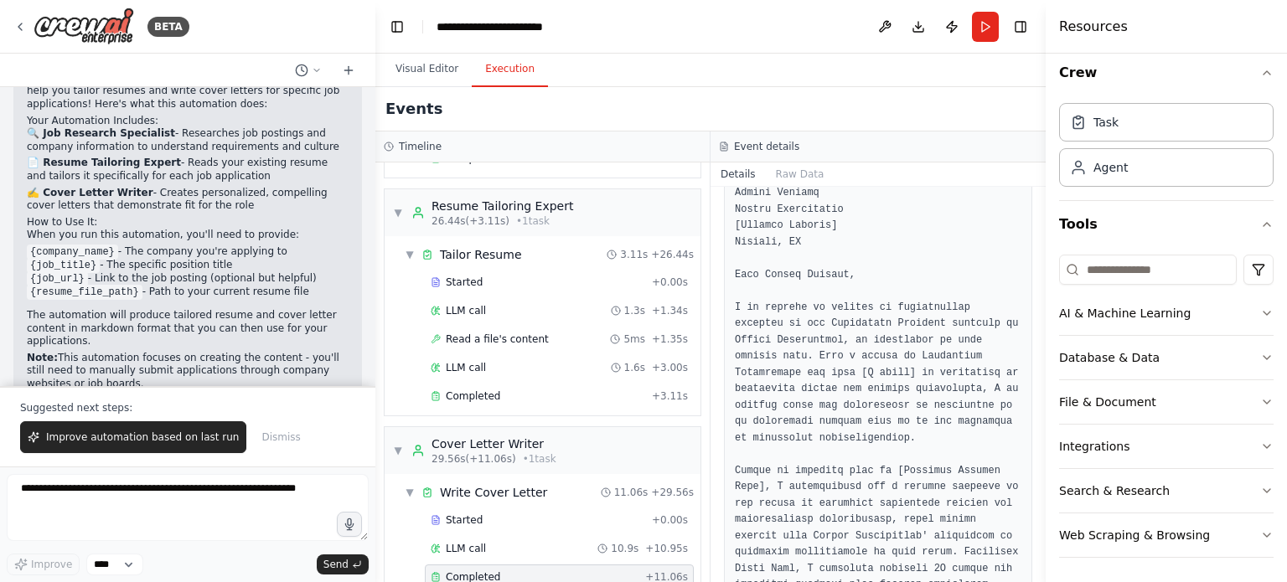
scroll to position [1221, 0]
click at [470, 384] on div "Completed + 3.11s" at bounding box center [559, 396] width 269 height 25
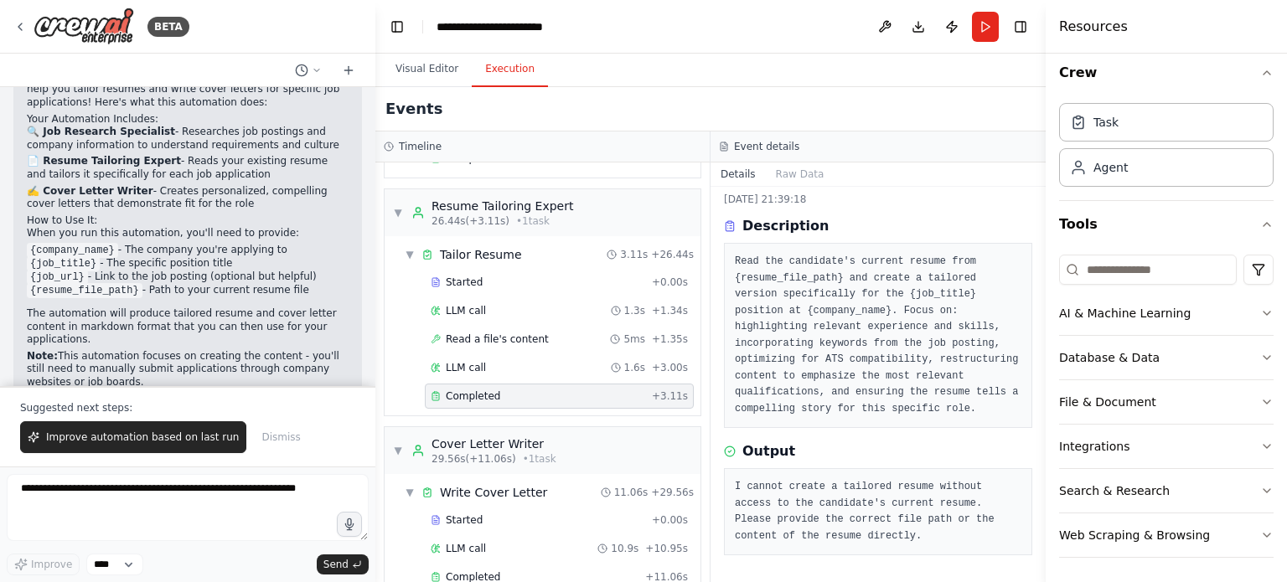
scroll to position [36, 0]
click at [659, 355] on div "LLM call 1.6s + 3.00s" at bounding box center [559, 367] width 269 height 25
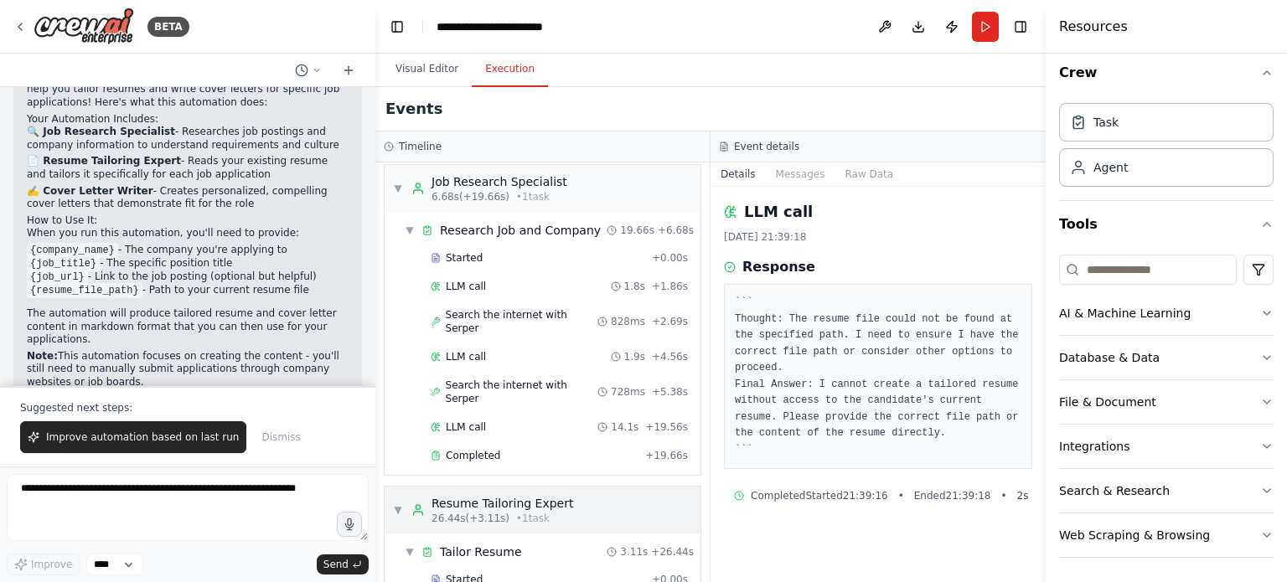
scroll to position [0, 0]
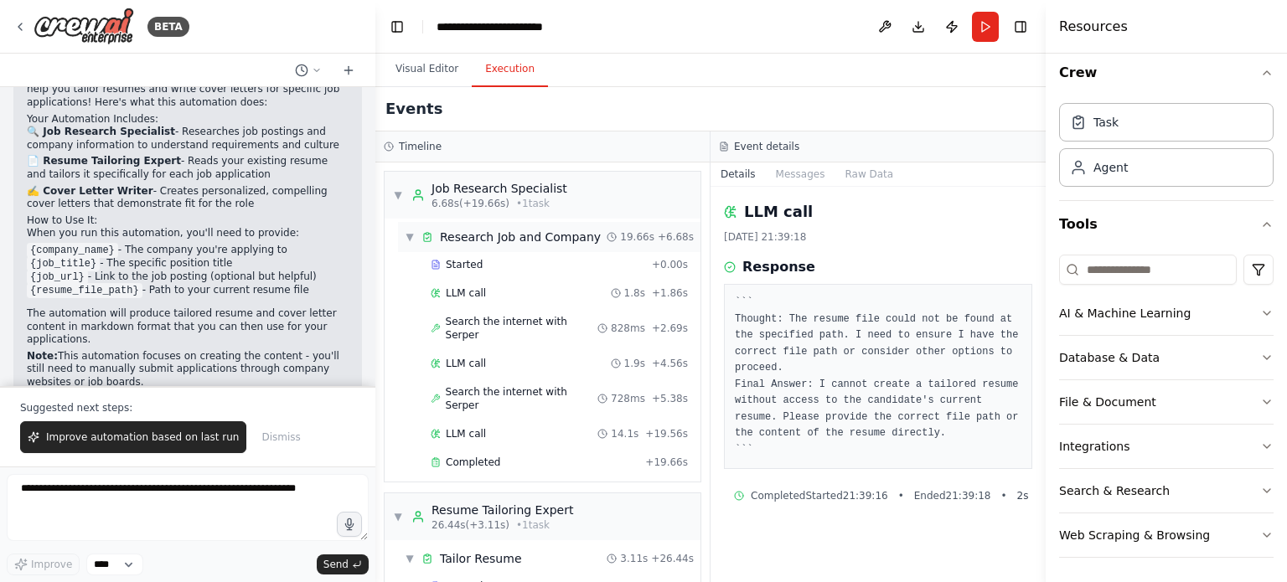
click at [521, 233] on div "Research Job and Company" at bounding box center [520, 237] width 161 height 17
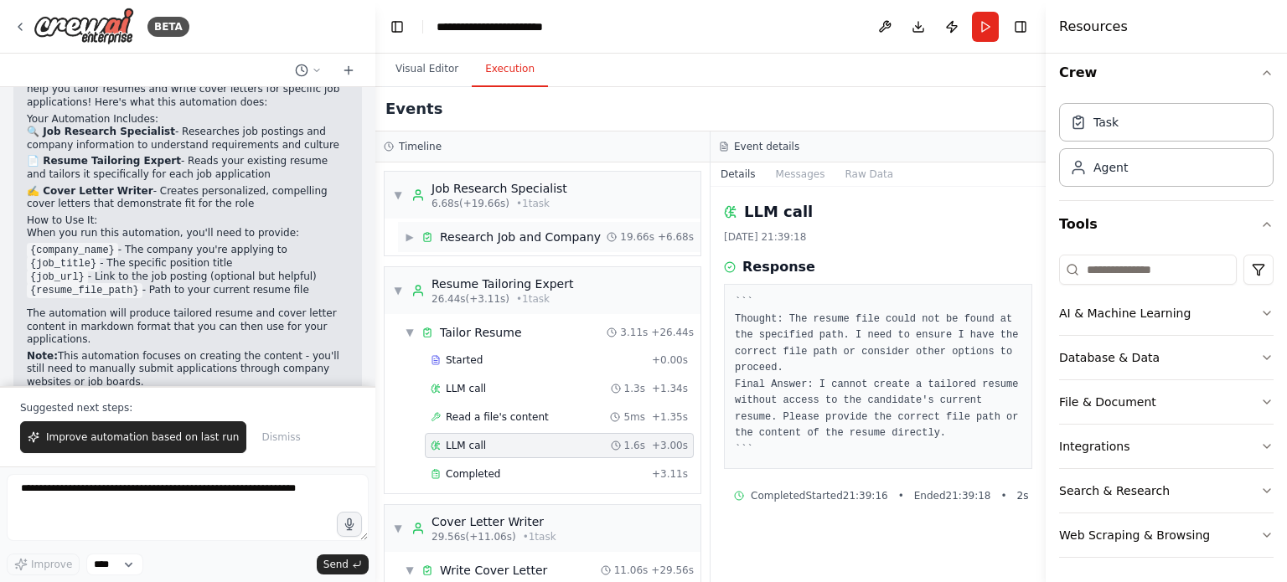
click at [492, 240] on div "Research Job and Company" at bounding box center [520, 237] width 161 height 17
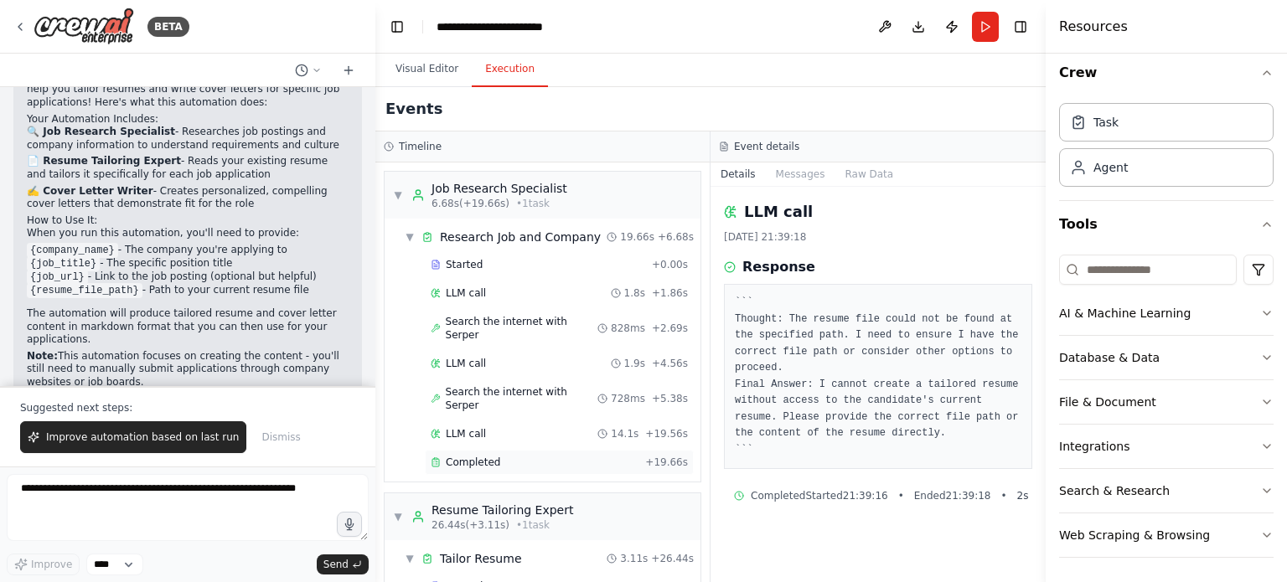
click at [511, 456] on div "Completed" at bounding box center [535, 462] width 208 height 13
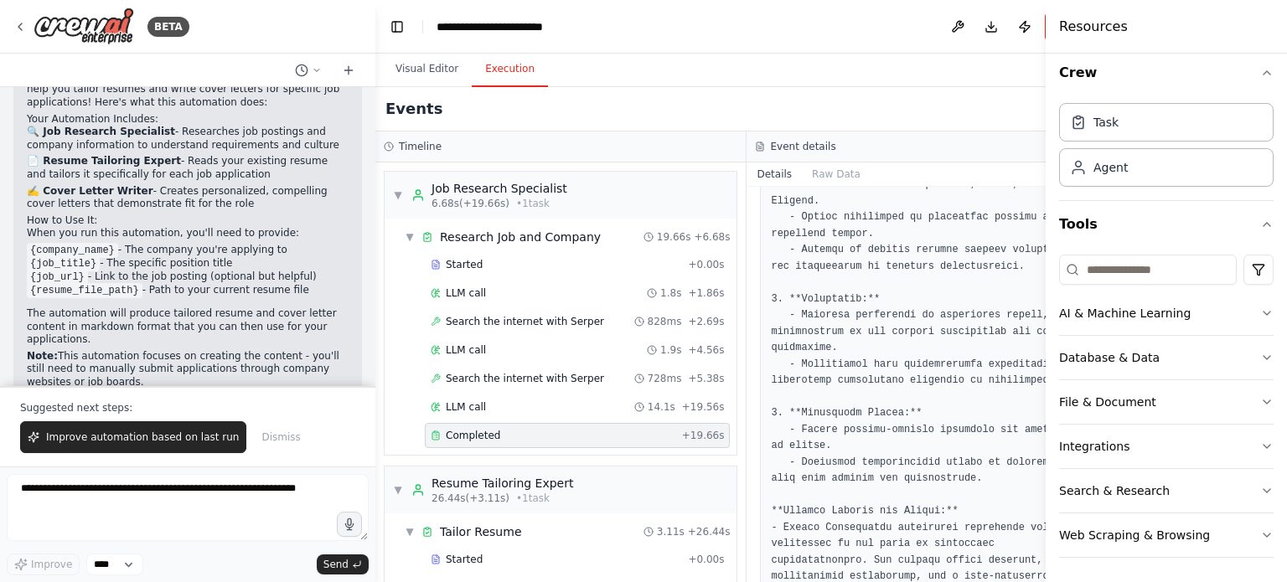
scroll to position [670, 0]
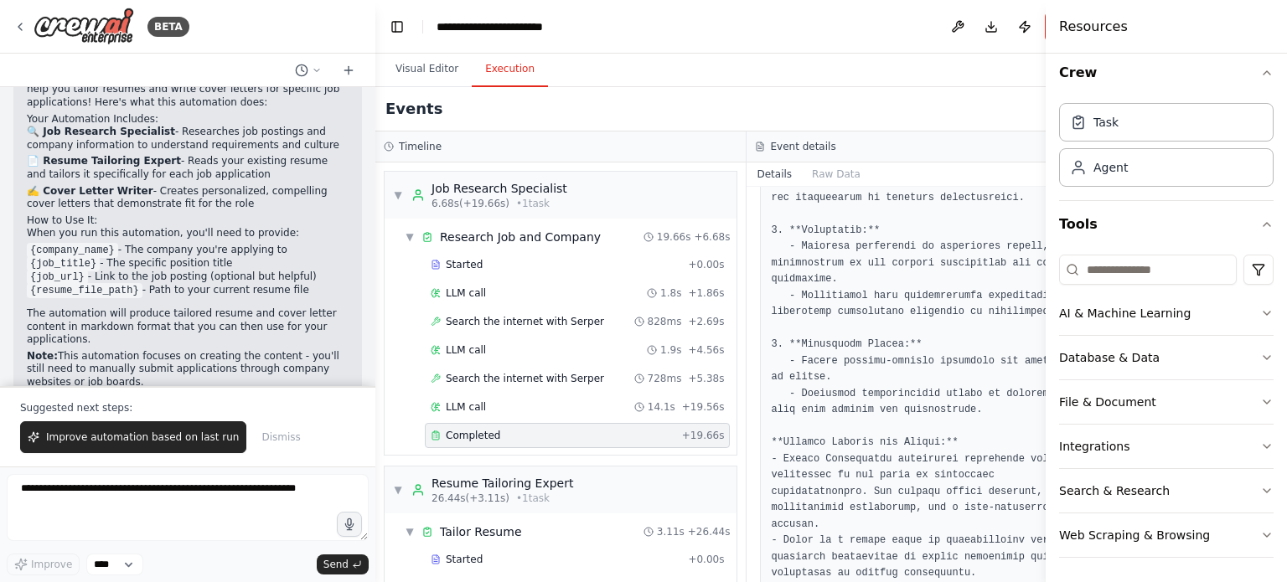
click at [771, 95] on div "Events" at bounding box center [746, 109] width 743 height 44
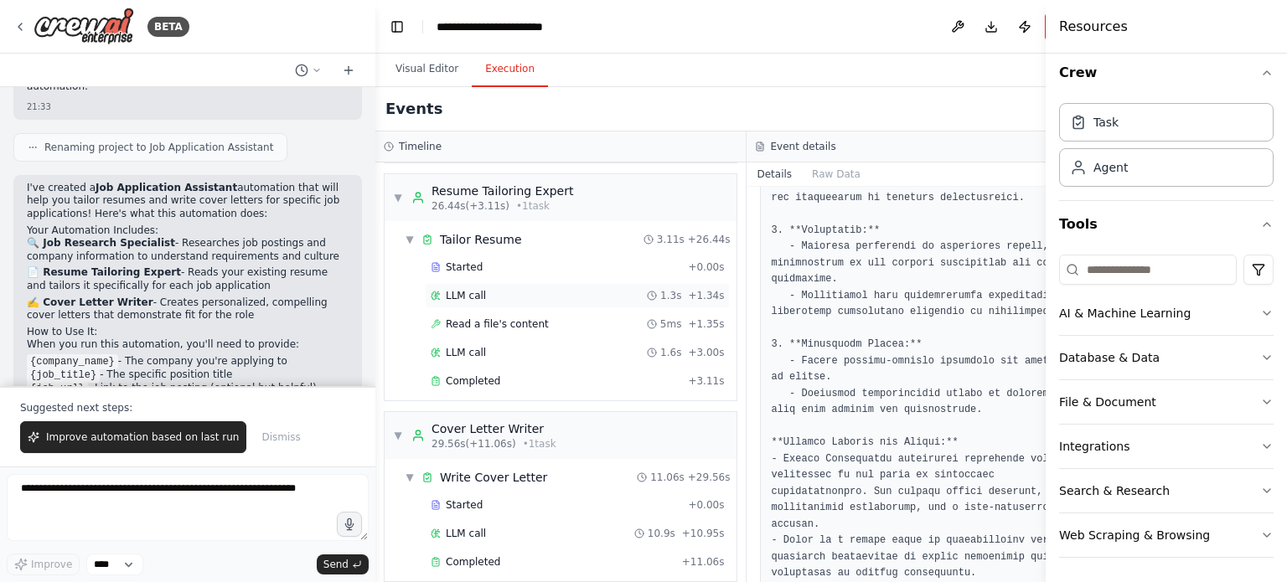
scroll to position [304, 0]
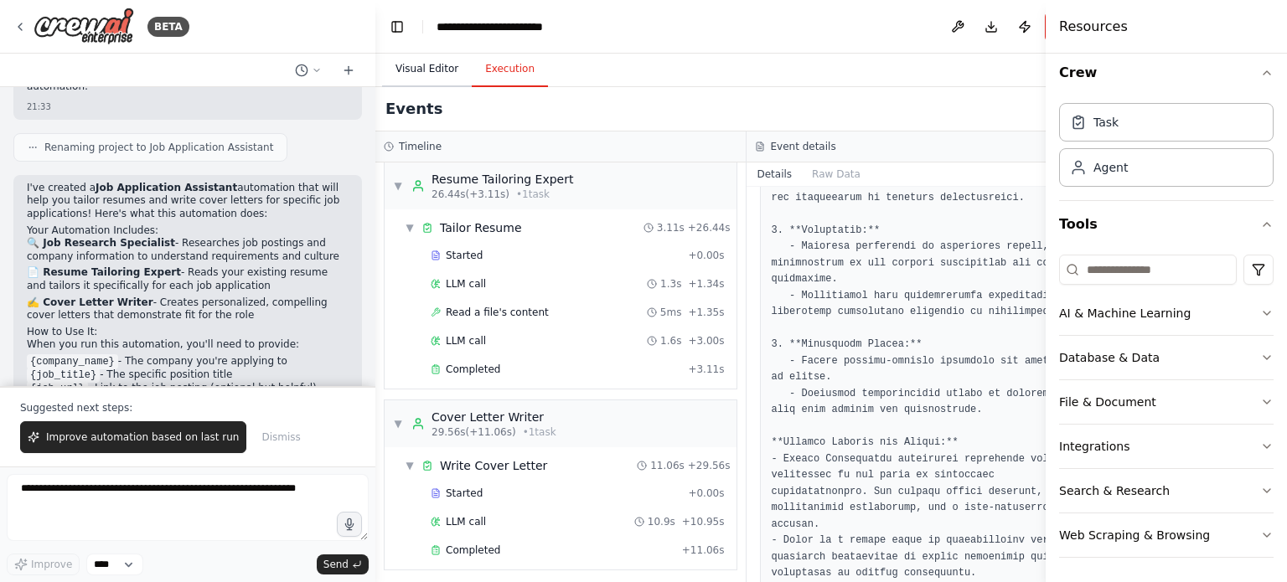
click at [441, 73] on button "Visual Editor" at bounding box center [427, 69] width 90 height 35
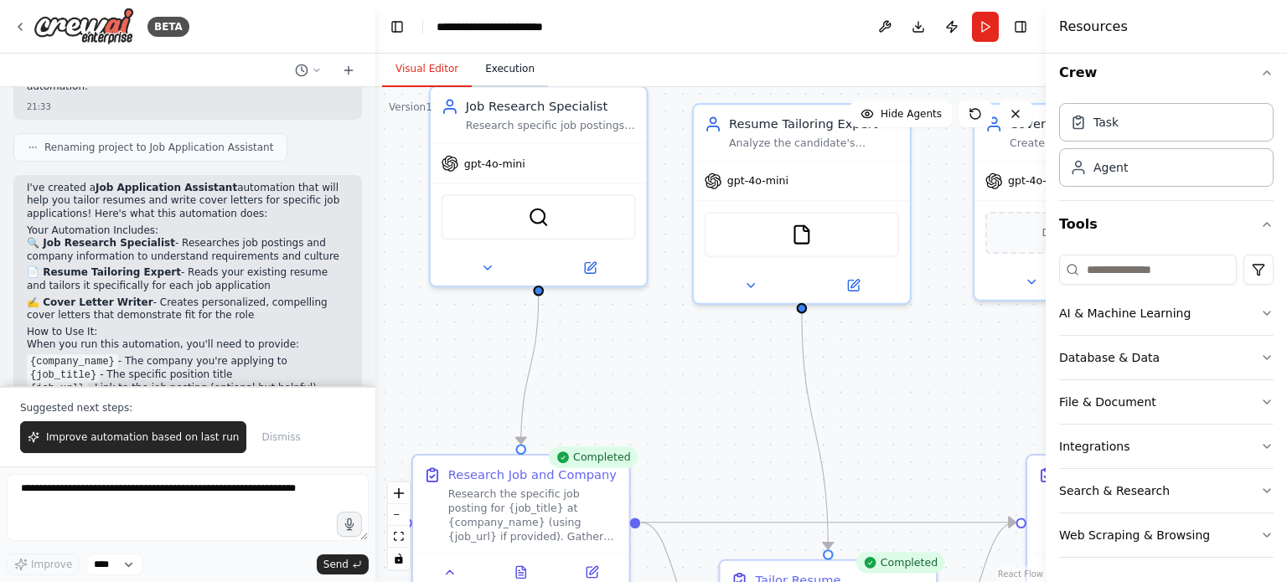
click at [502, 76] on button "Execution" at bounding box center [510, 69] width 76 height 35
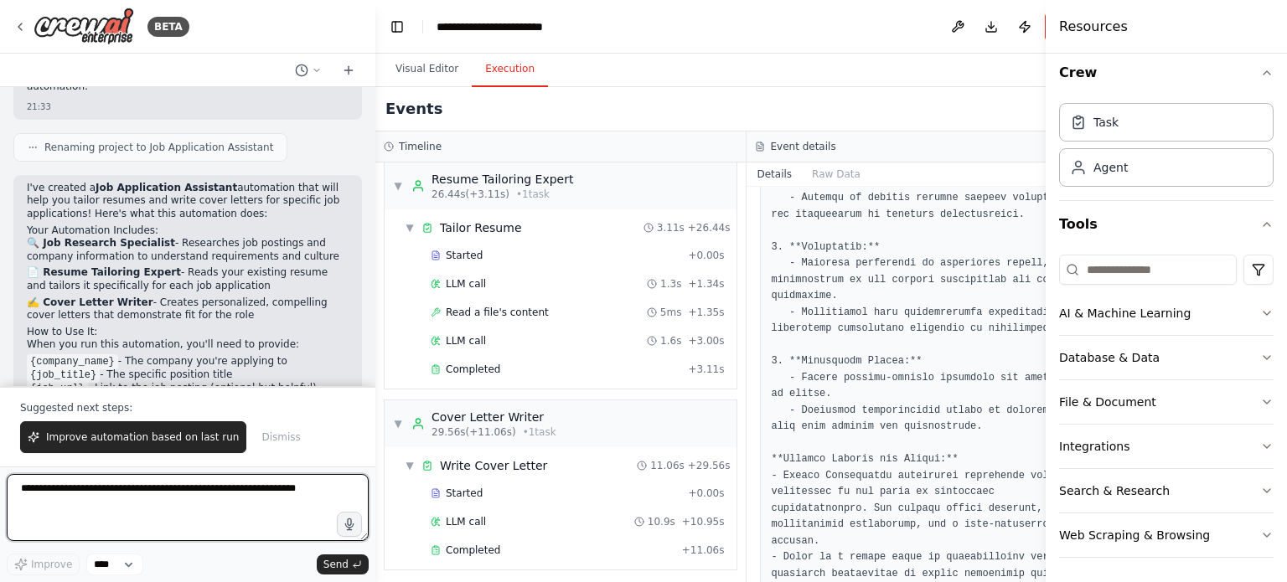
click at [264, 512] on textarea at bounding box center [188, 507] width 362 height 67
click at [262, 498] on textarea at bounding box center [188, 507] width 362 height 67
click at [266, 483] on textarea at bounding box center [188, 507] width 362 height 67
click at [265, 490] on textarea at bounding box center [188, 507] width 362 height 67
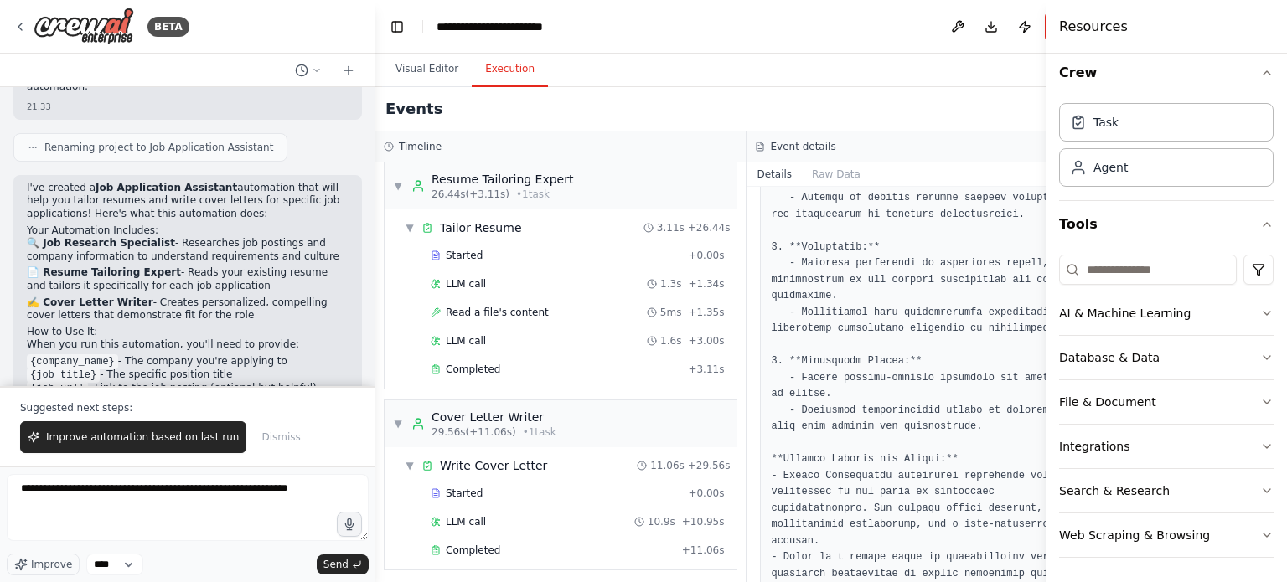
click at [445, 46] on header "**********" at bounding box center [746, 27] width 743 height 54
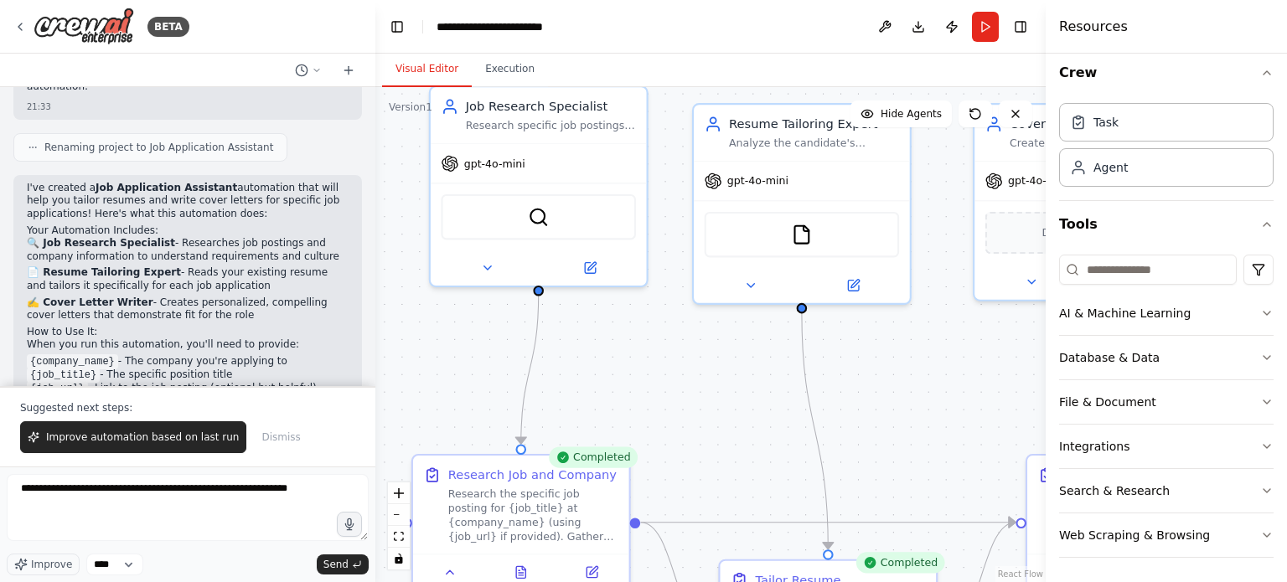
click at [446, 70] on button "Visual Editor" at bounding box center [427, 69] width 90 height 35
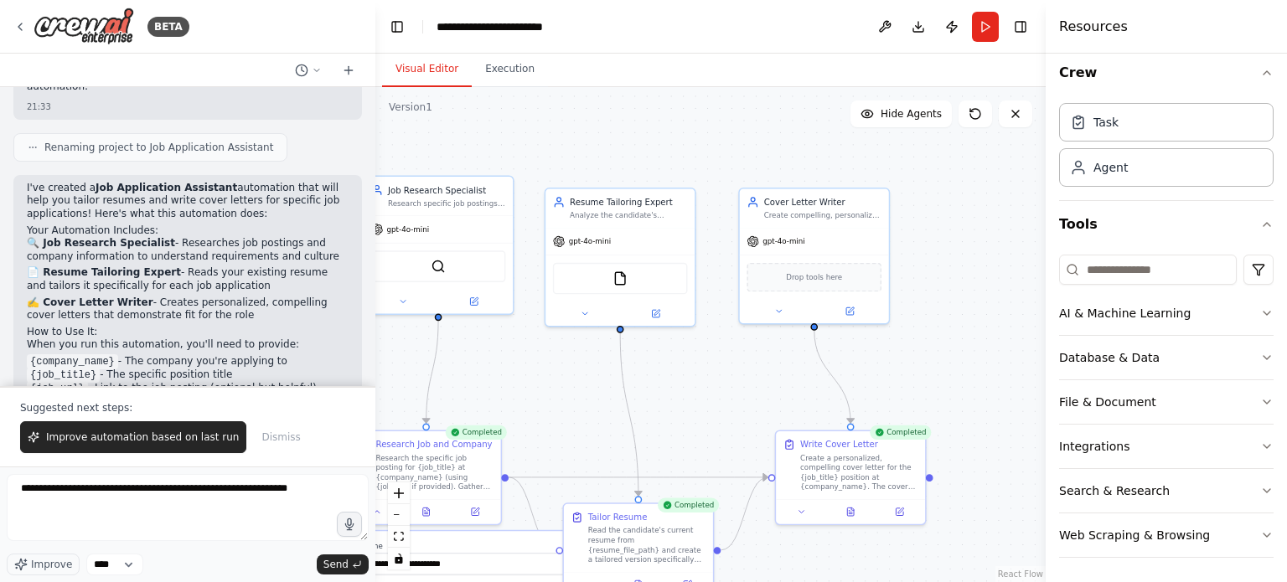
drag, startPoint x: 892, startPoint y: 388, endPoint x: 680, endPoint y: 365, distance: 212.5
click at [680, 365] on div ".deletable-edge-delete-btn { width: 20px; height: 20px; border: 0px solid #ffff…" at bounding box center [710, 334] width 670 height 495
click at [646, 245] on div "gpt-4o-mini" at bounding box center [620, 239] width 149 height 27
click at [587, 321] on div at bounding box center [620, 311] width 149 height 24
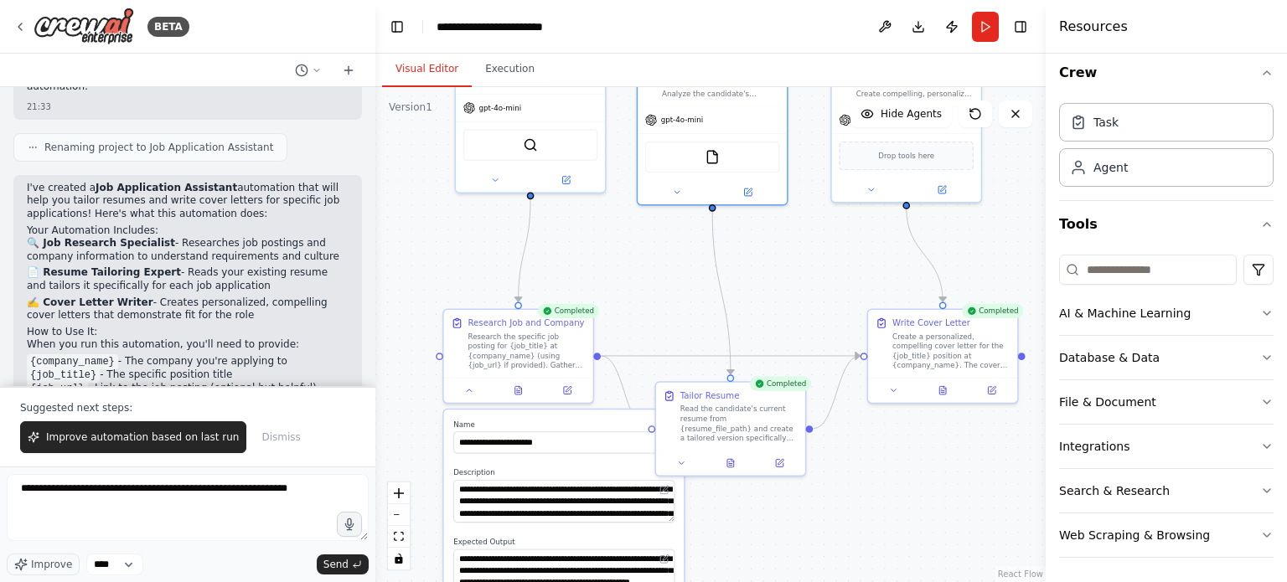
drag, startPoint x: 667, startPoint y: 421, endPoint x: 756, endPoint y: 309, distance: 142.5
click at [760, 291] on div ".deletable-edge-delete-btn { width: 20px; height: 20px; border: 0px solid #ffff…" at bounding box center [710, 334] width 670 height 495
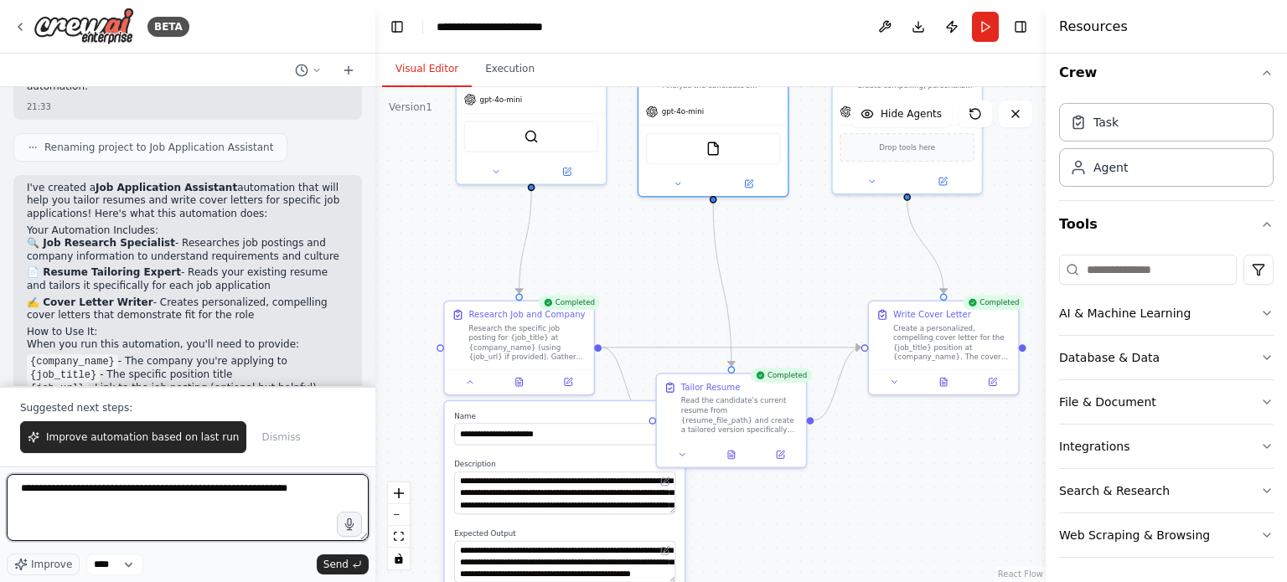
drag, startPoint x: 318, startPoint y: 491, endPoint x: 282, endPoint y: 484, distance: 37.5
click at [282, 484] on textarea "**********" at bounding box center [188, 507] width 362 height 67
type textarea "**********"
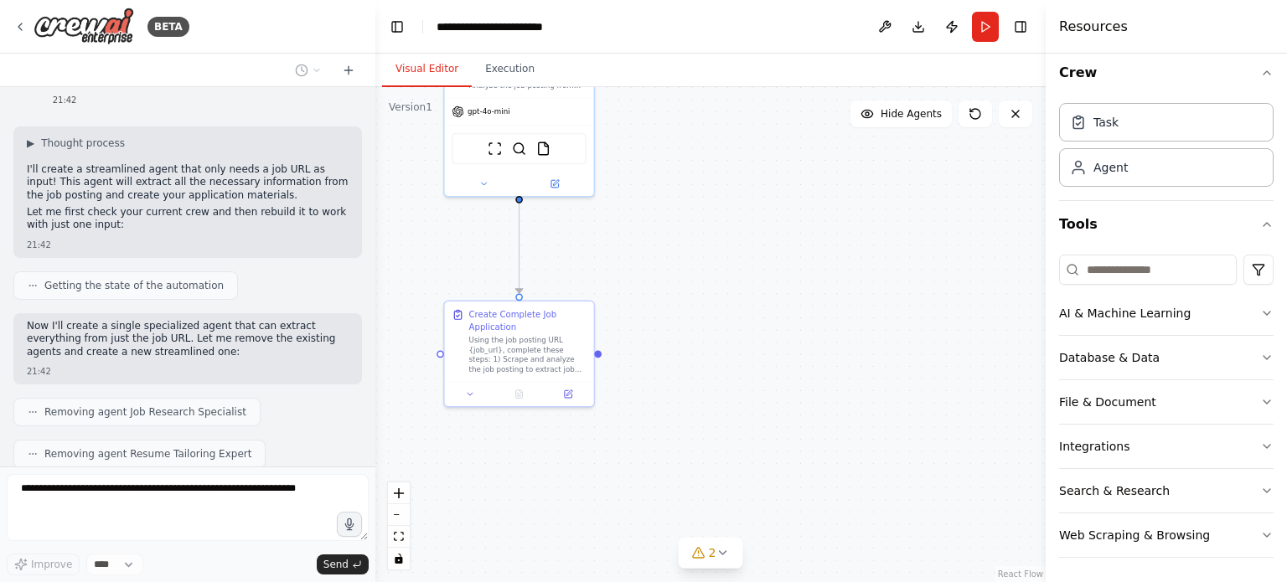
scroll to position [1994, 0]
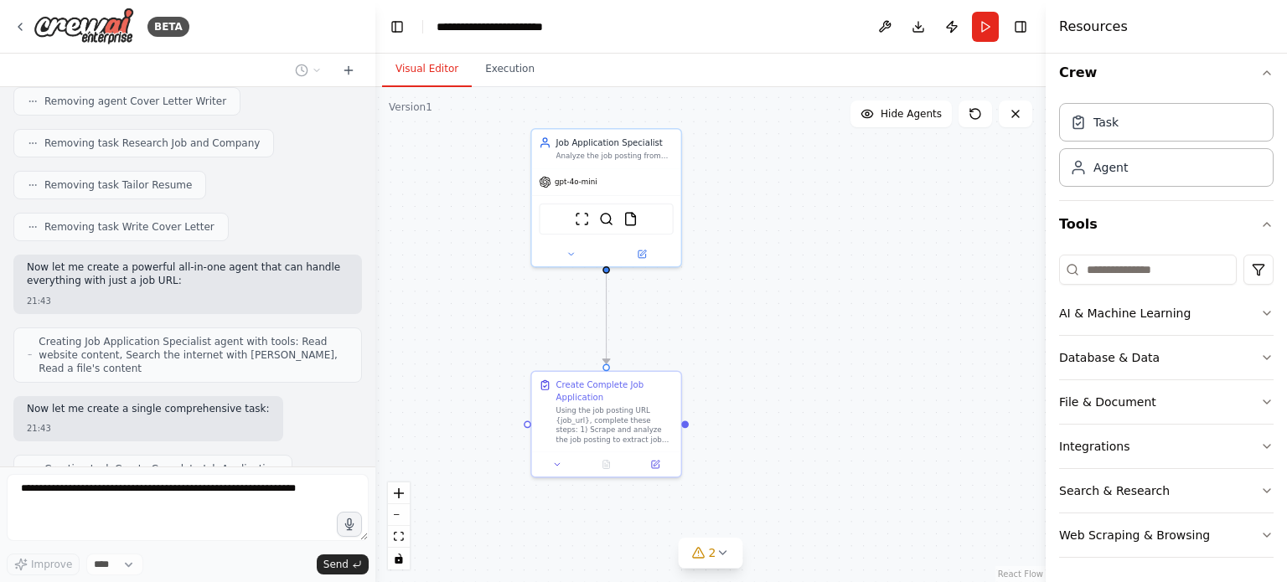
drag, startPoint x: 652, startPoint y: 264, endPoint x: 754, endPoint y: 351, distance: 134.3
click at [754, 351] on div ".deletable-edge-delete-btn { width: 20px; height: 20px; border: 0px solid #ffff…" at bounding box center [710, 334] width 670 height 495
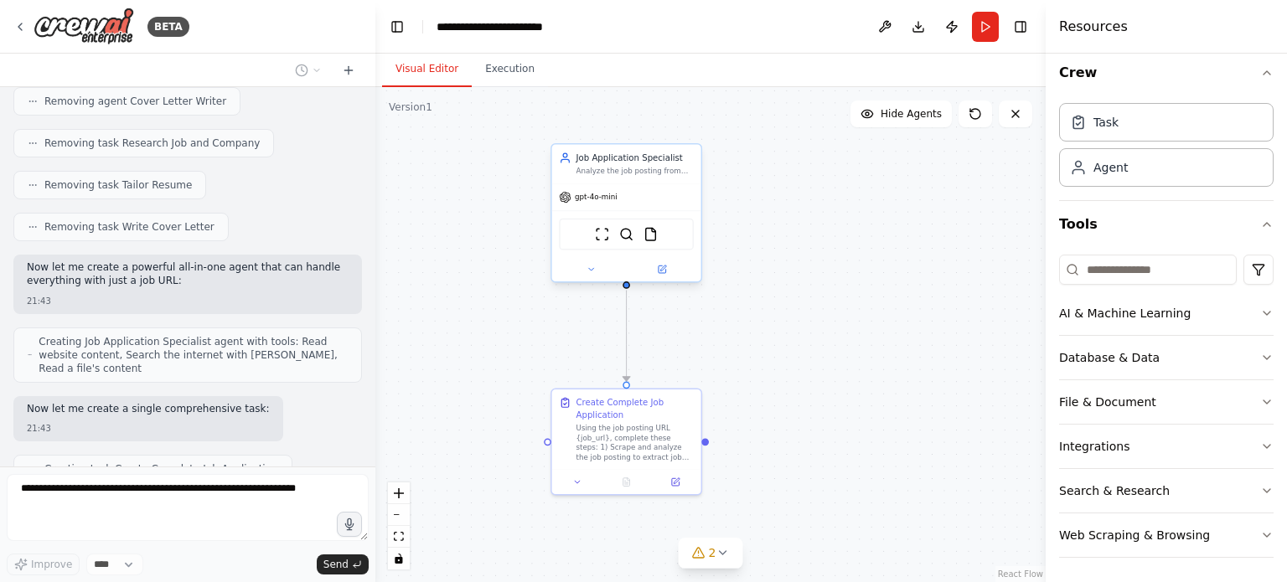
click at [646, 196] on div "gpt-4o-mini" at bounding box center [626, 197] width 149 height 27
